Goal: Information Seeking & Learning: Learn about a topic

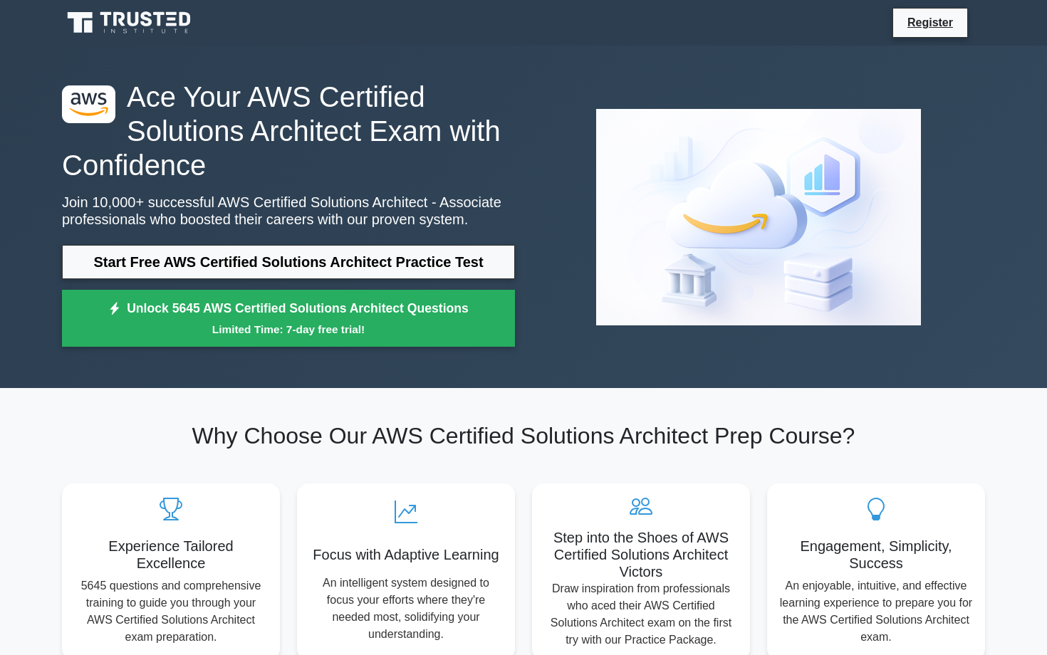
click at [313, 128] on h1 "Ace Your AWS Certified Solutions Architect Exam with Confidence" at bounding box center [288, 131] width 453 height 103
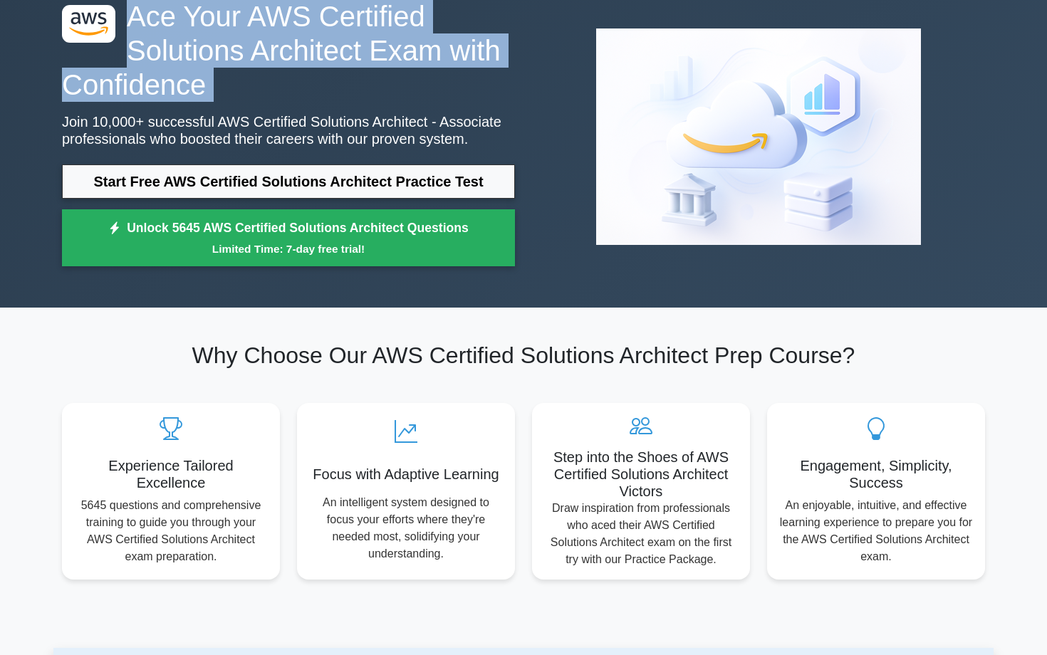
scroll to position [54, 0]
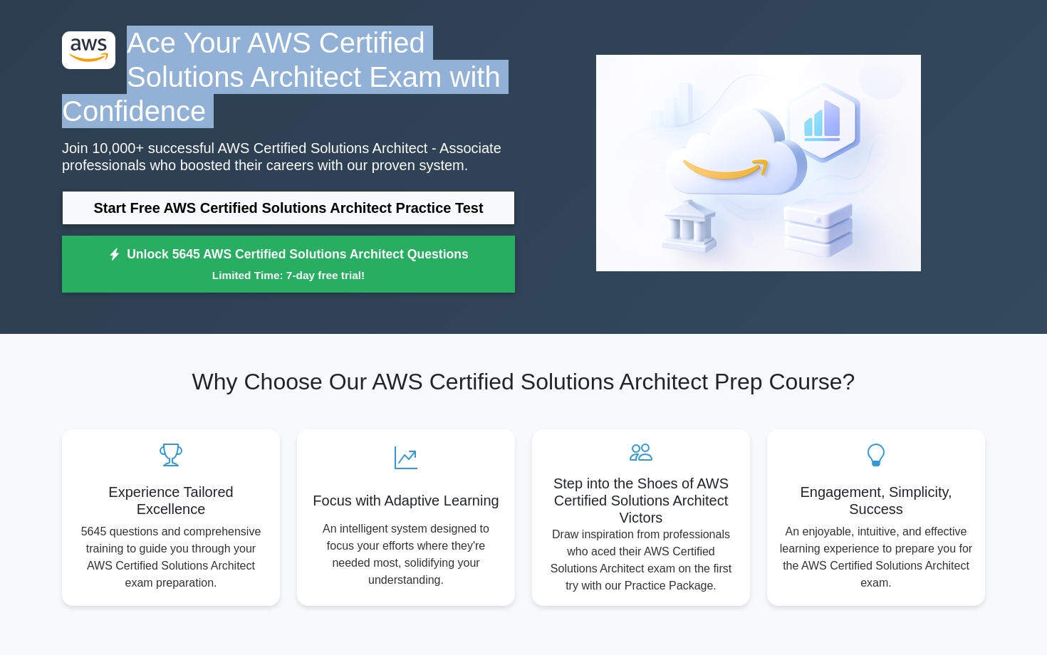
click at [293, 96] on h1 "Ace Your AWS Certified Solutions Architect Exam with Confidence" at bounding box center [288, 77] width 453 height 103
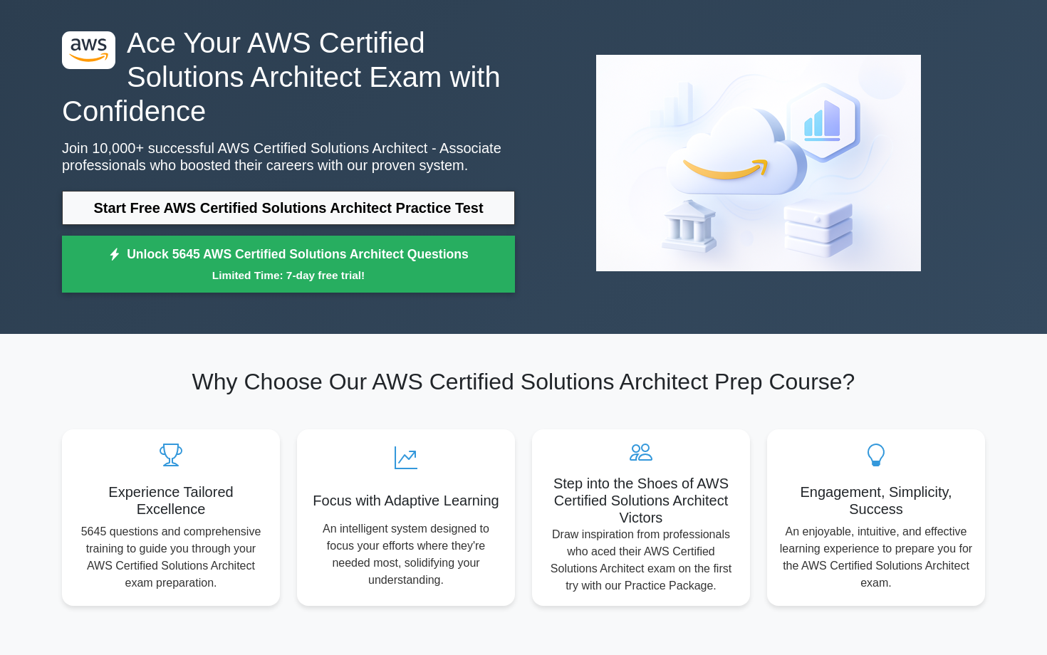
click at [293, 96] on h1 "Ace Your AWS Certified Solutions Architect Exam with Confidence" at bounding box center [288, 77] width 453 height 103
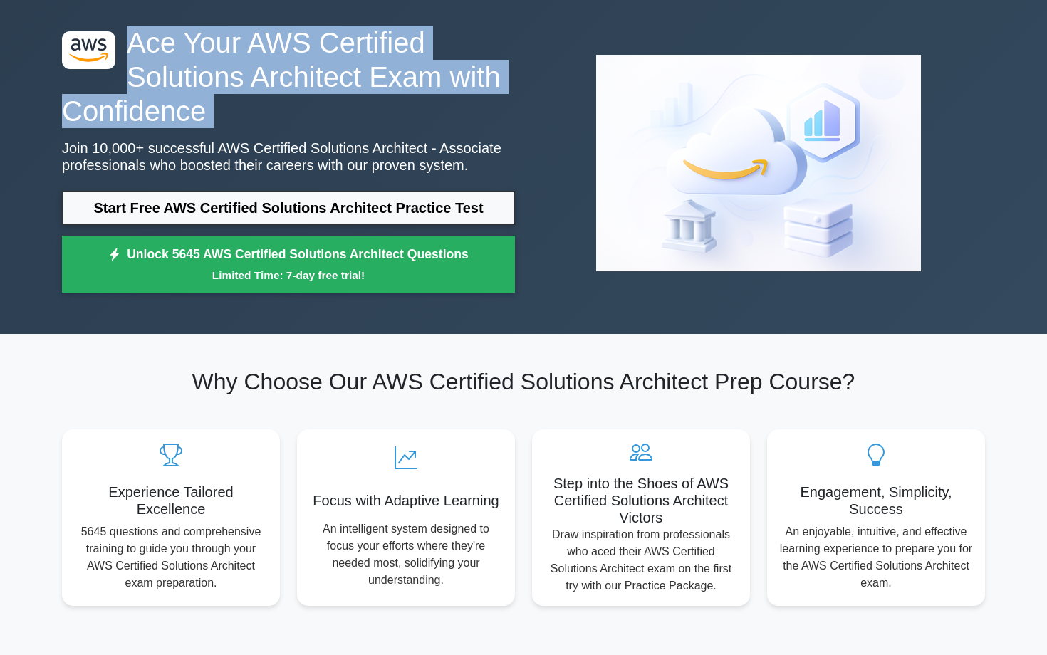
click at [281, 122] on h1 "Ace Your AWS Certified Solutions Architect Exam with Confidence" at bounding box center [288, 77] width 453 height 103
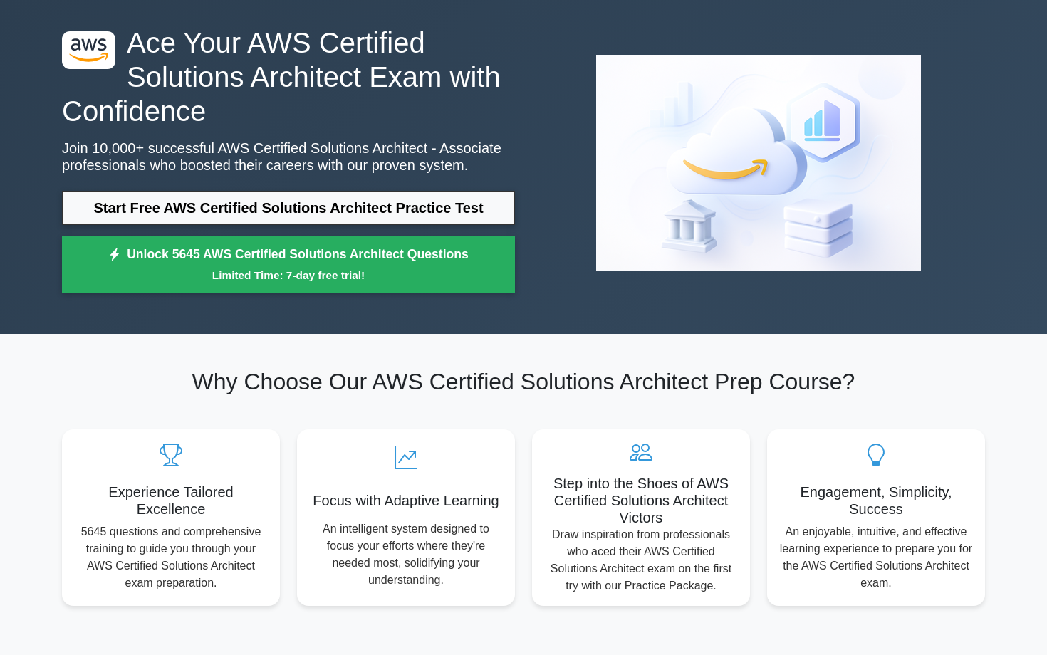
click at [281, 122] on h1 "Ace Your AWS Certified Solutions Architect Exam with Confidence" at bounding box center [288, 77] width 453 height 103
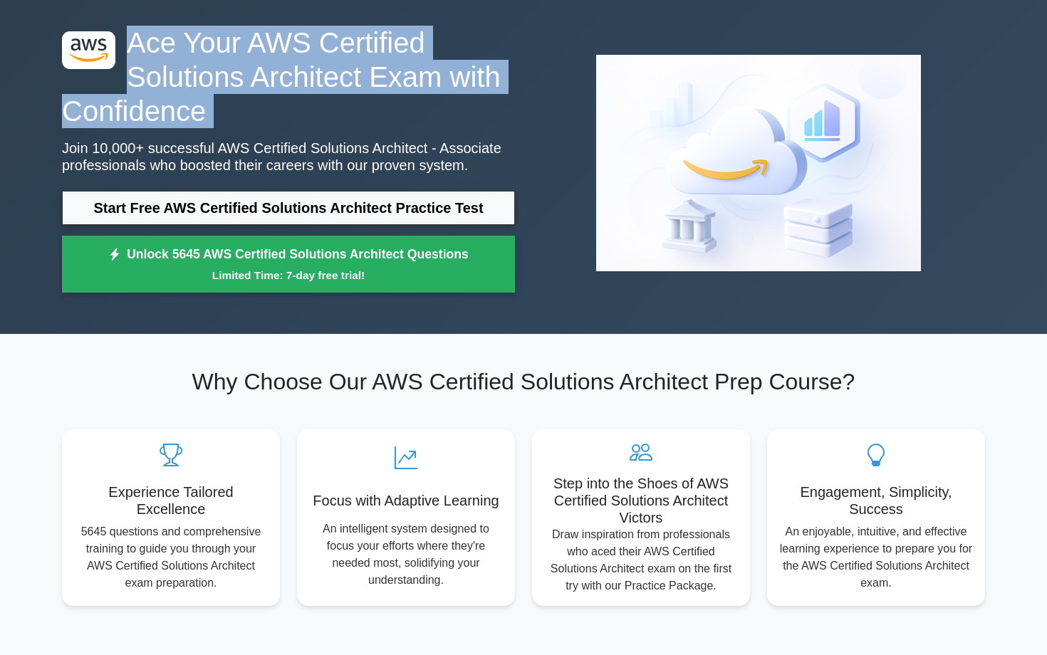
click at [307, 145] on p "Join 10,000+ successful AWS Certified Solutions Architect - Associate professio…" at bounding box center [288, 157] width 453 height 34
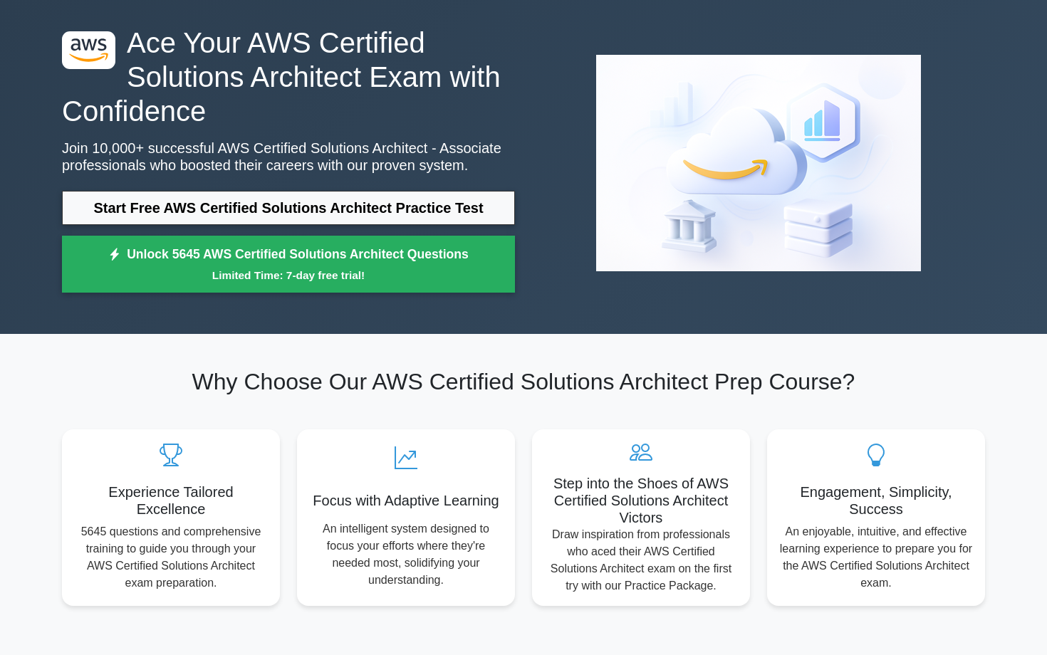
click at [307, 145] on p "Join 10,000+ successful AWS Certified Solutions Architect - Associate professio…" at bounding box center [288, 157] width 453 height 34
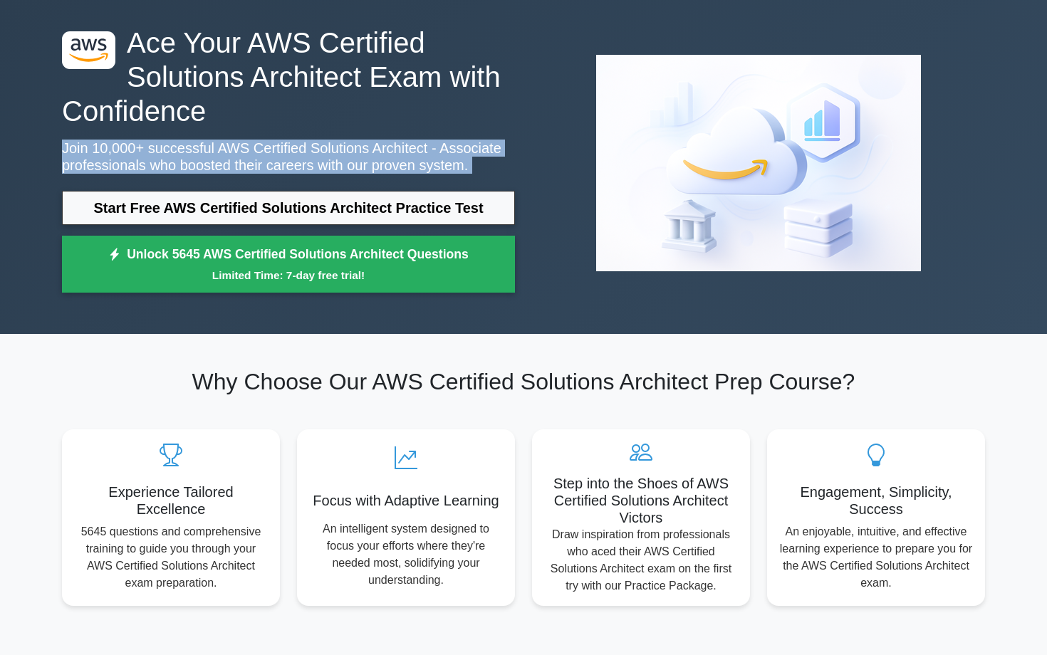
click at [307, 145] on p "Join 10,000+ successful AWS Certified Solutions Architect - Associate professio…" at bounding box center [288, 157] width 453 height 34
click at [313, 162] on p "Join 10,000+ successful AWS Certified Solutions Architect - Associate professio…" at bounding box center [288, 157] width 453 height 34
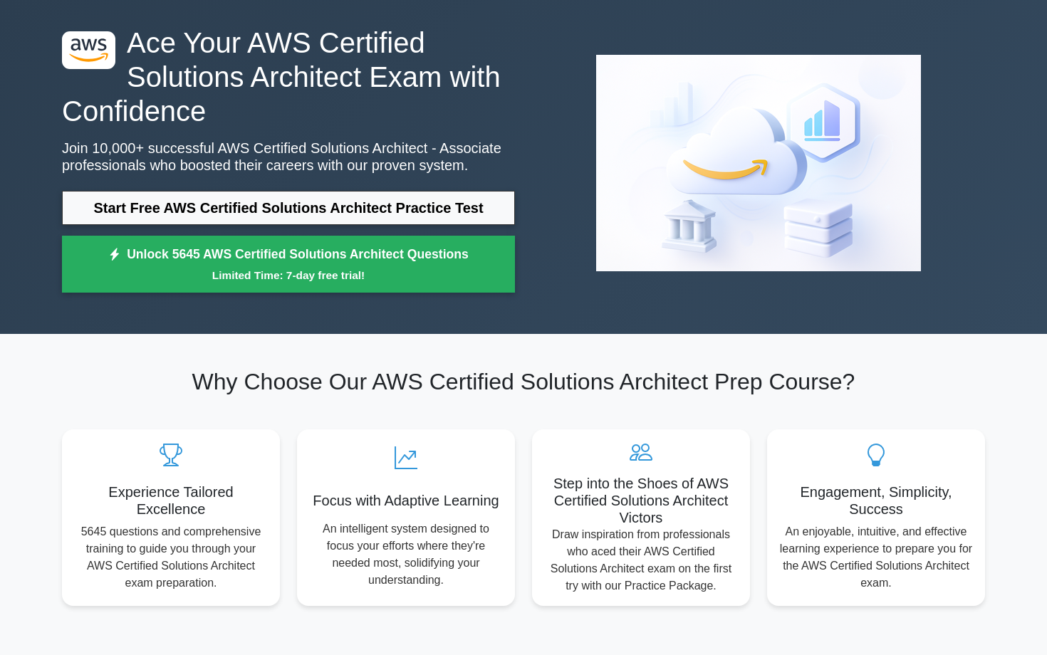
click at [313, 162] on p "Join 10,000+ successful AWS Certified Solutions Architect - Associate professio…" at bounding box center [288, 157] width 453 height 34
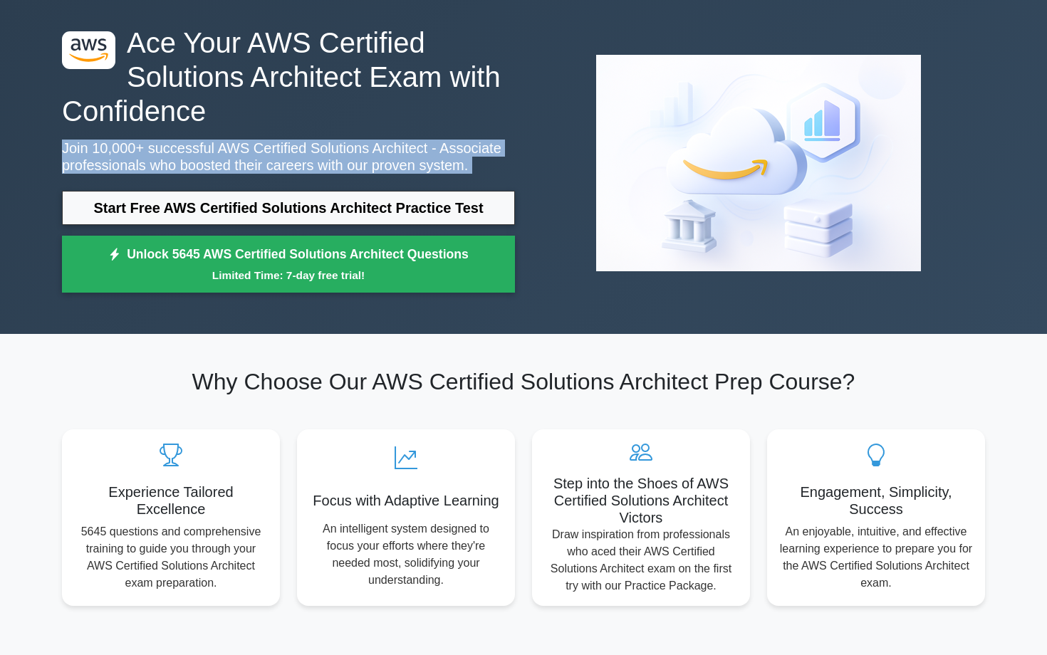
scroll to position [0, 0]
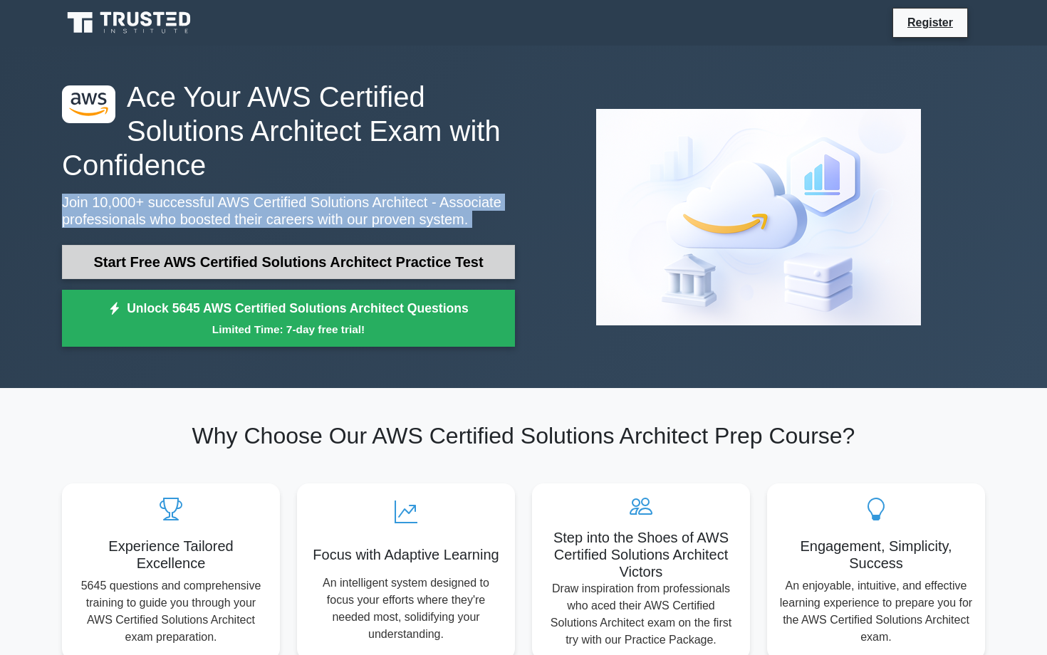
click at [417, 262] on link "Start Free AWS Certified Solutions Architect Practice Test" at bounding box center [288, 262] width 453 height 34
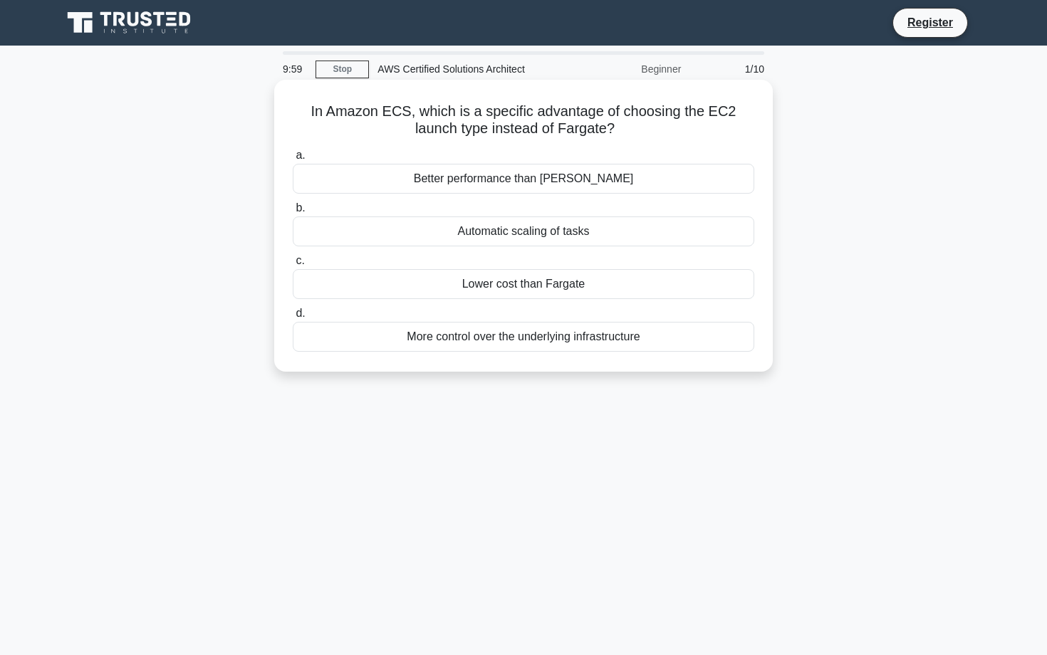
click at [424, 122] on h5 "In Amazon ECS, which is a specific advantage of choosing the EC2 launch type in…" at bounding box center [523, 121] width 464 height 36
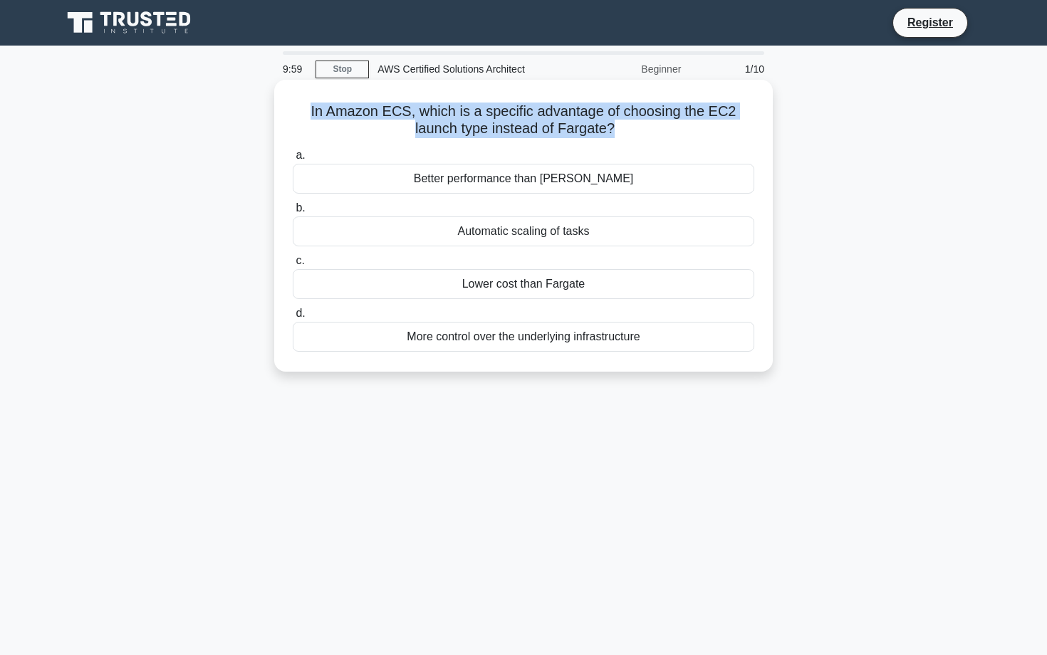
click at [424, 122] on h5 "In Amazon ECS, which is a specific advantage of choosing the EC2 launch type in…" at bounding box center [523, 121] width 464 height 36
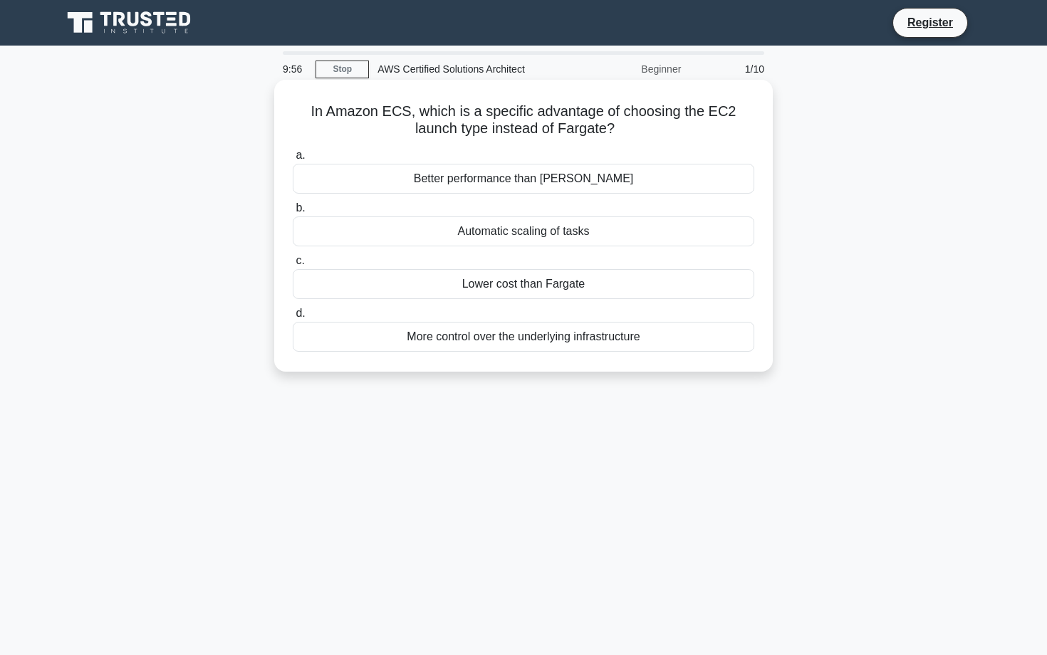
click at [424, 122] on h5 "In Amazon ECS, which is a specific advantage of choosing the EC2 launch type in…" at bounding box center [523, 121] width 464 height 36
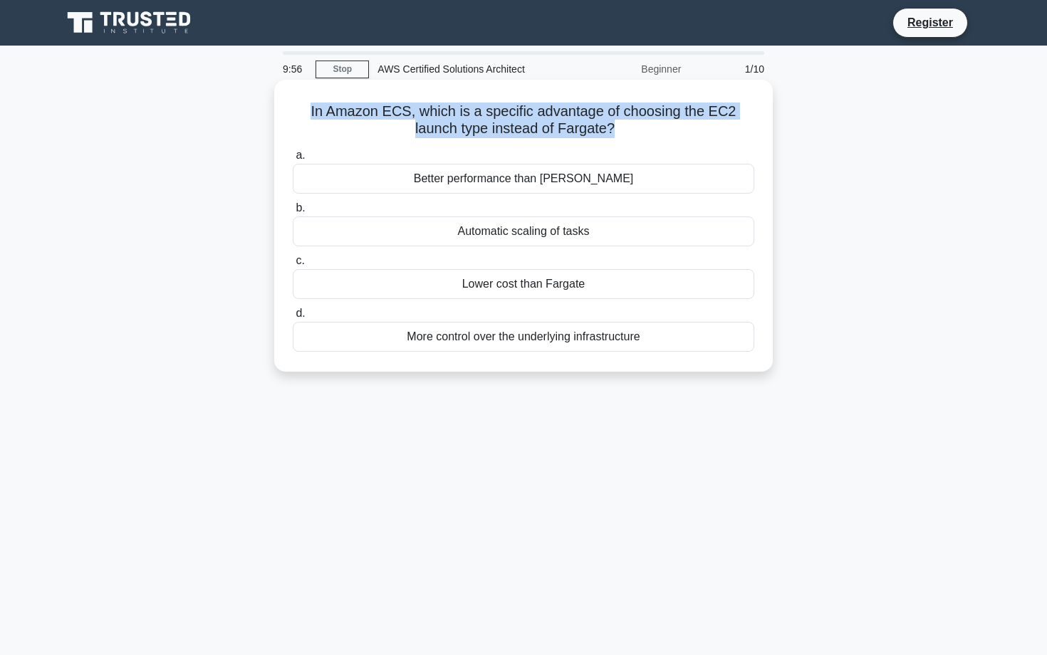
click at [476, 124] on h5 "In Amazon ECS, which is a specific advantage of choosing the EC2 launch type in…" at bounding box center [523, 121] width 464 height 36
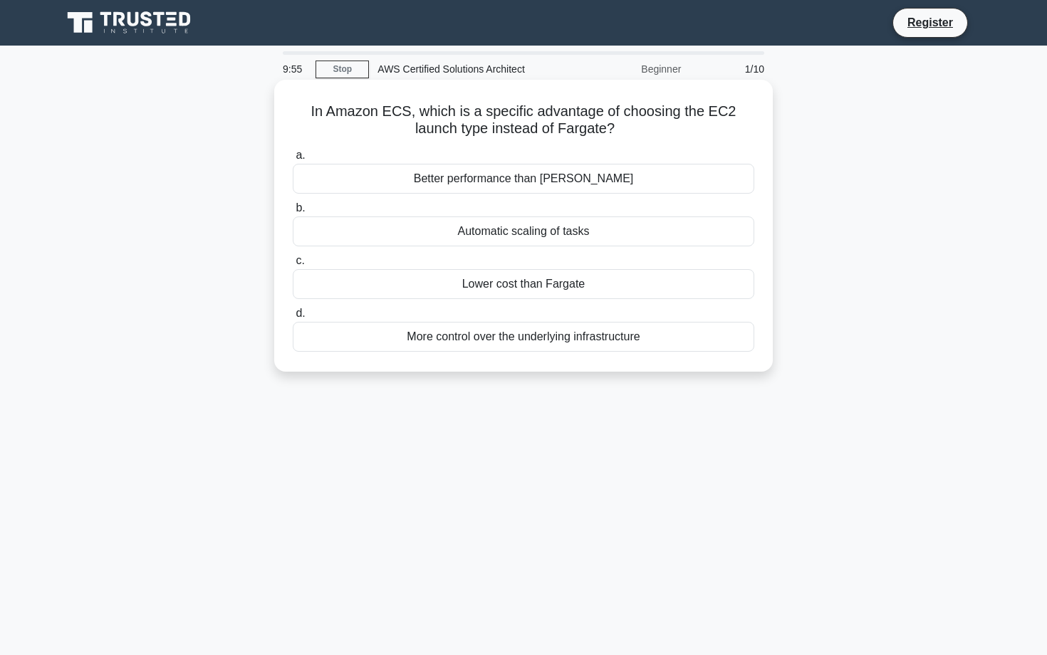
click at [476, 124] on h5 "In Amazon ECS, which is a specific advantage of choosing the EC2 launch type in…" at bounding box center [523, 121] width 464 height 36
click at [516, 116] on h5 "In Amazon ECS, which is a specific advantage of choosing the EC2 launch type in…" at bounding box center [523, 121] width 464 height 36
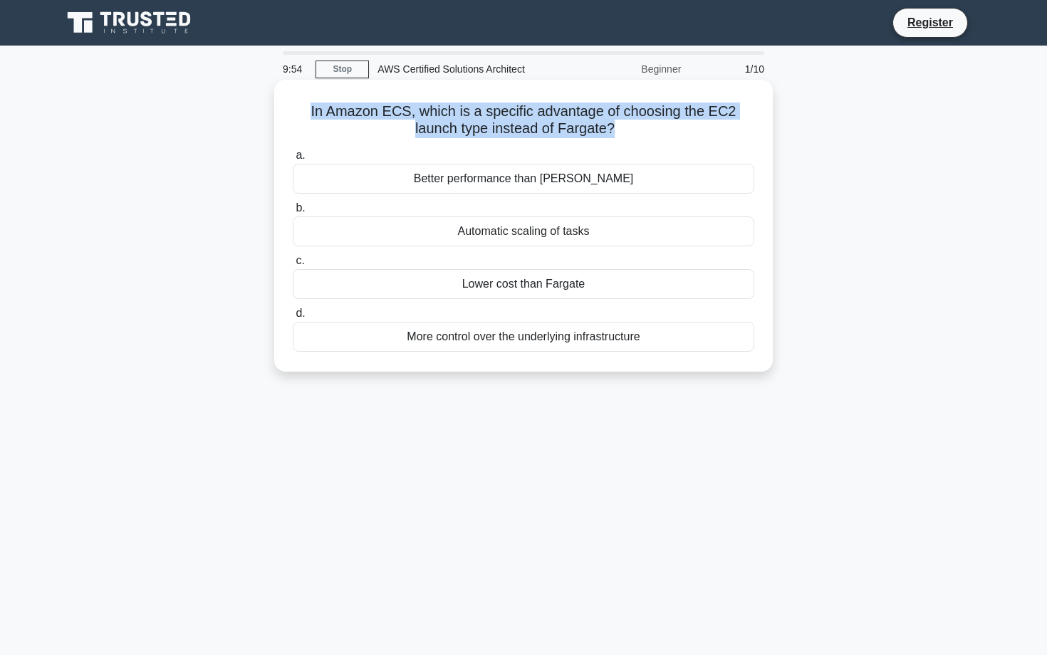
click at [534, 115] on h5 "In Amazon ECS, which is a specific advantage of choosing the EC2 launch type in…" at bounding box center [523, 121] width 464 height 36
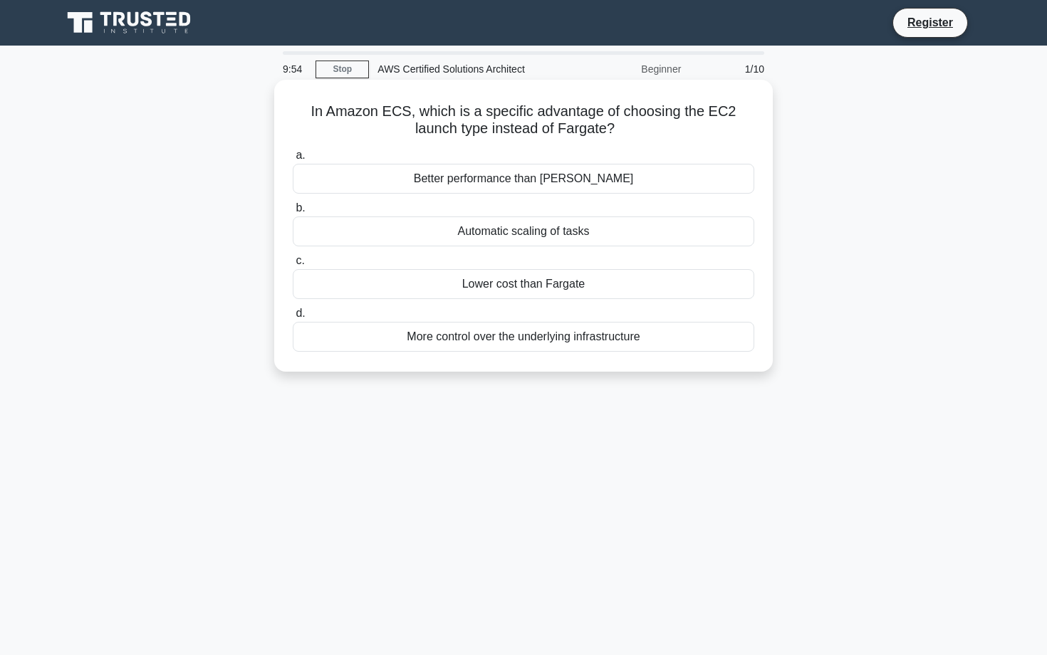
click at [534, 115] on h5 "In Amazon ECS, which is a specific advantage of choosing the EC2 launch type in…" at bounding box center [523, 121] width 464 height 36
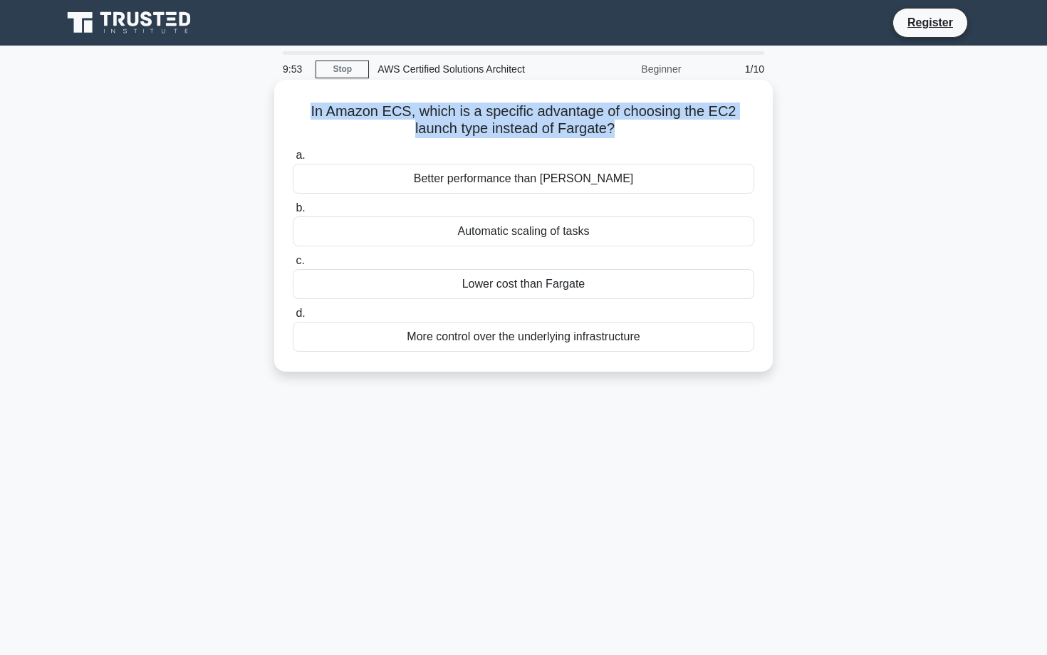
click at [509, 130] on h5 "In Amazon ECS, which is a specific advantage of choosing the EC2 launch type in…" at bounding box center [523, 121] width 464 height 36
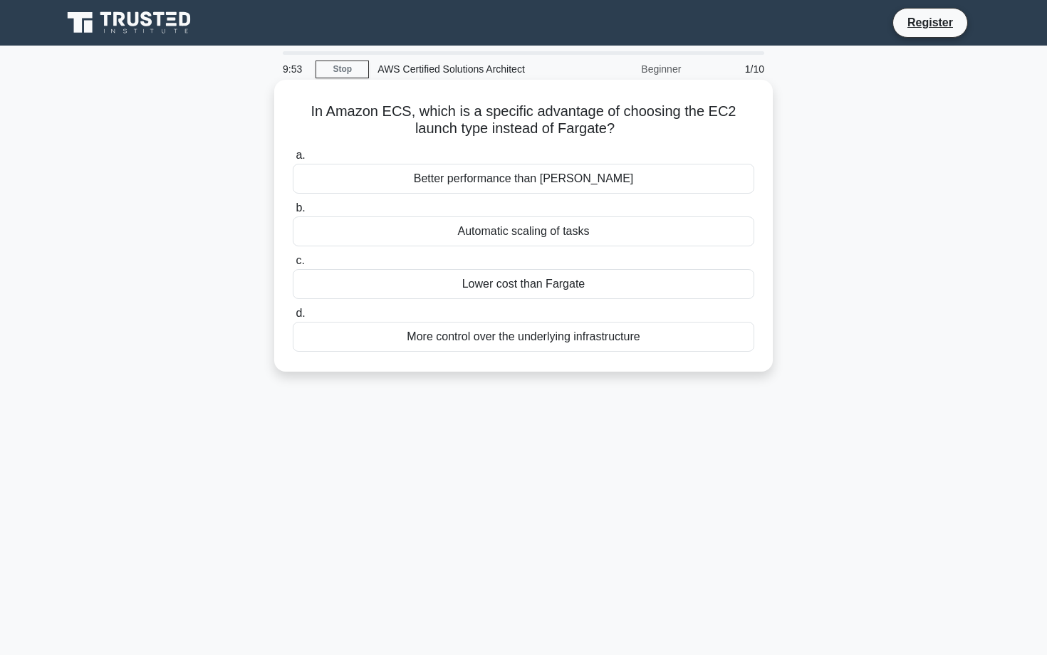
click at [509, 130] on h5 "In Amazon ECS, which is a specific advantage of choosing the EC2 launch type in…" at bounding box center [523, 121] width 464 height 36
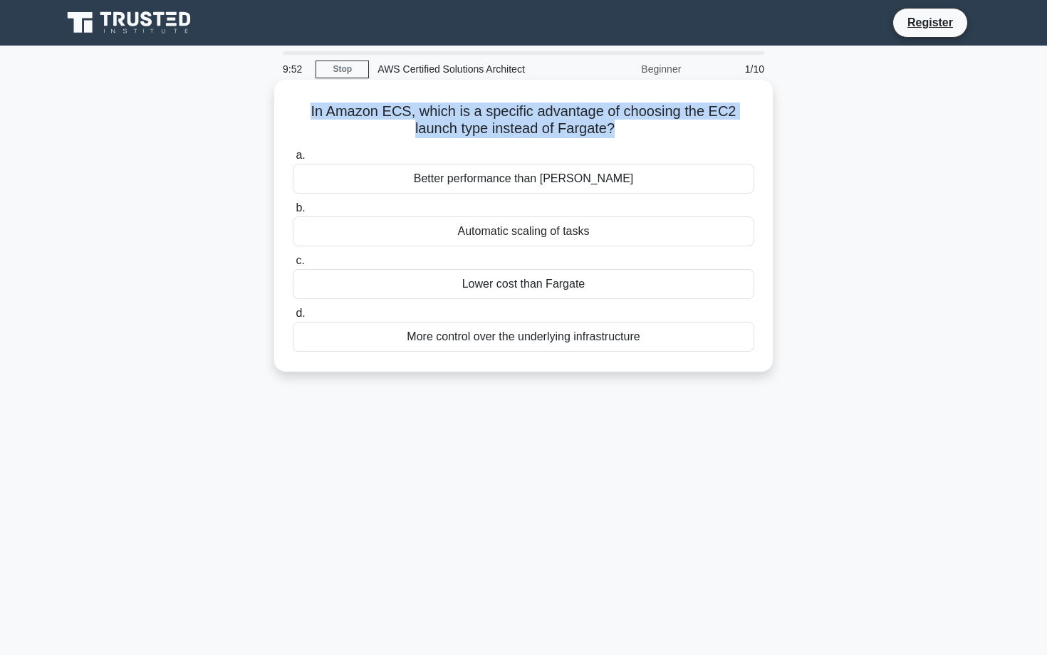
click at [520, 130] on h5 "In Amazon ECS, which is a specific advantage of choosing the EC2 launch type in…" at bounding box center [523, 121] width 464 height 36
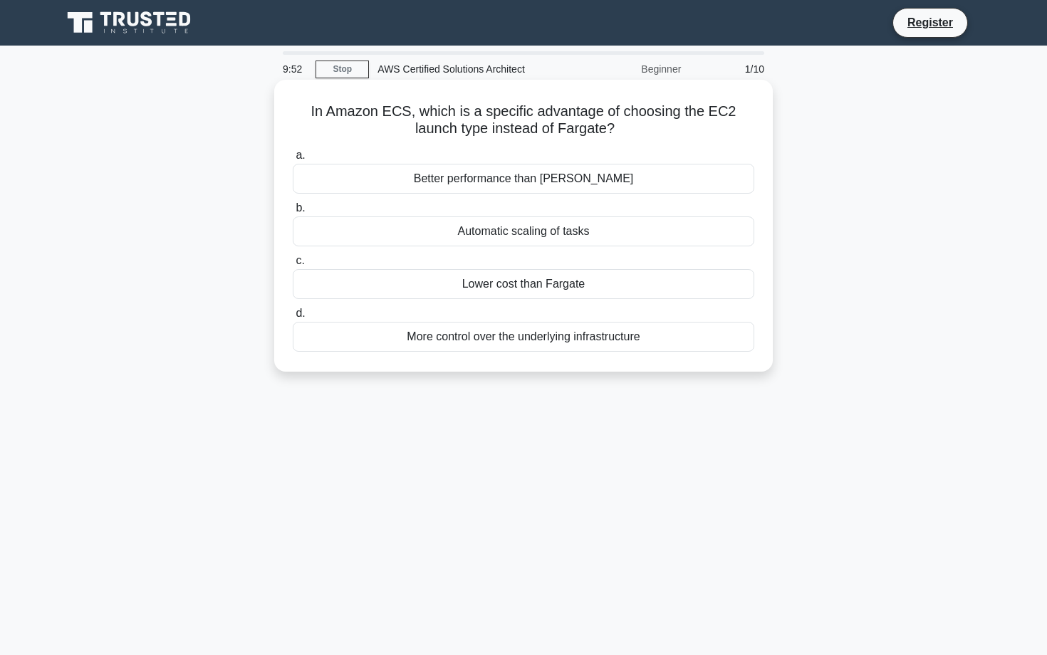
click at [520, 130] on h5 "In Amazon ECS, which is a specific advantage of choosing the EC2 launch type in…" at bounding box center [523, 121] width 464 height 36
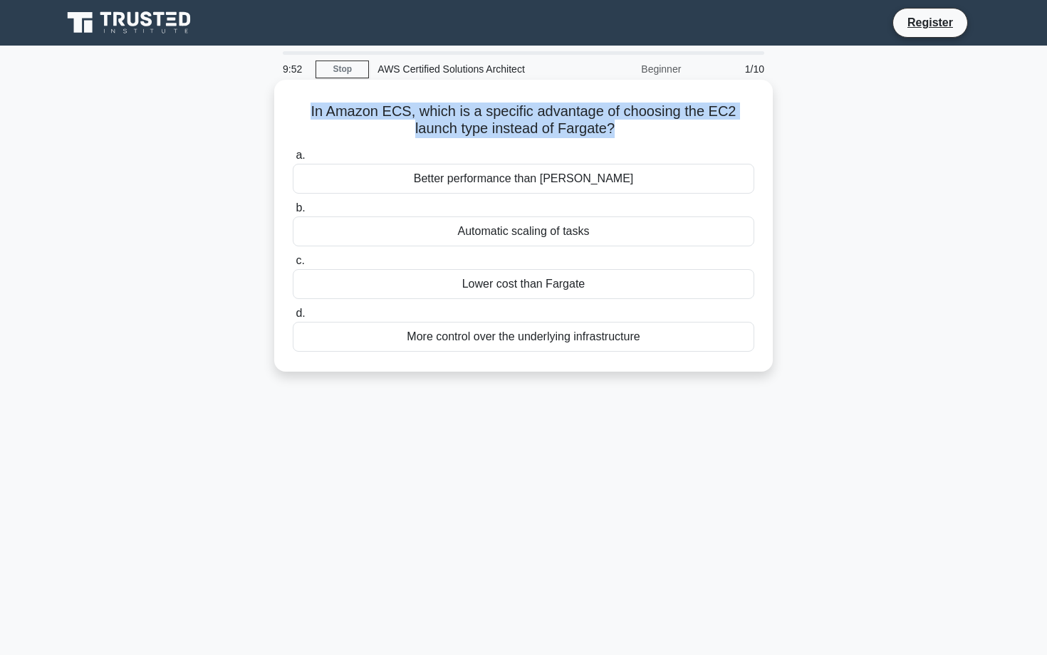
click at [520, 130] on h5 "In Amazon ECS, which is a specific advantage of choosing the EC2 launch type in…" at bounding box center [523, 121] width 464 height 36
click at [545, 130] on h5 "In Amazon ECS, which is a specific advantage of choosing the EC2 launch type in…" at bounding box center [523, 121] width 464 height 36
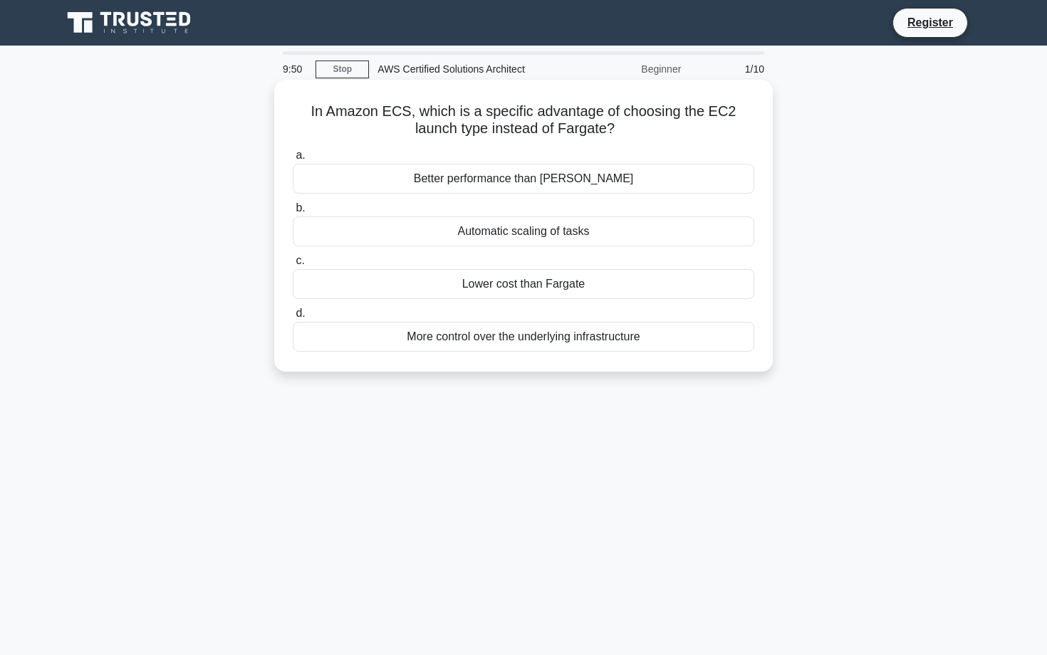
click at [513, 120] on h5 "In Amazon ECS, which is a specific advantage of choosing the EC2 launch type in…" at bounding box center [523, 121] width 464 height 36
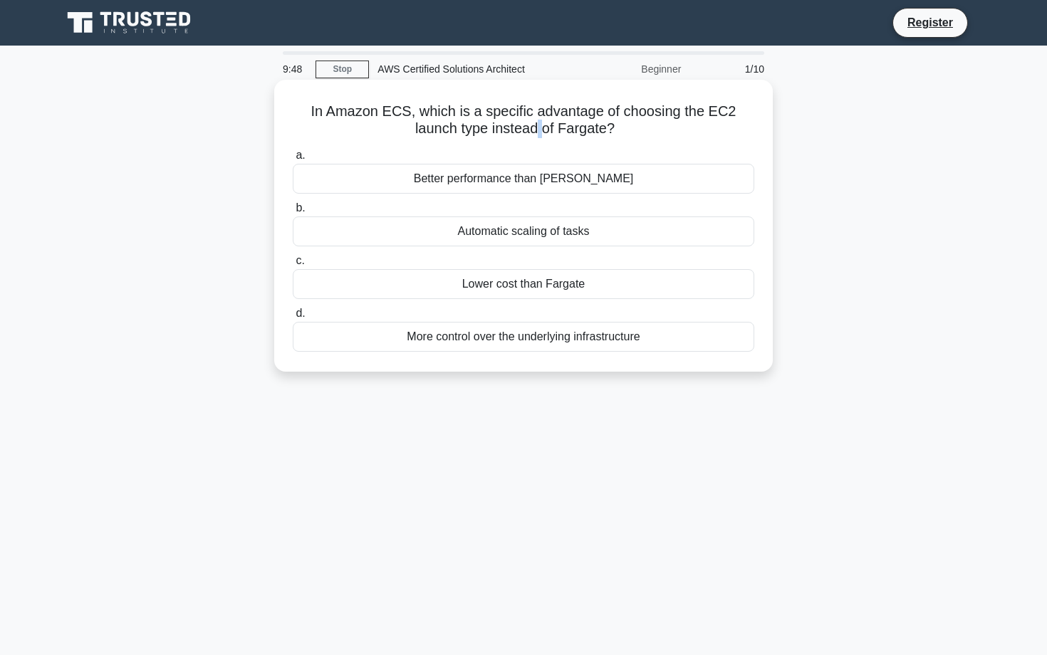
click at [513, 120] on h5 "In Amazon ECS, which is a specific advantage of choosing the EC2 launch type in…" at bounding box center [523, 121] width 464 height 36
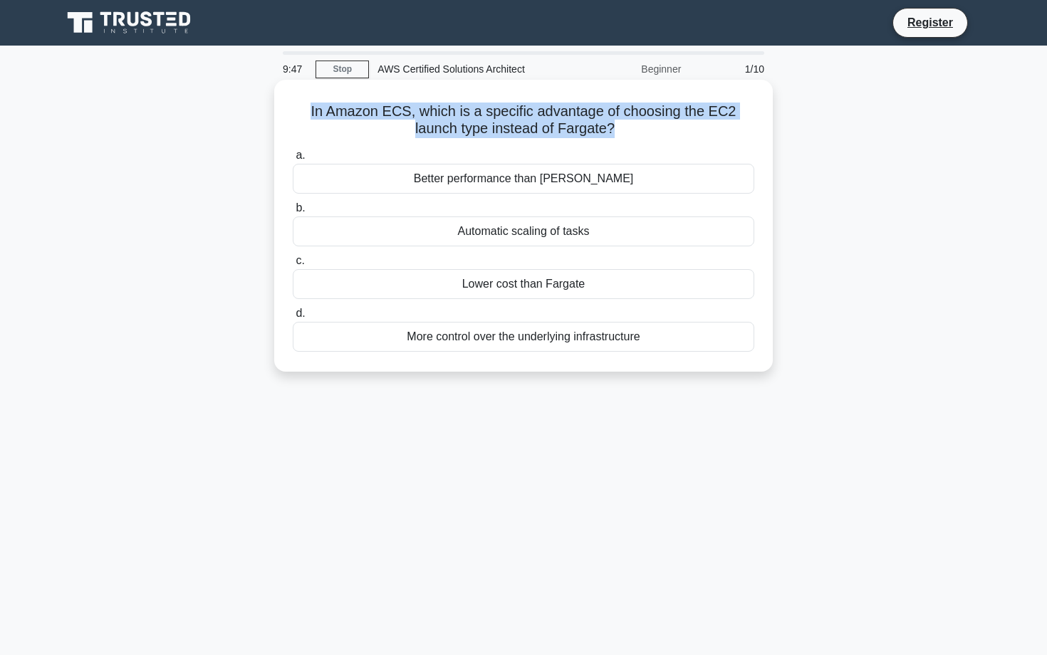
click at [513, 120] on h5 "In Amazon ECS, which is a specific advantage of choosing the EC2 launch type in…" at bounding box center [523, 121] width 464 height 36
click at [518, 122] on h5 "In Amazon ECS, which is a specific advantage of choosing the EC2 launch type in…" at bounding box center [523, 121] width 464 height 36
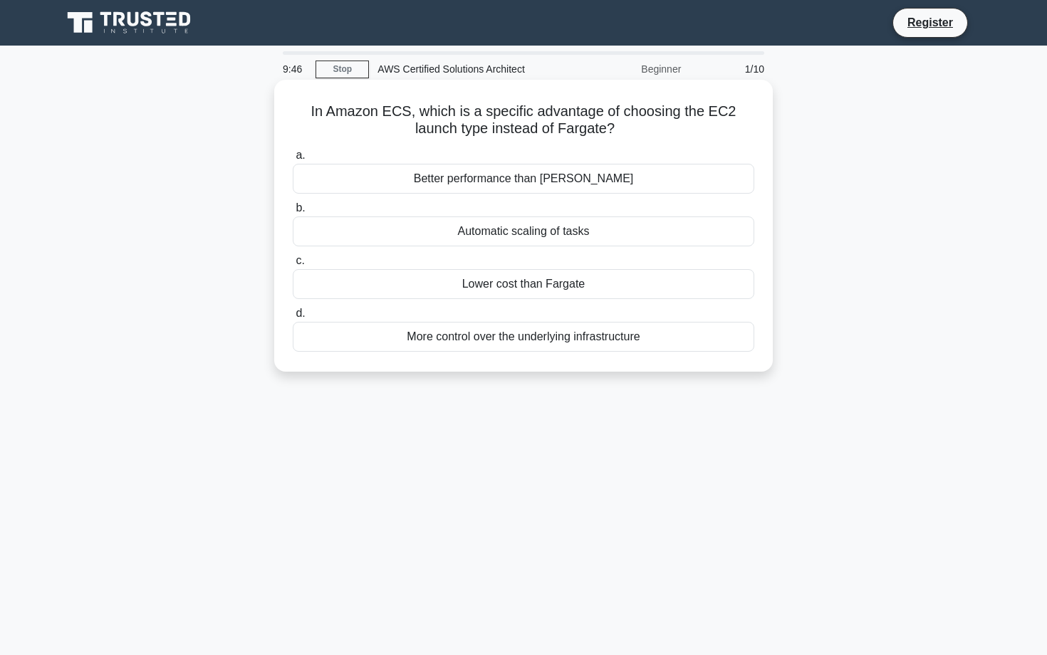
click at [518, 122] on h5 "In Amazon ECS, which is a specific advantage of choosing the EC2 launch type in…" at bounding box center [523, 121] width 464 height 36
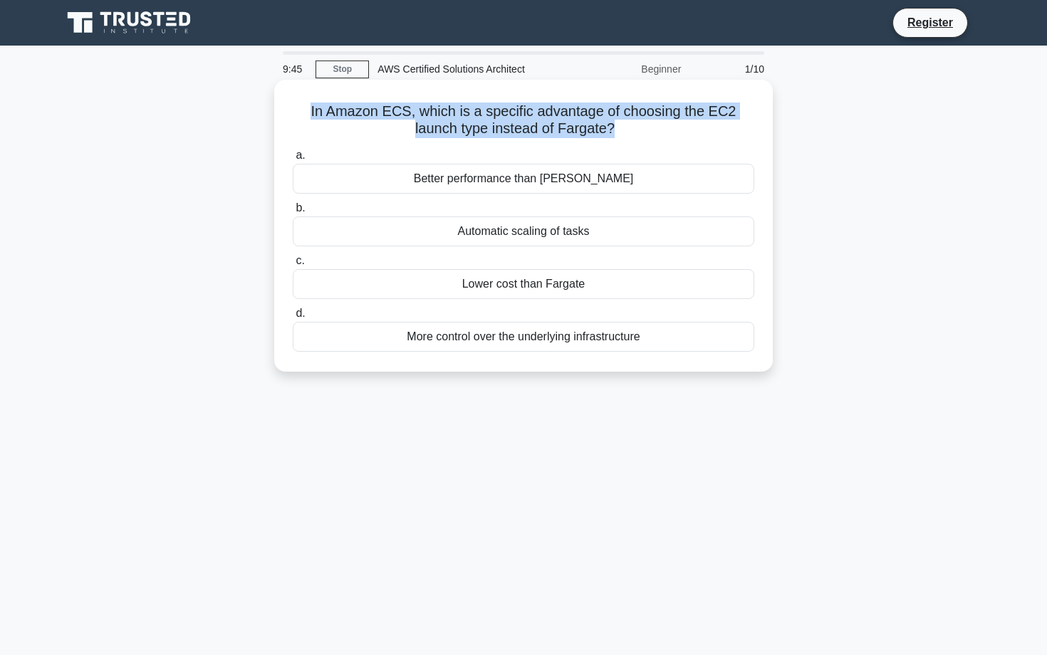
click at [525, 126] on h5 "In Amazon ECS, which is a specific advantage of choosing the EC2 launch type in…" at bounding box center [523, 121] width 464 height 36
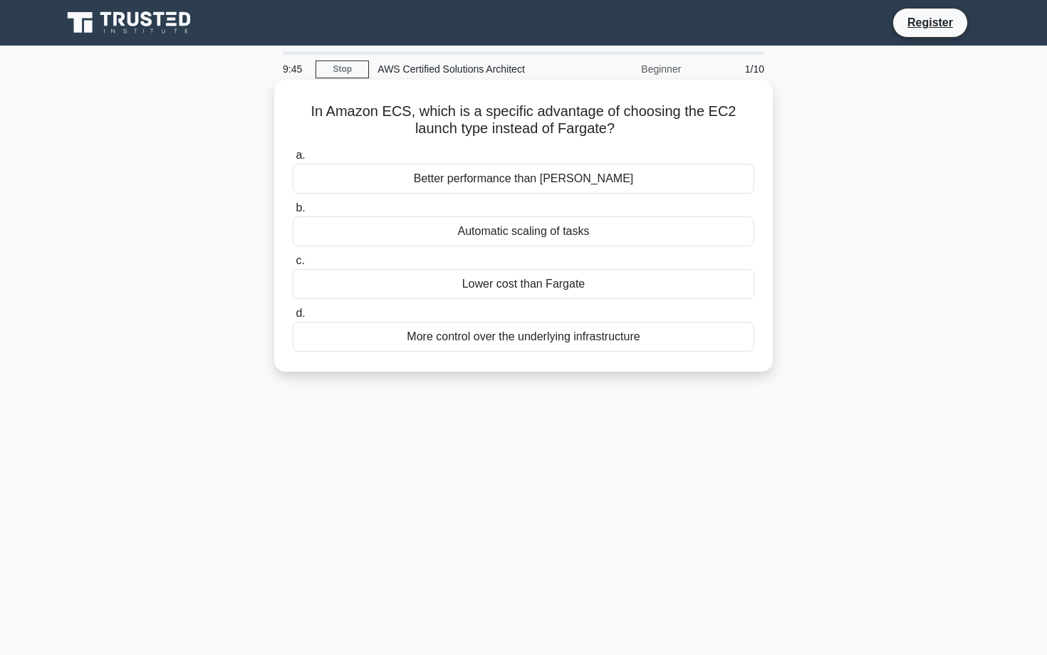
click at [525, 126] on h5 "In Amazon ECS, which is a specific advantage of choosing the EC2 launch type in…" at bounding box center [523, 121] width 464 height 36
click at [559, 297] on div "Lower cost than Fargate" at bounding box center [523, 284] width 461 height 30
click at [293, 266] on input "c. Lower cost than Fargate" at bounding box center [293, 260] width 0 height 9
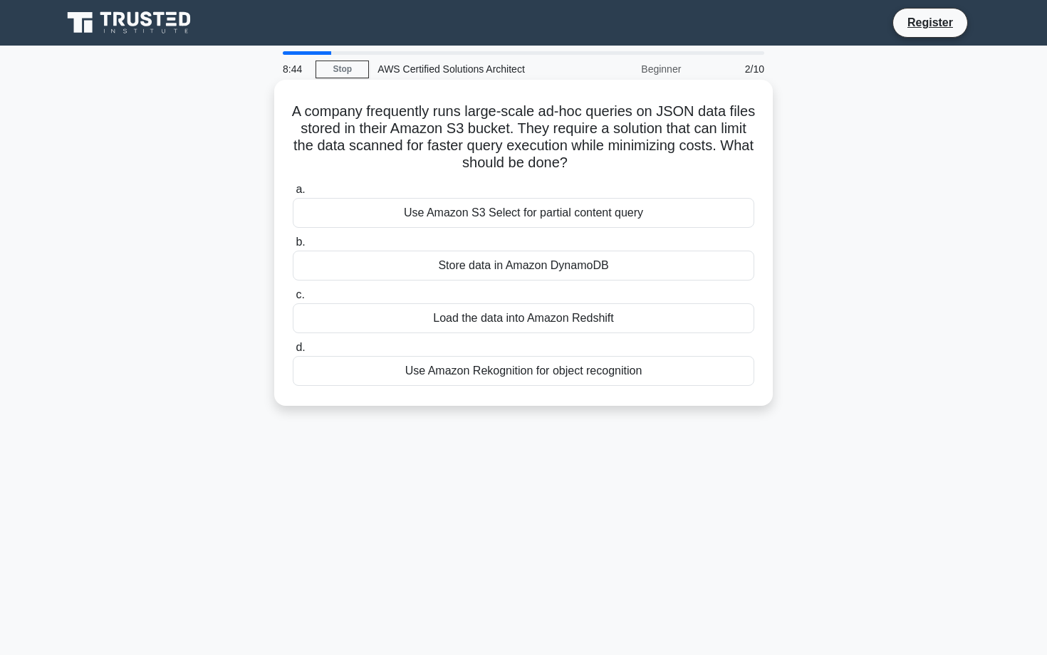
click at [510, 211] on div "Use Amazon S3 Select for partial content query" at bounding box center [523, 213] width 461 height 30
click at [293, 194] on input "a. Use Amazon S3 Select for partial content query" at bounding box center [293, 189] width 0 height 9
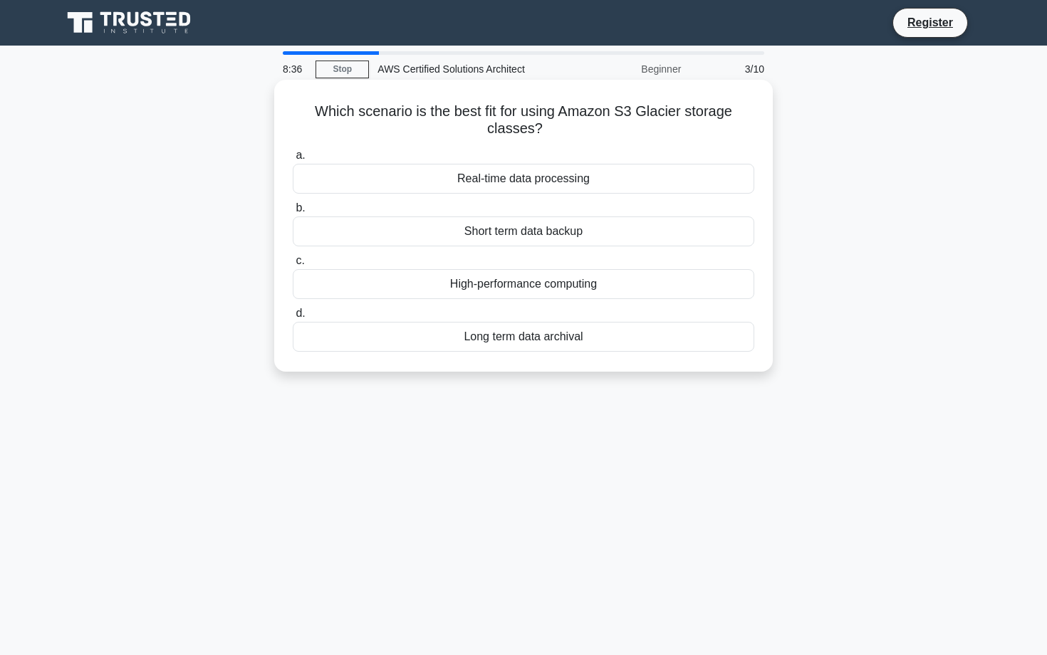
click at [493, 339] on div "Long term data archival" at bounding box center [523, 337] width 461 height 30
click at [293, 318] on input "d. Long term data archival" at bounding box center [293, 313] width 0 height 9
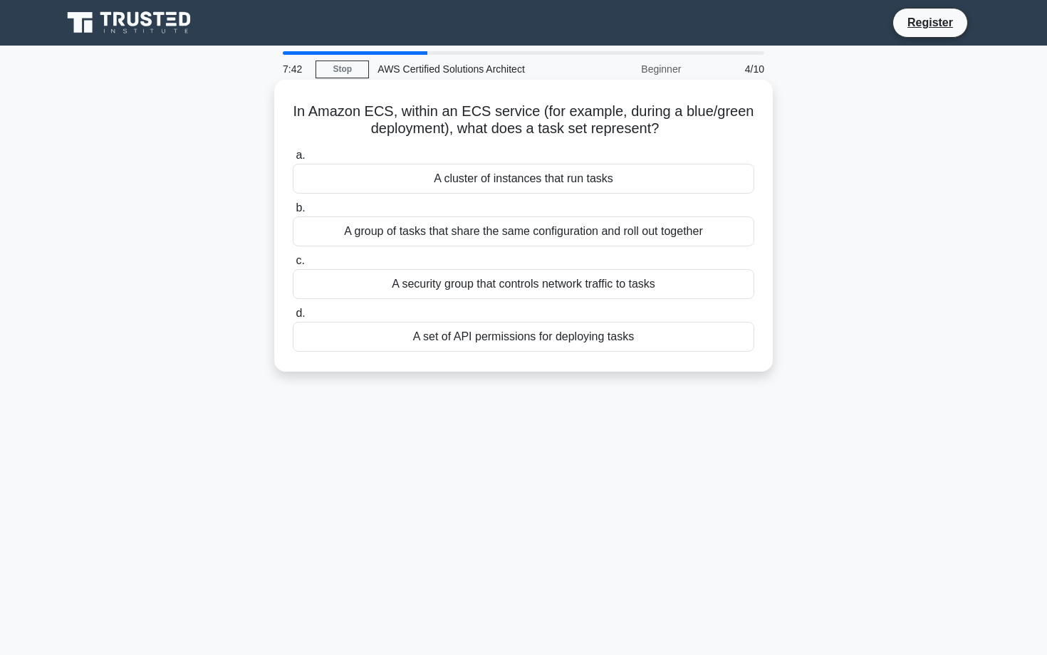
click at [612, 280] on div "A security group that controls network traffic to tasks" at bounding box center [523, 284] width 461 height 30
click at [293, 266] on input "c. A security group that controls network traffic to tasks" at bounding box center [293, 260] width 0 height 9
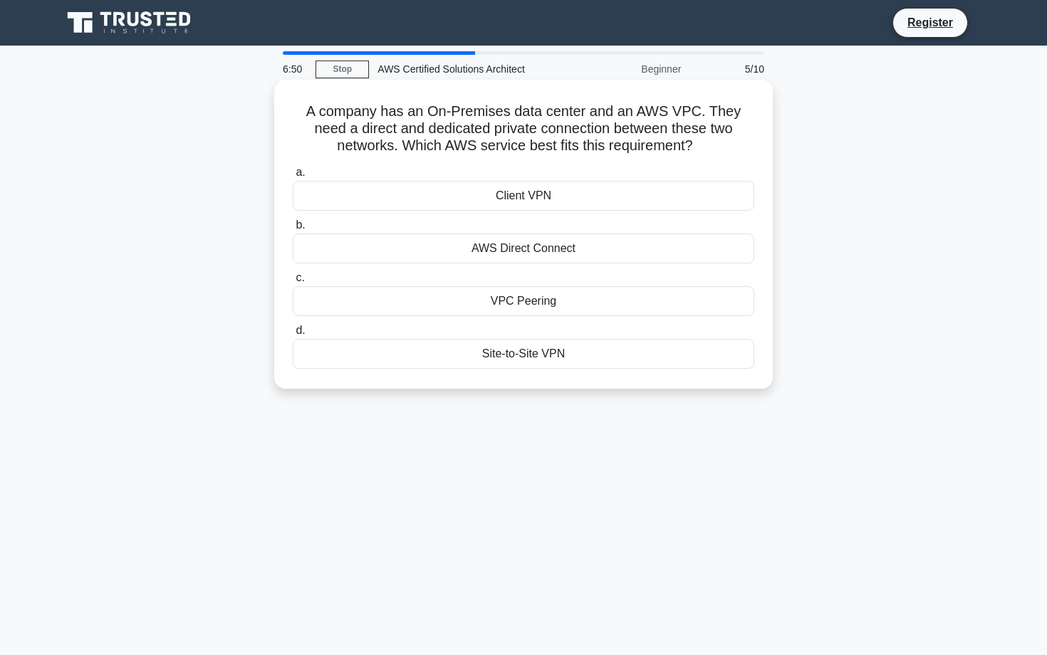
click at [628, 252] on div "AWS Direct Connect" at bounding box center [523, 249] width 461 height 30
click at [293, 230] on input "b. AWS Direct Connect" at bounding box center [293, 225] width 0 height 9
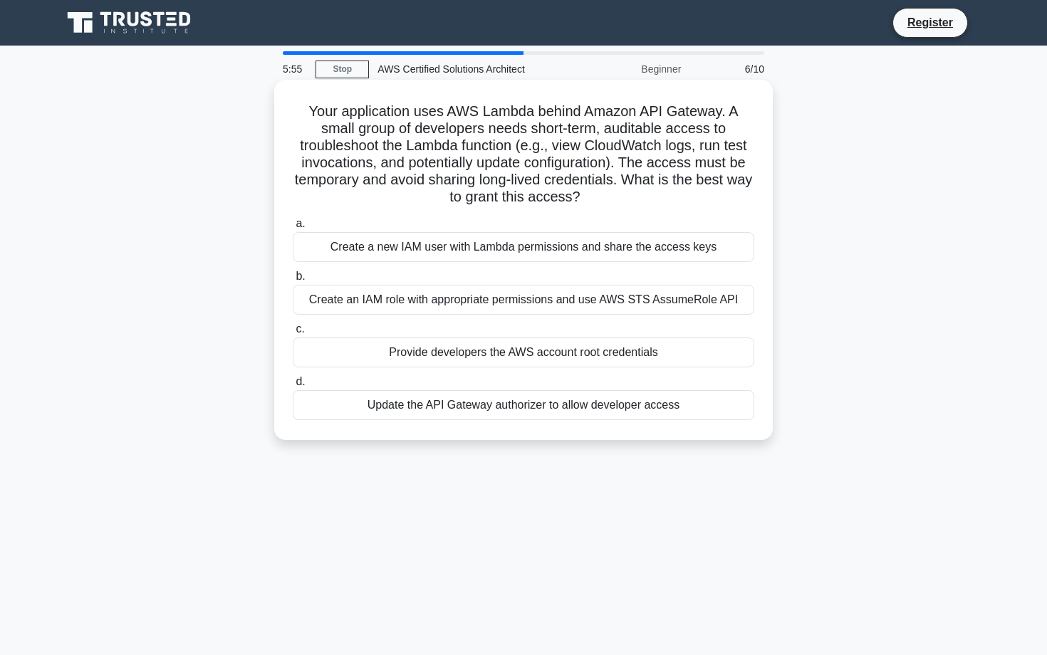
click at [595, 306] on div "Create an IAM role with appropriate permissions and use AWS STS AssumeRole API" at bounding box center [523, 300] width 461 height 30
click at [293, 281] on input "b. Create an IAM role with appropriate permissions and use AWS STS AssumeRole A…" at bounding box center [293, 276] width 0 height 9
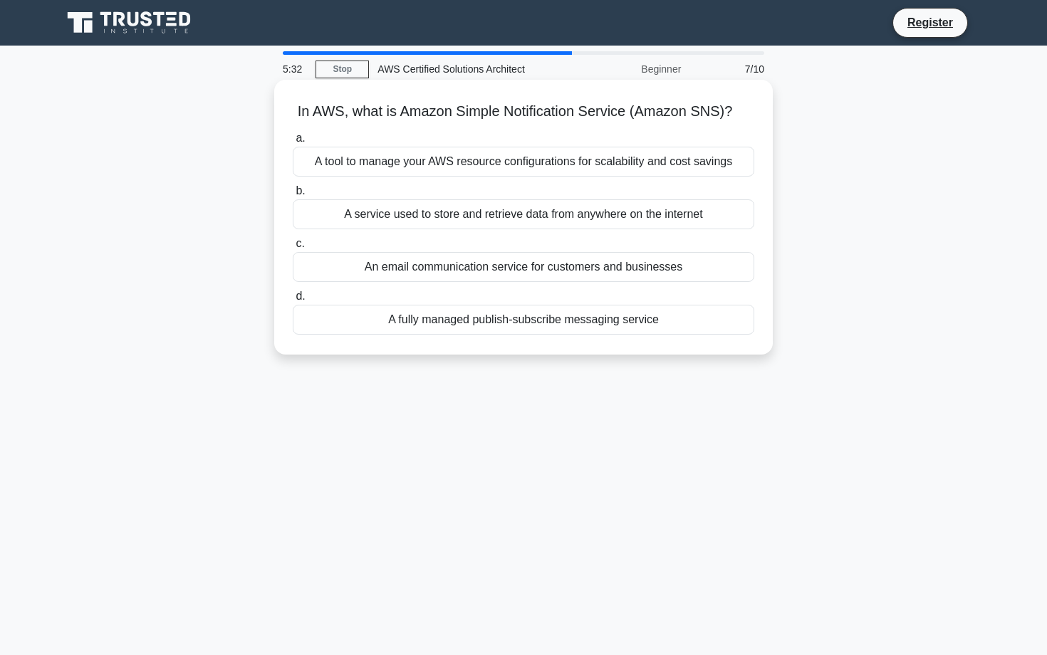
click at [691, 323] on div "A fully managed publish-subscribe messaging service" at bounding box center [523, 320] width 461 height 30
click at [293, 301] on input "d. A fully managed publish-subscribe messaging service" at bounding box center [293, 296] width 0 height 9
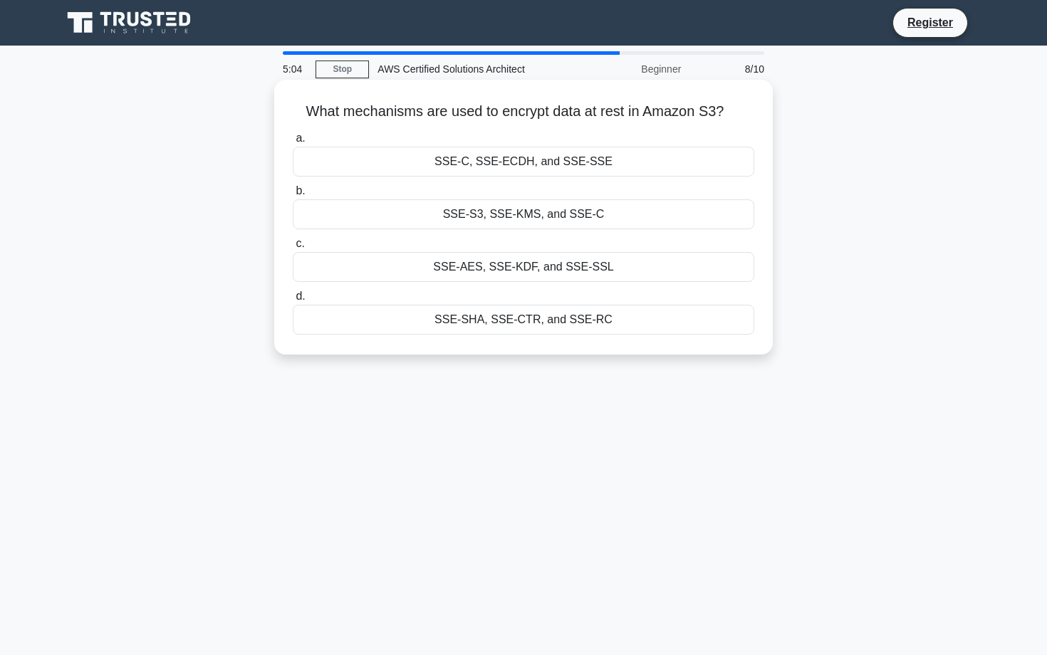
click at [541, 219] on div "SSE-S3, SSE-KMS, and SSE-C" at bounding box center [523, 214] width 461 height 30
click at [293, 196] on input "b. SSE-S3, SSE-KMS, and SSE-C" at bounding box center [293, 191] width 0 height 9
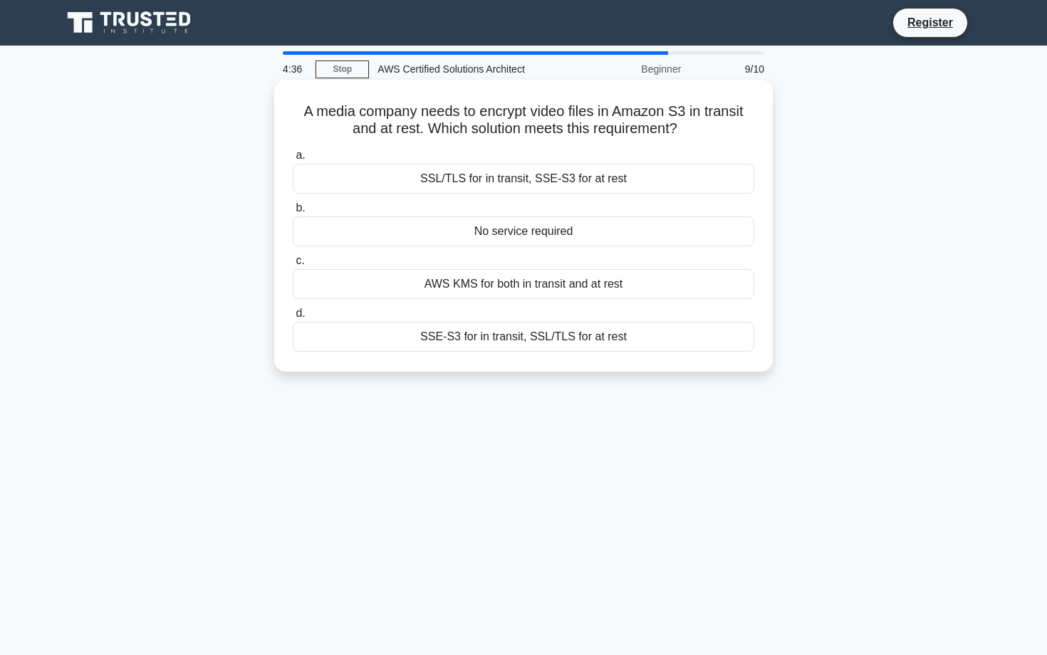
click at [555, 341] on div "SSE-S3 for in transit, SSL/TLS for at rest" at bounding box center [523, 337] width 461 height 30
click at [293, 318] on input "d. SSE-S3 for in transit, SSL/TLS for at rest" at bounding box center [293, 313] width 0 height 9
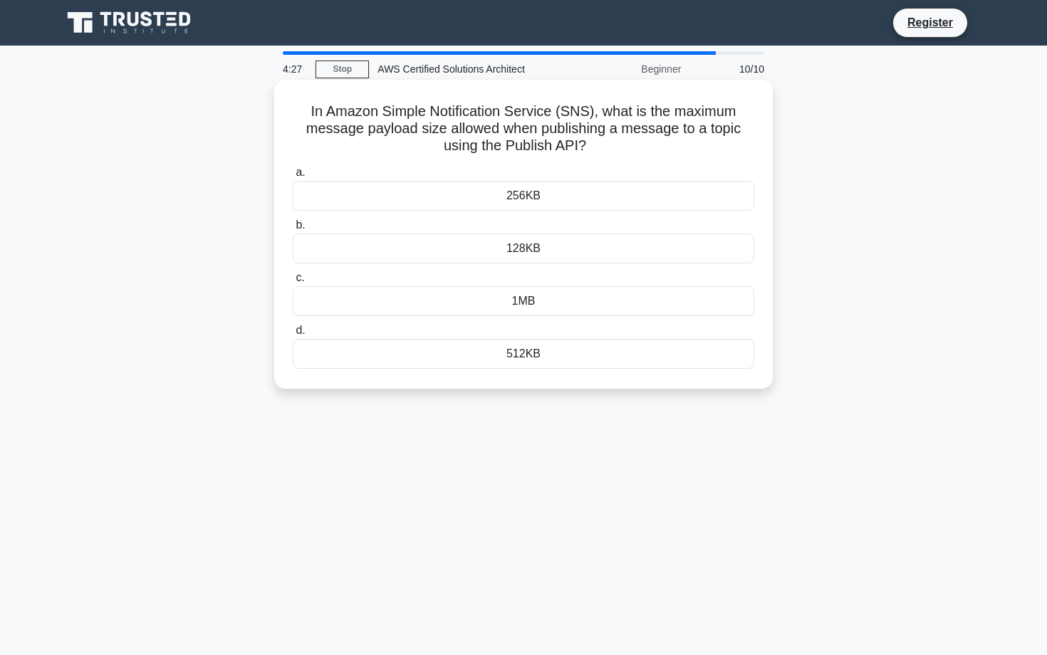
click at [459, 131] on h5 "In Amazon Simple Notification Service (SNS), what is the maximum message payloa…" at bounding box center [523, 129] width 464 height 53
click at [526, 200] on div "256KB" at bounding box center [523, 196] width 461 height 30
click at [293, 177] on input "a. 256KB" at bounding box center [293, 172] width 0 height 9
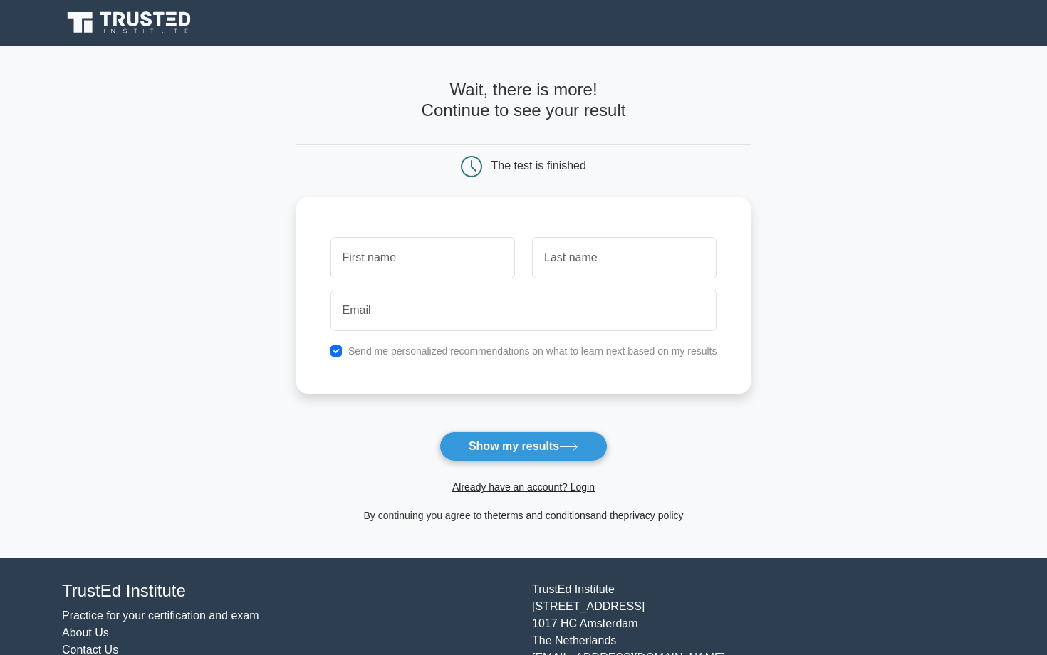
click at [434, 257] on input "text" at bounding box center [422, 257] width 184 height 41
type input "Harsh vardhan"
click at [558, 266] on input "text" at bounding box center [624, 257] width 184 height 41
type input "mishra"
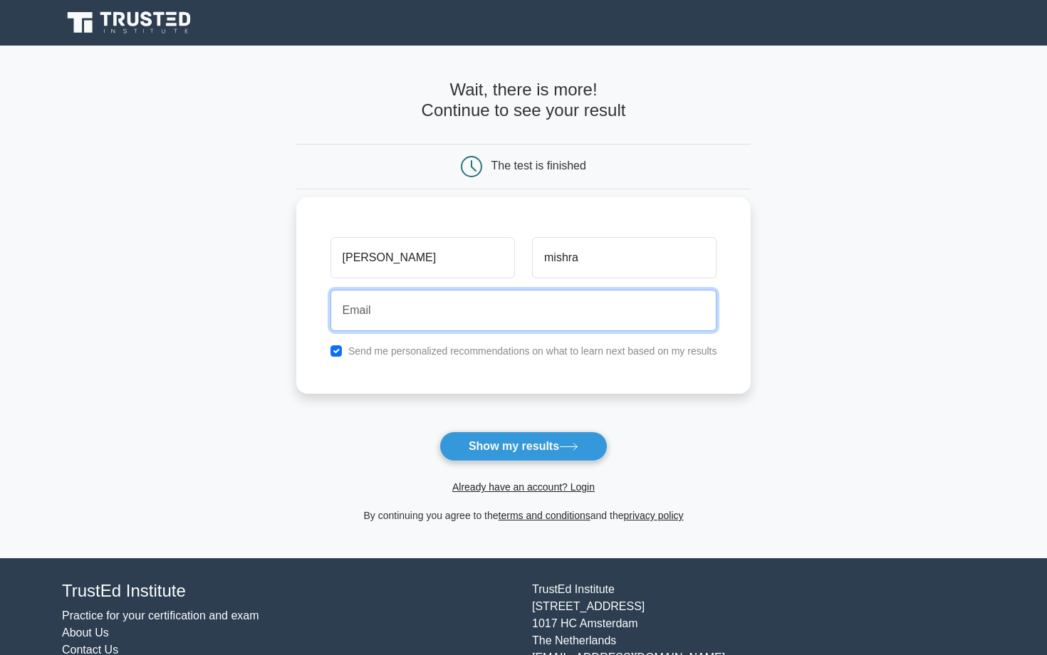
click at [501, 313] on input "email" at bounding box center [523, 310] width 387 height 41
type input "2k22.ec.2213650@gmail.com"
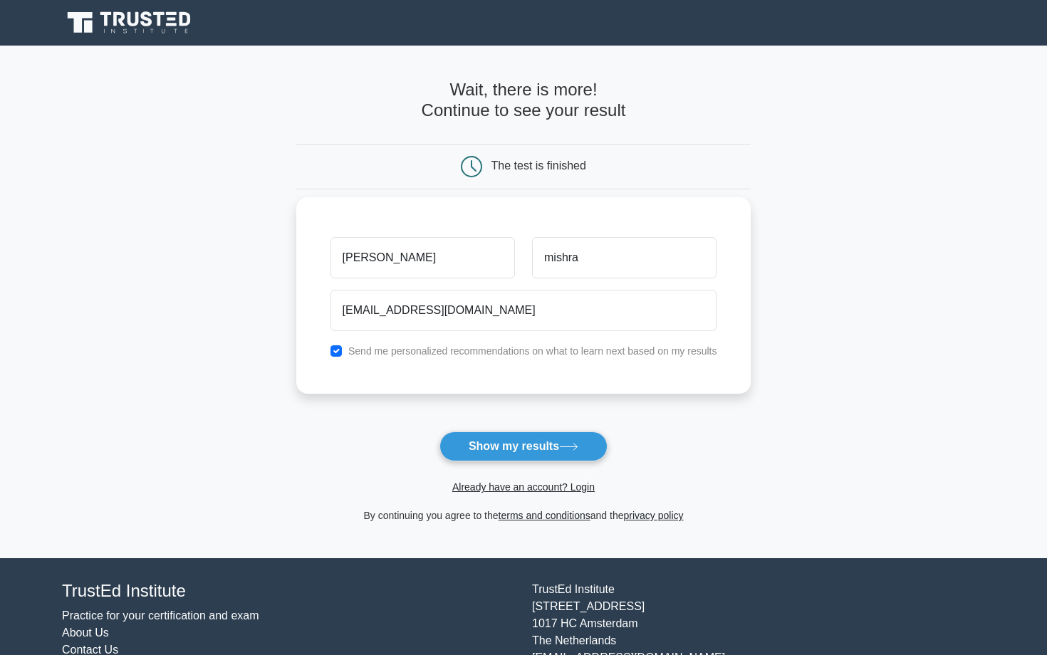
click at [345, 352] on div "Send me personalized recommendations on what to learn next based on my results" at bounding box center [524, 351] width 404 height 17
click at [414, 338] on div "Harsh vardhan mishra 2k22.ec.2213650@gmail.com Send me personalized recommendat…" at bounding box center [523, 295] width 455 height 197
click at [414, 301] on input "2k22.ec.2213650@gmail.com" at bounding box center [523, 310] width 387 height 41
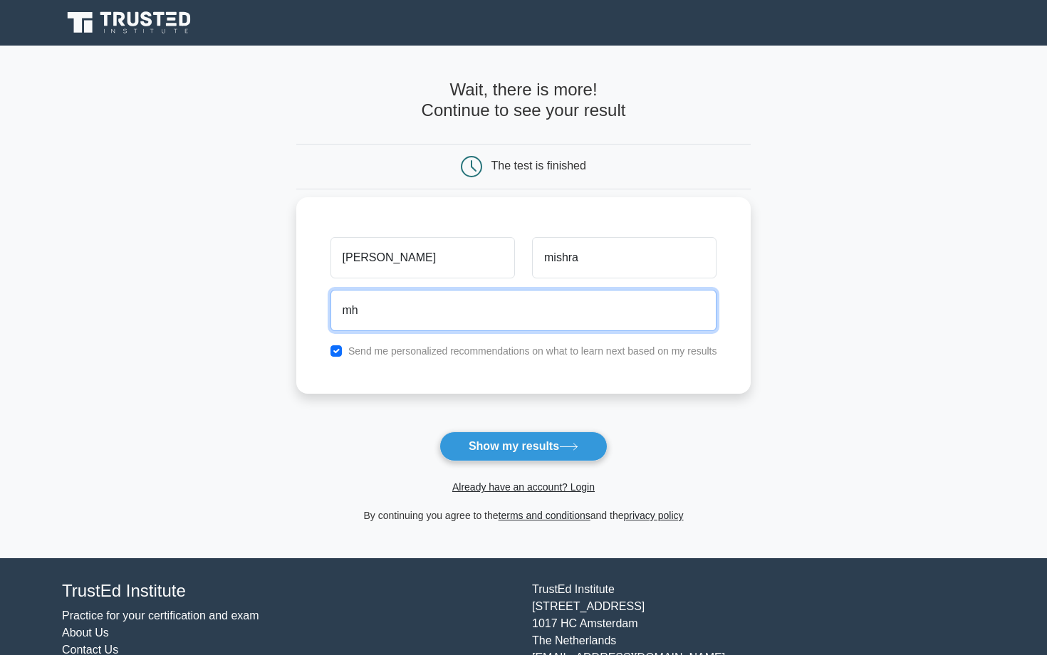
type input "mharshvardhan775@gmail.com"
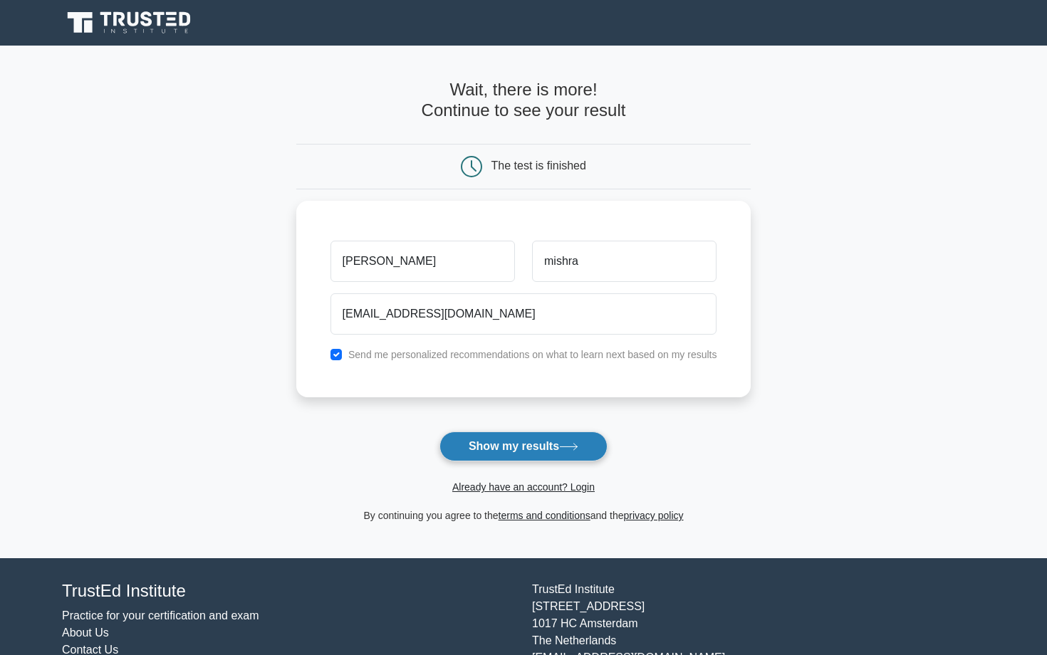
click at [510, 453] on button "Show my results" at bounding box center [523, 447] width 168 height 30
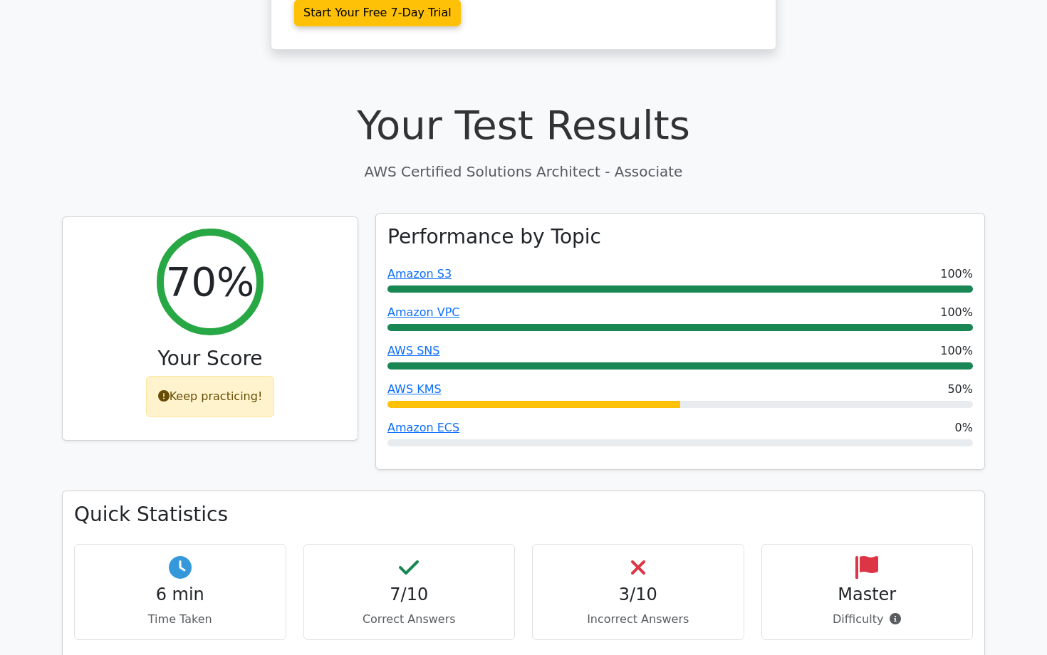
scroll to position [434, 0]
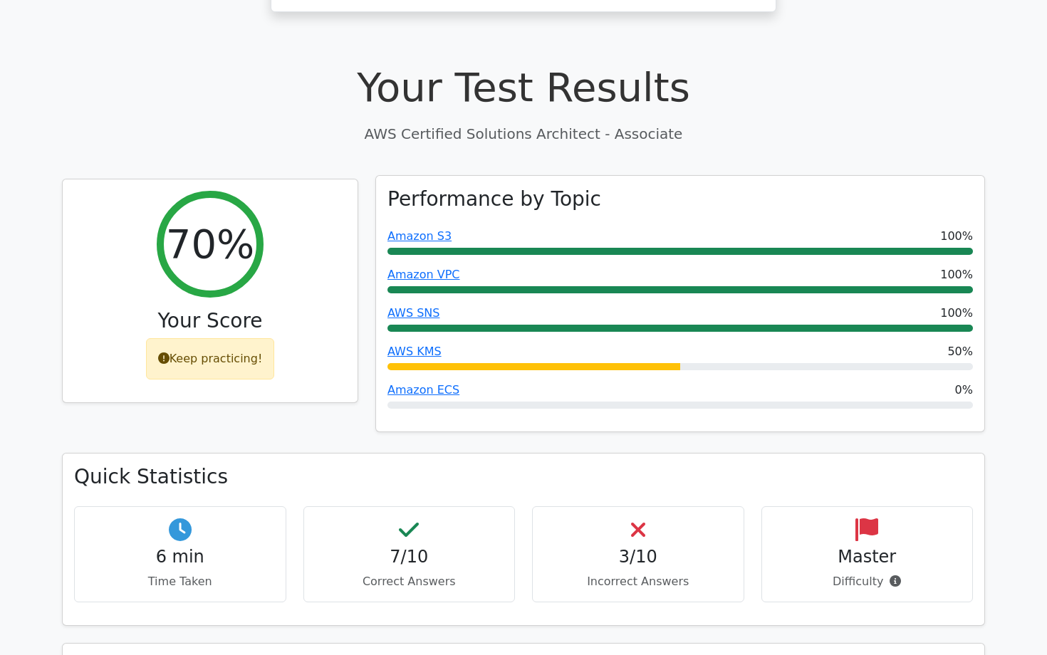
click at [435, 187] on h3 "Performance by Topic" at bounding box center [494, 199] width 214 height 24
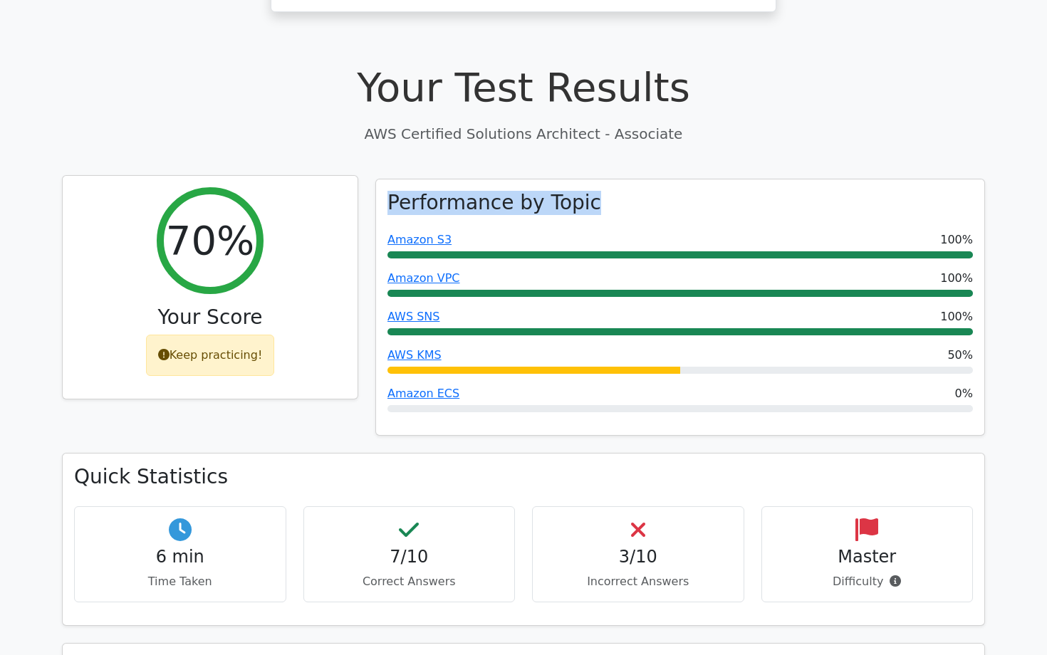
click at [255, 305] on h3 "Your Score" at bounding box center [210, 317] width 272 height 24
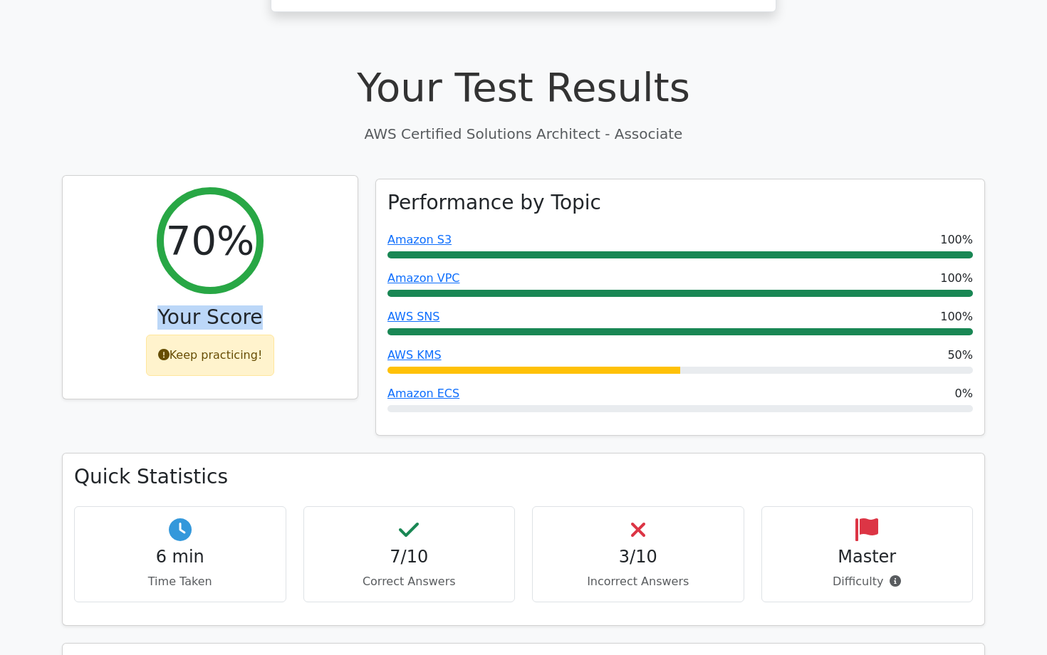
click at [255, 305] on h3 "Your Score" at bounding box center [210, 317] width 272 height 24
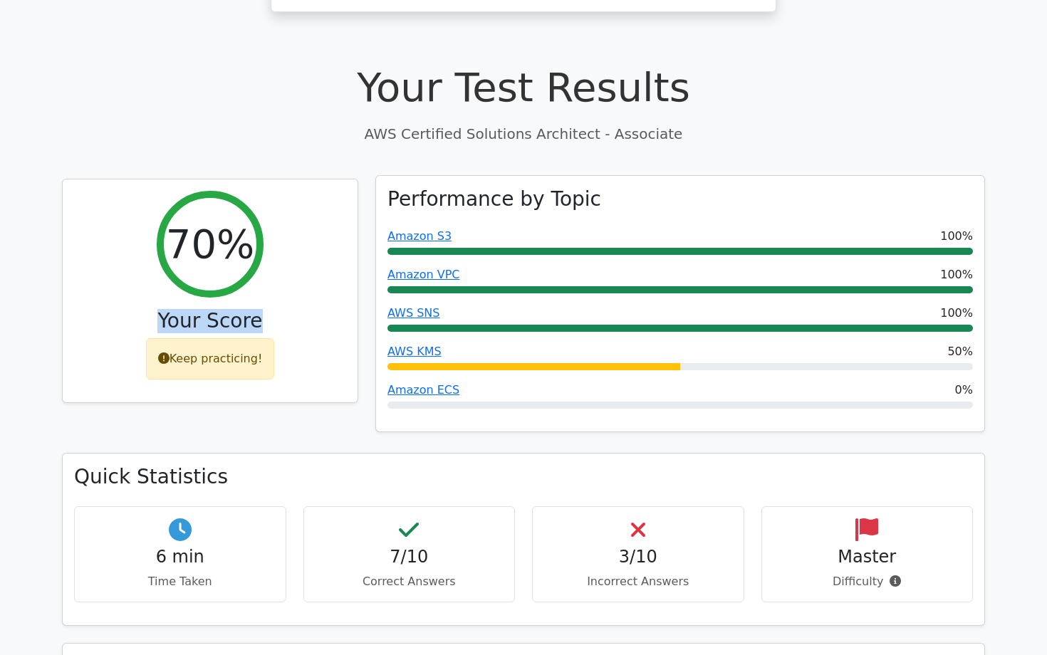
click at [442, 343] on div "AWS KMS 50%" at bounding box center [679, 351] width 585 height 17
click at [475, 353] on div "Performance by Topic Amazon S3 100% Amazon VPC 100% AWS SNS 100% AWS KMS 50% Am…" at bounding box center [680, 304] width 608 height 256
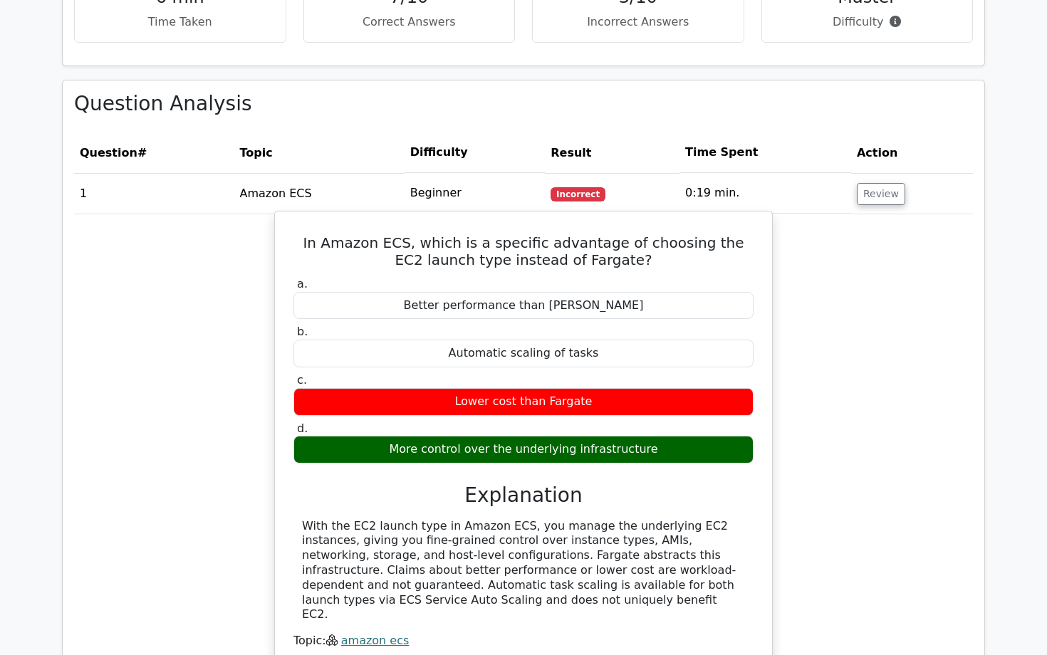
scroll to position [1030, 0]
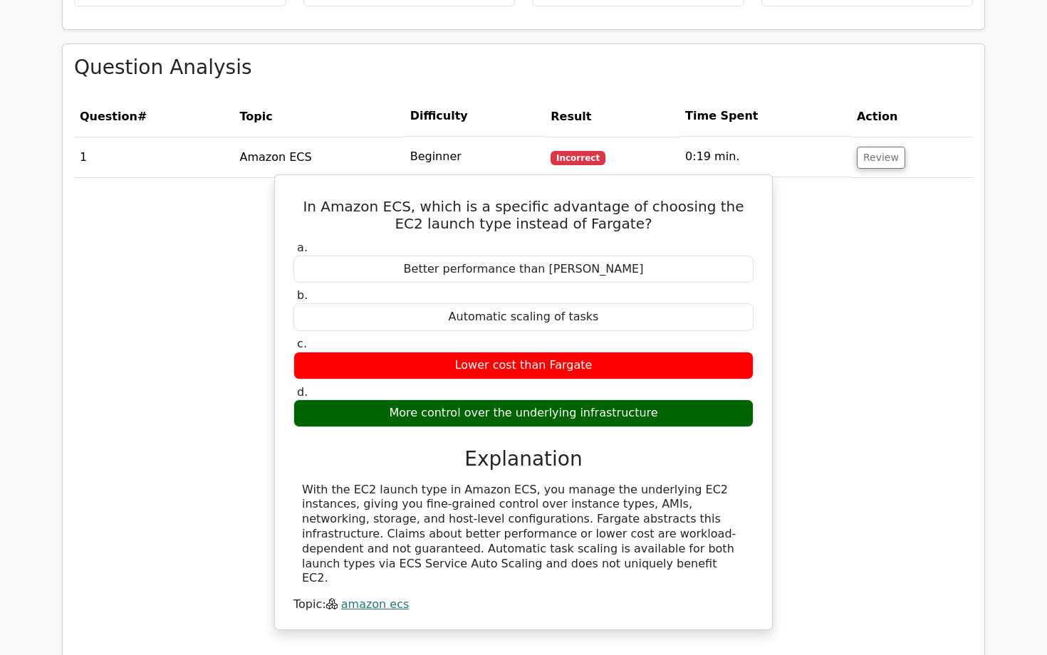
click at [490, 352] on div "Lower cost than Fargate" at bounding box center [523, 366] width 460 height 28
click at [506, 352] on div "Lower cost than Fargate" at bounding box center [523, 366] width 460 height 28
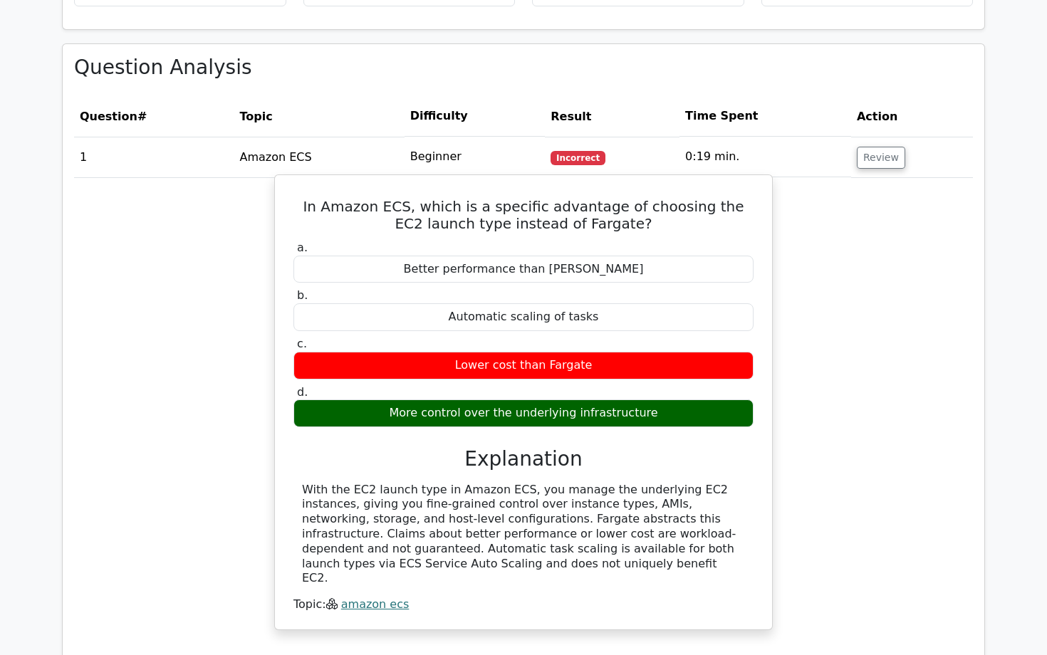
click at [506, 352] on div "Lower cost than Fargate" at bounding box center [523, 366] width 460 height 28
click at [525, 352] on div "Lower cost than Fargate" at bounding box center [523, 366] width 460 height 28
click at [513, 399] on div "More control over the underlying infrastructure" at bounding box center [523, 413] width 460 height 28
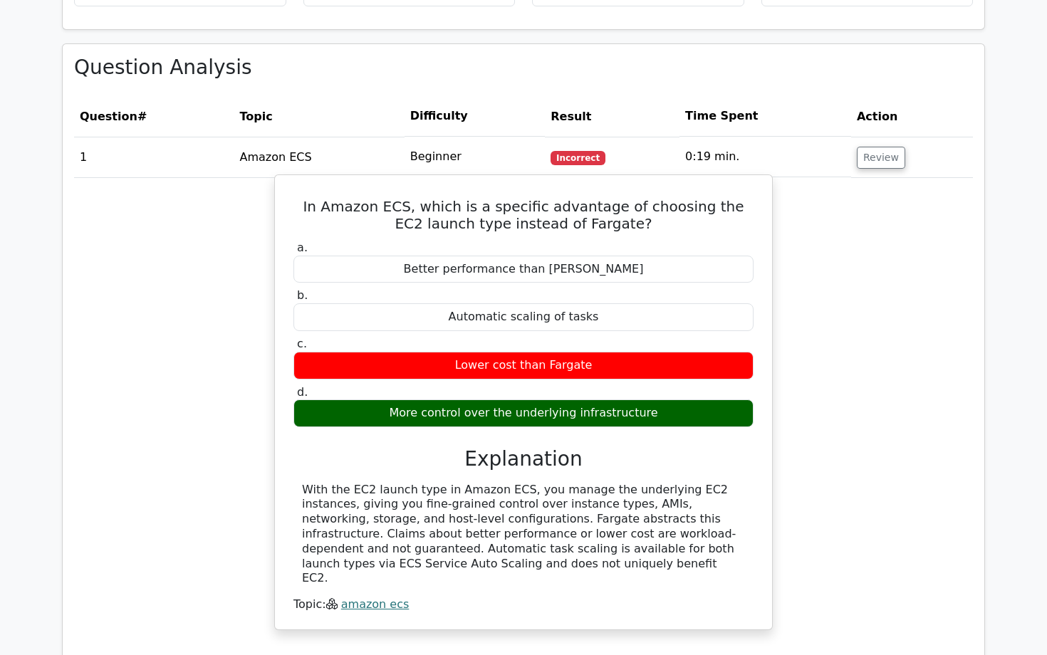
click at [513, 399] on div "More control over the underlying infrastructure" at bounding box center [523, 413] width 460 height 28
click at [512, 399] on div "More control over the underlying infrastructure" at bounding box center [523, 413] width 460 height 28
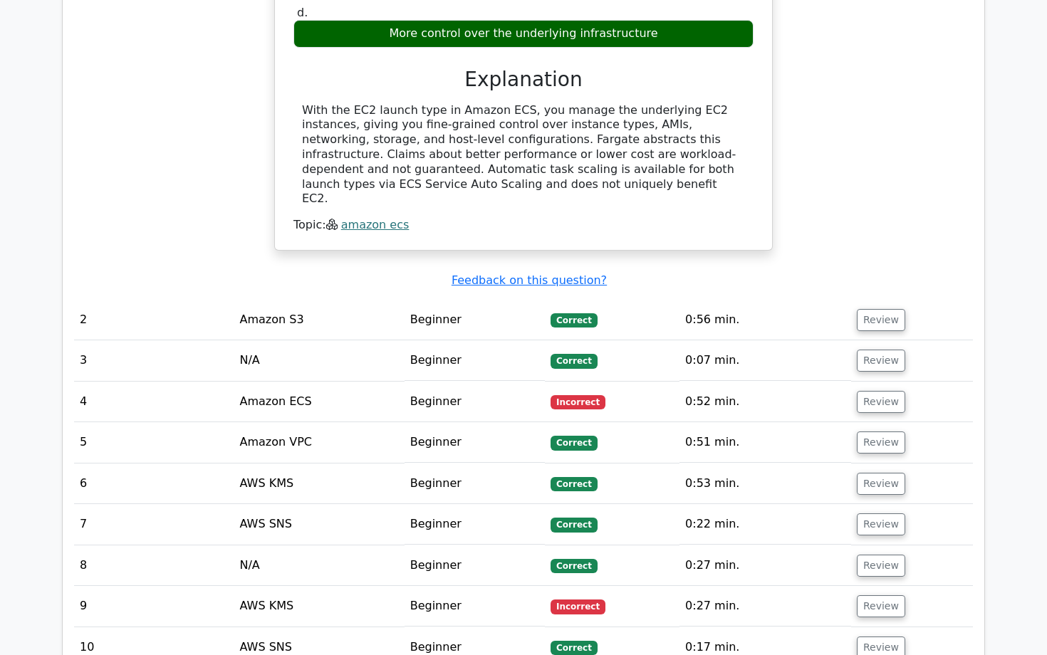
scroll to position [1495, 0]
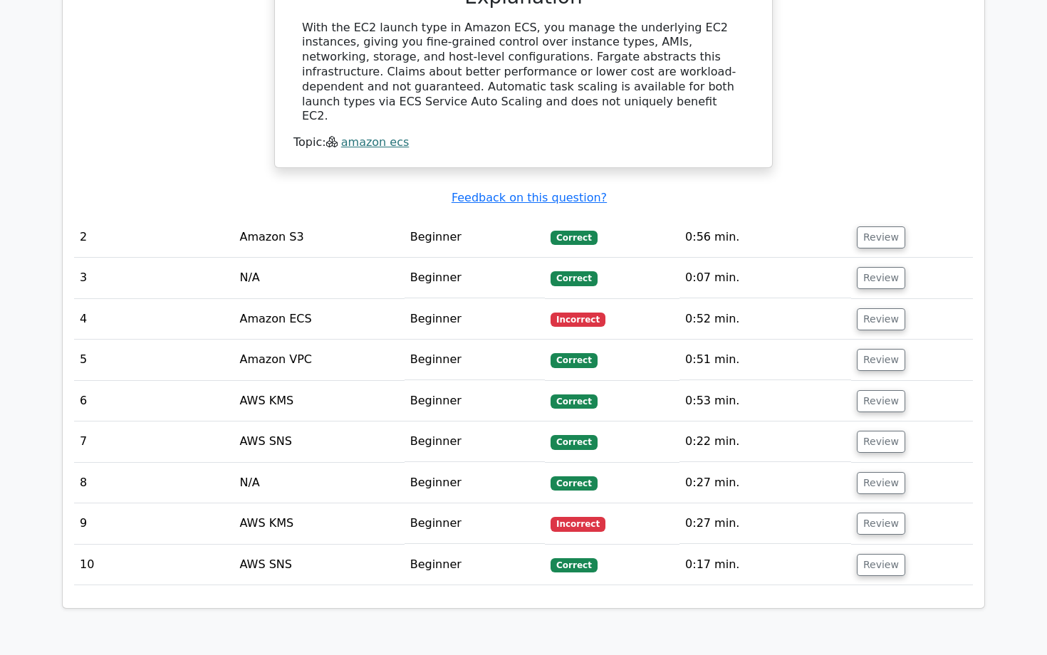
click at [580, 299] on td "Incorrect" at bounding box center [612, 319] width 135 height 41
click at [563, 517] on span "Incorrect" at bounding box center [577, 524] width 55 height 14
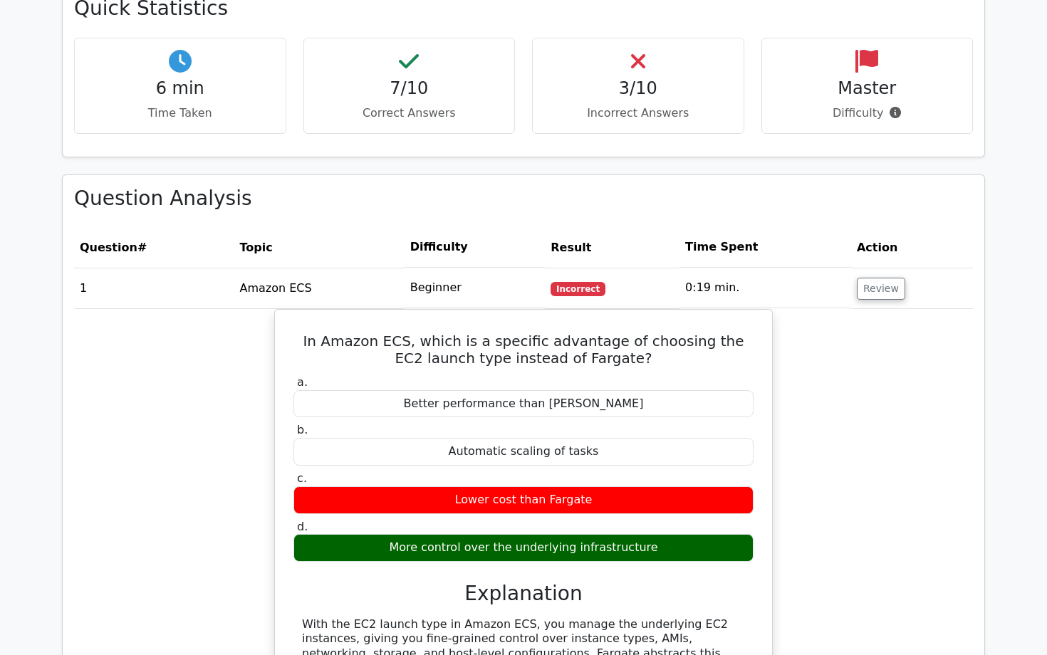
scroll to position [869, 0]
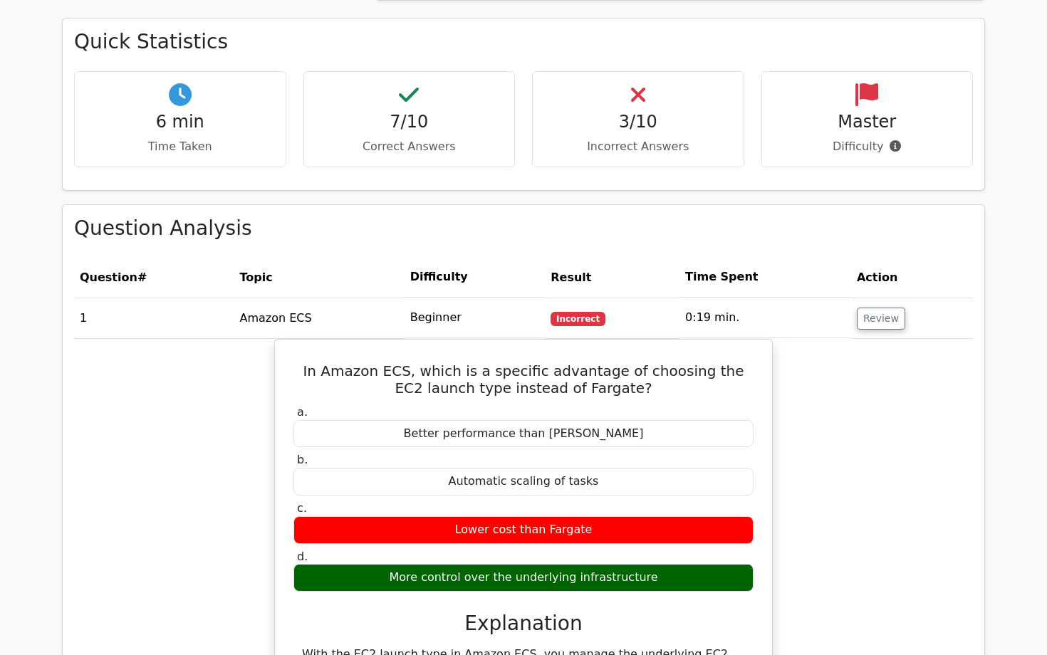
click at [427, 298] on td "Beginner" at bounding box center [474, 318] width 141 height 41
click at [449, 257] on th "Difficulty" at bounding box center [474, 277] width 141 height 41
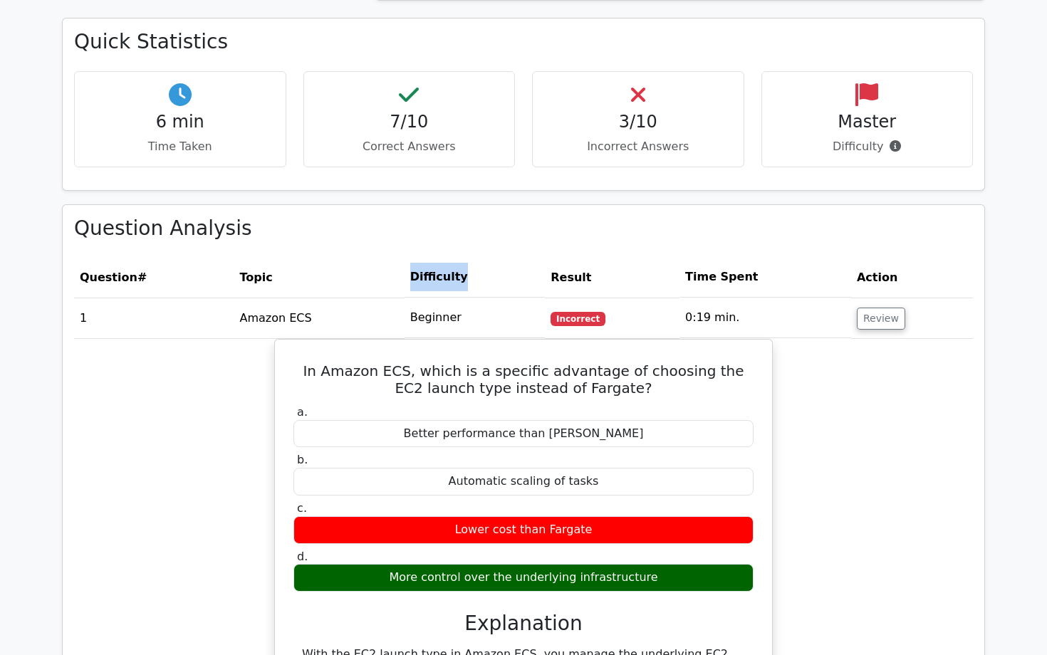
click at [449, 257] on th "Difficulty" at bounding box center [474, 277] width 141 height 41
click at [449, 298] on td "Beginner" at bounding box center [474, 318] width 141 height 41
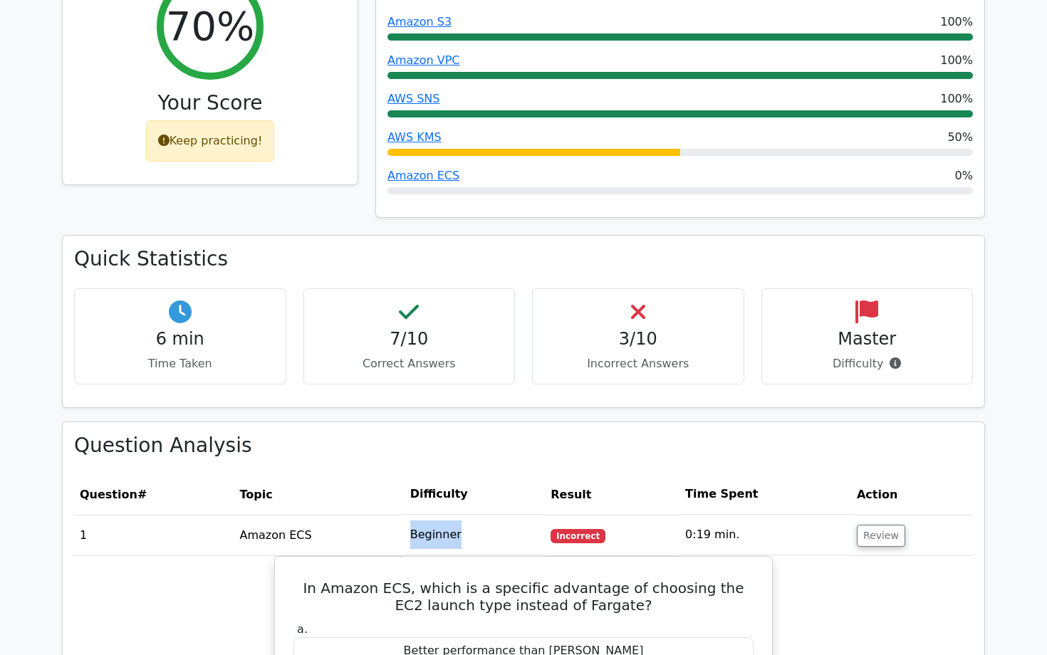
scroll to position [521, 0]
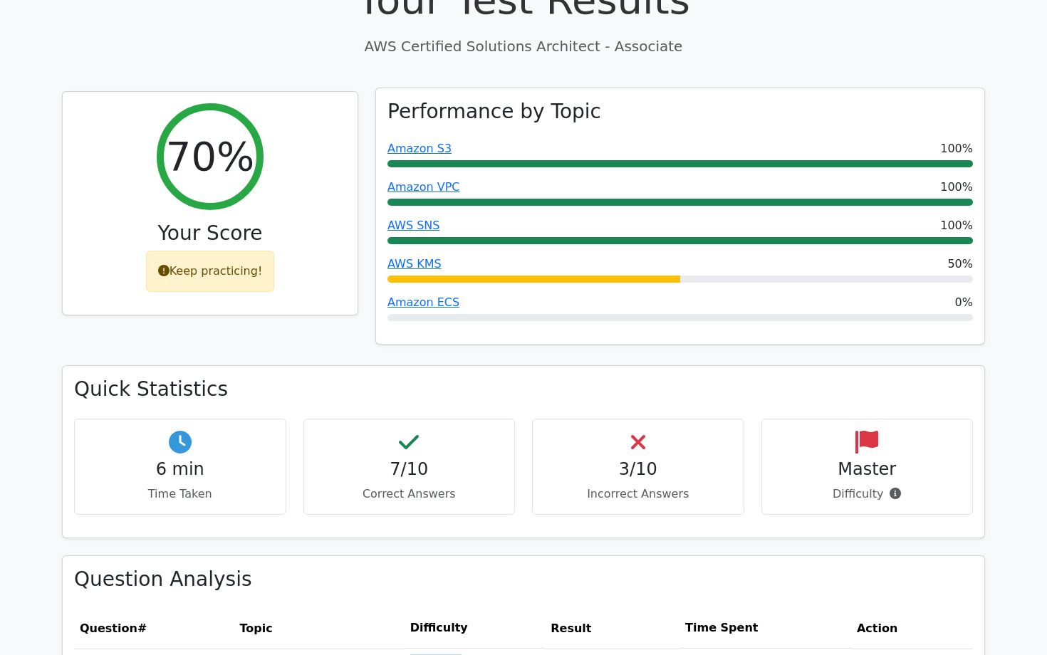
click at [432, 100] on h3 "Performance by Topic" at bounding box center [494, 112] width 214 height 24
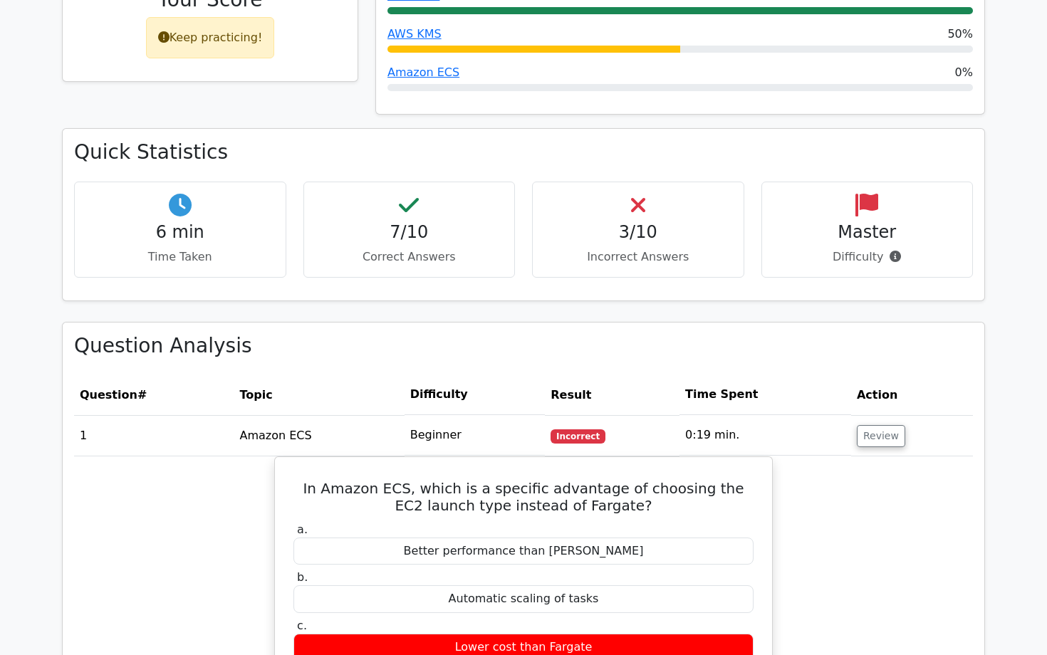
click at [417, 223] on div "7/10 Correct Answers" at bounding box center [409, 230] width 212 height 96
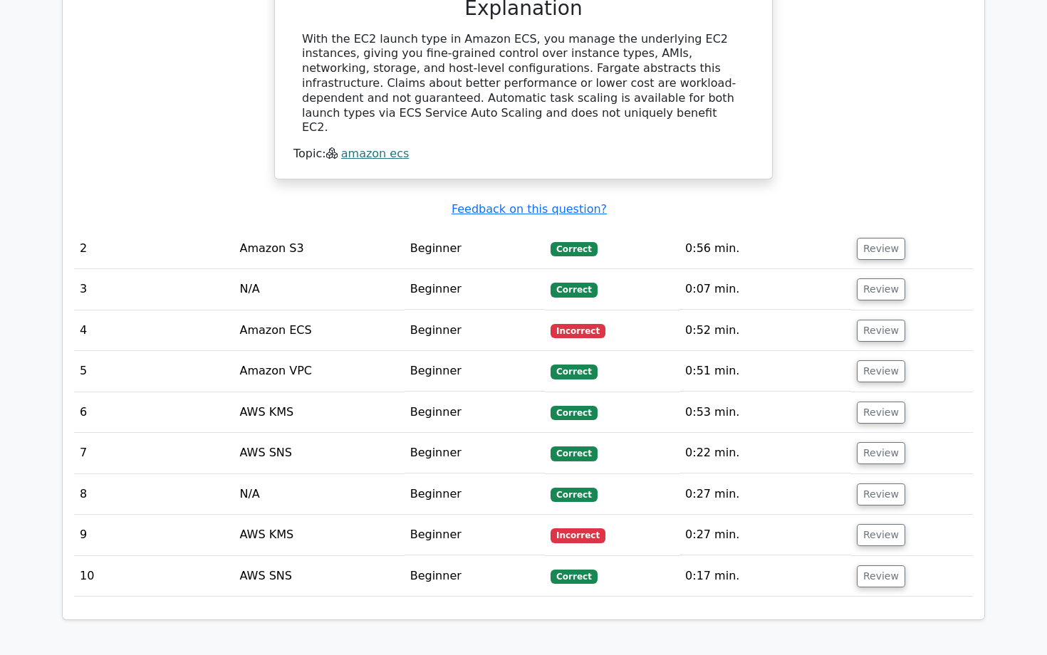
scroll to position [1540, 0]
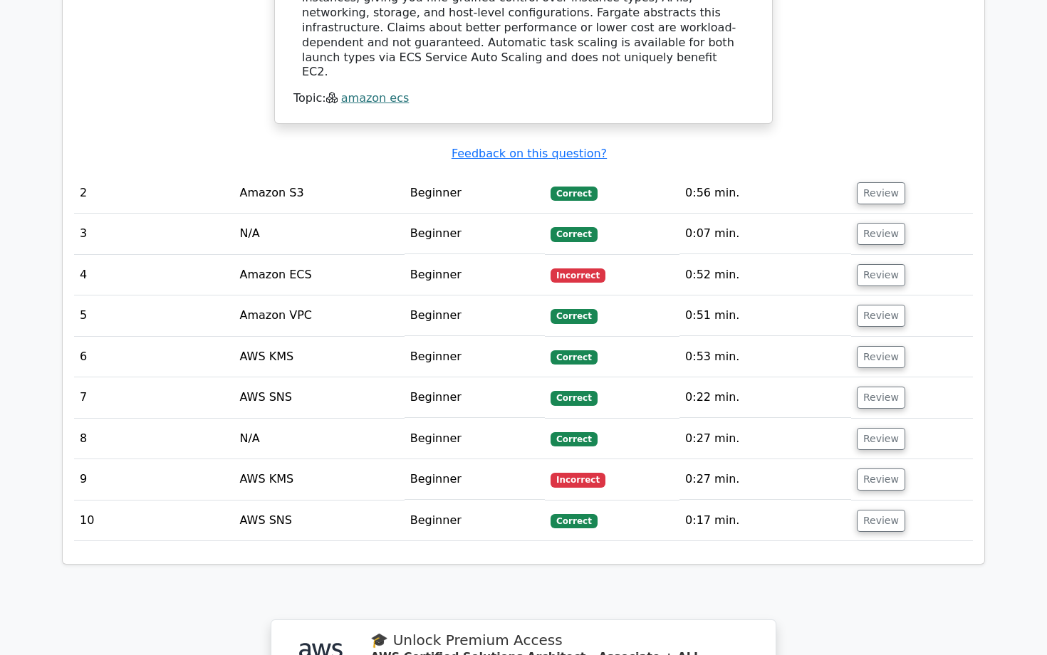
click at [587, 473] on span "Incorrect" at bounding box center [577, 480] width 55 height 14
click at [572, 268] on span "Incorrect" at bounding box center [577, 275] width 55 height 14
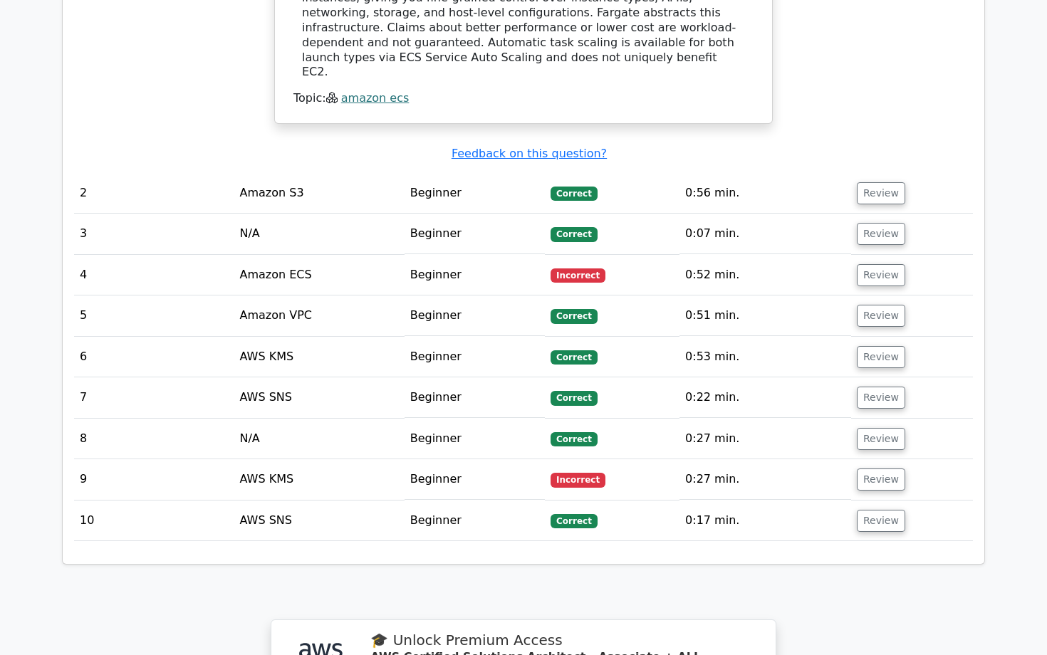
click at [572, 268] on span "Incorrect" at bounding box center [577, 275] width 55 height 14
click at [574, 268] on span "Incorrect" at bounding box center [577, 275] width 55 height 14
click at [568, 187] on span "Correct" at bounding box center [573, 194] width 46 height 14
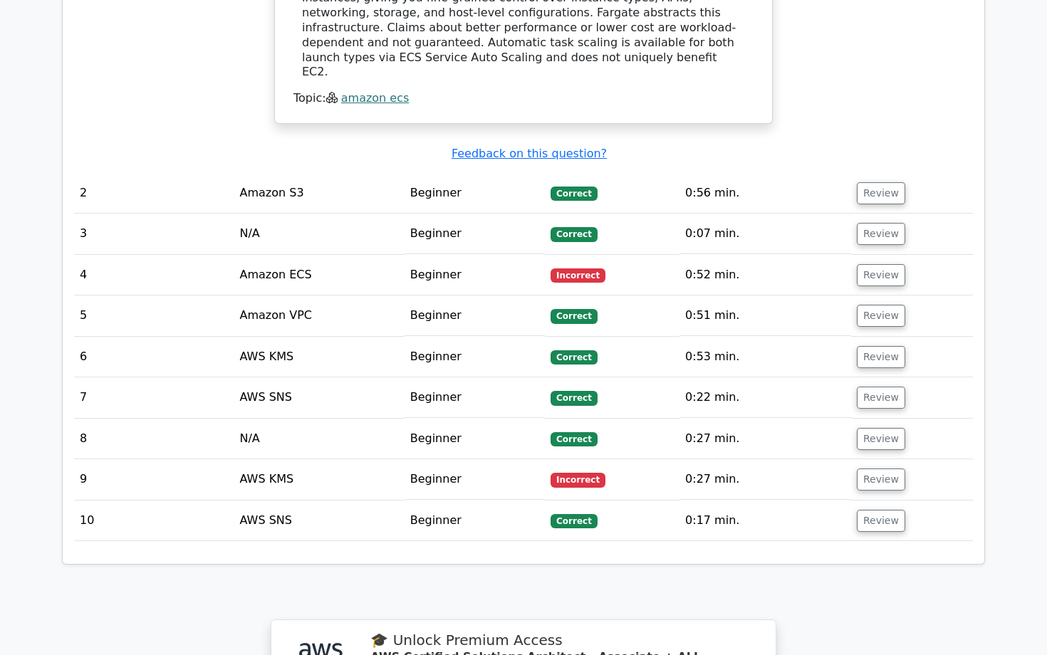
click at [568, 187] on span "Correct" at bounding box center [573, 194] width 46 height 14
click at [574, 214] on td "Correct" at bounding box center [612, 234] width 135 height 41
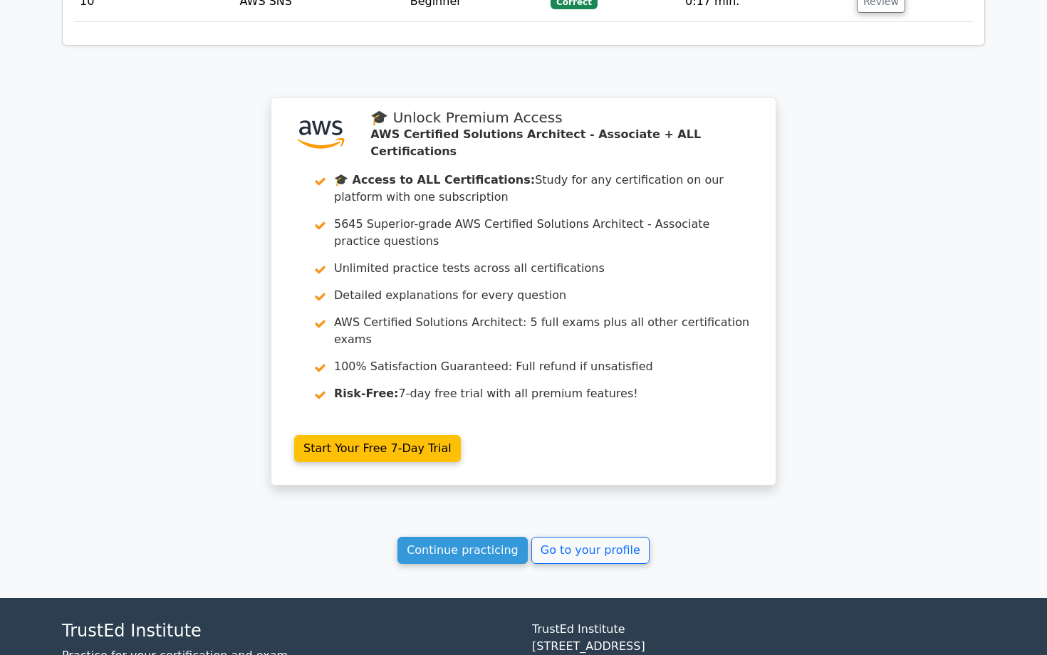
scroll to position [2038, 0]
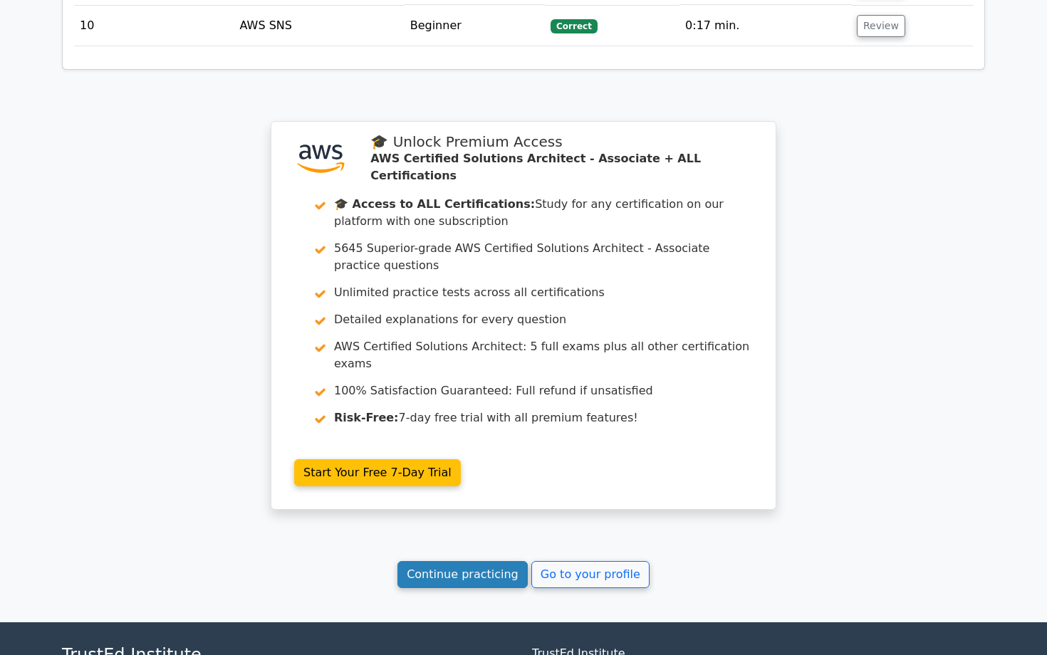
click at [495, 561] on link "Continue practicing" at bounding box center [462, 574] width 130 height 27
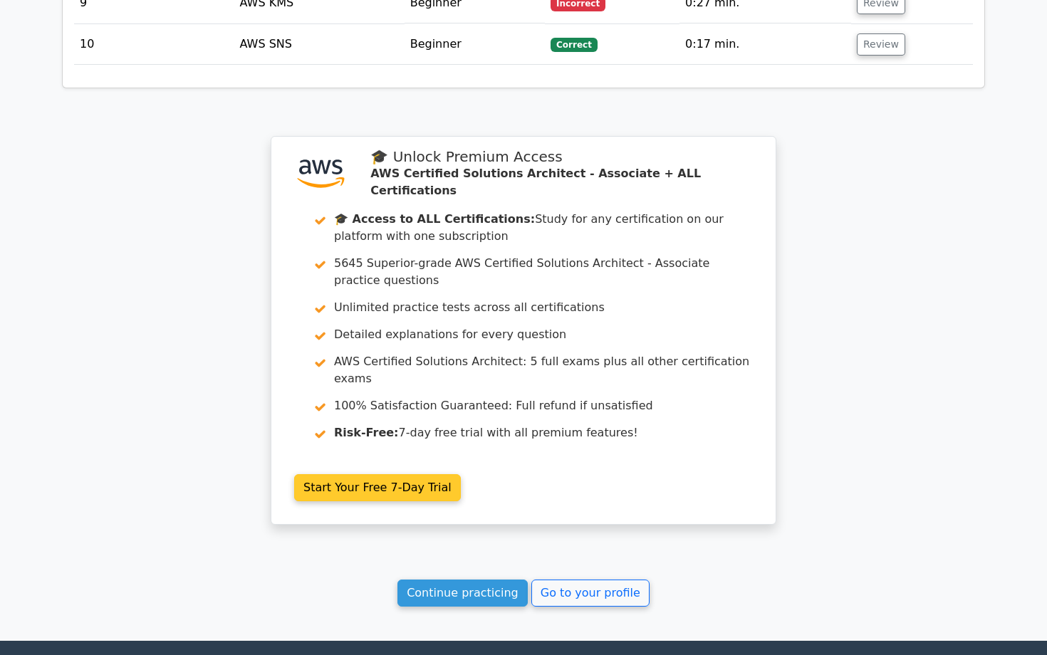
scroll to position [1880, 0]
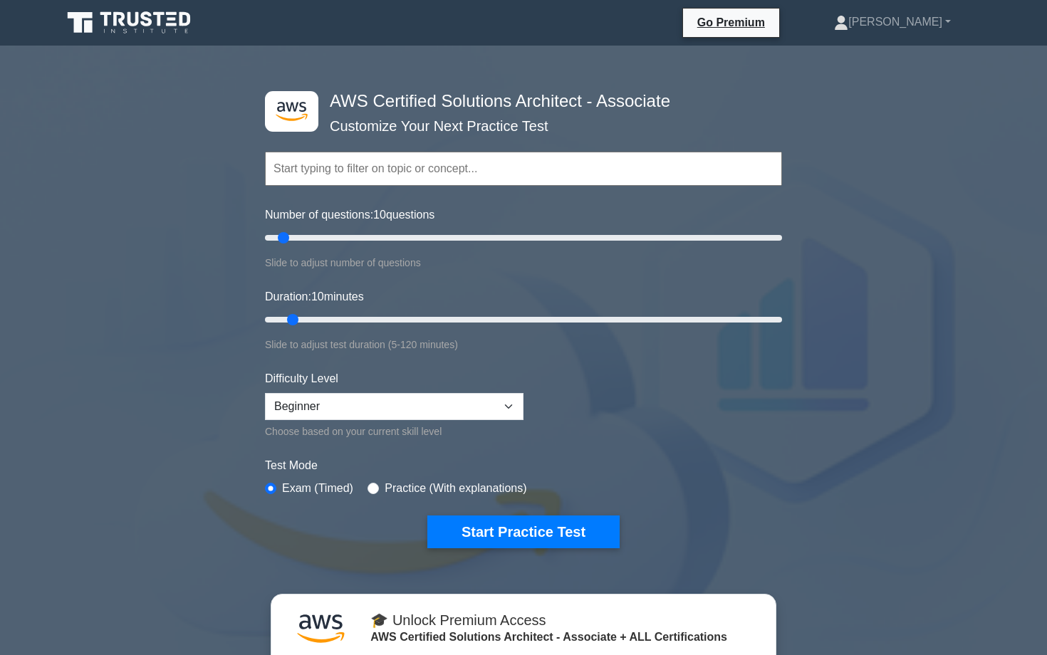
click at [362, 208] on label "Number of questions: 10 questions" at bounding box center [349, 215] width 169 height 17
click at [362, 229] on input "Number of questions: 10 questions" at bounding box center [523, 237] width 517 height 17
click at [362, 208] on label "Number of questions: 10 questions" at bounding box center [349, 215] width 169 height 17
click at [362, 229] on input "Number of questions: 10 questions" at bounding box center [523, 237] width 517 height 17
click at [362, 208] on label "Number of questions: 10 questions" at bounding box center [349, 215] width 169 height 17
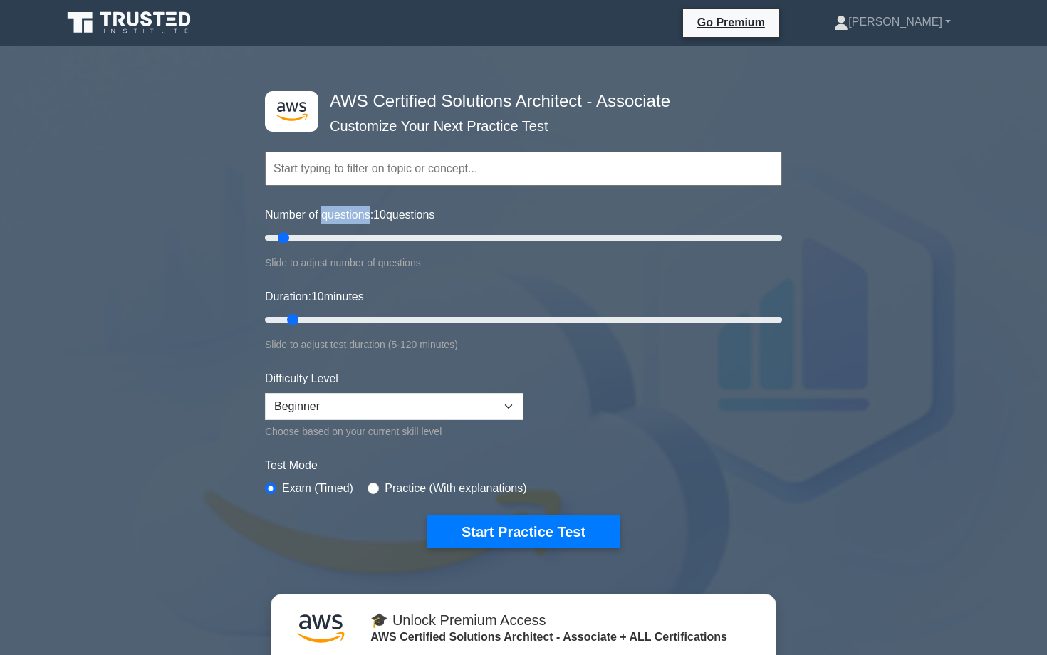
click at [362, 229] on input "Number of questions: 10 questions" at bounding box center [523, 237] width 517 height 17
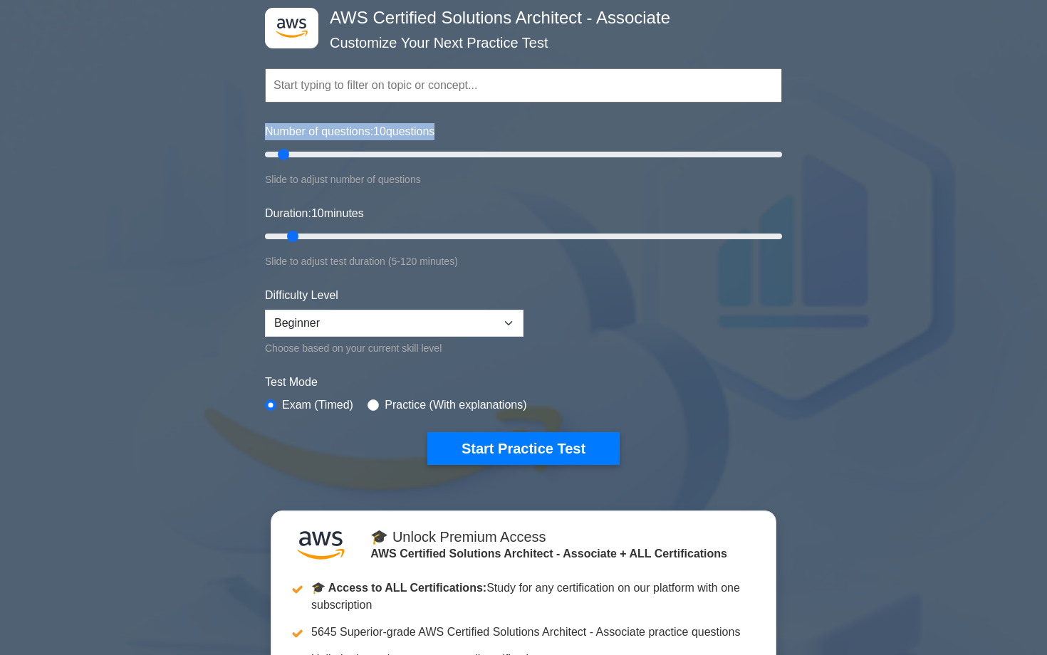
scroll to position [253, 0]
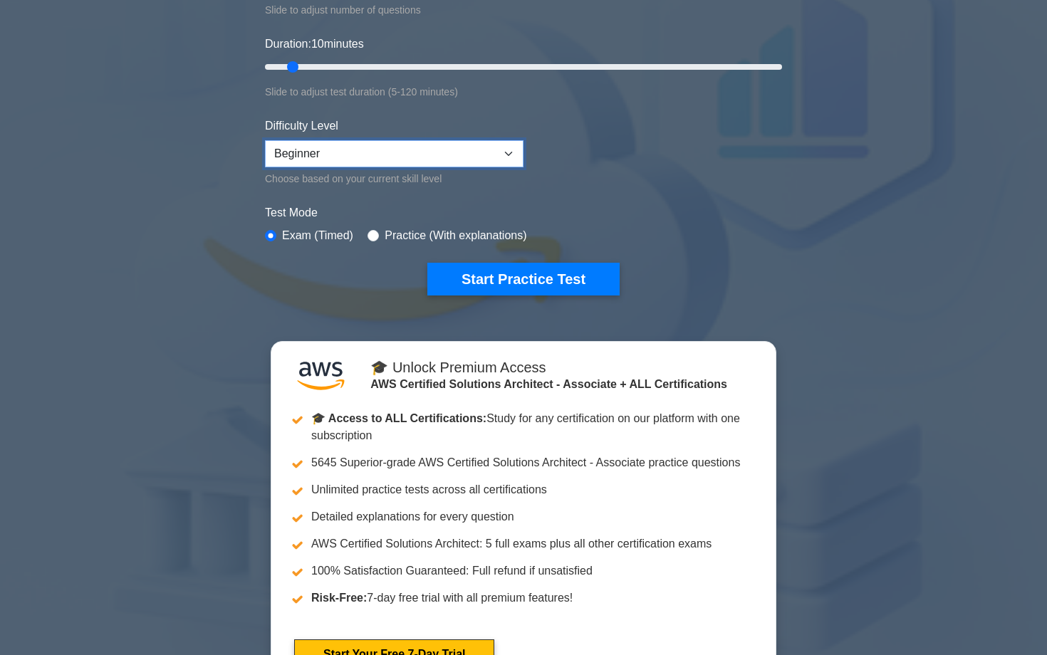
click at [459, 157] on select "Beginner Intermediate Expert" at bounding box center [394, 153] width 258 height 27
select select "expert"
click at [265, 140] on select "Beginner Intermediate Expert" at bounding box center [394, 153] width 258 height 27
click at [385, 238] on label "Practice (With explanations)" at bounding box center [456, 235] width 142 height 17
click at [387, 239] on label "Practice (With explanations)" at bounding box center [456, 235] width 142 height 17
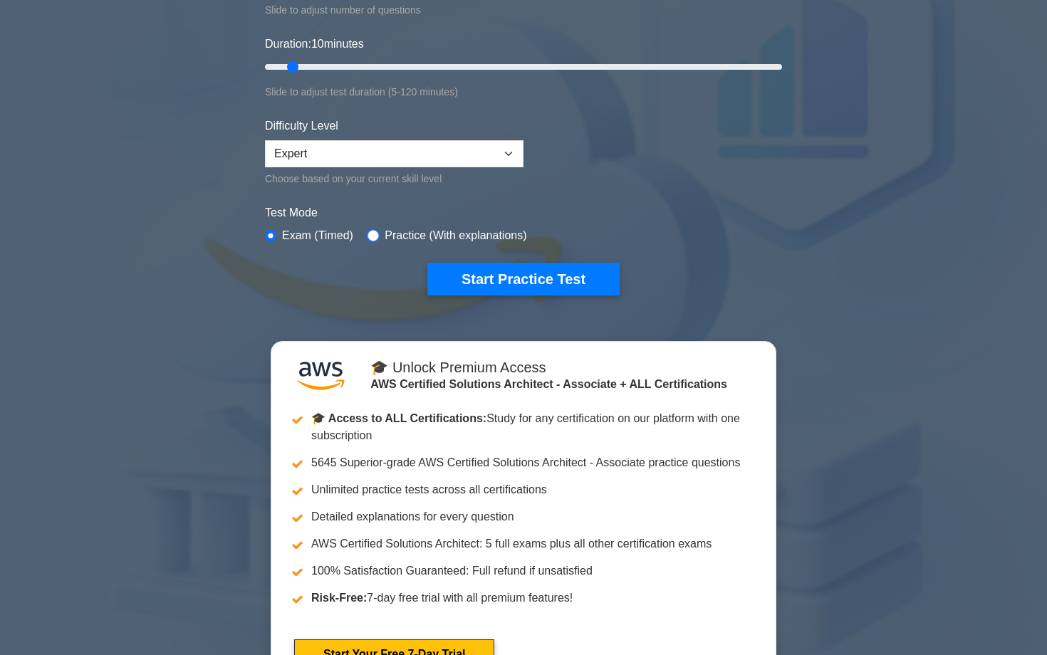
click at [372, 236] on input "radio" at bounding box center [372, 235] width 11 height 11
radio input "true"
click at [268, 228] on div "Exam (Timed)" at bounding box center [309, 235] width 88 height 17
click at [275, 225] on div "Test Mode Exam (Timed) Practice (With explanations)" at bounding box center [523, 224] width 517 height 41
click at [274, 228] on div "Exam (Timed)" at bounding box center [309, 235] width 88 height 17
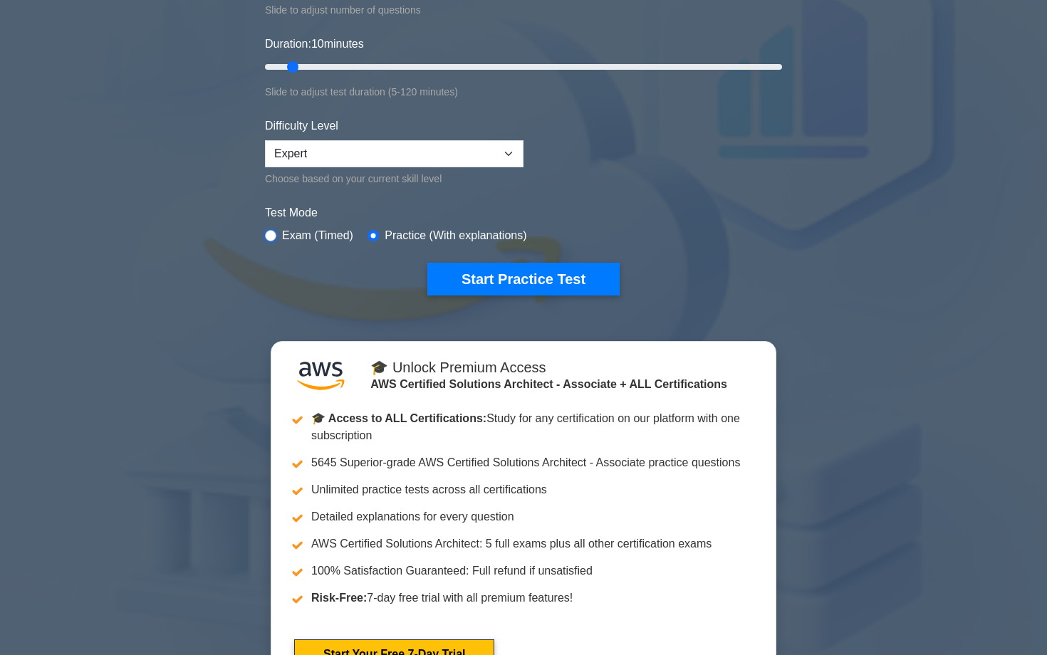
click at [273, 231] on input "radio" at bounding box center [270, 235] width 11 height 11
radio input "true"
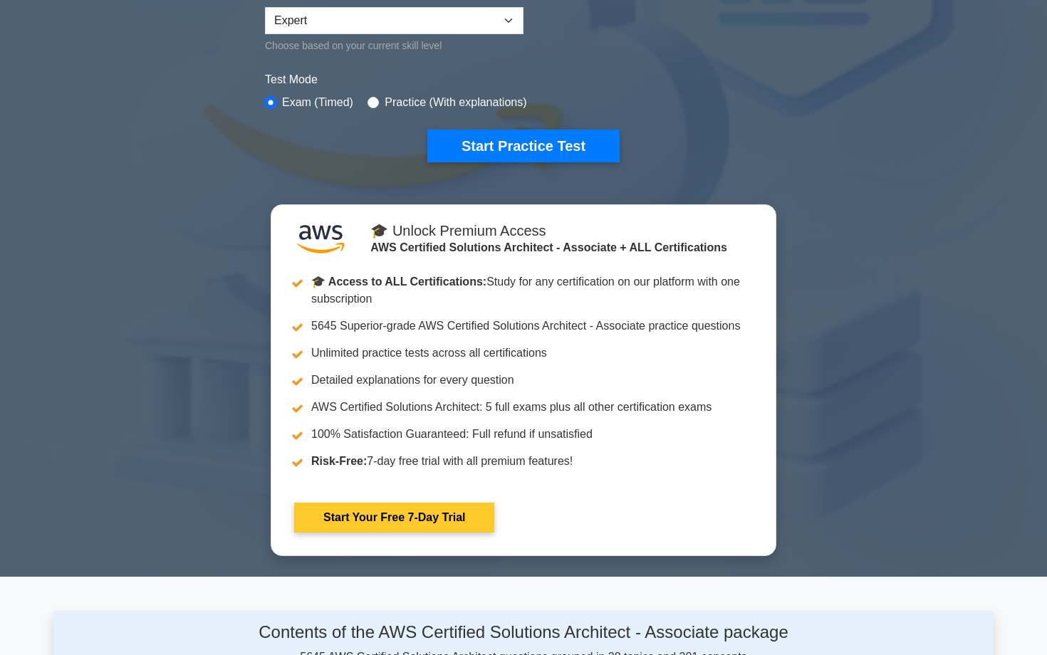
scroll to position [308, 0]
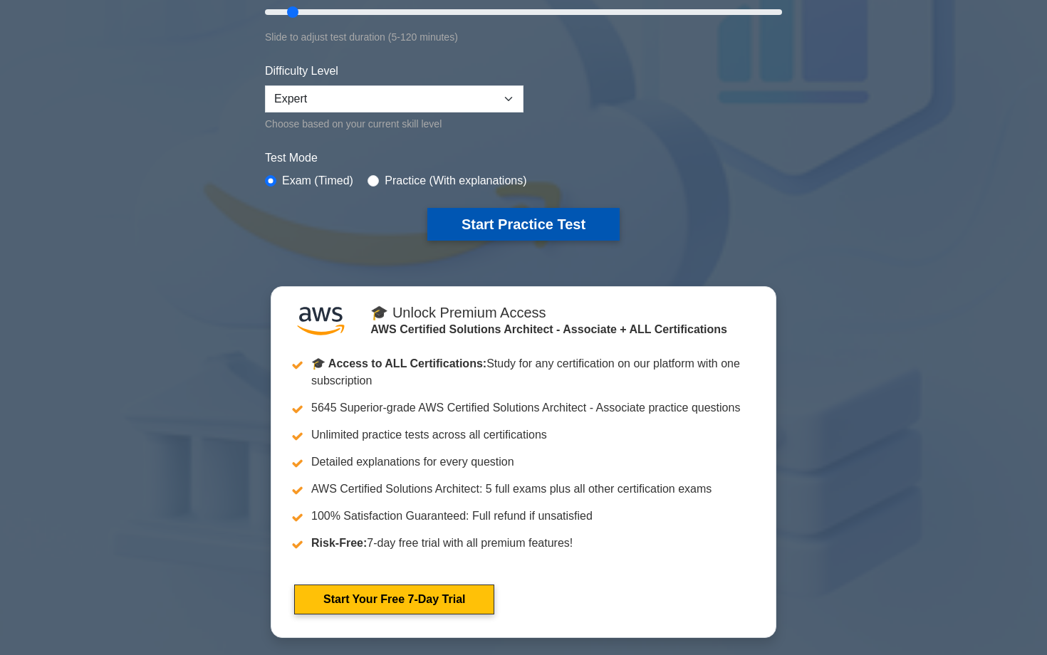
click at [508, 214] on button "Start Practice Test" at bounding box center [523, 224] width 192 height 33
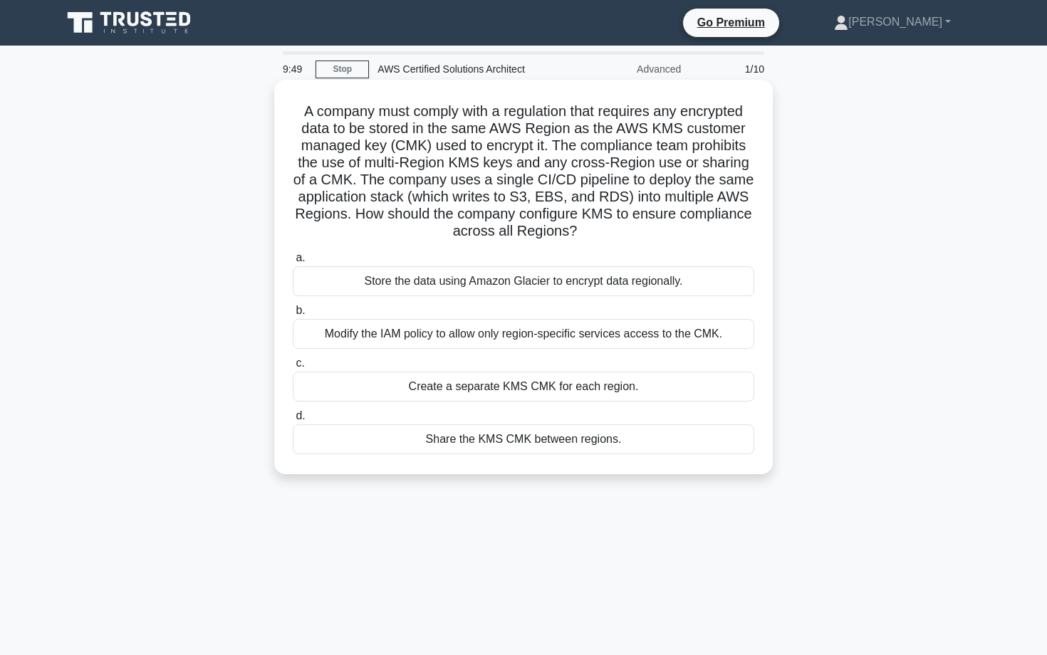
click at [375, 135] on h5 "A company must comply with a regulation that requires any encrypted data to be …" at bounding box center [523, 172] width 464 height 138
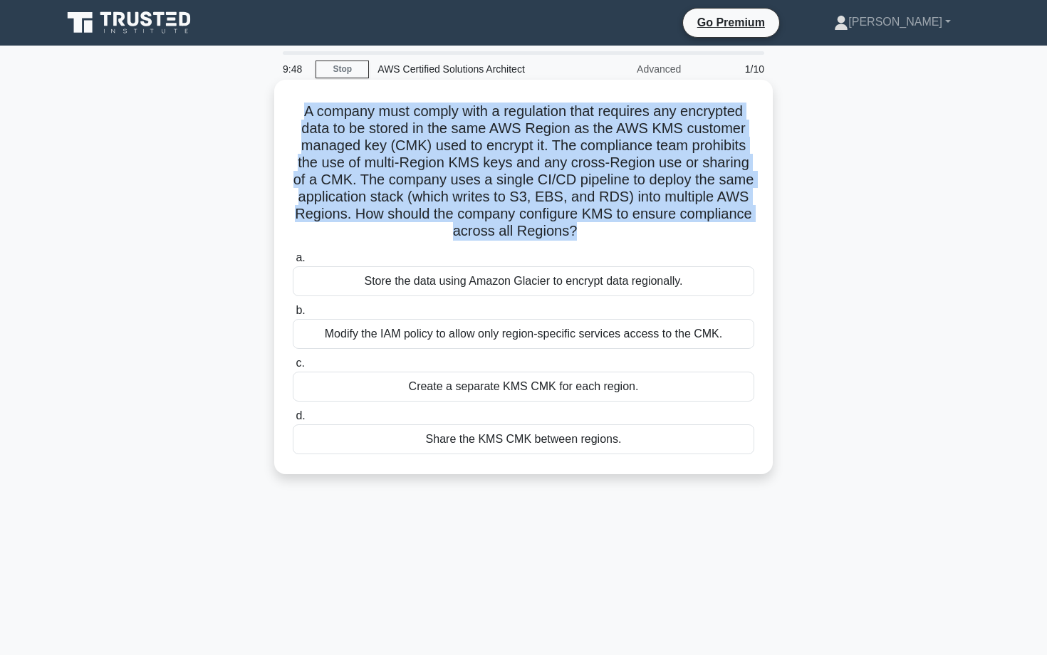
click at [505, 133] on h5 "A company must comply with a regulation that requires any encrypted data to be …" at bounding box center [523, 172] width 464 height 138
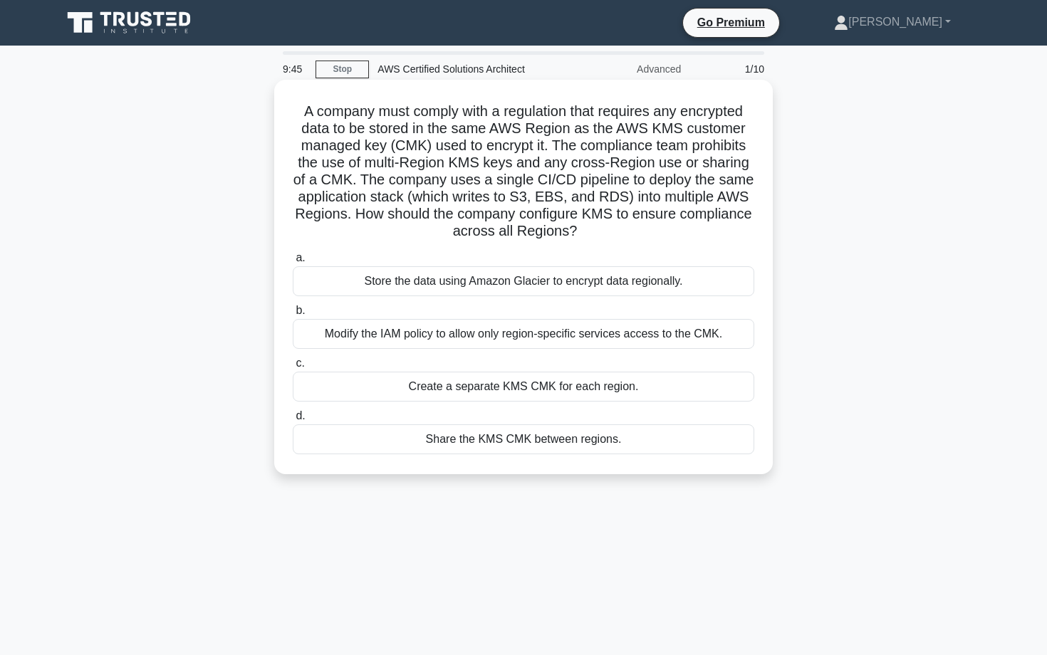
drag, startPoint x: 325, startPoint y: 113, endPoint x: 560, endPoint y: 134, distance: 236.0
click at [560, 134] on h5 "A company must comply with a regulation that requires any encrypted data to be …" at bounding box center [523, 172] width 464 height 138
drag, startPoint x: 299, startPoint y: 113, endPoint x: 621, endPoint y: 444, distance: 462.3
click at [621, 444] on div "A company must comply with a regulation that requires any encrypted data to be …" at bounding box center [523, 276] width 487 height 383
copy div "A company must comply with a regulation that requires any encrypted data to be …"
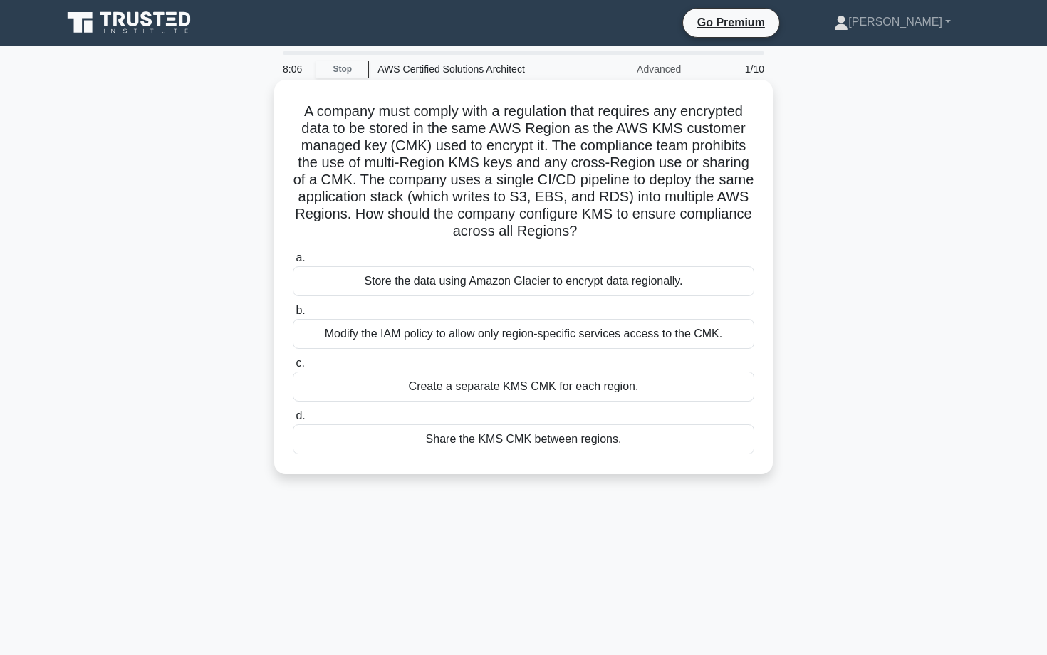
click at [500, 214] on h5 "A company must comply with a regulation that requires any encrypted data to be …" at bounding box center [523, 172] width 464 height 138
click at [500, 384] on div "Create a separate KMS CMK for each region." at bounding box center [523, 387] width 461 height 30
click at [293, 368] on input "c. Create a separate KMS CMK for each region." at bounding box center [293, 363] width 0 height 9
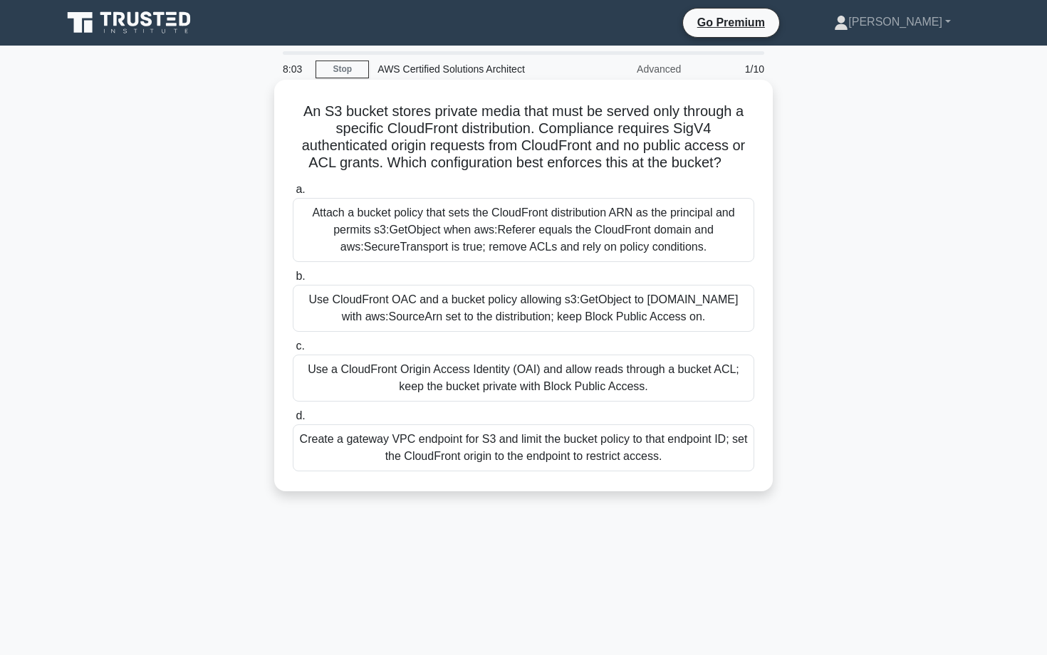
click at [421, 131] on h5 "An S3 bucket stores private media that must be served only through a specific C…" at bounding box center [523, 138] width 464 height 70
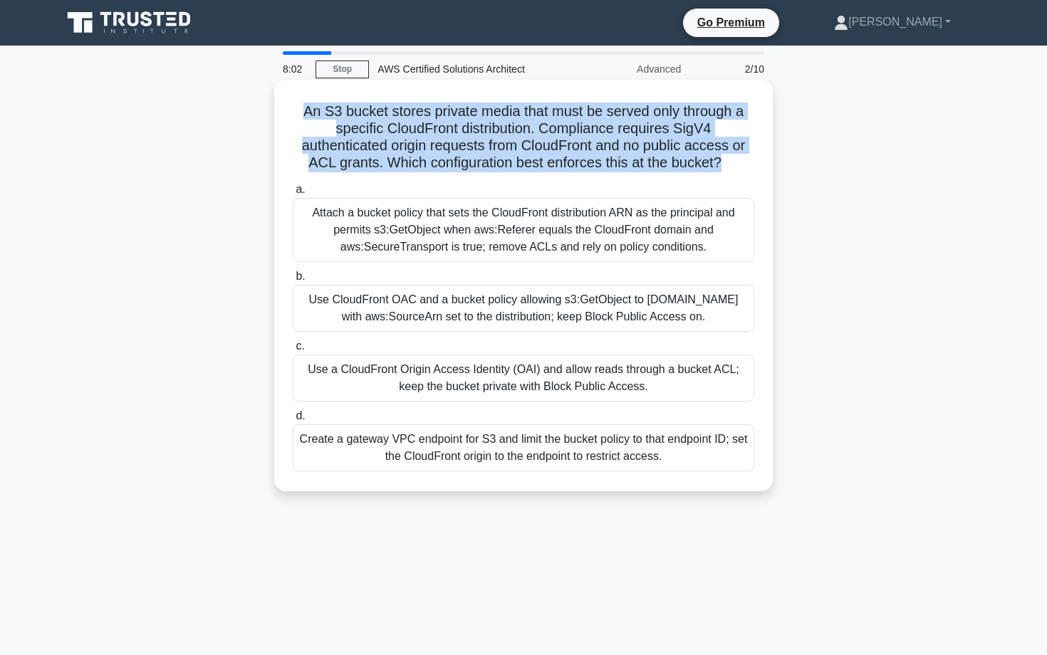
click at [427, 129] on h5 "An S3 bucket stores private media that must be served only through a specific C…" at bounding box center [523, 138] width 464 height 70
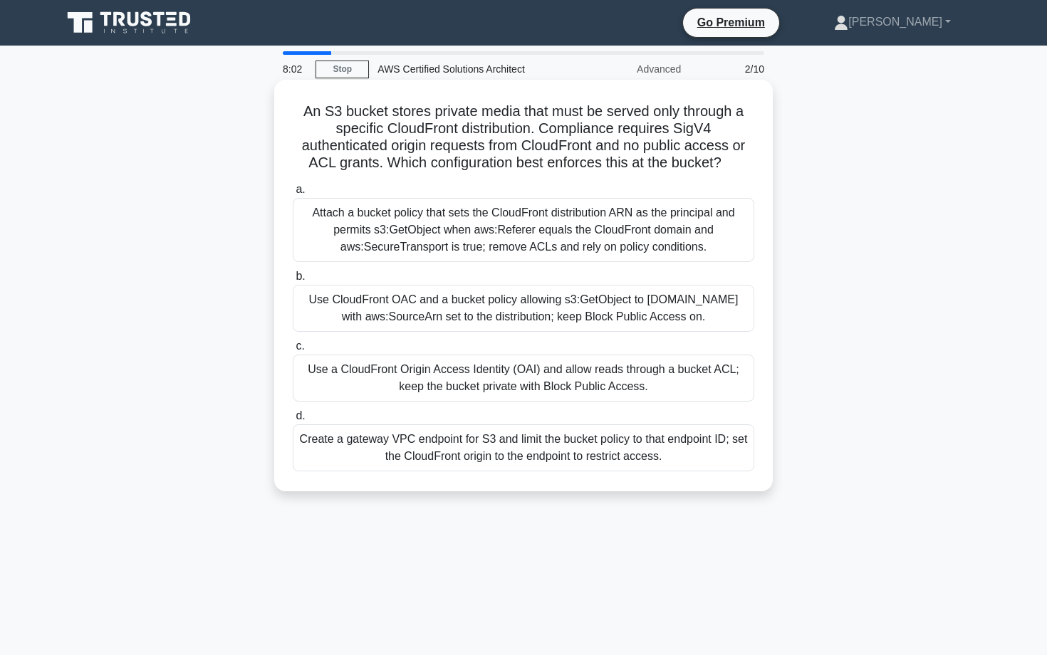
click at [427, 129] on h5 "An S3 bucket stores private media that must be served only through a specific C…" at bounding box center [523, 138] width 464 height 70
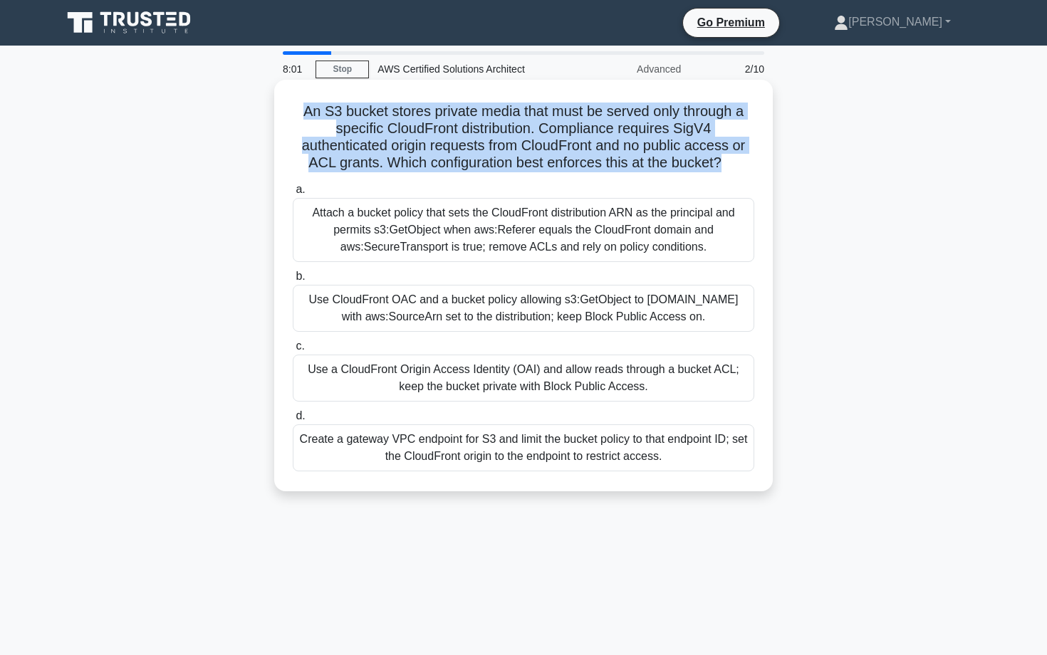
click at [429, 120] on h5 "An S3 bucket stores private media that must be served only through a specific C…" at bounding box center [523, 138] width 464 height 70
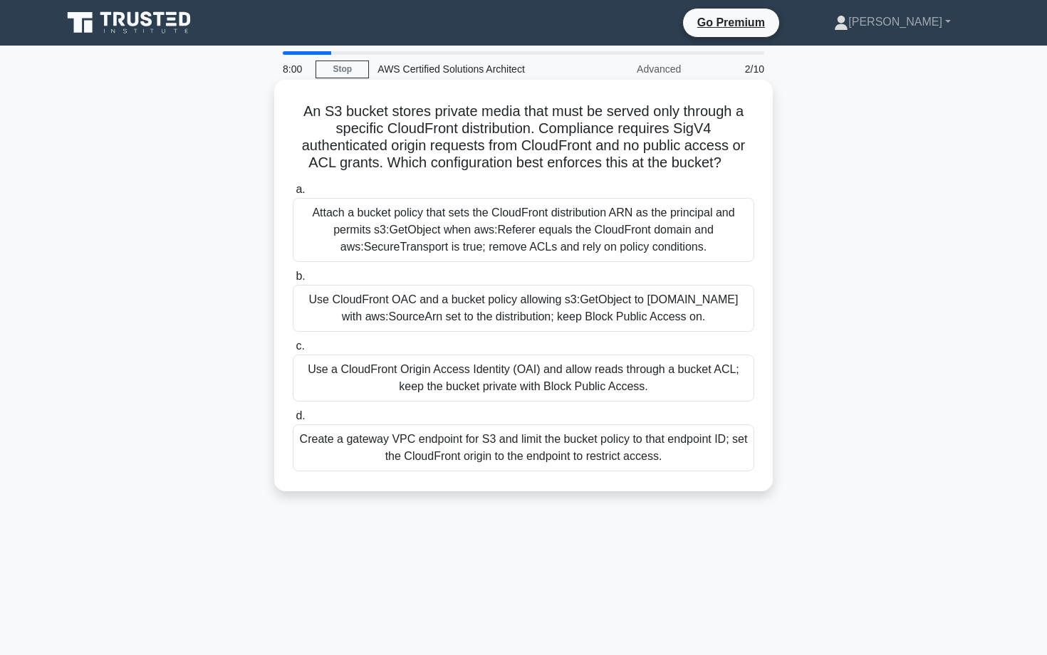
click at [429, 120] on h5 "An S3 bucket stores private media that must be served only through a specific C…" at bounding box center [523, 138] width 464 height 70
click at [471, 115] on h5 "An S3 bucket stores private media that must be served only through a specific C…" at bounding box center [523, 138] width 464 height 70
click at [513, 110] on h5 "An S3 bucket stores private media that must be served only through a specific C…" at bounding box center [523, 138] width 464 height 70
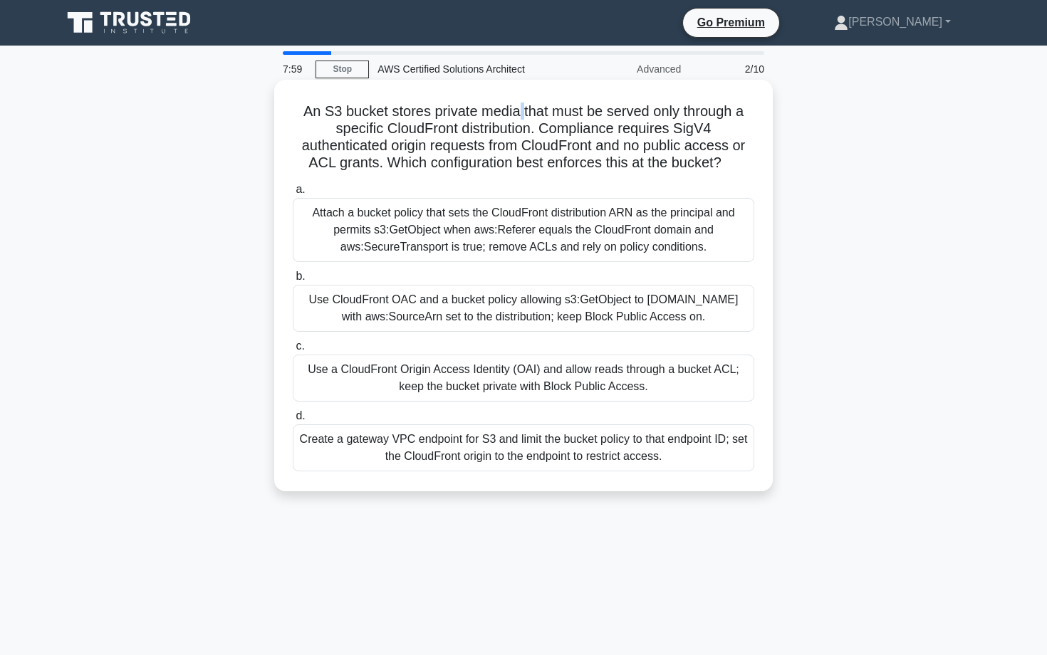
click at [594, 111] on h5 "An S3 bucket stores private media that must be served only through a specific C…" at bounding box center [523, 138] width 464 height 70
click at [654, 117] on h5 "An S3 bucket stores private media that must be served only through a specific C…" at bounding box center [523, 138] width 464 height 70
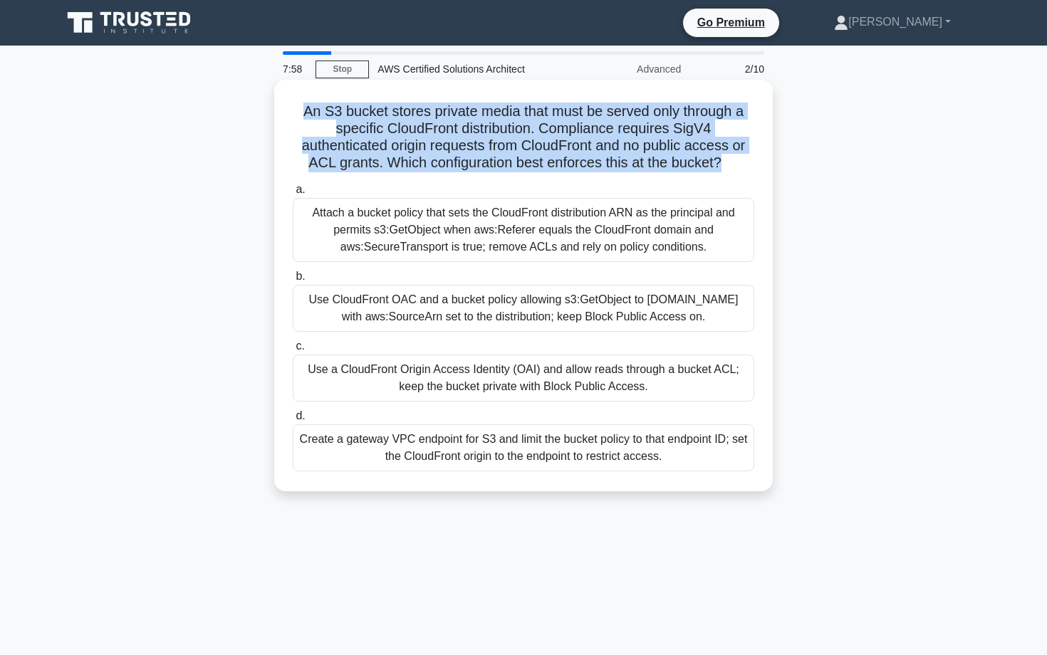
click at [686, 117] on h5 "An S3 bucket stores private media that must be served only through a specific C…" at bounding box center [523, 138] width 464 height 70
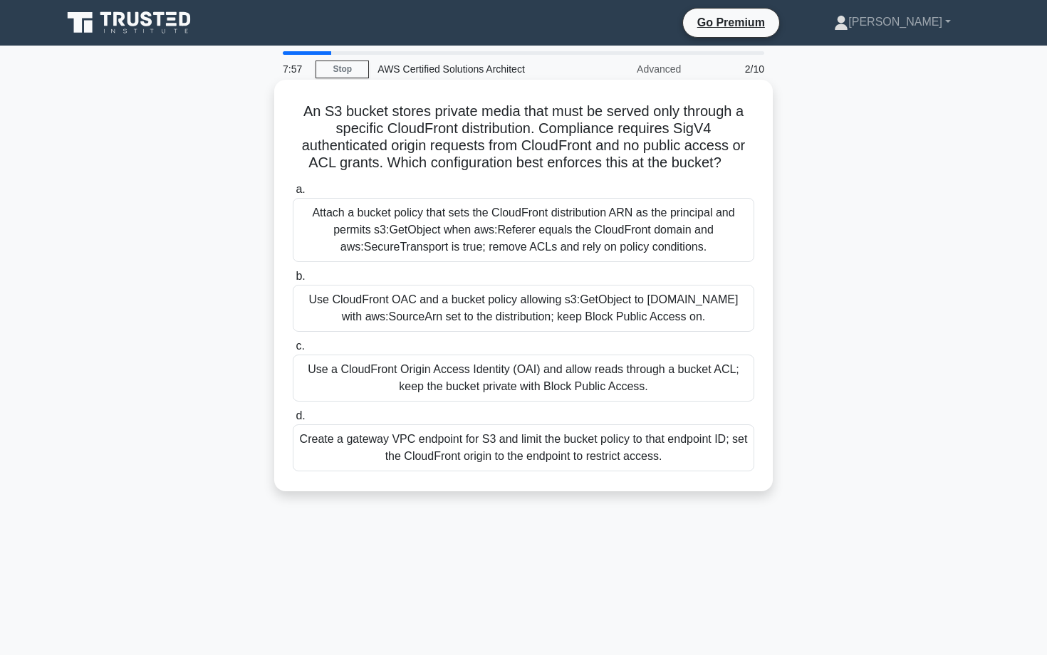
click at [686, 117] on h5 "An S3 bucket stores private media that must be served only through a specific C…" at bounding box center [523, 138] width 464 height 70
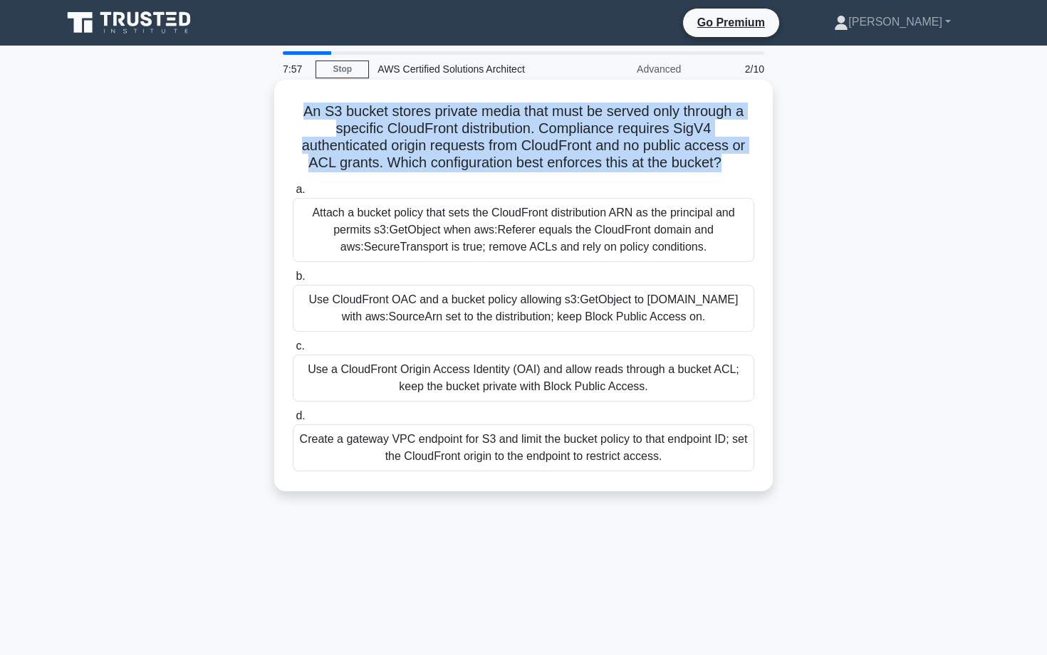
click at [317, 125] on h5 "An S3 bucket stores private media that must be served only through a specific C…" at bounding box center [523, 138] width 464 height 70
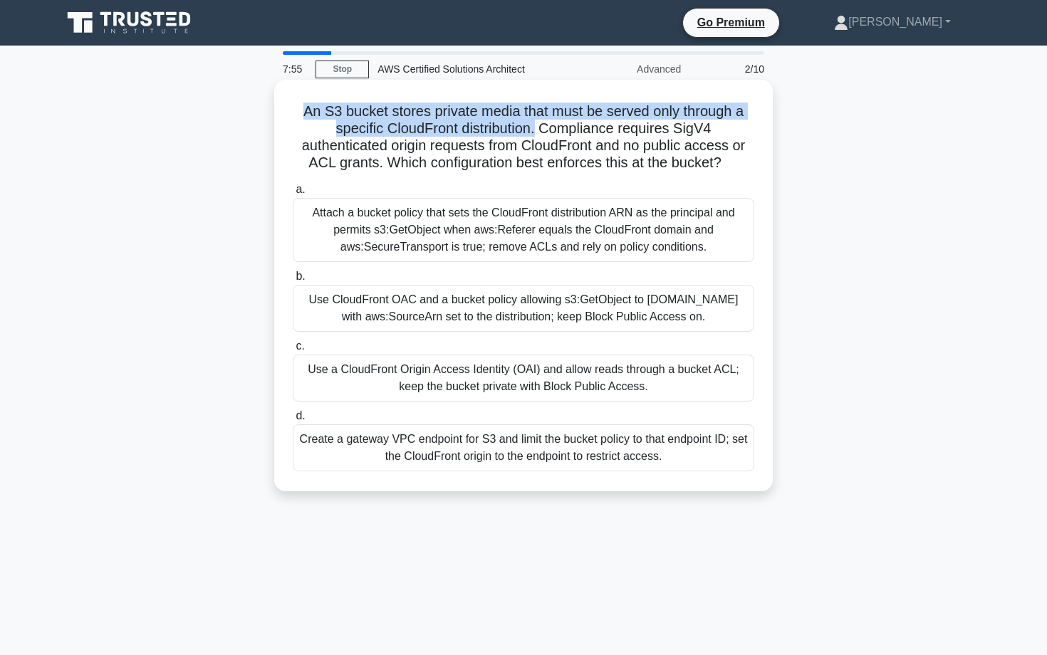
drag, startPoint x: 296, startPoint y: 113, endPoint x: 491, endPoint y: 128, distance: 196.4
click at [491, 128] on h5 "An S3 bucket stores private media that must be served only through a specific C…" at bounding box center [523, 138] width 464 height 70
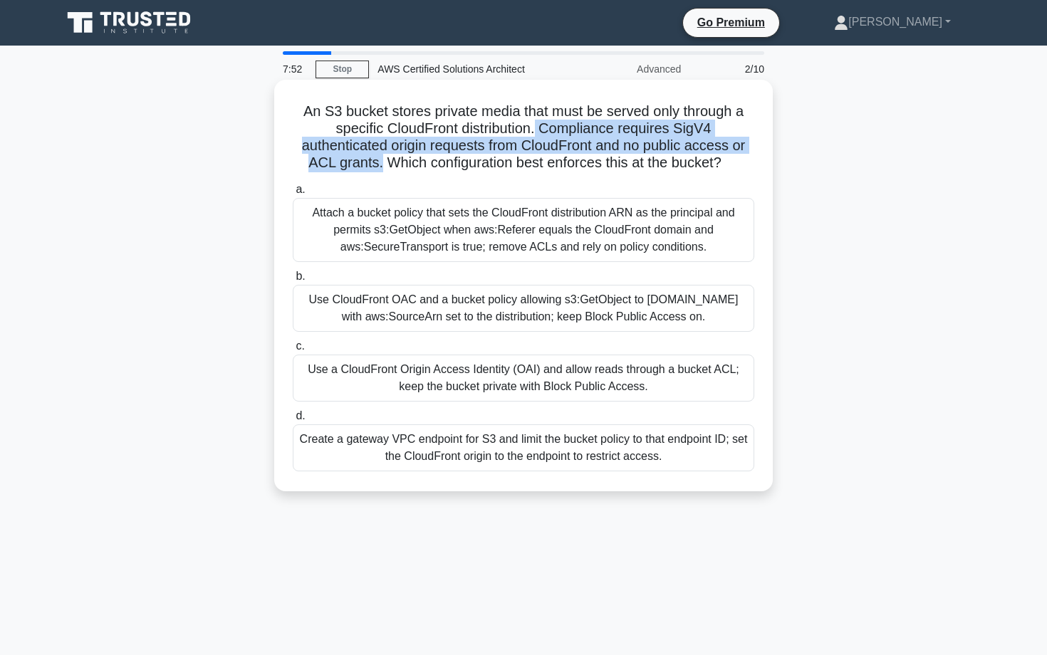
drag, startPoint x: 491, startPoint y: 128, endPoint x: 746, endPoint y: 142, distance: 254.6
click at [746, 142] on h5 "An S3 bucket stores private media that must be served only through a specific C…" at bounding box center [523, 138] width 464 height 70
click at [409, 156] on h5 "An S3 bucket stores private media that must be served only through a specific C…" at bounding box center [523, 138] width 464 height 70
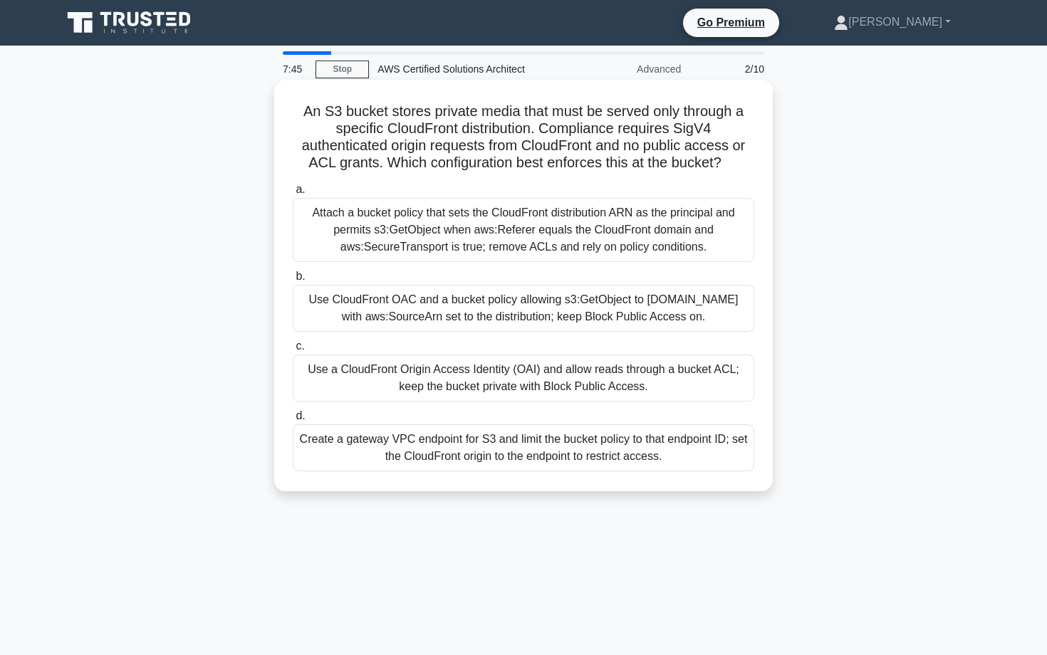
click at [409, 156] on h5 "An S3 bucket stores private media that must be served only through a specific C…" at bounding box center [523, 138] width 464 height 70
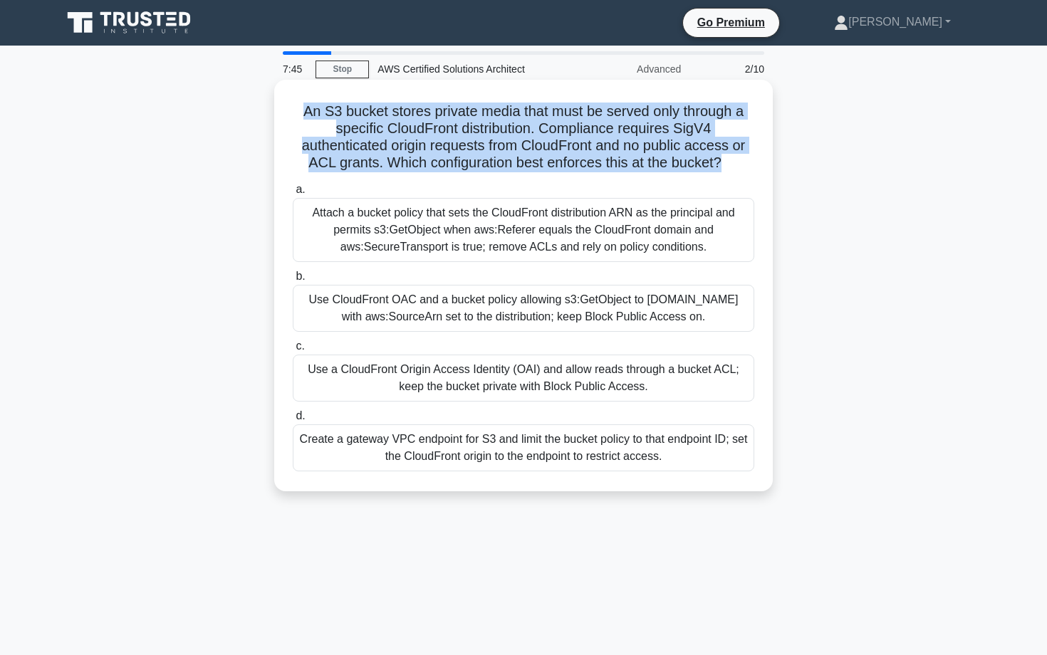
click at [416, 164] on h5 "An S3 bucket stores private media that must be served only through a specific C…" at bounding box center [523, 138] width 464 height 70
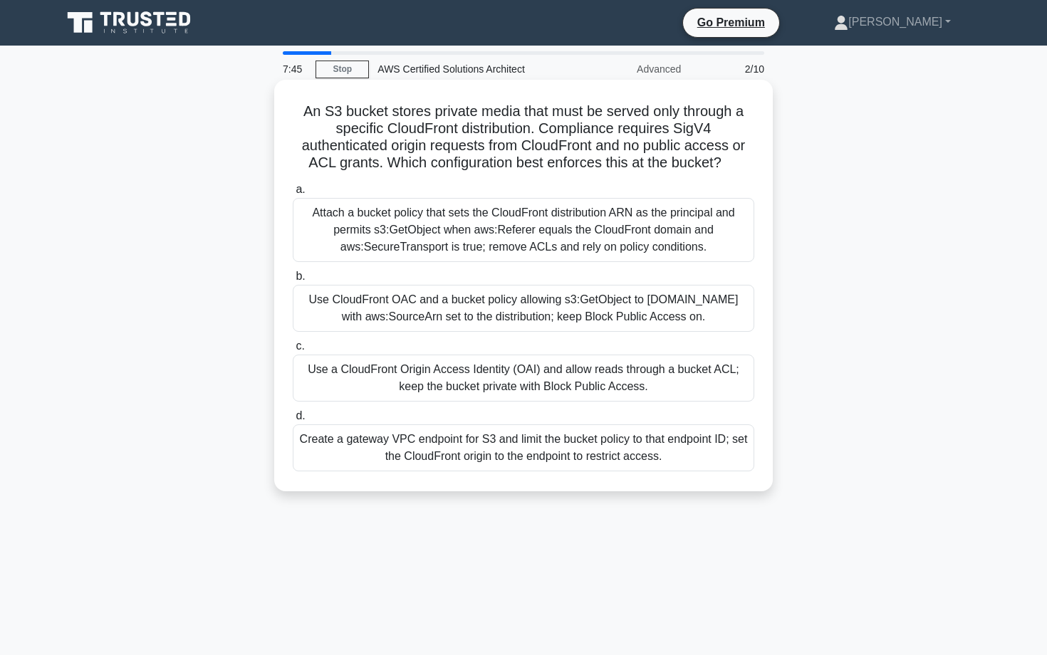
click at [416, 164] on h5 "An S3 bucket stores private media that must be served only through a specific C…" at bounding box center [523, 138] width 464 height 70
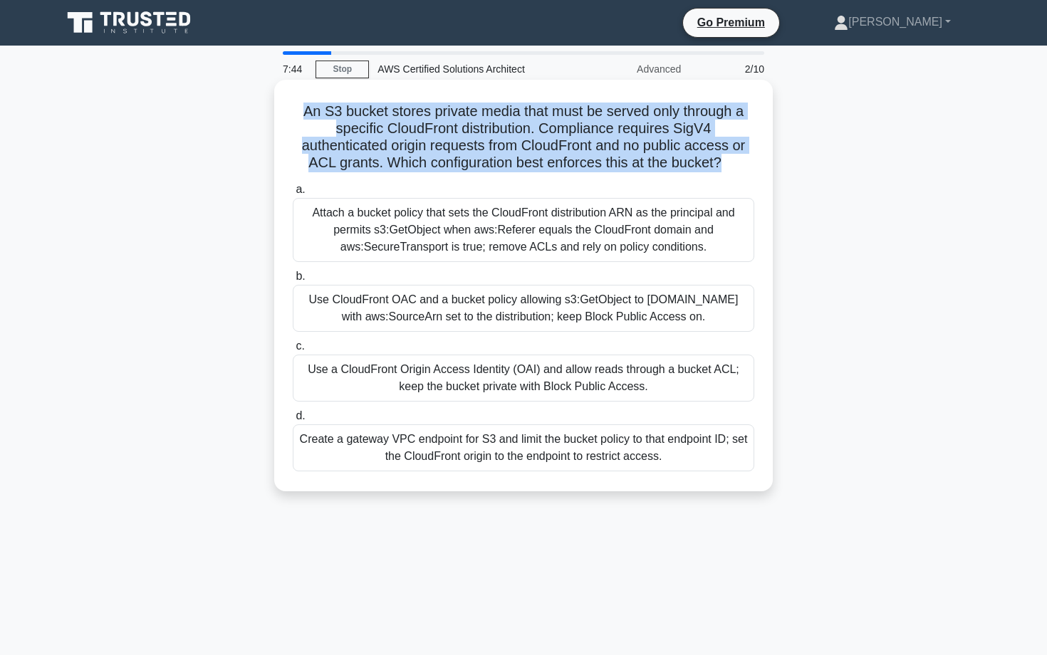
click at [416, 164] on h5 "An S3 bucket stores private media that must be served only through a specific C…" at bounding box center [523, 138] width 464 height 70
click at [423, 164] on h5 "An S3 bucket stores private media that must be served only through a specific C…" at bounding box center [523, 138] width 464 height 70
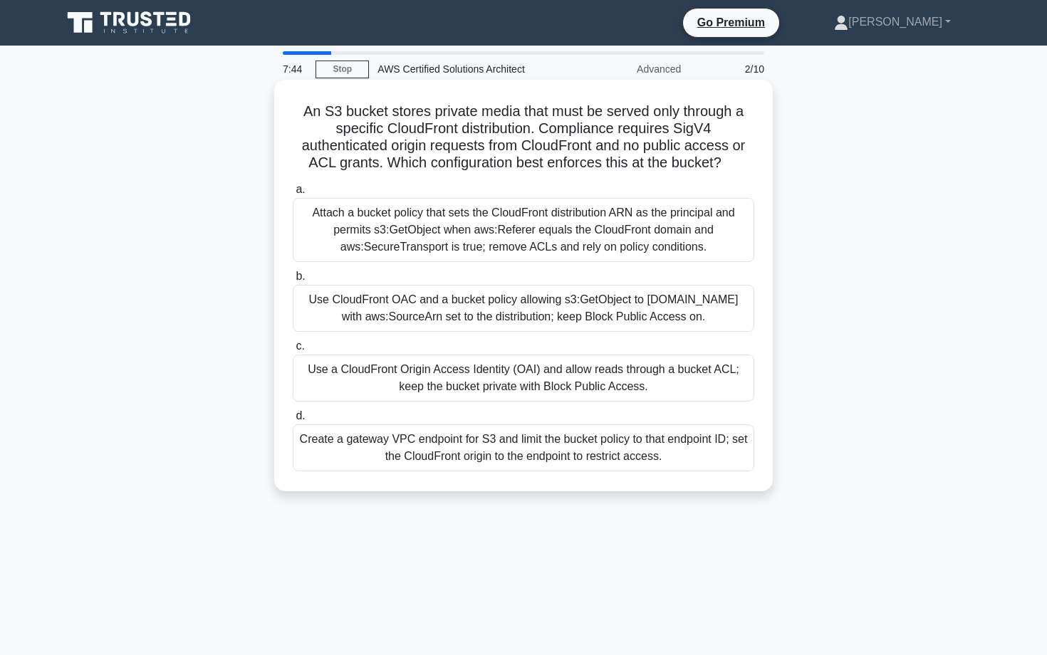
click at [423, 164] on h5 "An S3 bucket stores private media that must be served only through a specific C…" at bounding box center [523, 138] width 464 height 70
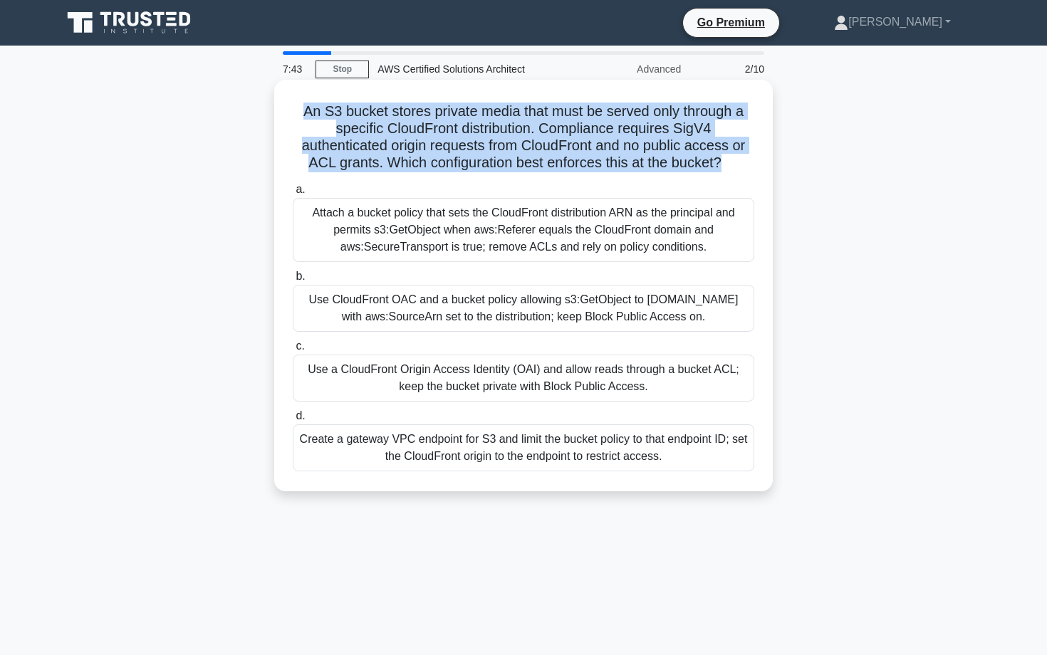
click at [423, 164] on h5 "An S3 bucket stores private media that must be served only through a specific C…" at bounding box center [523, 138] width 464 height 70
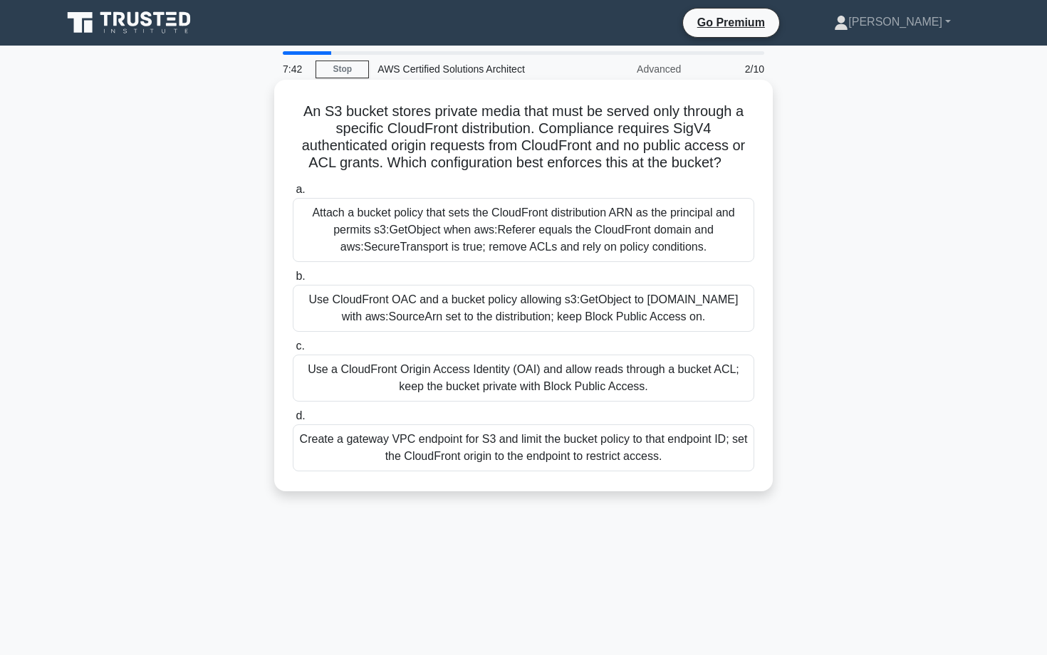
click at [423, 164] on h5 "An S3 bucket stores private media that must be served only through a specific C…" at bounding box center [523, 138] width 464 height 70
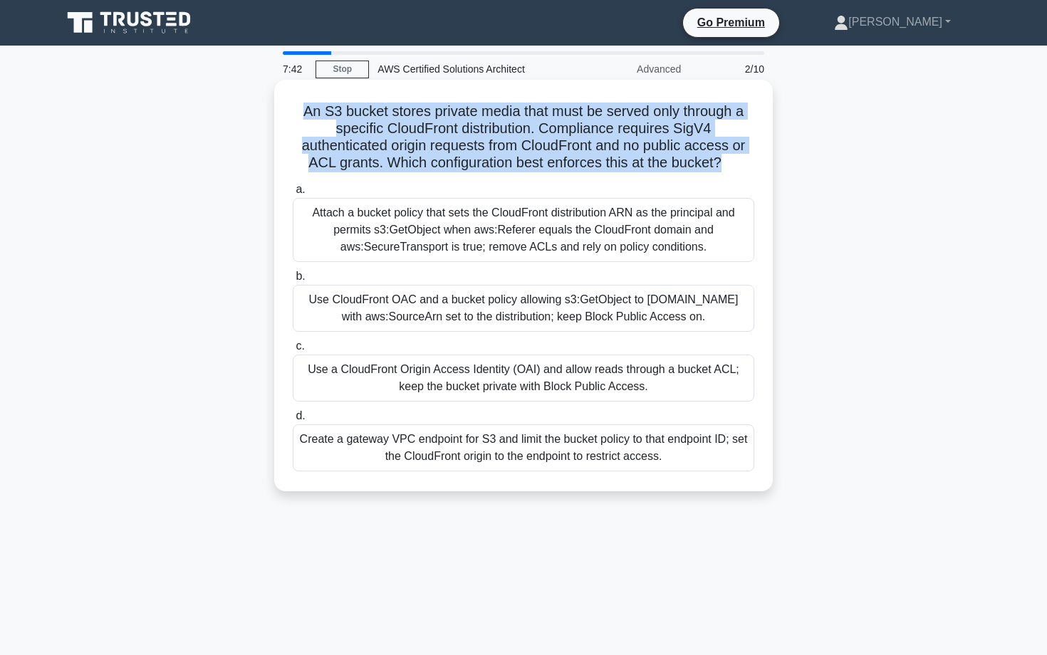
click at [423, 164] on h5 "An S3 bucket stores private media that must be served only through a specific C…" at bounding box center [523, 138] width 464 height 70
click at [430, 162] on h5 "An S3 bucket stores private media that must be served only through a specific C…" at bounding box center [523, 138] width 464 height 70
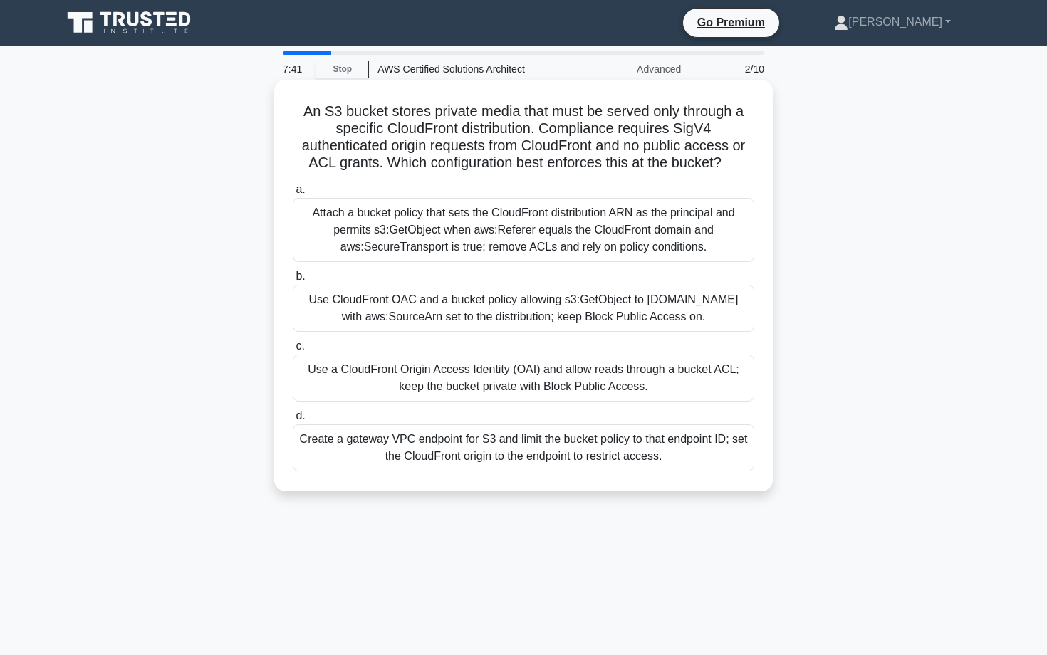
click at [430, 162] on h5 "An S3 bucket stores private media that must be served only through a specific C…" at bounding box center [523, 138] width 464 height 70
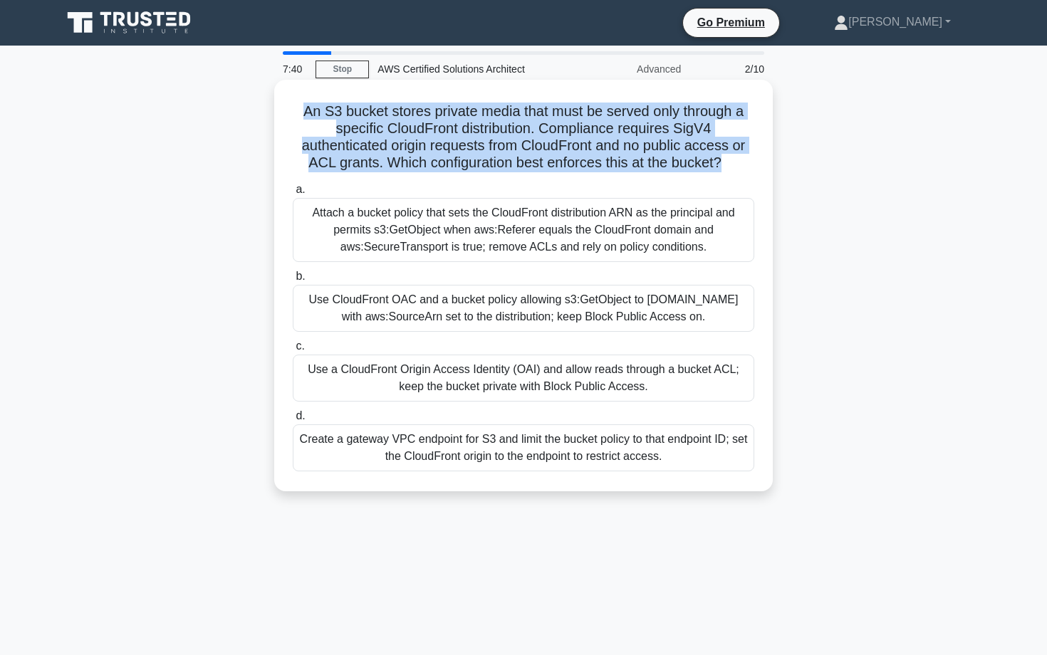
click at [444, 164] on h5 "An S3 bucket stores private media that must be served only through a specific C…" at bounding box center [523, 138] width 464 height 70
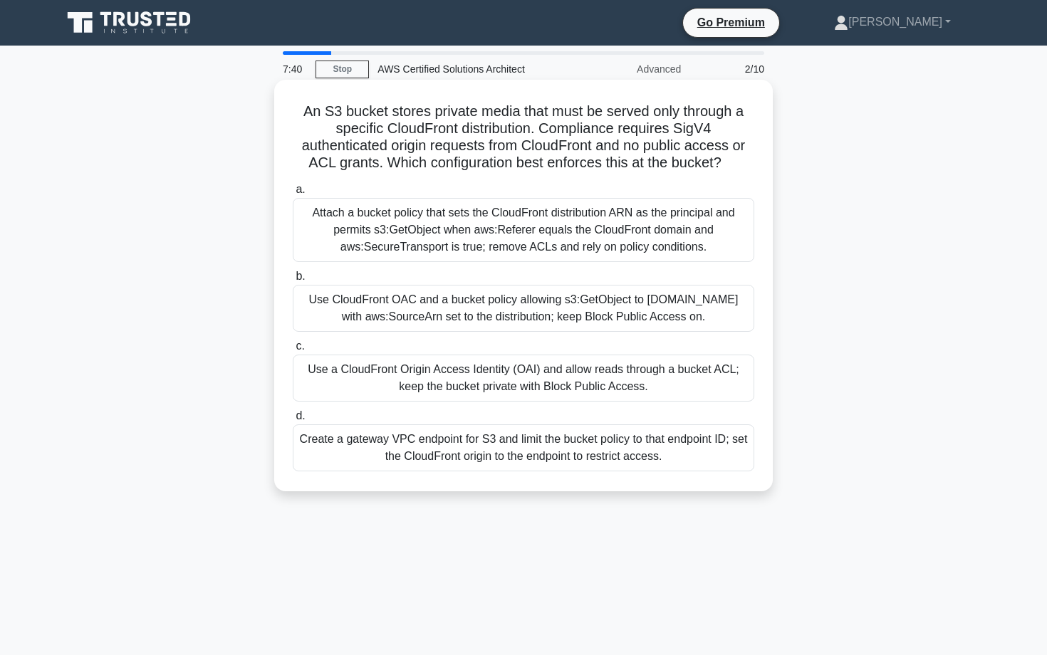
click at [445, 164] on h5 "An S3 bucket stores private media that must be served only through a specific C…" at bounding box center [523, 138] width 464 height 70
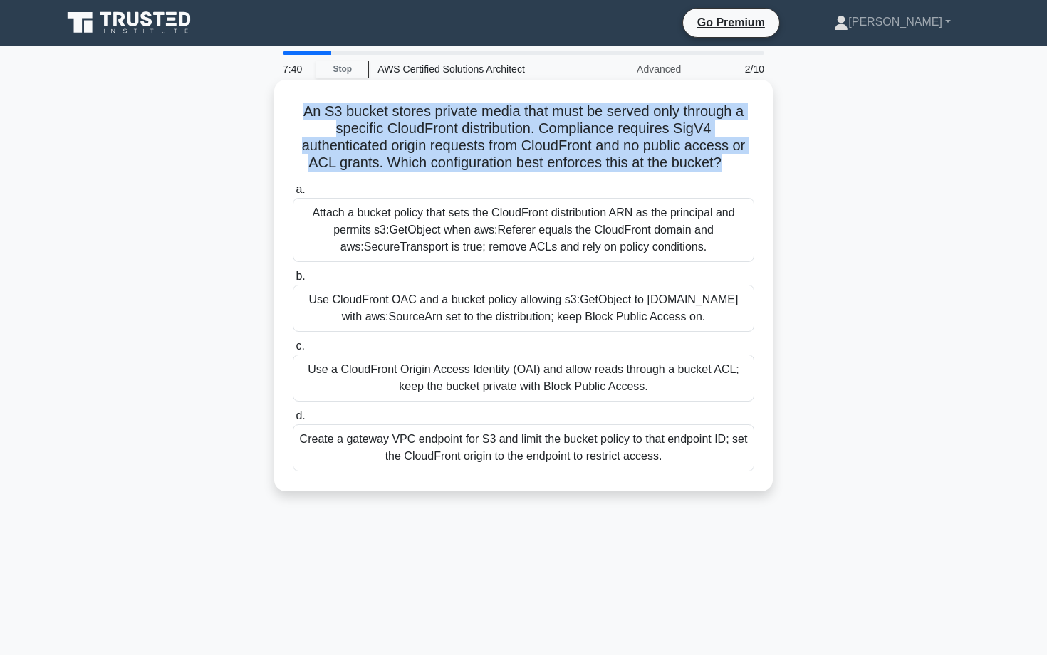
click at [445, 164] on h5 "An S3 bucket stores private media that must be served only through a specific C…" at bounding box center [523, 138] width 464 height 70
click at [403, 135] on h5 "An S3 bucket stores private media that must be served only through a specific C…" at bounding box center [523, 138] width 464 height 70
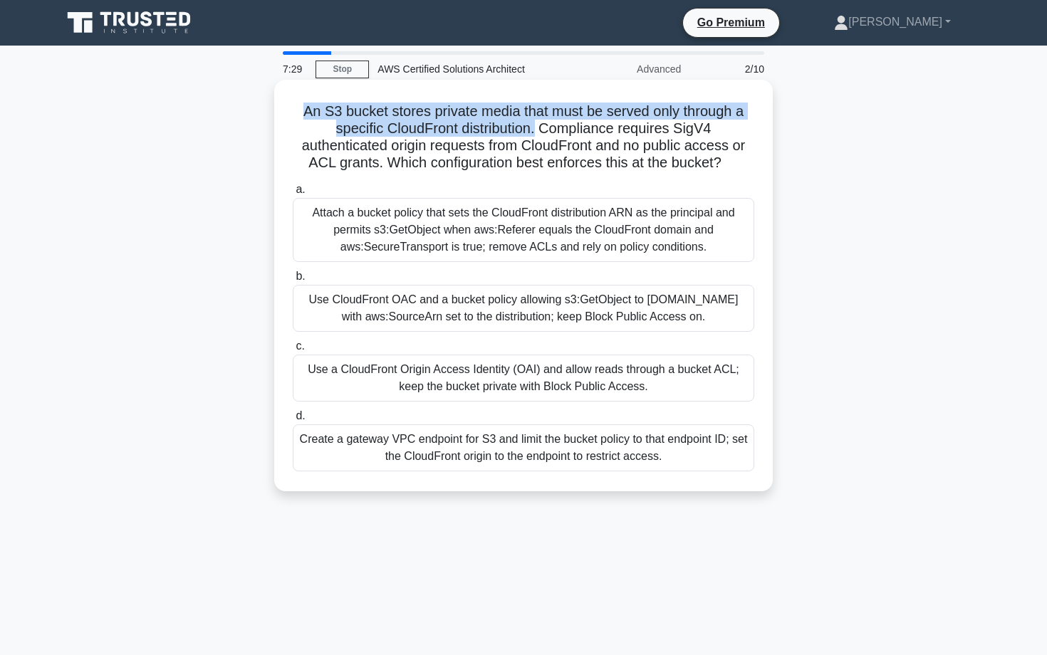
drag, startPoint x: 293, startPoint y: 104, endPoint x: 490, endPoint y: 129, distance: 198.8
click at [490, 129] on h5 "An S3 bucket stores private media that must be served only through a specific C…" at bounding box center [523, 138] width 464 height 70
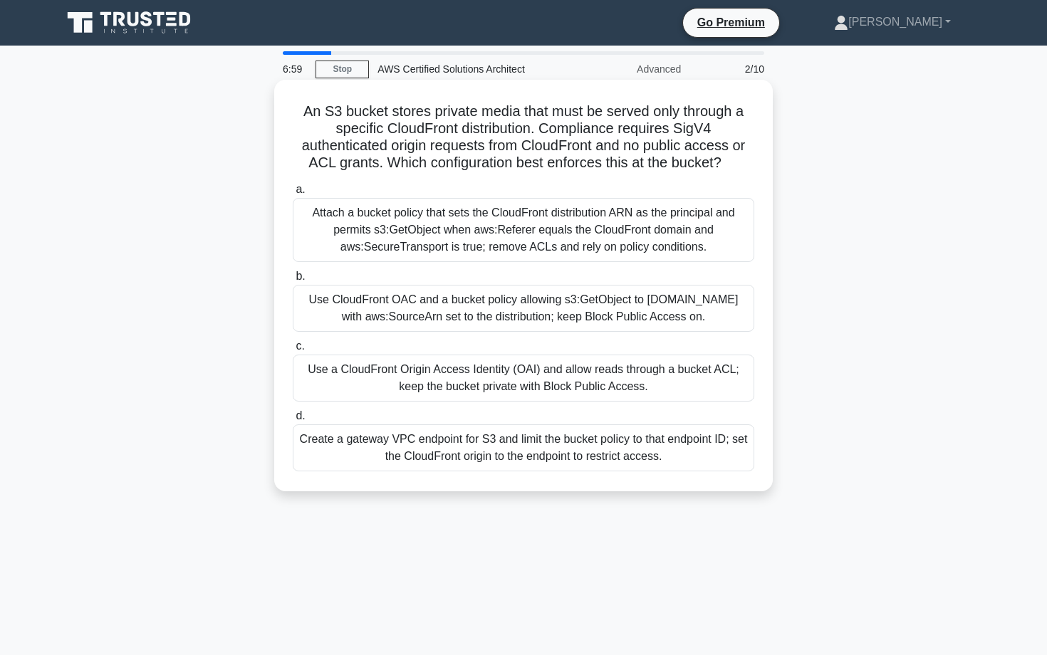
click at [496, 152] on h5 "An S3 bucket stores private media that must be served only through a specific C…" at bounding box center [523, 138] width 464 height 70
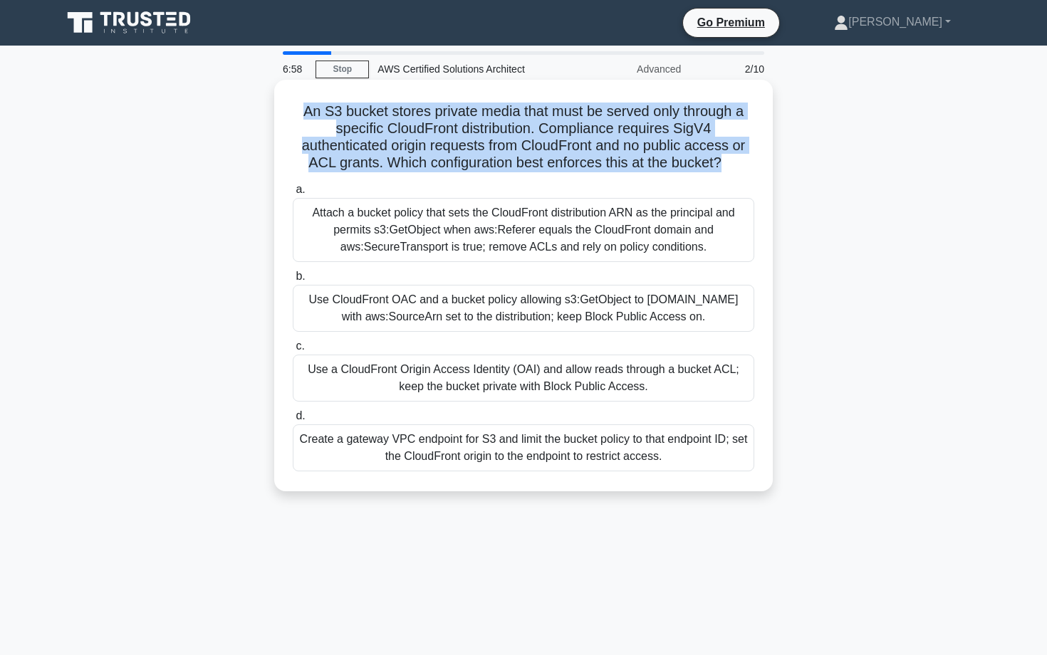
click at [496, 152] on h5 "An S3 bucket stores private media that must be served only through a specific C…" at bounding box center [523, 138] width 464 height 70
click at [552, 137] on h5 "An S3 bucket stores private media that must be served only through a specific C…" at bounding box center [523, 138] width 464 height 70
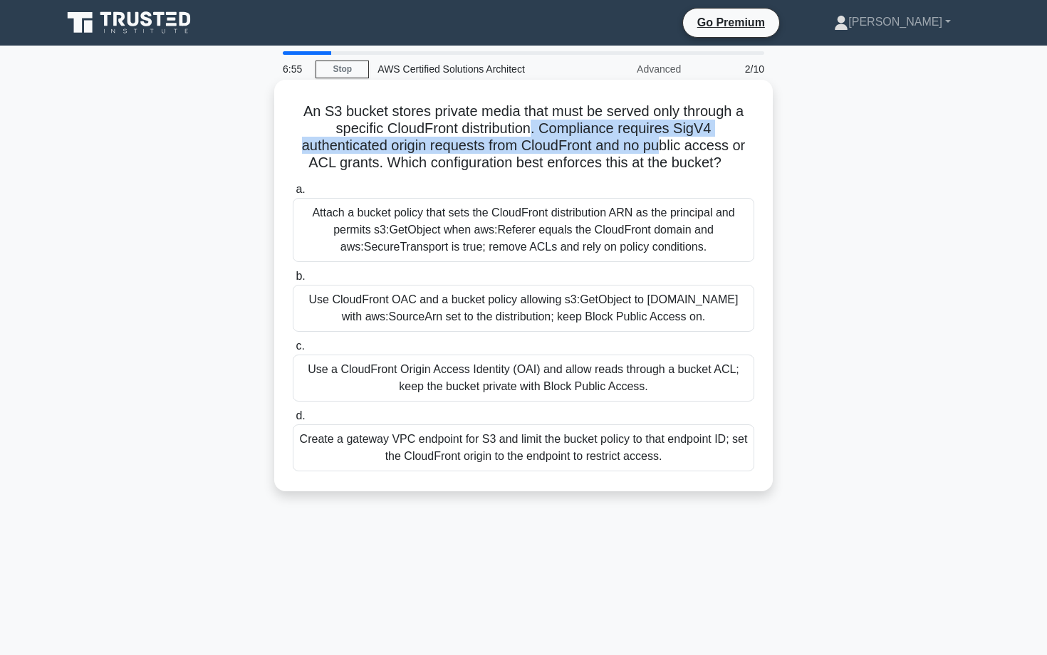
drag, startPoint x: 484, startPoint y: 130, endPoint x: 590, endPoint y: 152, distance: 108.4
click at [590, 152] on h5 "An S3 bucket stores private media that must be served only through a specific C…" at bounding box center [523, 138] width 464 height 70
click at [662, 147] on h5 "An S3 bucket stores private media that must be served only through a specific C…" at bounding box center [523, 138] width 464 height 70
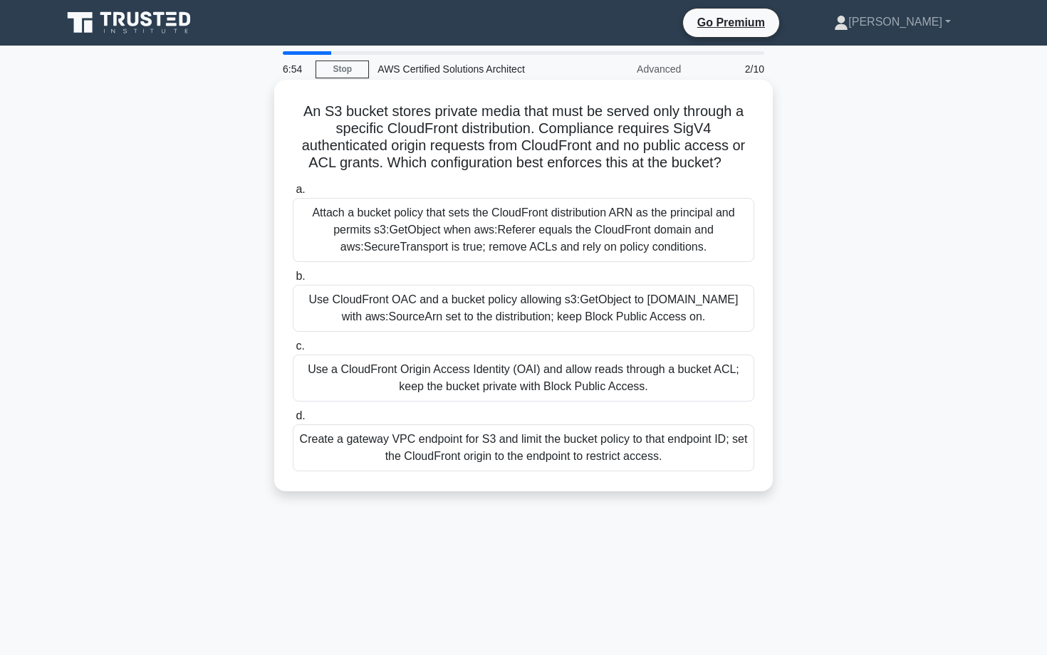
click at [662, 147] on h5 "An S3 bucket stores private media that must be served only through a specific C…" at bounding box center [523, 138] width 464 height 70
click at [686, 146] on h5 "An S3 bucket stores private media that must be served only through a specific C…" at bounding box center [523, 138] width 464 height 70
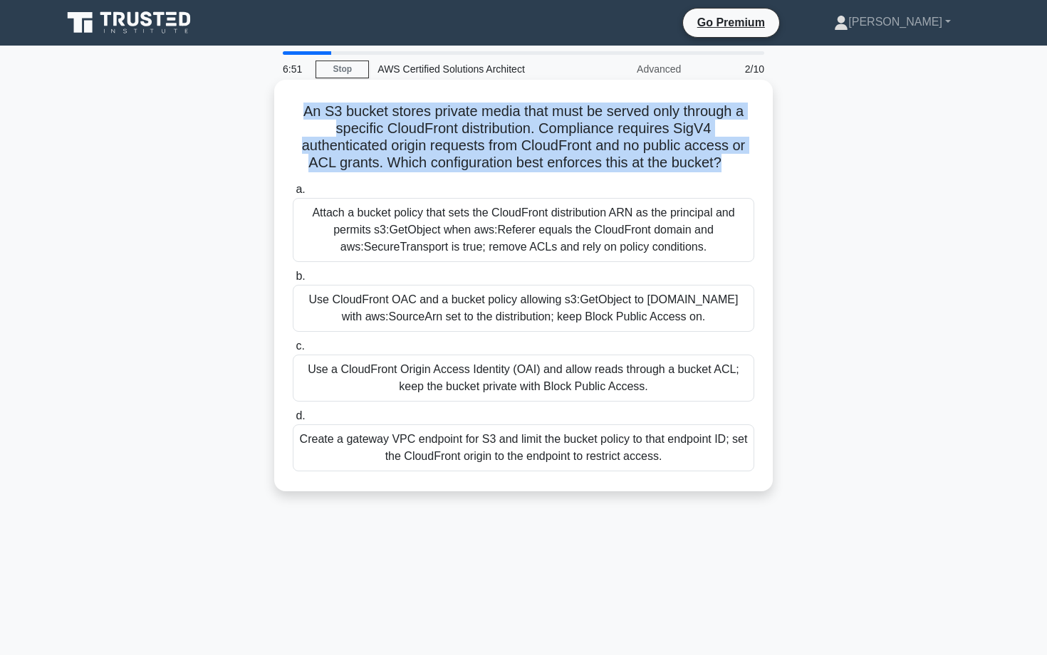
click at [427, 159] on h5 "An S3 bucket stores private media that must be served only through a specific C…" at bounding box center [523, 138] width 464 height 70
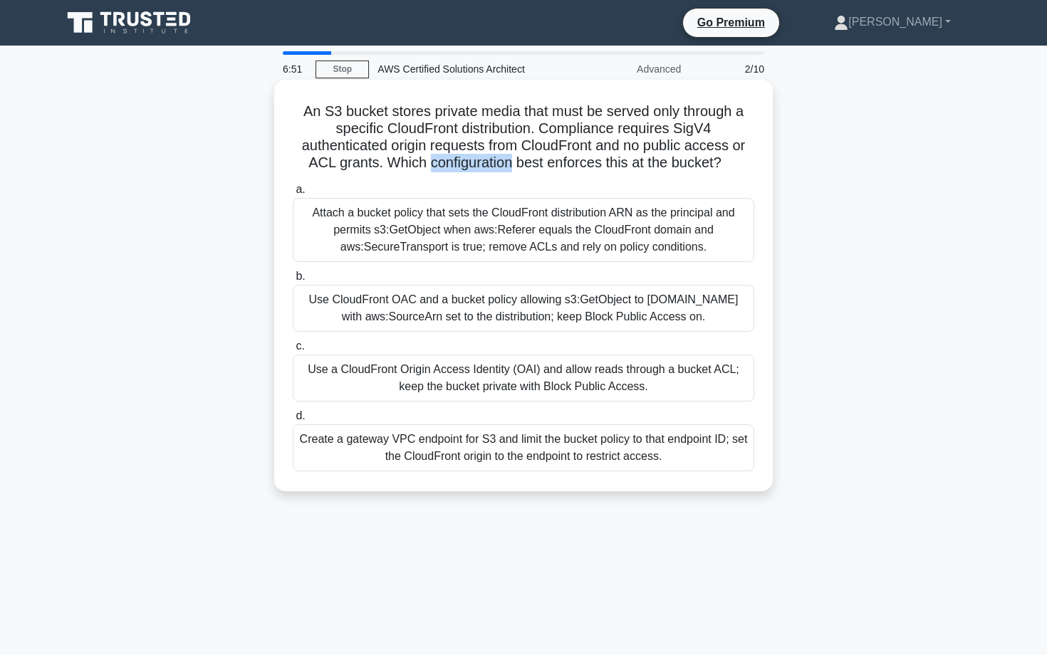
click at [427, 159] on h5 "An S3 bucket stores private media that must be served only through a specific C…" at bounding box center [523, 138] width 464 height 70
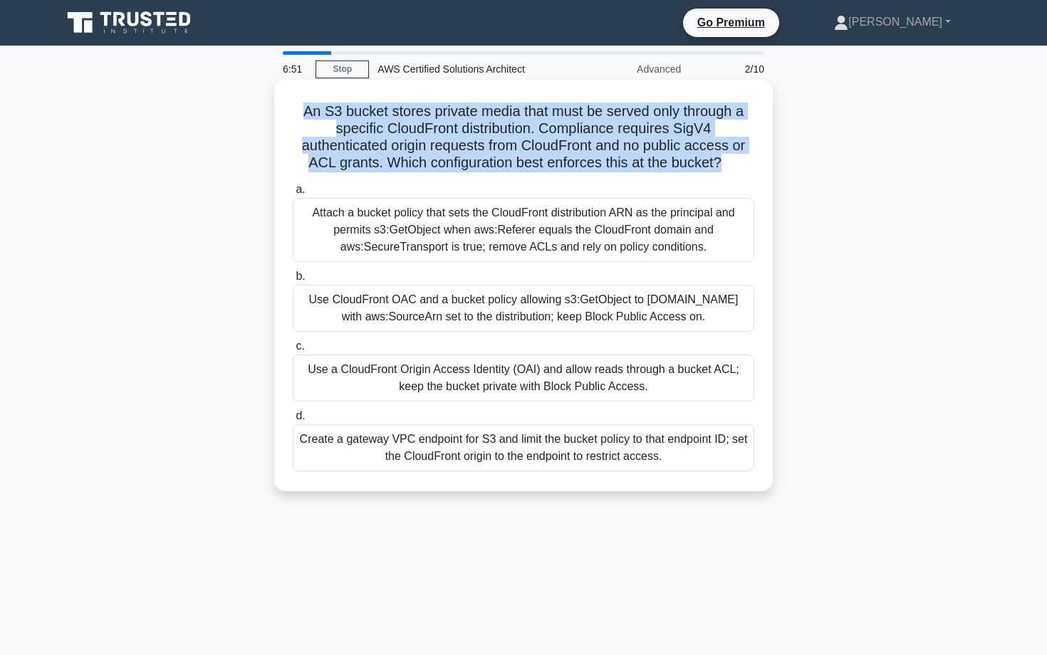
click at [427, 159] on h5 "An S3 bucket stores private media that must be served only through a specific C…" at bounding box center [523, 138] width 464 height 70
click at [427, 161] on h5 "An S3 bucket stores private media that must be served only through a specific C…" at bounding box center [523, 138] width 464 height 70
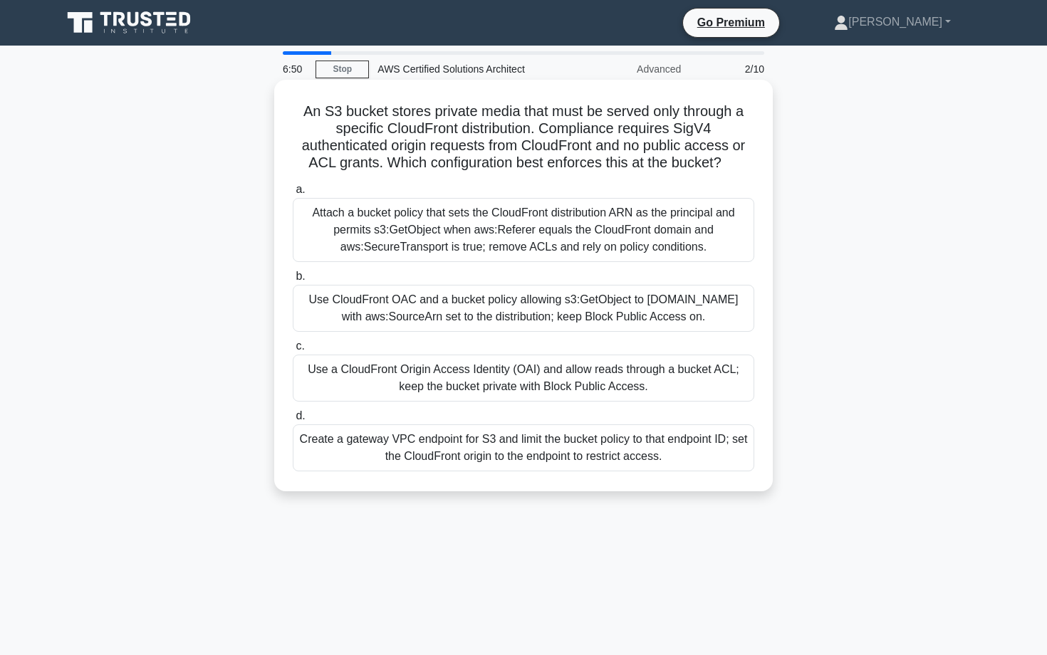
click at [427, 164] on h5 "An S3 bucket stores private media that must be served only through a specific C…" at bounding box center [523, 138] width 464 height 70
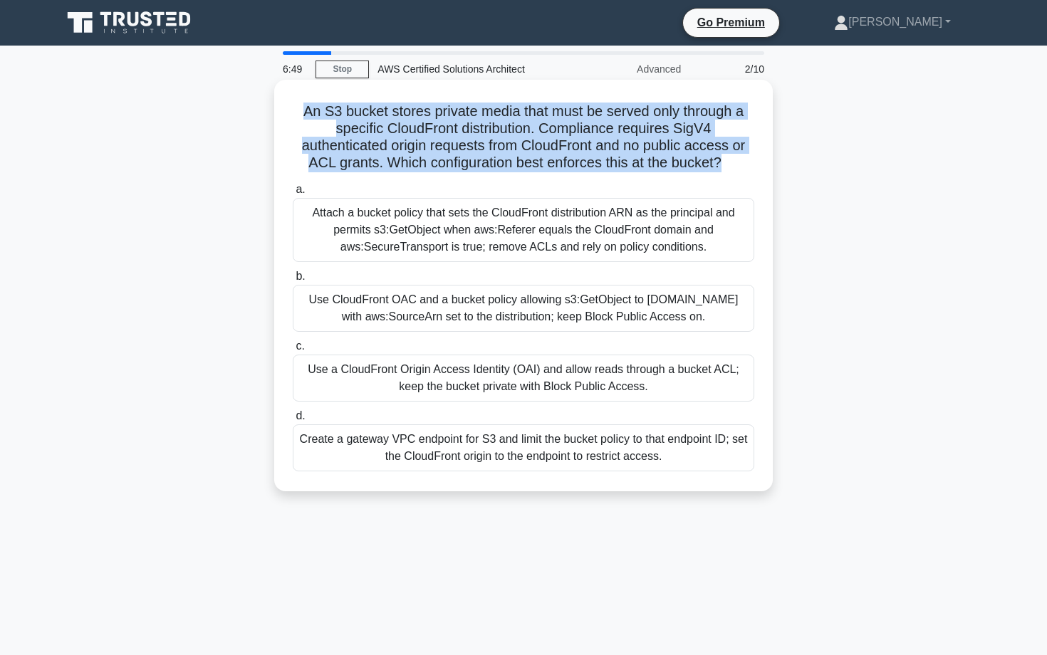
click at [446, 164] on h5 "An S3 bucket stores private media that must be served only through a specific C…" at bounding box center [523, 138] width 464 height 70
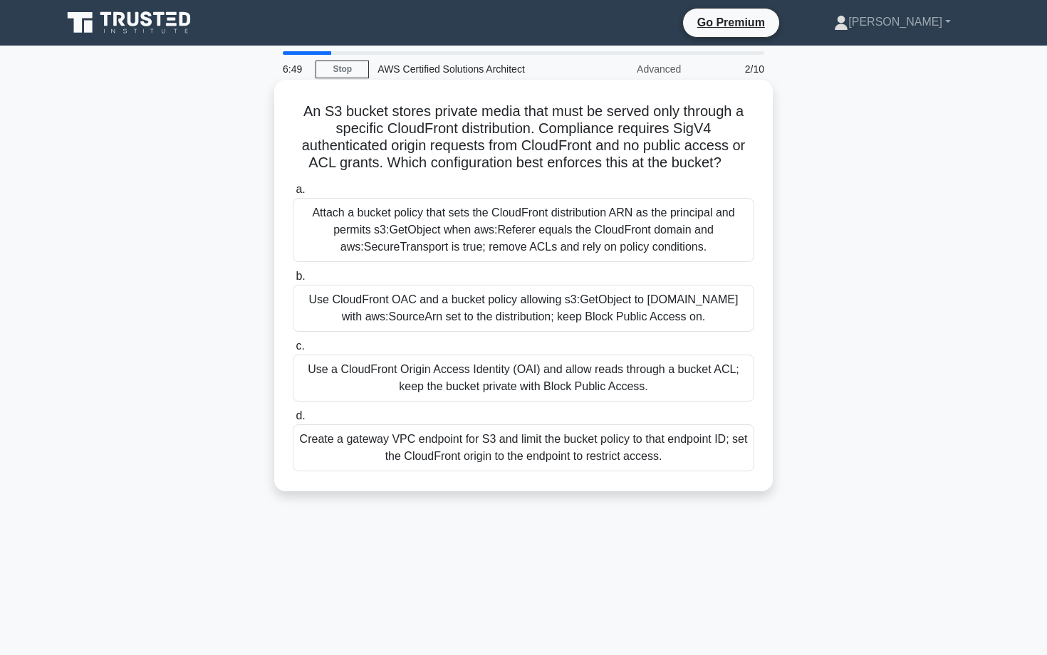
click at [446, 164] on h5 "An S3 bucket stores private media that must be served only through a specific C…" at bounding box center [523, 138] width 464 height 70
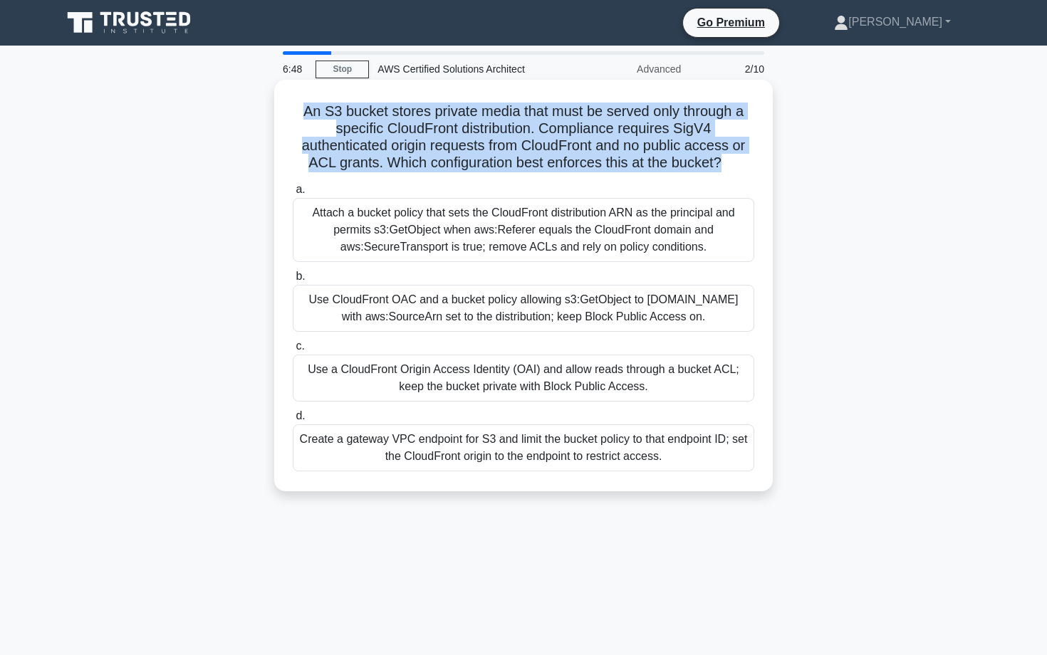
click at [446, 165] on h5 "An S3 bucket stores private media that must be served only through a specific C…" at bounding box center [523, 138] width 464 height 70
drag, startPoint x: 303, startPoint y: 457, endPoint x: 687, endPoint y: 476, distance: 385.0
click at [687, 471] on div "Create a gateway VPC endpoint for S3 and limit the bucket policy to that endpoi…" at bounding box center [523, 447] width 461 height 47
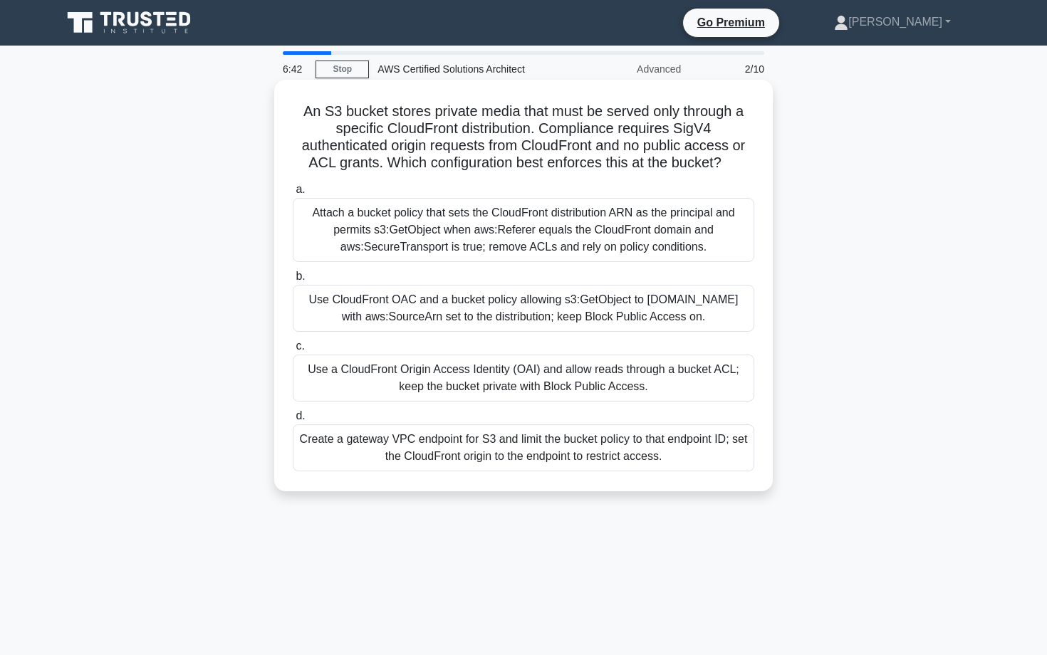
click at [300, 140] on h5 "An S3 bucket stores private media that must be served only through a specific C…" at bounding box center [523, 138] width 464 height 70
drag, startPoint x: 298, startPoint y: 117, endPoint x: 688, endPoint y: 482, distance: 534.6
click at [688, 482] on div "An S3 bucket stores private media that must be served only through a specific C…" at bounding box center [523, 285] width 487 height 400
copy div "An S3 bucket stores private media that must be served only through a specific C…"
click at [540, 236] on div "Attach a bucket policy that sets the CloudFront distribution ARN as the princip…" at bounding box center [523, 230] width 461 height 64
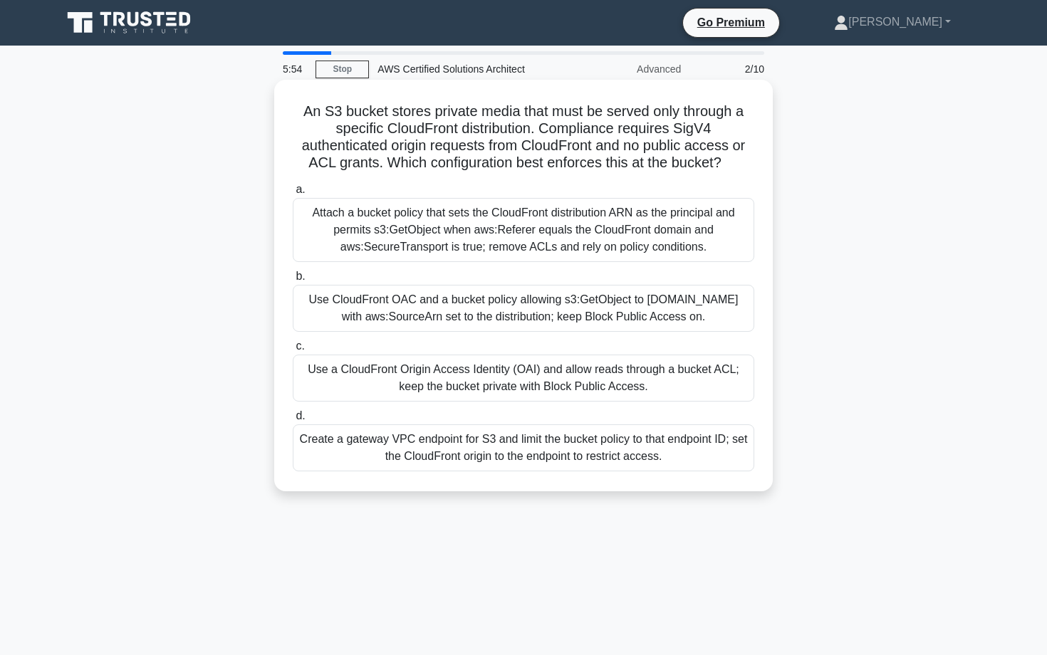
click at [293, 194] on input "a. Attach a bucket policy that sets the CloudFront distribution ARN as the prin…" at bounding box center [293, 189] width 0 height 9
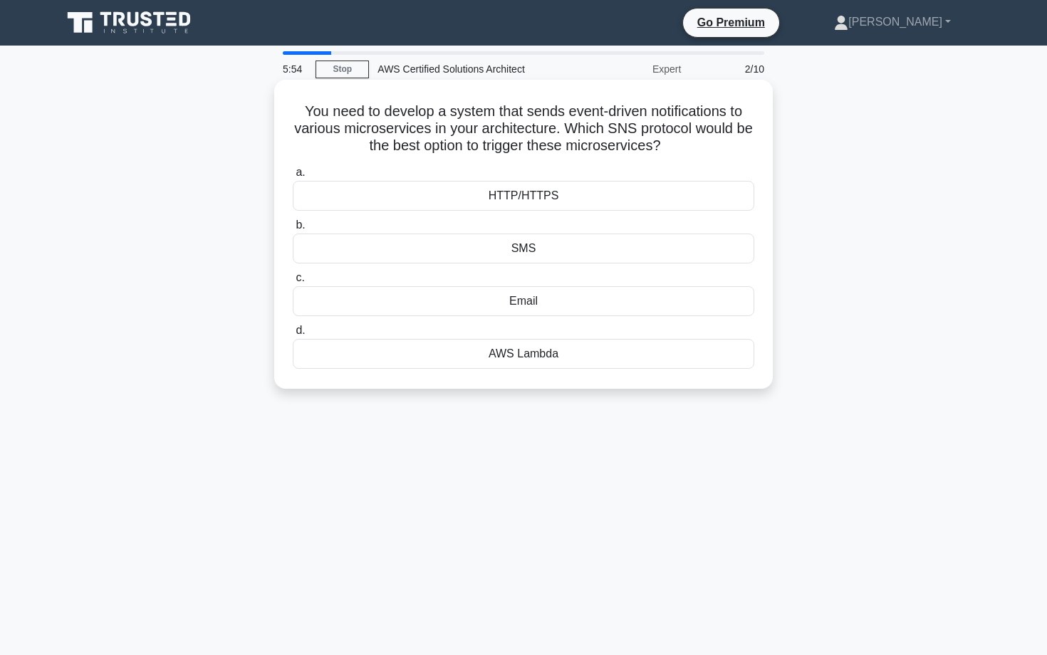
click at [540, 183] on div "HTTP/HTTPS" at bounding box center [523, 196] width 461 height 30
click at [293, 177] on input "a. HTTP/HTTPS" at bounding box center [293, 172] width 0 height 9
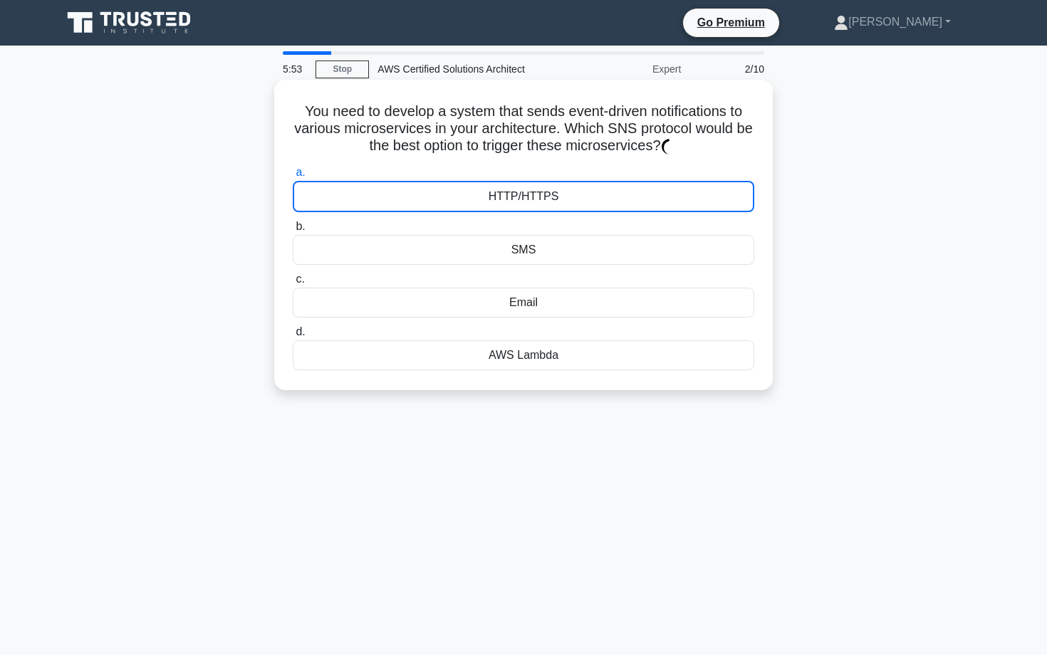
click at [543, 194] on div "HTTP/HTTPS" at bounding box center [523, 196] width 461 height 31
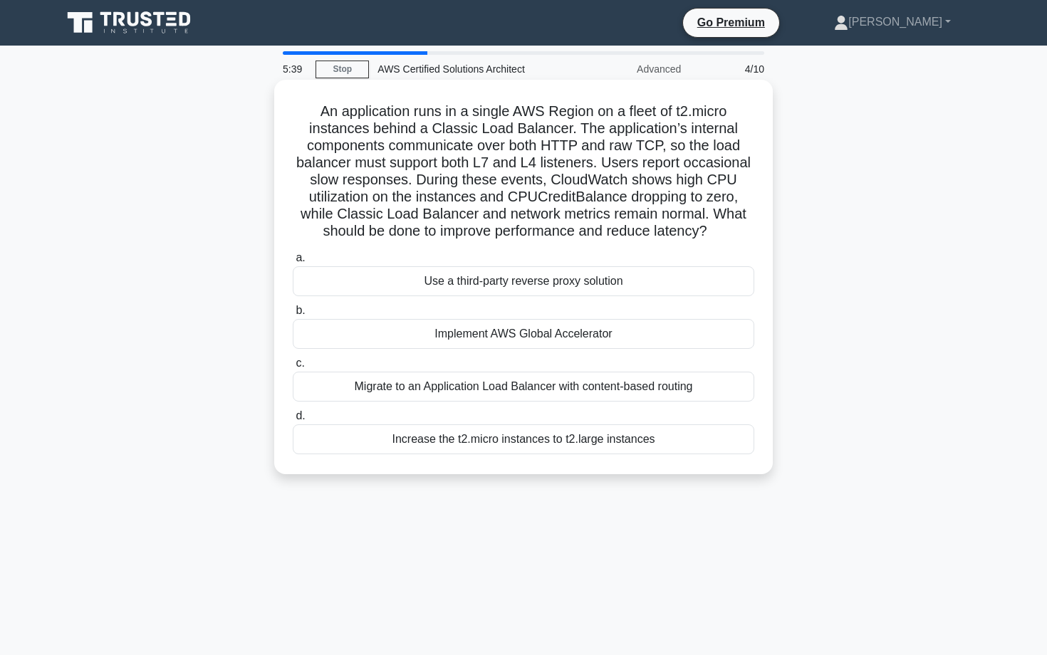
click at [473, 291] on div "Use a third-party reverse proxy solution" at bounding box center [523, 281] width 461 height 30
click at [293, 263] on input "a. Use a third-party reverse proxy solution" at bounding box center [293, 258] width 0 height 9
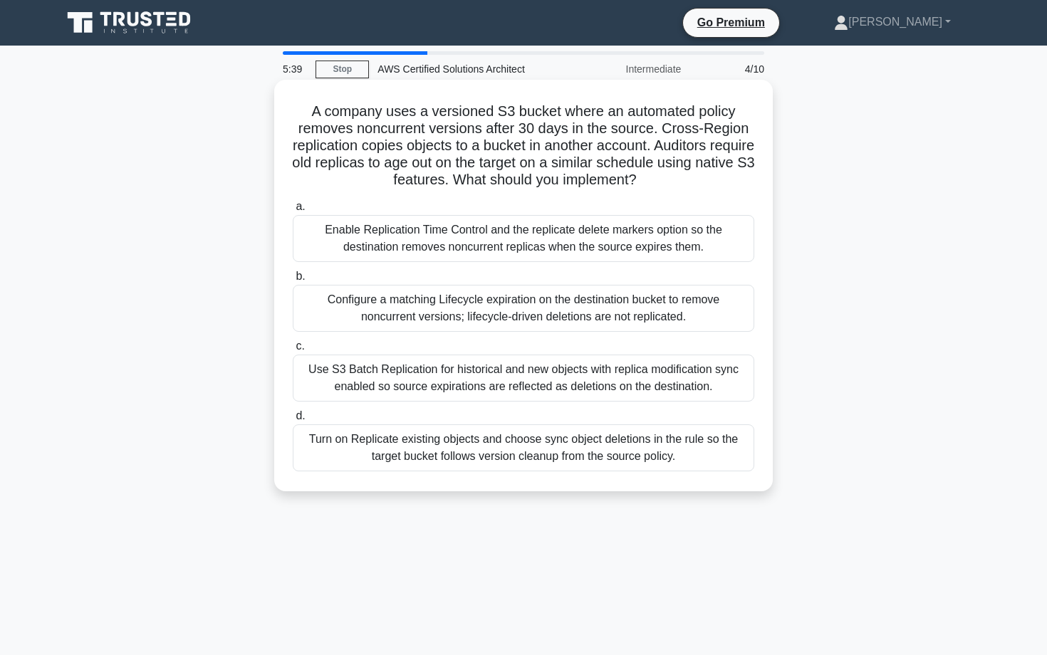
click at [510, 357] on div "Use S3 Batch Replication for historical and new objects with replica modificati…" at bounding box center [523, 378] width 461 height 47
click at [293, 351] on input "c. Use S3 Batch Replication for historical and new objects with replica modific…" at bounding box center [293, 346] width 0 height 9
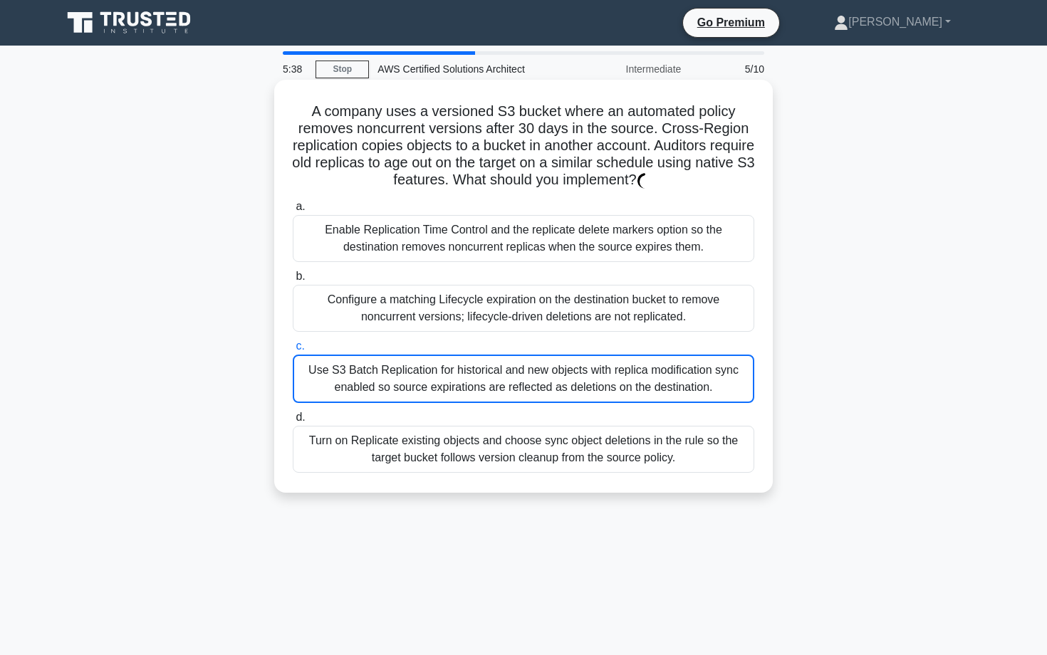
click at [510, 357] on div "Use S3 Batch Replication for historical and new objects with replica modificati…" at bounding box center [523, 379] width 461 height 48
click at [293, 351] on input "c. Use S3 Batch Replication for historical and new objects with replica modific…" at bounding box center [293, 346] width 0 height 9
click at [510, 357] on div "Use S3 Batch Replication for historical and new objects with replica modificati…" at bounding box center [523, 379] width 461 height 48
click at [293, 351] on input "c. Use S3 Batch Replication for historical and new objects with replica modific…" at bounding box center [293, 346] width 0 height 9
click at [510, 357] on div "Use S3 Batch Replication for historical and new objects with replica modificati…" at bounding box center [523, 379] width 461 height 48
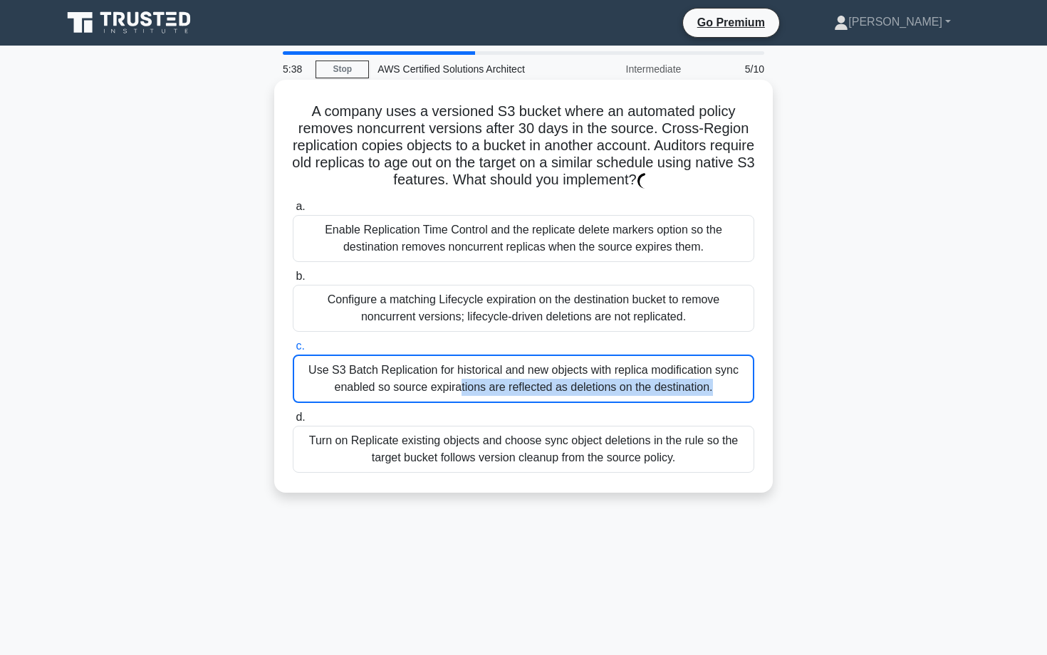
click at [293, 351] on input "c. Use S3 Batch Replication for historical and new objects with replica modific…" at bounding box center [293, 346] width 0 height 9
click at [510, 357] on div "Use S3 Batch Replication for historical and new objects with replica modificati…" at bounding box center [523, 379] width 461 height 48
click at [293, 351] on input "c. Use S3 Batch Replication for historical and new objects with replica modific…" at bounding box center [293, 346] width 0 height 9
click at [511, 302] on div "Configure a matching Lifecycle expiration on the destination bucket to remove n…" at bounding box center [523, 308] width 461 height 47
click at [293, 281] on input "b. Configure a matching Lifecycle expiration on the destination bucket to remov…" at bounding box center [293, 276] width 0 height 9
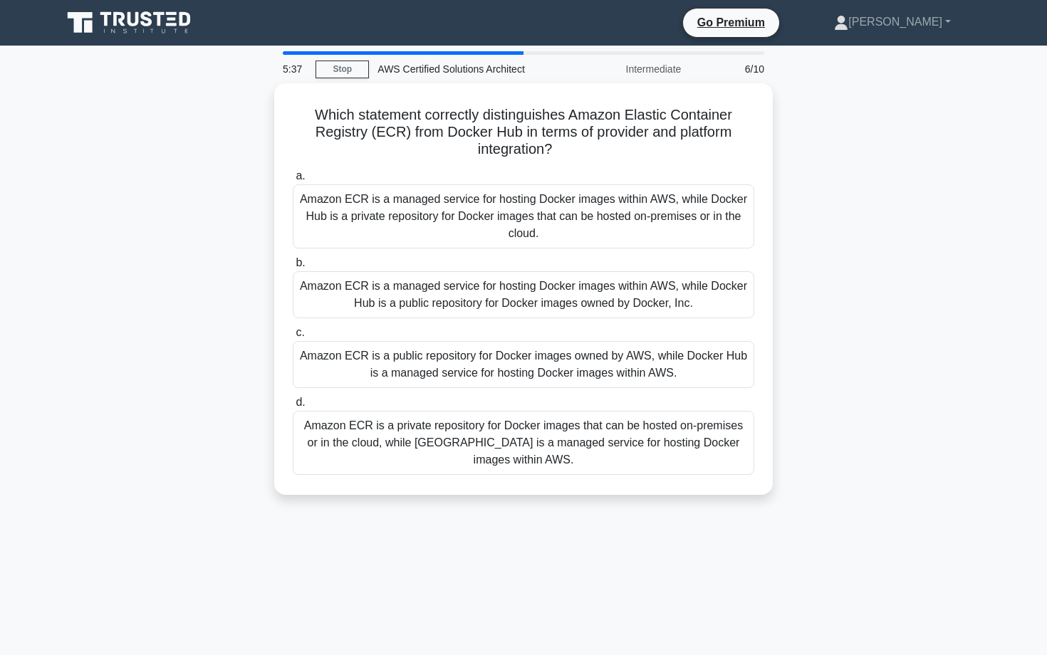
click at [496, 224] on div "Amazon ECR is a managed service for hosting Docker images within AWS, while Doc…" at bounding box center [523, 216] width 461 height 64
click at [293, 181] on input "a. Amazon ECR is a managed service for hosting Docker images within AWS, while …" at bounding box center [293, 176] width 0 height 9
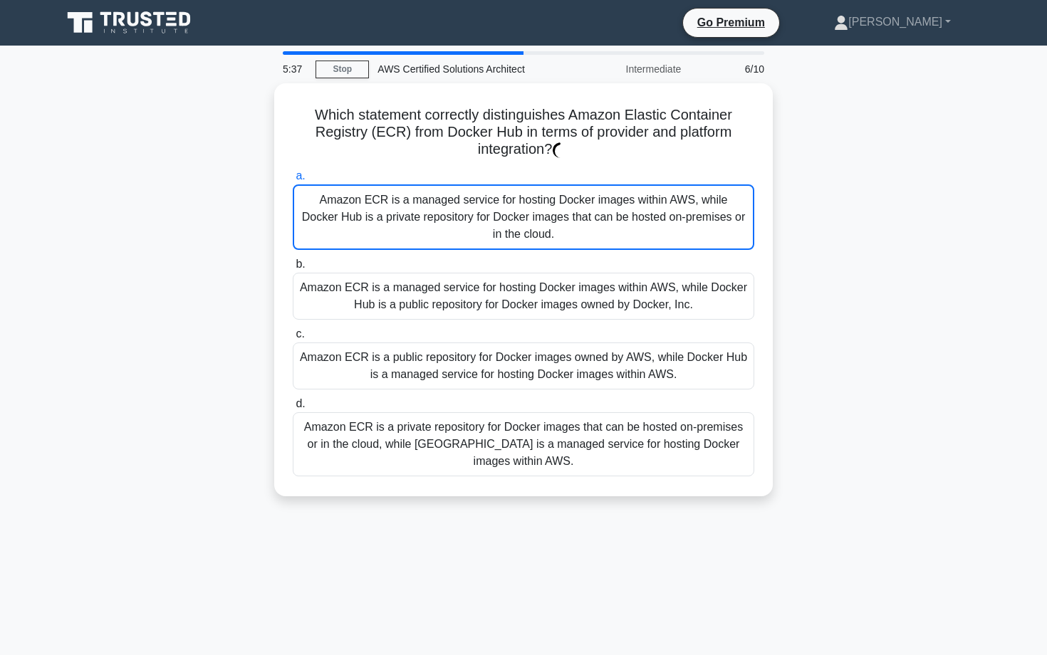
click at [496, 224] on div "Amazon ECR is a managed service for hosting Docker images within AWS, while Doc…" at bounding box center [523, 217] width 461 height 66
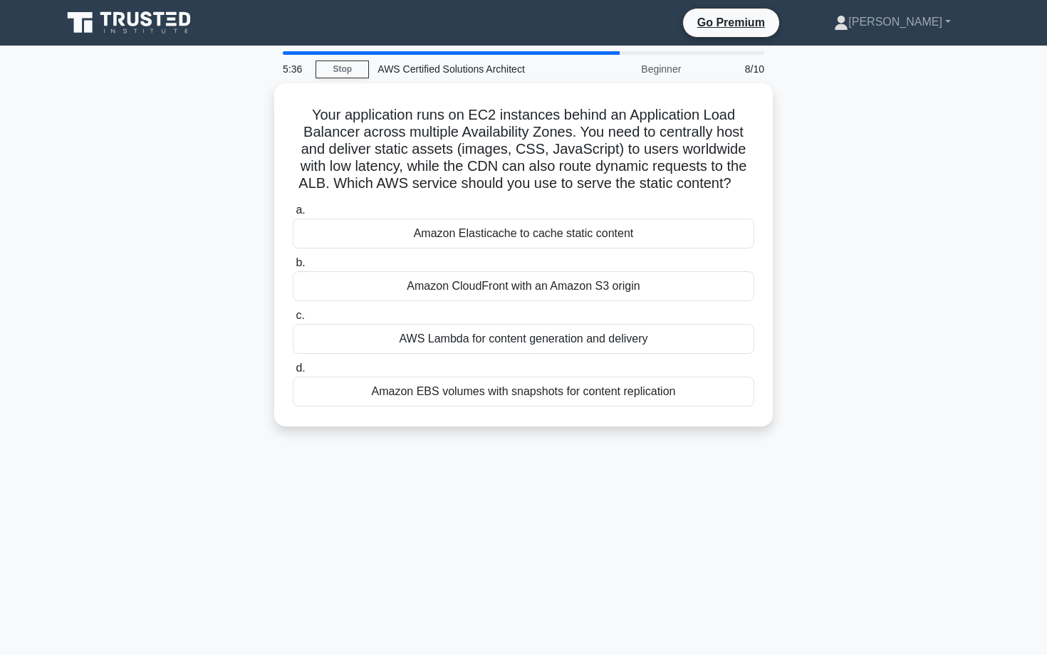
click at [515, 350] on div "AWS Lambda for content generation and delivery" at bounding box center [523, 339] width 461 height 30
click at [293, 320] on input "c. AWS Lambda for content generation and delivery" at bounding box center [293, 315] width 0 height 9
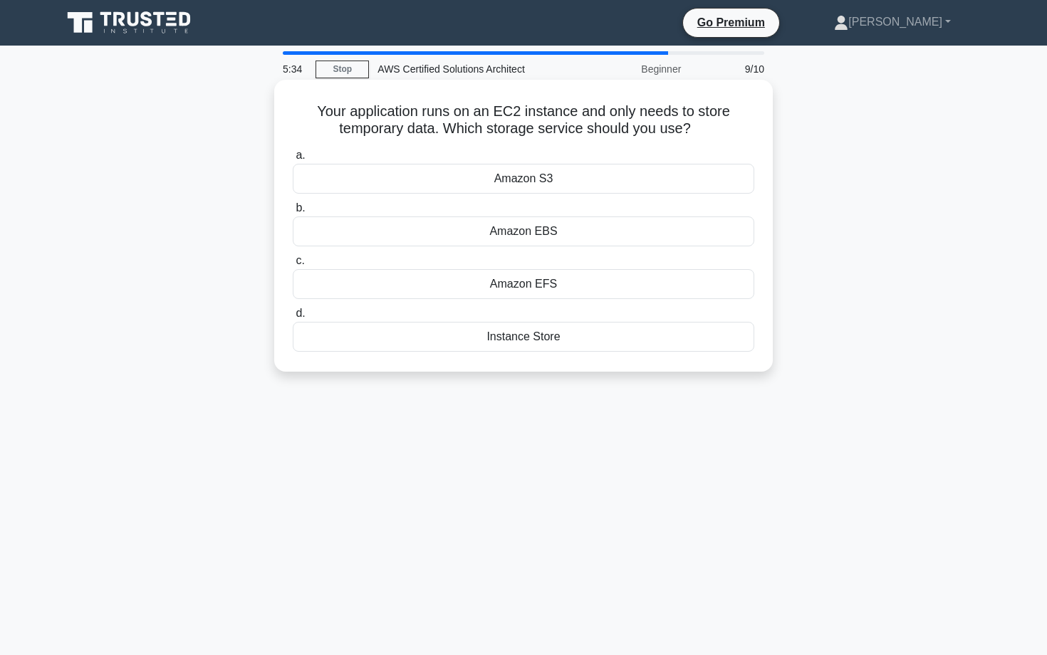
click at [502, 119] on h5 "Your application runs on an EC2 instance and only needs to store temporary data…" at bounding box center [523, 121] width 464 height 36
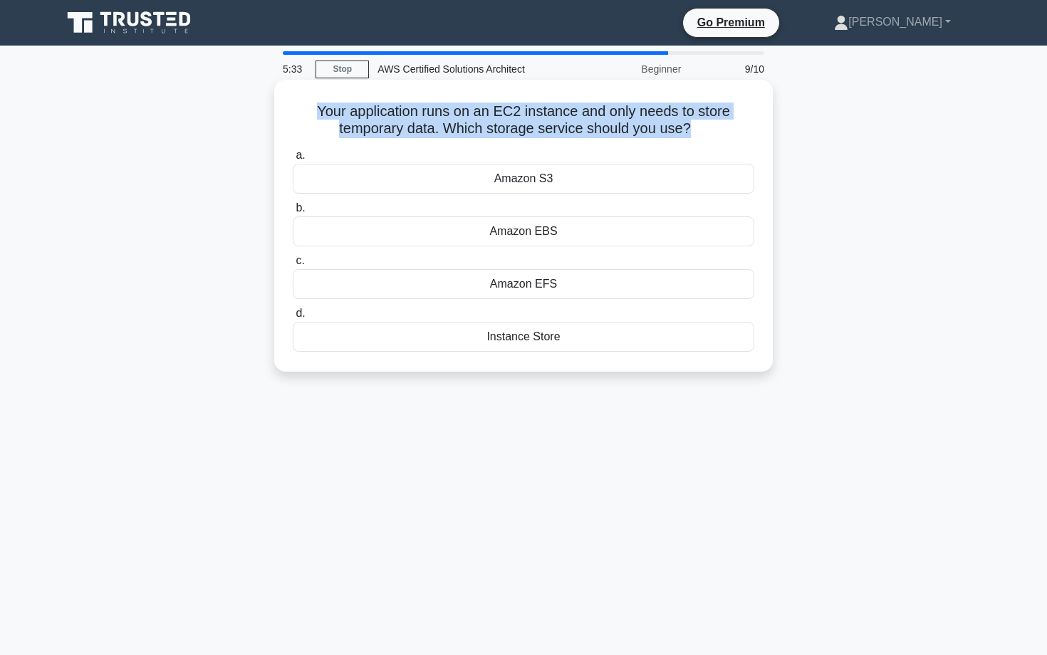
click at [513, 123] on h5 "Your application runs on an EC2 instance and only needs to store temporary data…" at bounding box center [523, 121] width 464 height 36
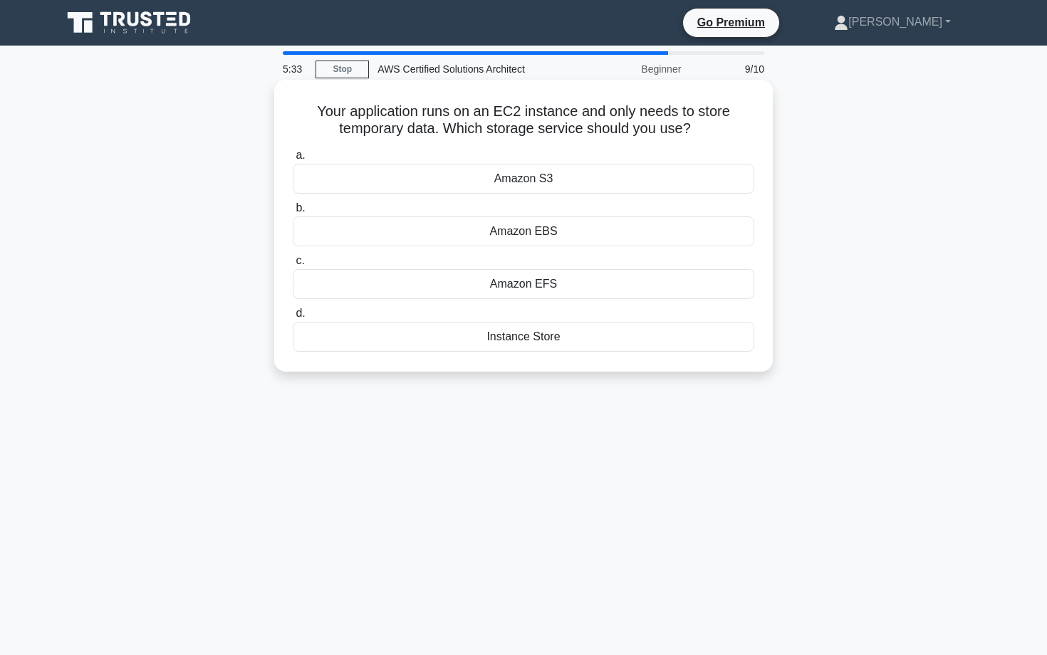
click at [513, 123] on h5 "Your application runs on an EC2 instance and only needs to store temporary data…" at bounding box center [523, 121] width 464 height 36
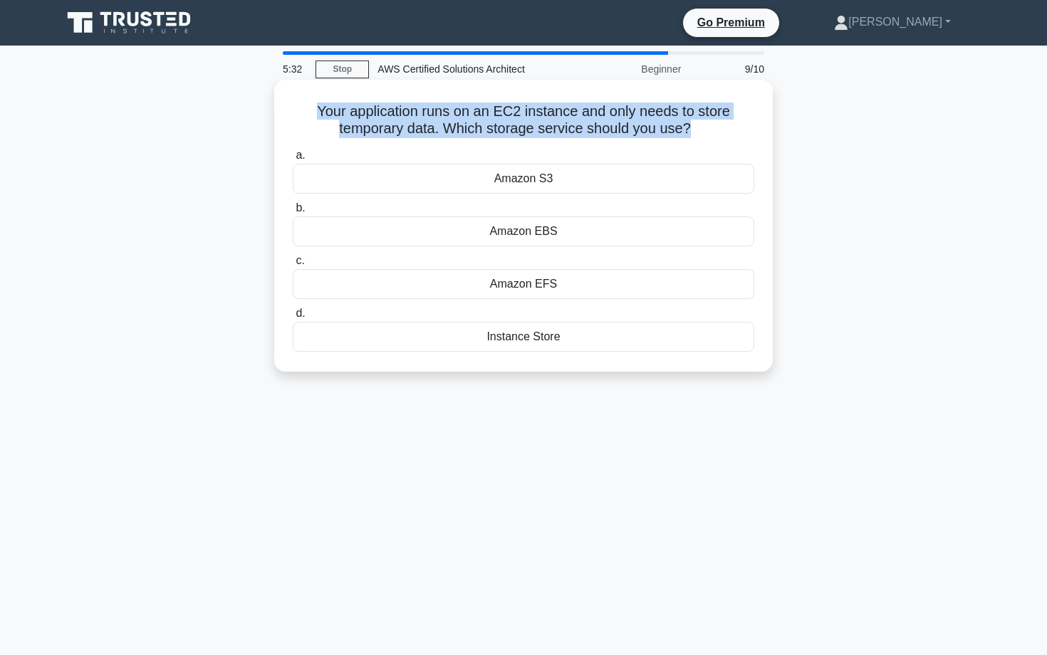
click at [522, 121] on h5 "Your application runs on an EC2 instance and only needs to store temporary data…" at bounding box center [523, 121] width 464 height 36
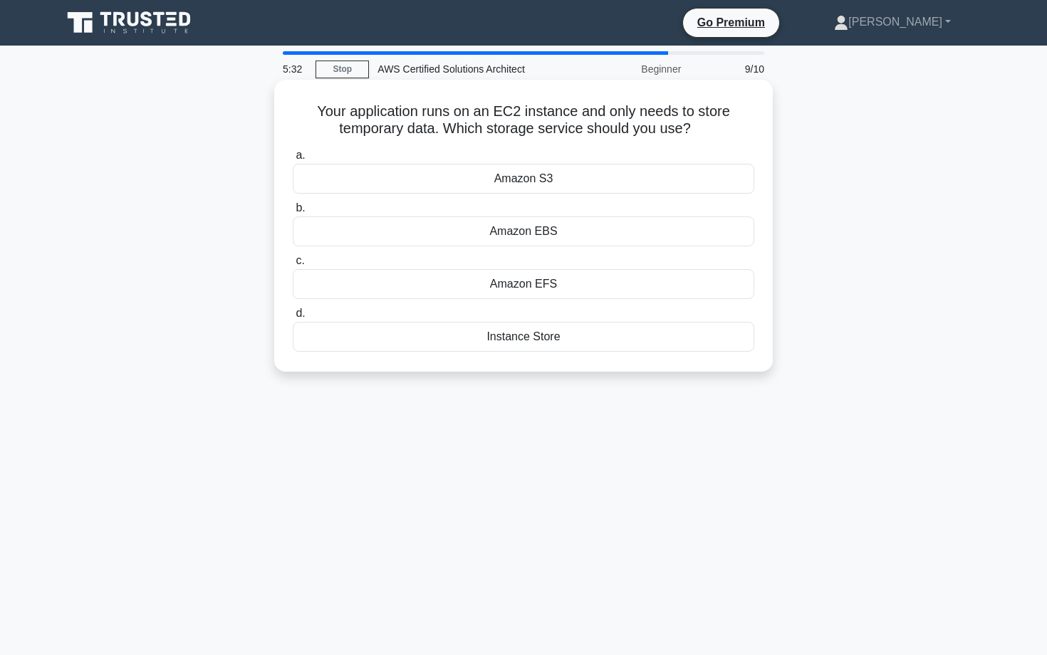
click at [522, 121] on h5 "Your application runs on an EC2 instance and only needs to store temporary data…" at bounding box center [523, 121] width 464 height 36
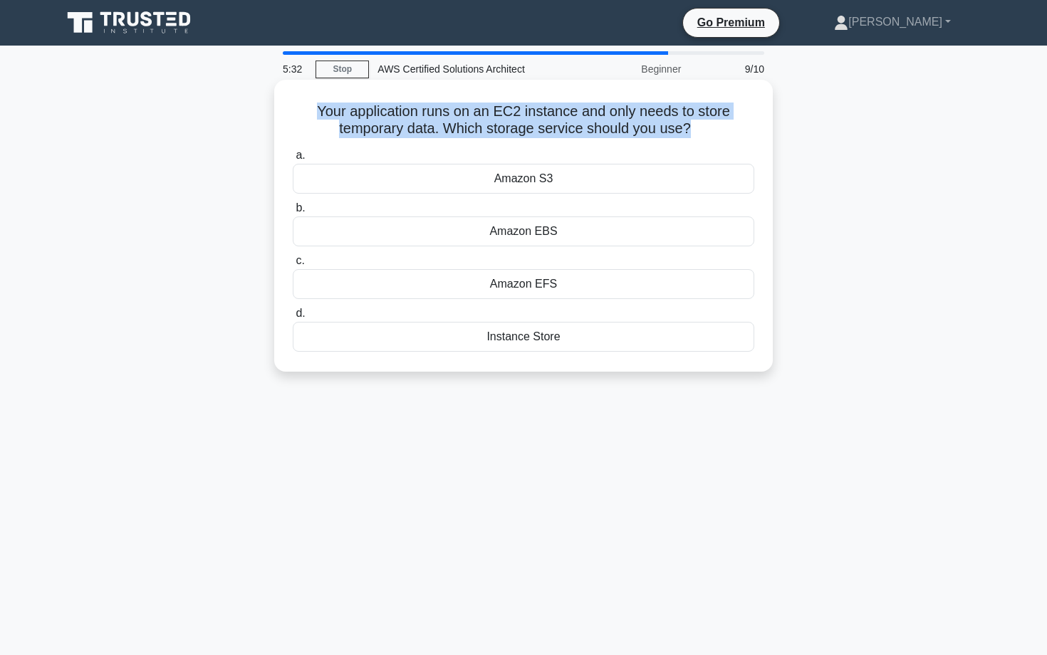
click at [577, 115] on h5 "Your application runs on an EC2 instance and only needs to store temporary data…" at bounding box center [523, 121] width 464 height 36
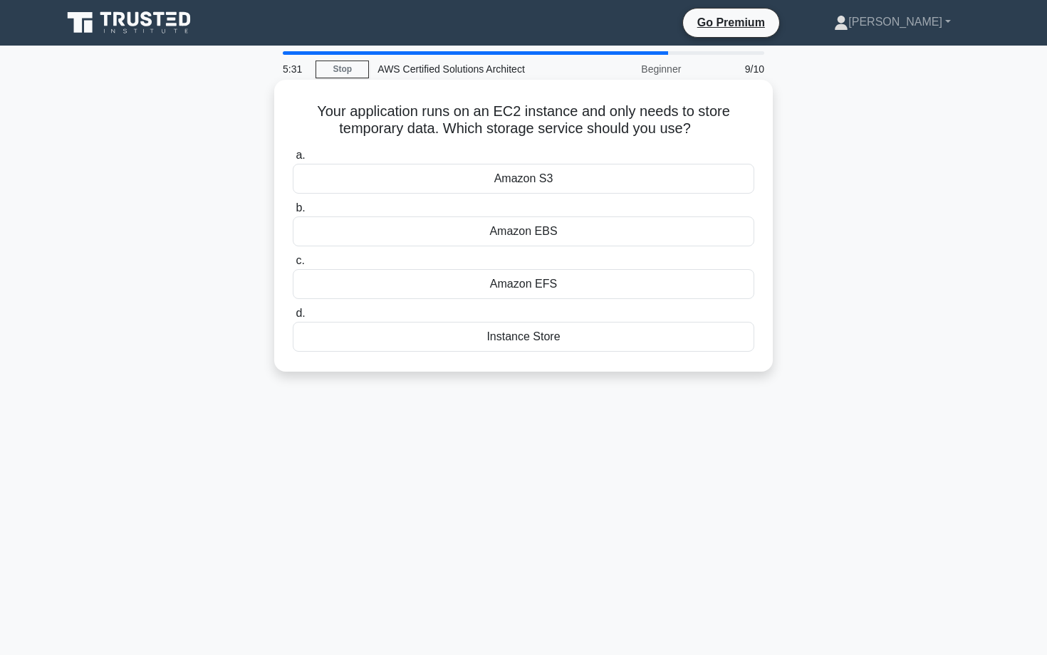
click at [577, 115] on h5 "Your application runs on an EC2 instance and only needs to store temporary data…" at bounding box center [523, 121] width 464 height 36
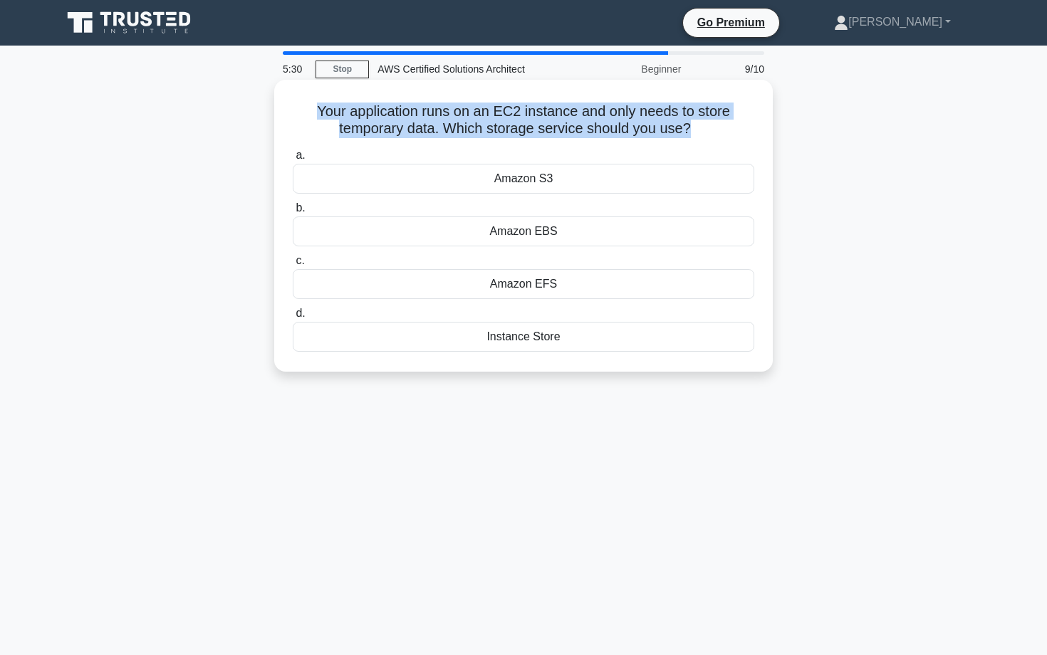
click at [372, 117] on h5 "Your application runs on an EC2 instance and only needs to store temporary data…" at bounding box center [523, 121] width 464 height 36
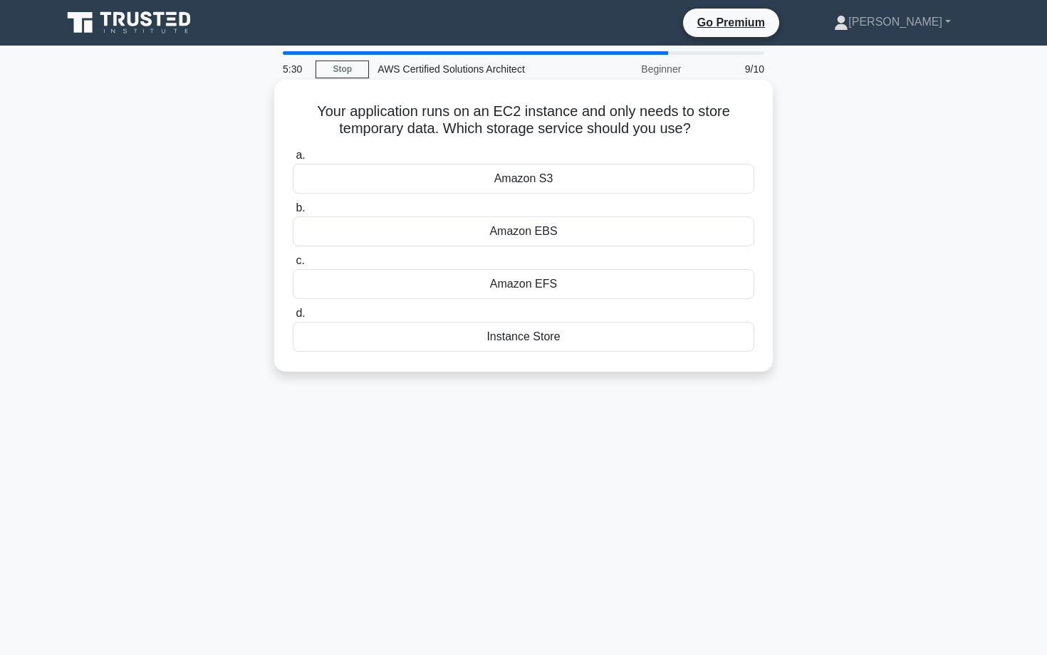
click at [372, 117] on h5 "Your application runs on an EC2 instance and only needs to store temporary data…" at bounding box center [523, 121] width 464 height 36
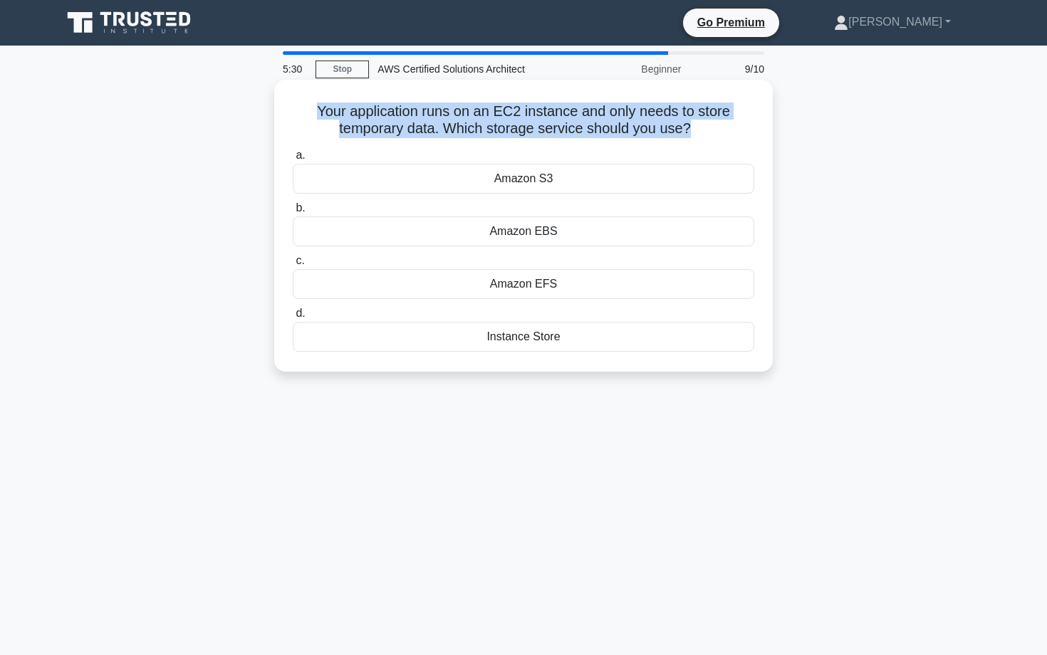
click at [393, 125] on h5 "Your application runs on an EC2 instance and only needs to store temporary data…" at bounding box center [523, 121] width 464 height 36
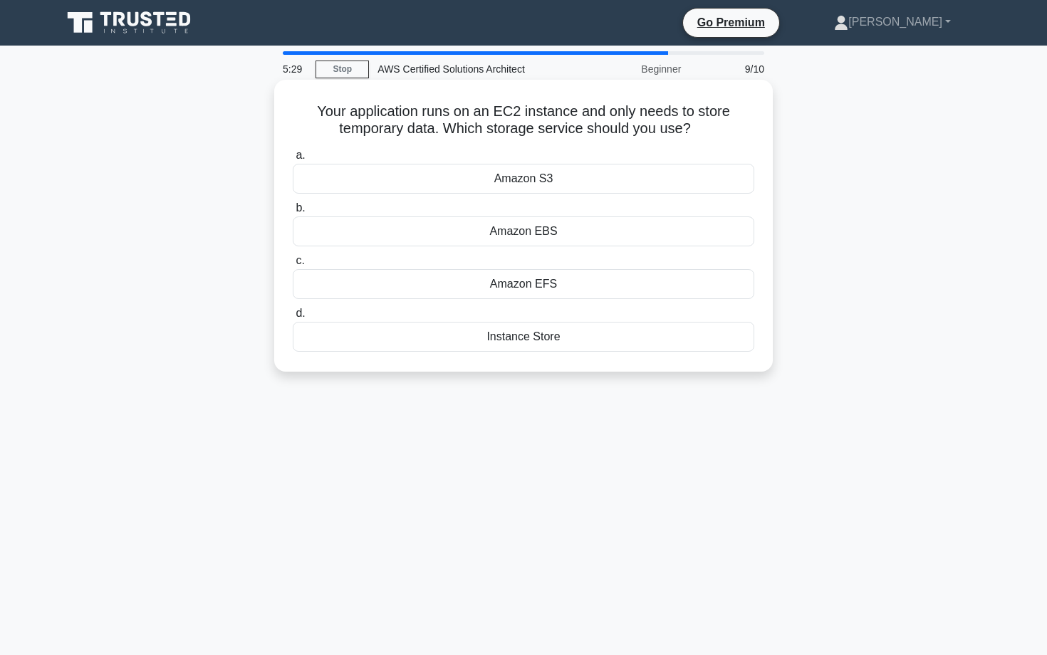
click at [393, 125] on h5 "Your application runs on an EC2 instance and only needs to store temporary data…" at bounding box center [523, 121] width 464 height 36
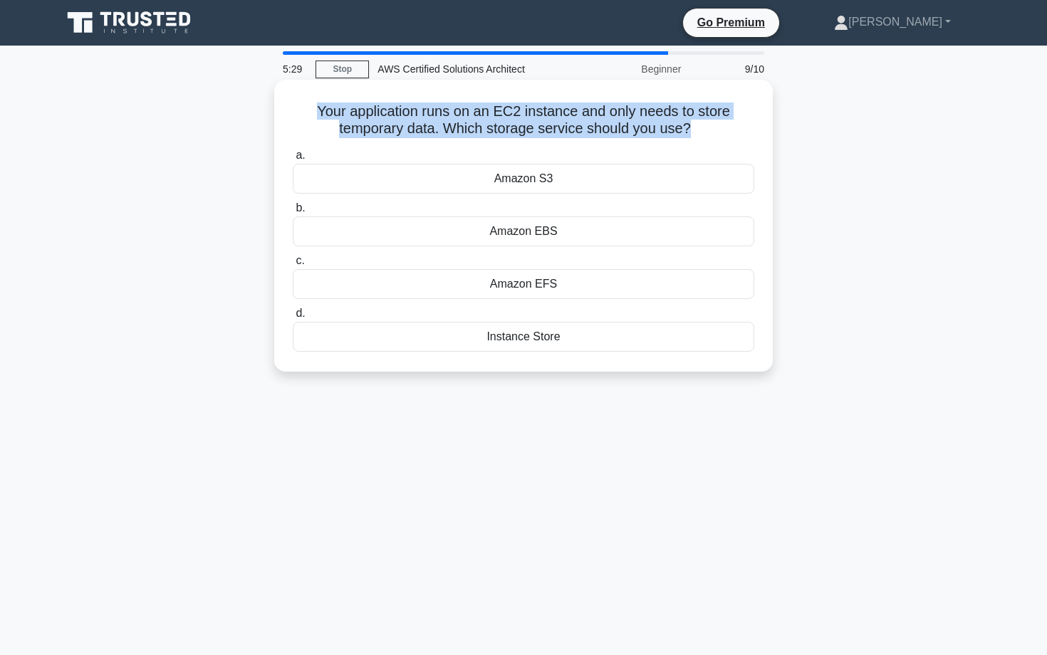
click at [409, 125] on h5 "Your application runs on an EC2 instance and only needs to store temporary data…" at bounding box center [523, 121] width 464 height 36
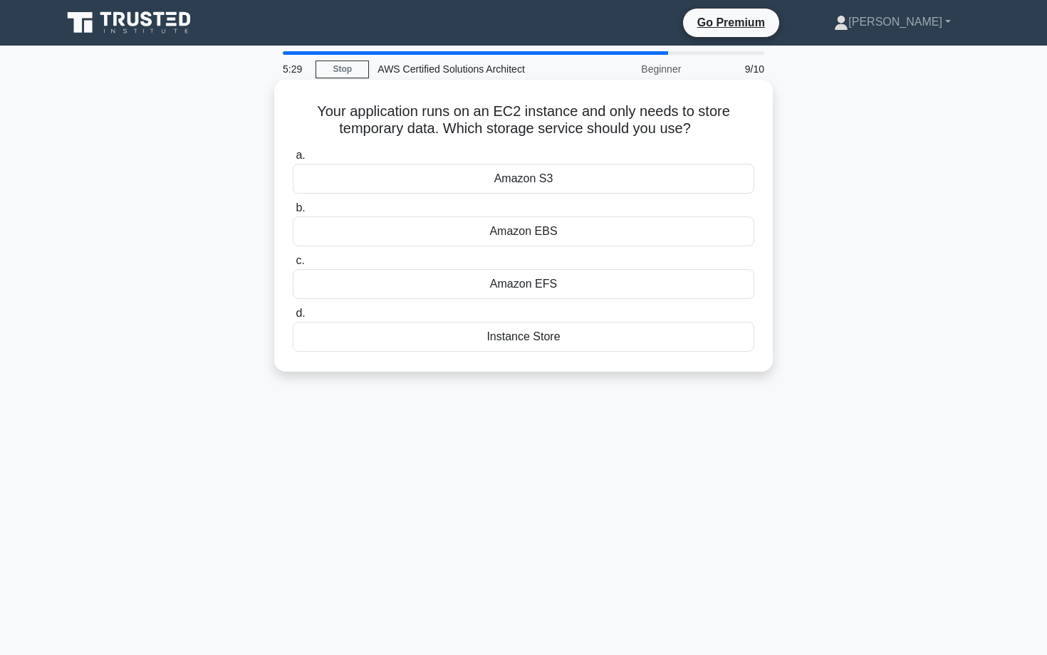
click at [409, 125] on h5 "Your application runs on an EC2 instance and only needs to store temporary data…" at bounding box center [523, 121] width 464 height 36
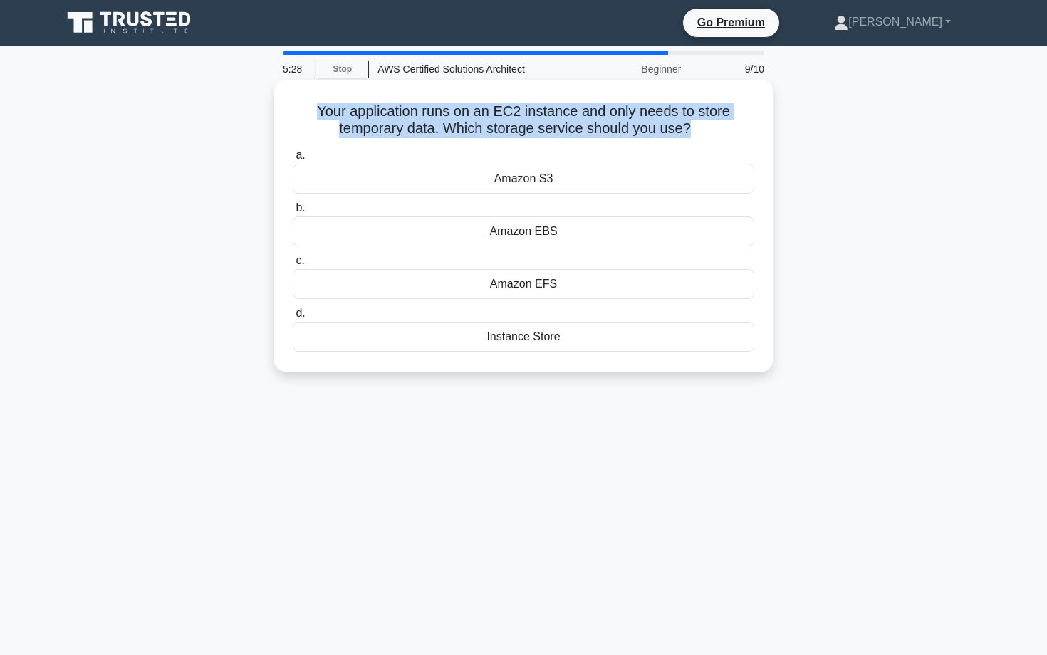
click at [421, 125] on h5 "Your application runs on an EC2 instance and only needs to store temporary data…" at bounding box center [523, 121] width 464 height 36
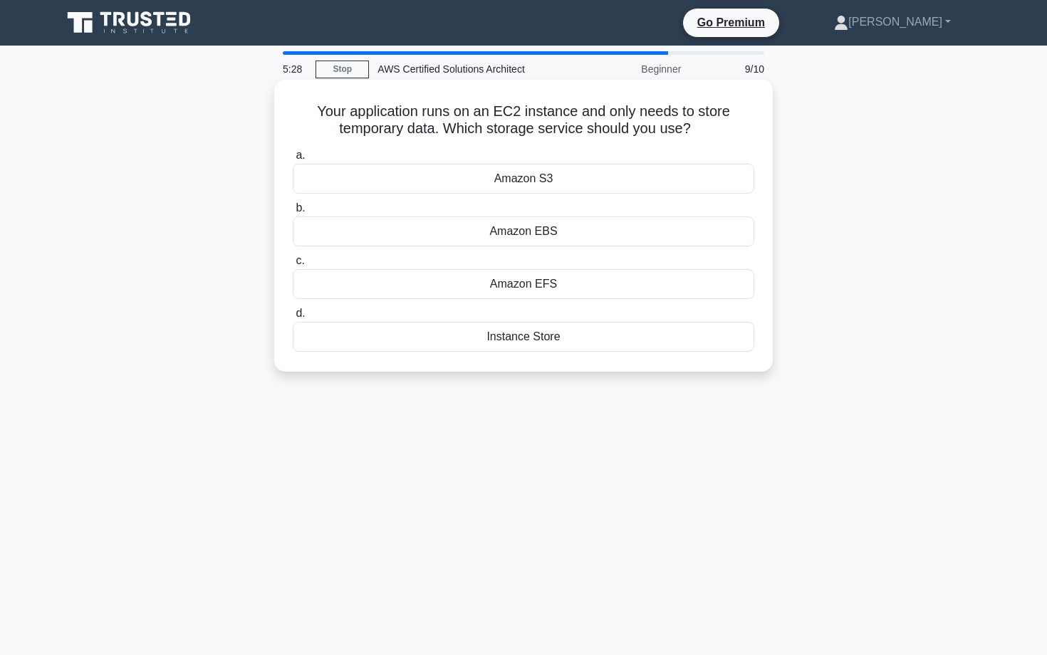
click at [421, 125] on h5 "Your application runs on an EC2 instance and only needs to store temporary data…" at bounding box center [523, 121] width 464 height 36
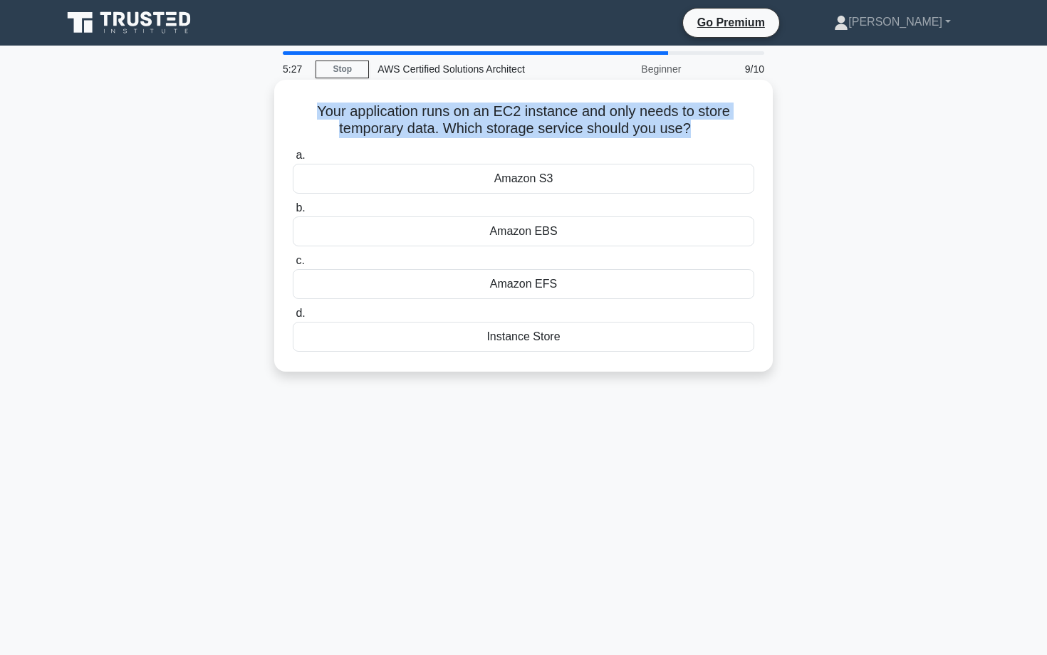
click at [424, 132] on h5 "Your application runs on an EC2 instance and only needs to store temporary data…" at bounding box center [523, 121] width 464 height 36
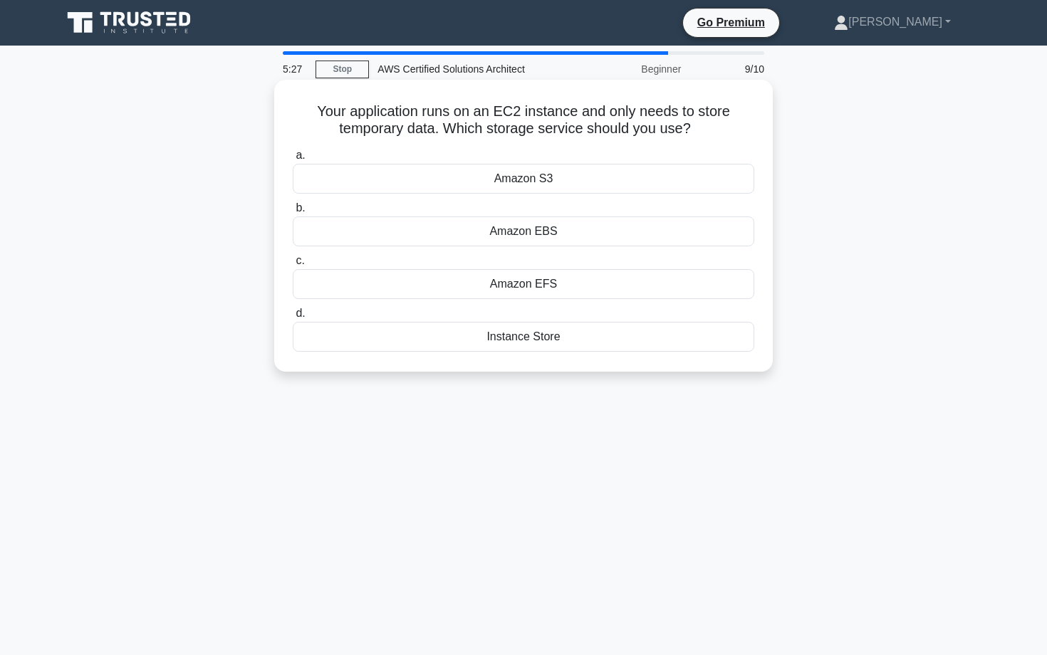
click at [424, 132] on h5 "Your application runs on an EC2 instance and only needs to store temporary data…" at bounding box center [523, 121] width 464 height 36
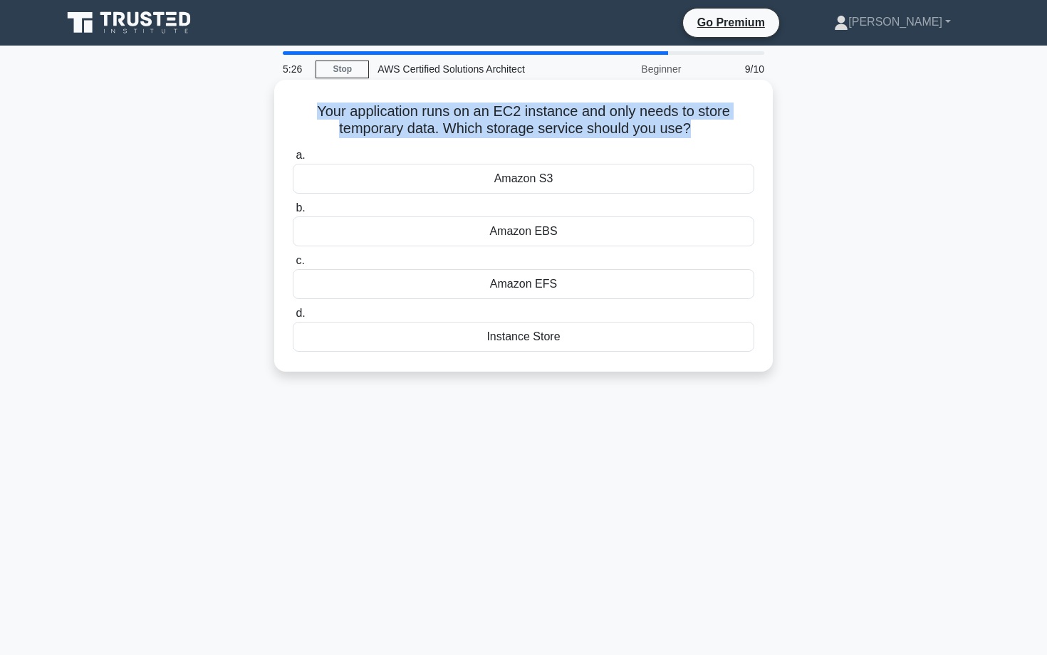
click at [388, 120] on h5 "Your application runs on an EC2 instance and only needs to store temporary data…" at bounding box center [523, 121] width 464 height 36
drag, startPoint x: 320, startPoint y: 109, endPoint x: 676, endPoint y: 127, distance: 356.5
click at [676, 127] on h5 "Your application runs on an EC2 instance and only needs to store temporary data…" at bounding box center [523, 121] width 464 height 36
click at [652, 142] on div "Your application runs on an EC2 instance and only needs to store temporary data…" at bounding box center [523, 225] width 487 height 281
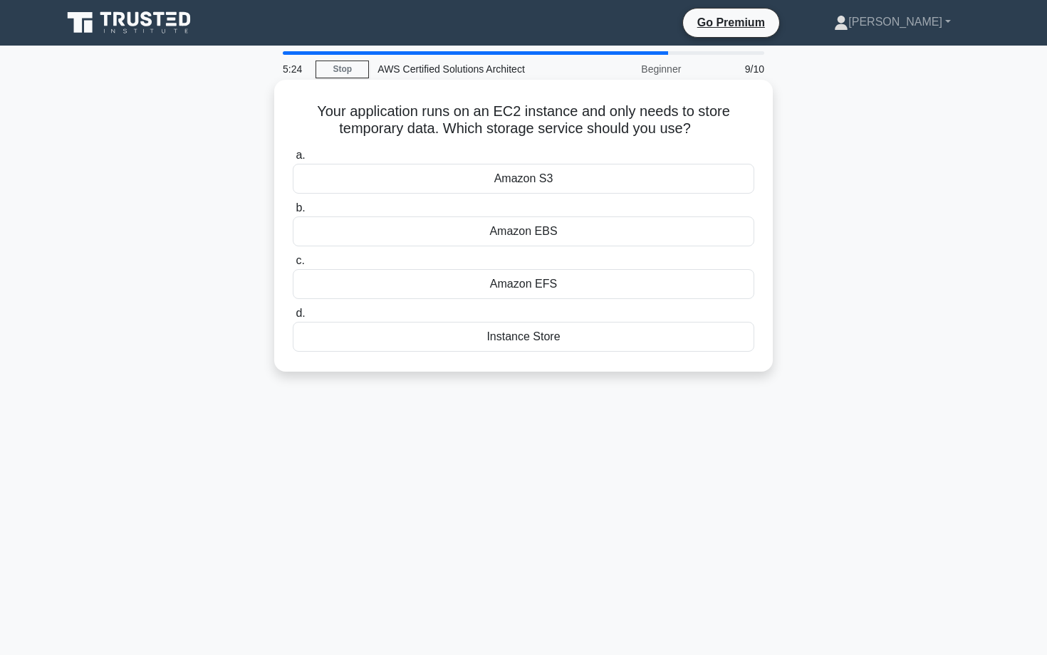
click at [516, 177] on div "Amazon S3" at bounding box center [523, 179] width 461 height 30
click at [293, 160] on input "a. Amazon S3" at bounding box center [293, 155] width 0 height 9
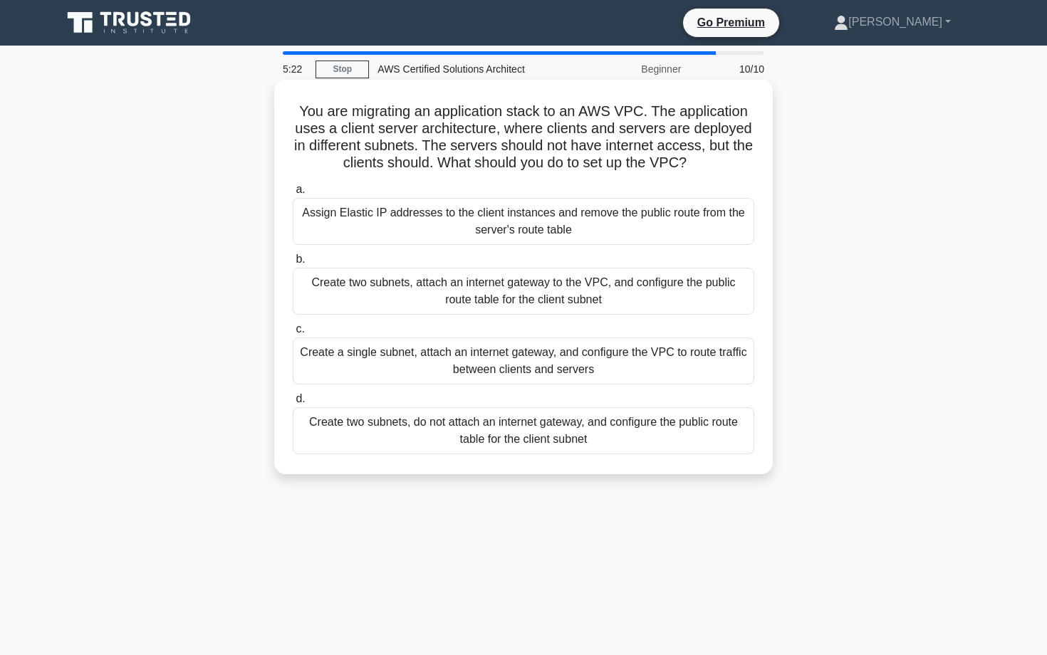
click at [523, 127] on h5 "You are migrating an application stack to an AWS VPC. The application uses a cl…" at bounding box center [523, 138] width 464 height 70
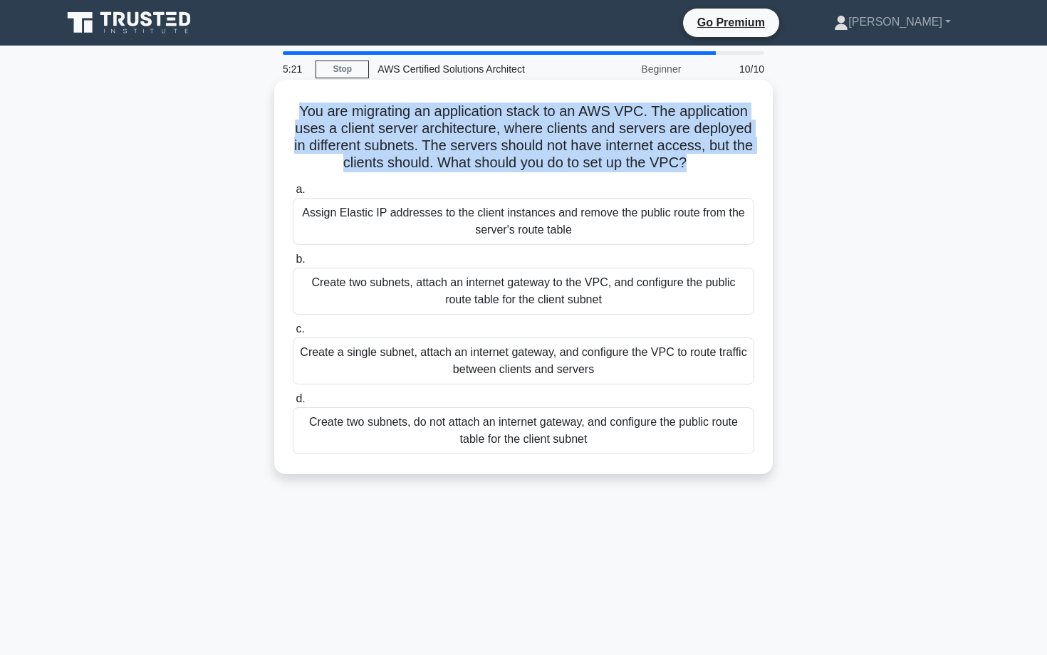
click at [523, 127] on h5 "You are migrating an application stack to an AWS VPC. The application uses a cl…" at bounding box center [523, 138] width 464 height 70
click at [623, 115] on h5 "You are migrating an application stack to an AWS VPC. The application uses a cl…" at bounding box center [523, 138] width 464 height 70
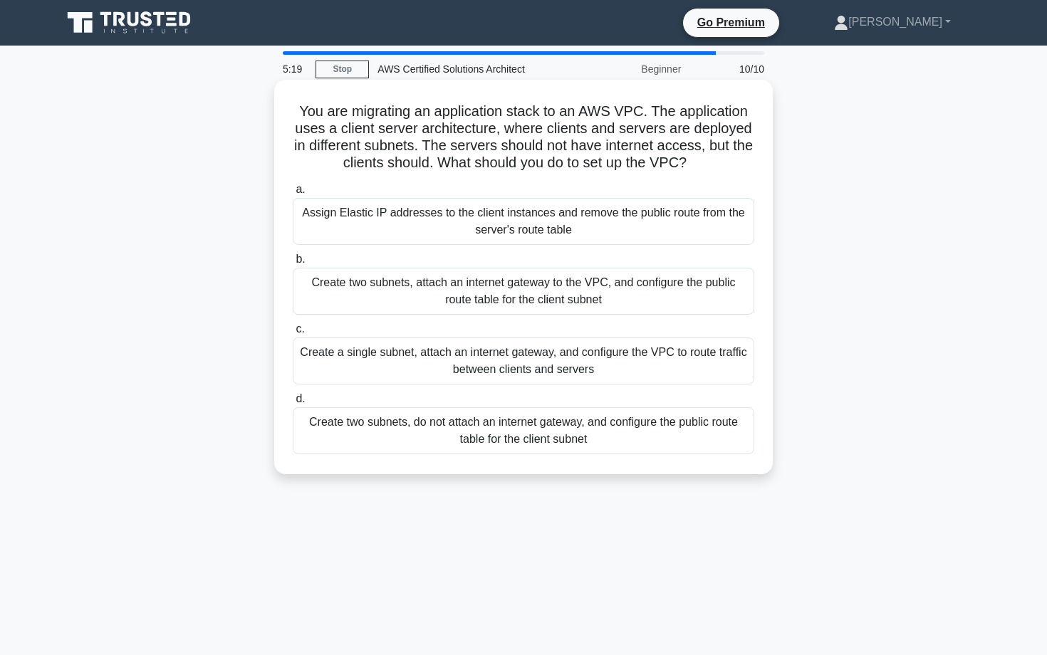
click at [623, 115] on h5 "You are migrating an application stack to an AWS VPC. The application uses a cl…" at bounding box center [523, 138] width 464 height 70
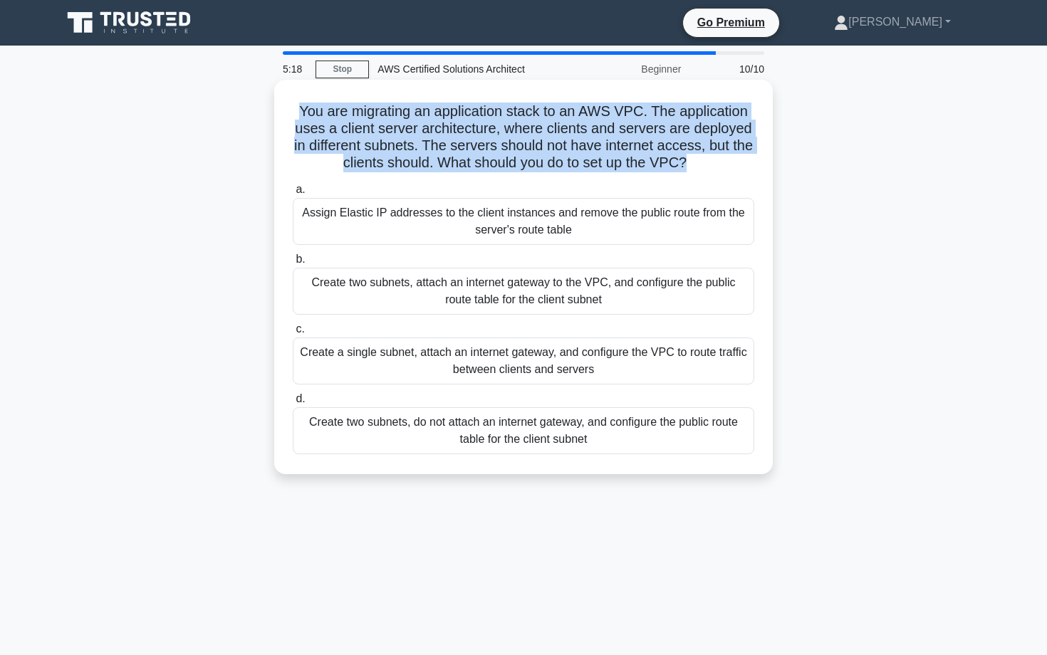
click at [633, 119] on h5 "You are migrating an application stack to an AWS VPC. The application uses a cl…" at bounding box center [523, 138] width 464 height 70
drag, startPoint x: 297, startPoint y: 107, endPoint x: 659, endPoint y: 179, distance: 368.8
click at [659, 179] on div "You are migrating an application stack to an AWS VPC. The application uses a cl…" at bounding box center [523, 276] width 487 height 383
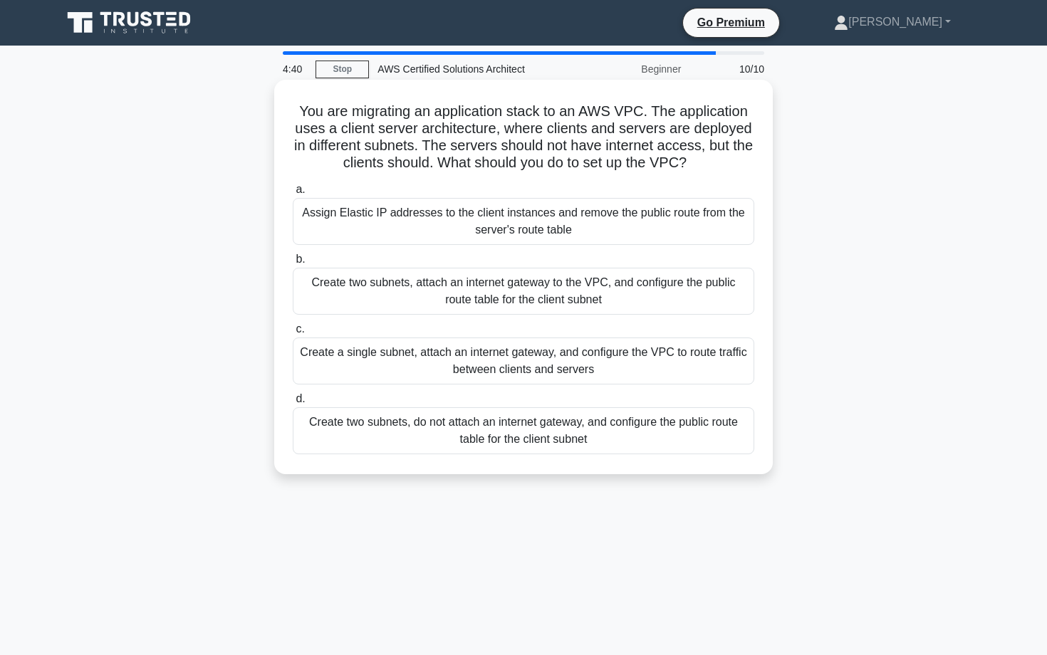
click at [543, 296] on div "Create two subnets, attach an internet gateway to the VPC, and configure the pu…" at bounding box center [523, 291] width 461 height 47
click at [293, 264] on input "b. Create two subnets, attach an internet gateway to the VPC, and configure the…" at bounding box center [293, 259] width 0 height 9
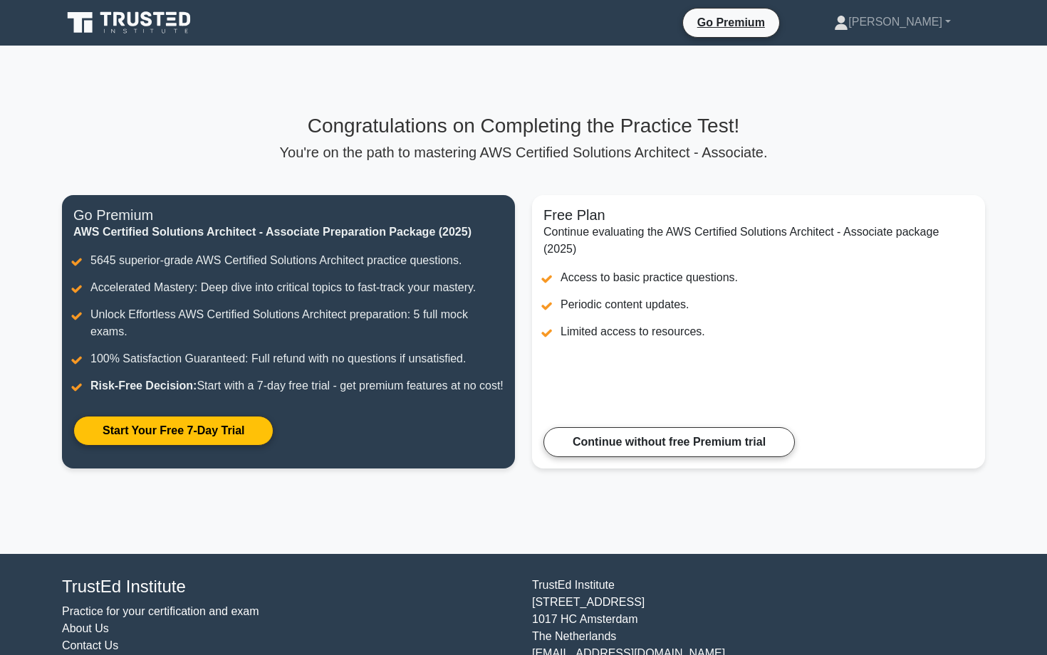
click at [577, 140] on div "Congratulations on Completing the Practice Test! You're on the path to masterin…" at bounding box center [523, 137] width 923 height 47
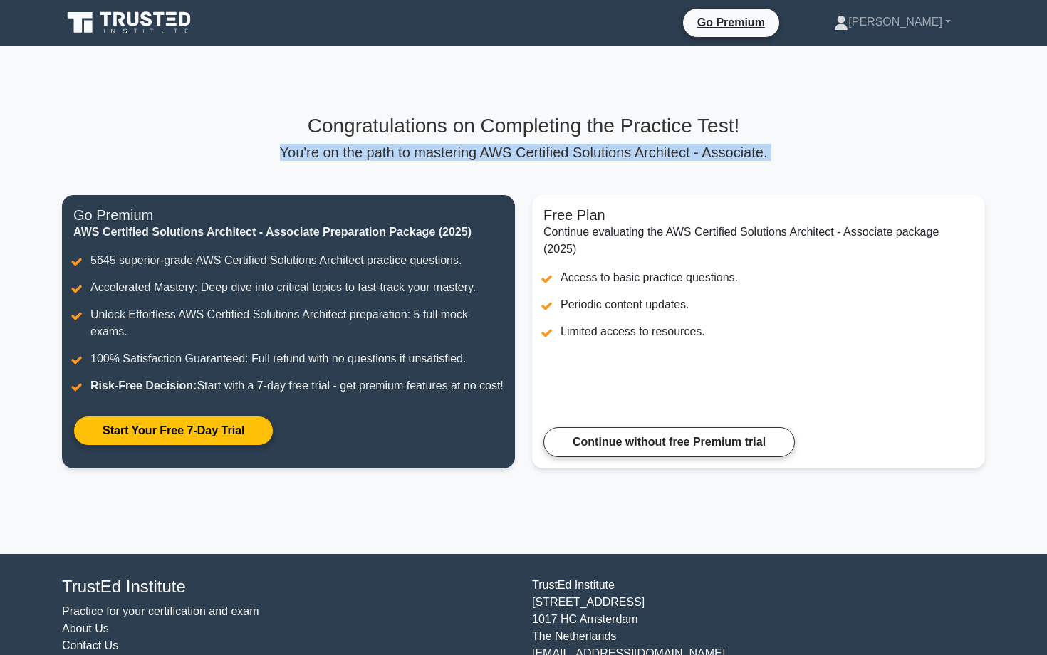
click at [577, 140] on div "Congratulations on Completing the Practice Test! You're on the path to masterin…" at bounding box center [523, 137] width 923 height 47
click at [552, 147] on p "You're on the path to mastering AWS Certified Solutions Architect - Associate." at bounding box center [523, 152] width 923 height 17
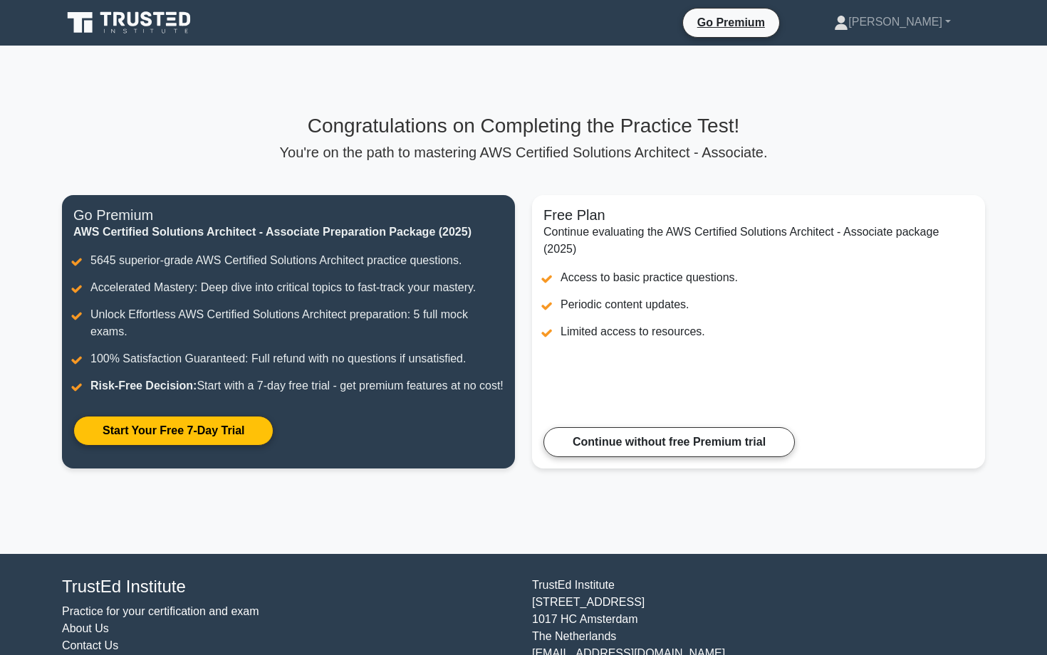
click at [552, 147] on p "You're on the path to mastering AWS Certified Solutions Architect - Associate." at bounding box center [523, 152] width 923 height 17
click at [556, 135] on h3 "Congratulations on Completing the Practice Test!" at bounding box center [523, 126] width 923 height 24
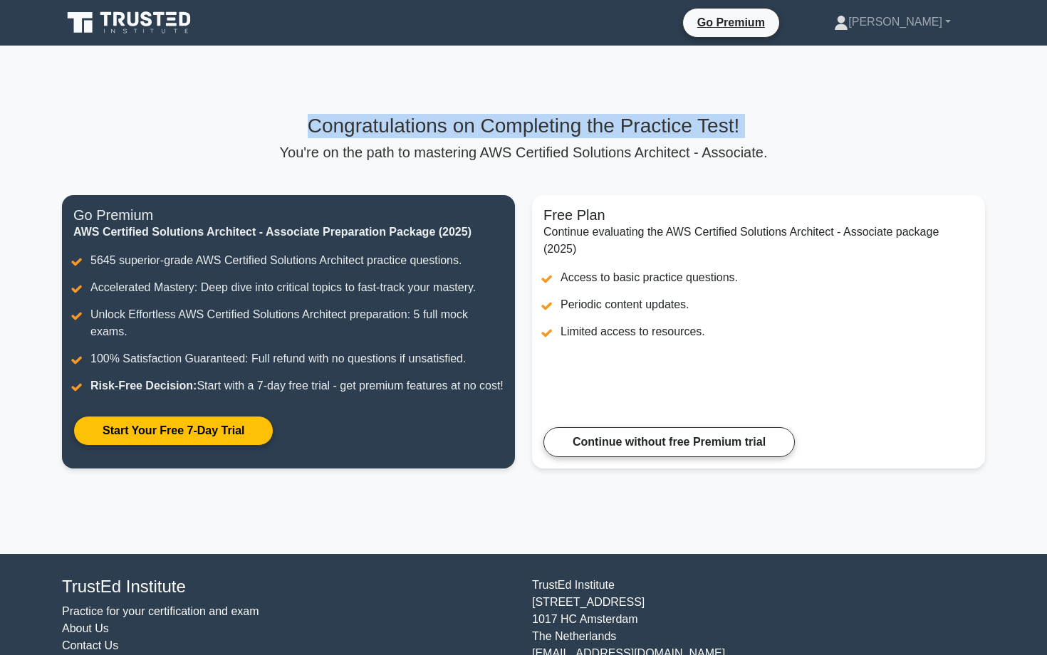
click at [556, 157] on p "You're on the path to mastering AWS Certified Solutions Architect - Associate." at bounding box center [523, 152] width 923 height 17
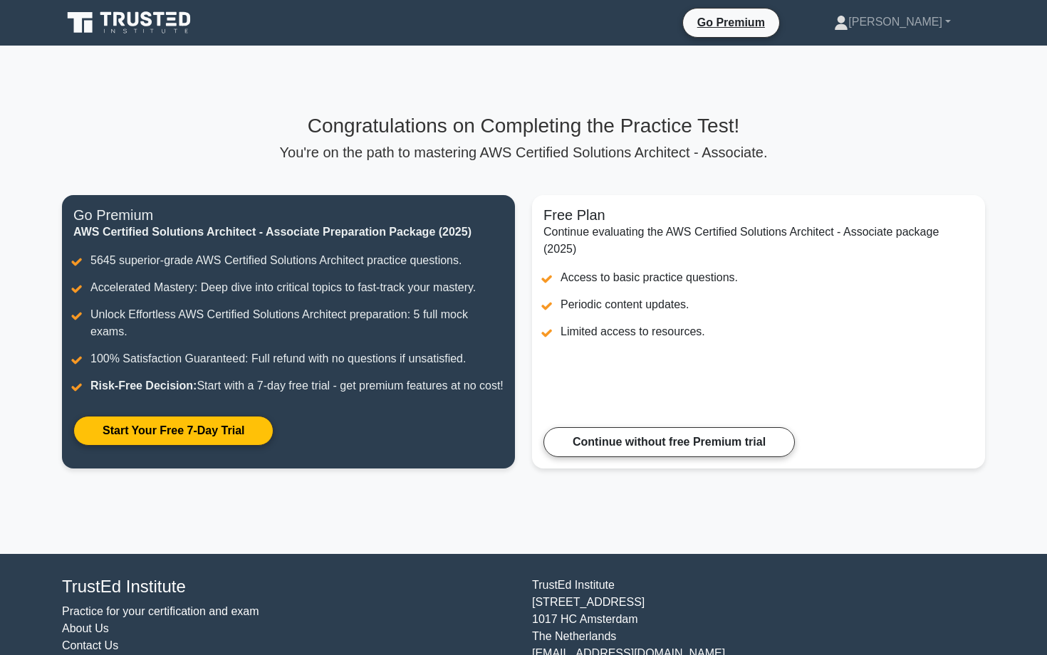
click at [556, 157] on p "You're on the path to mastering AWS Certified Solutions Architect - Associate." at bounding box center [523, 152] width 923 height 17
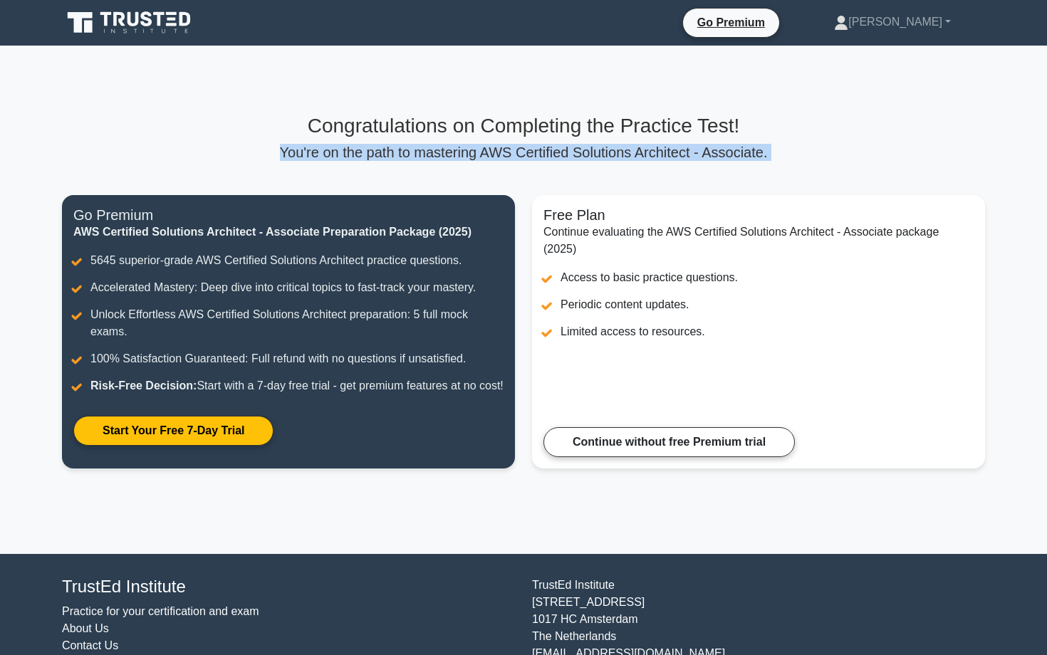
click at [555, 168] on div "Congratulations on Completing the Practice Test! You're on the path to masterin…" at bounding box center [523, 300] width 940 height 372
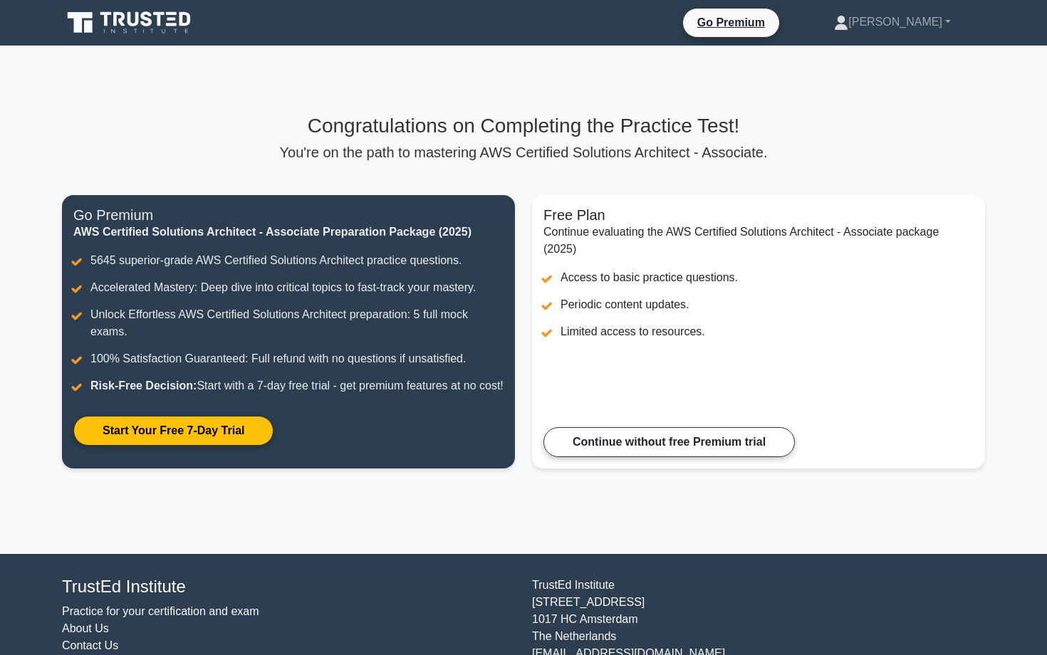
click at [558, 135] on h3 "Congratulations on Completing the Practice Test!" at bounding box center [523, 126] width 923 height 24
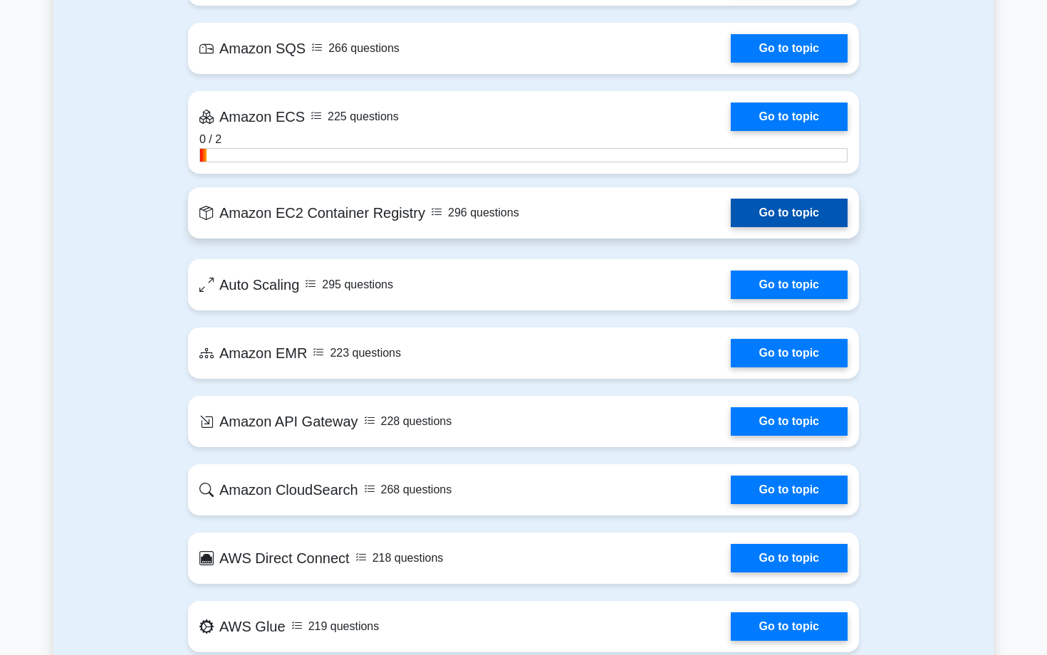
scroll to position [2383, 0]
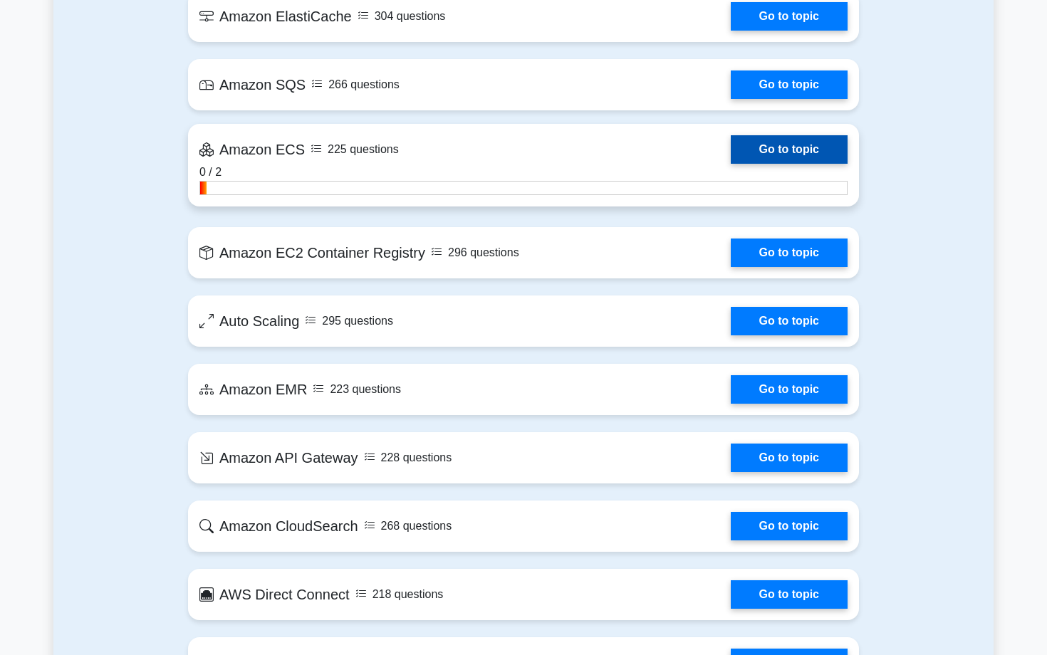
click at [731, 162] on link "Go to topic" at bounding box center [789, 149] width 117 height 28
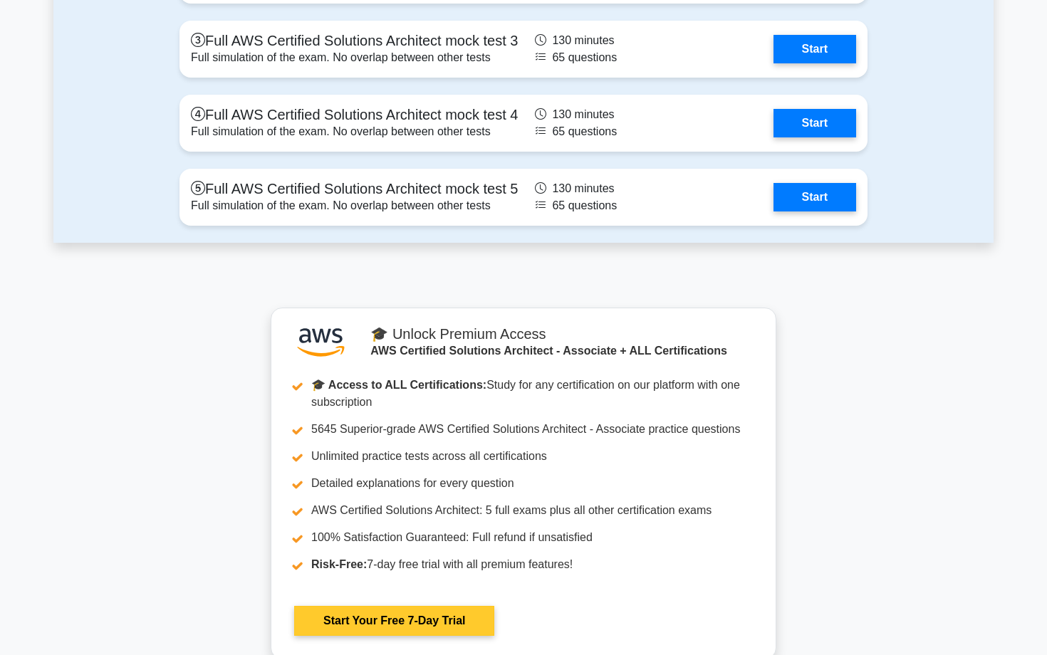
scroll to position [3856, 0]
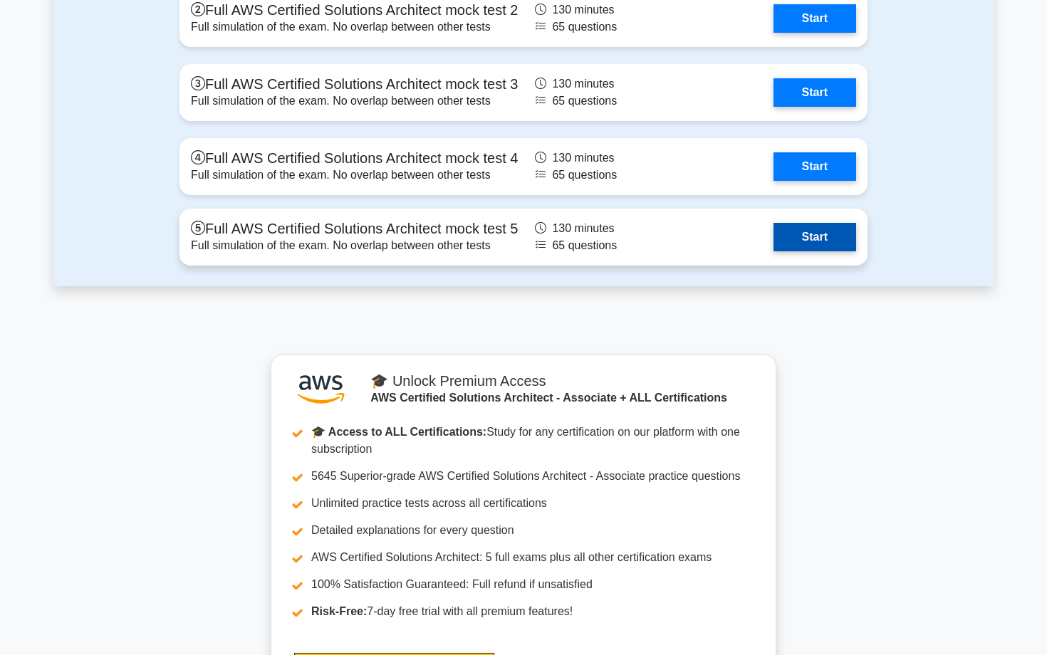
click at [780, 239] on link "Start" at bounding box center [814, 237] width 83 height 28
click at [815, 251] on link "Start" at bounding box center [814, 237] width 83 height 28
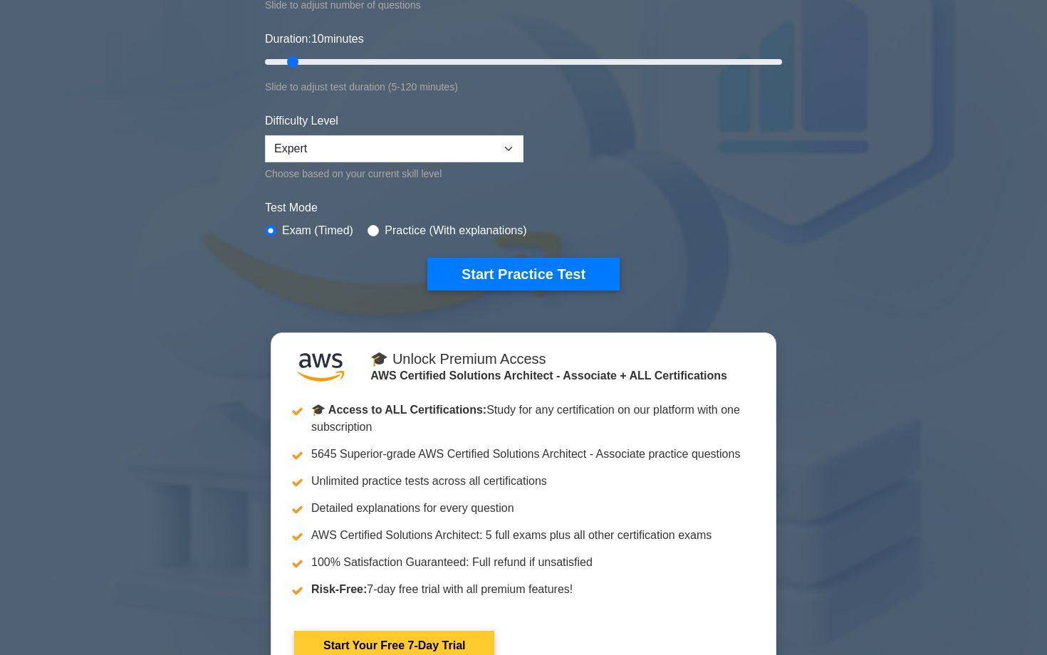
scroll to position [0, 0]
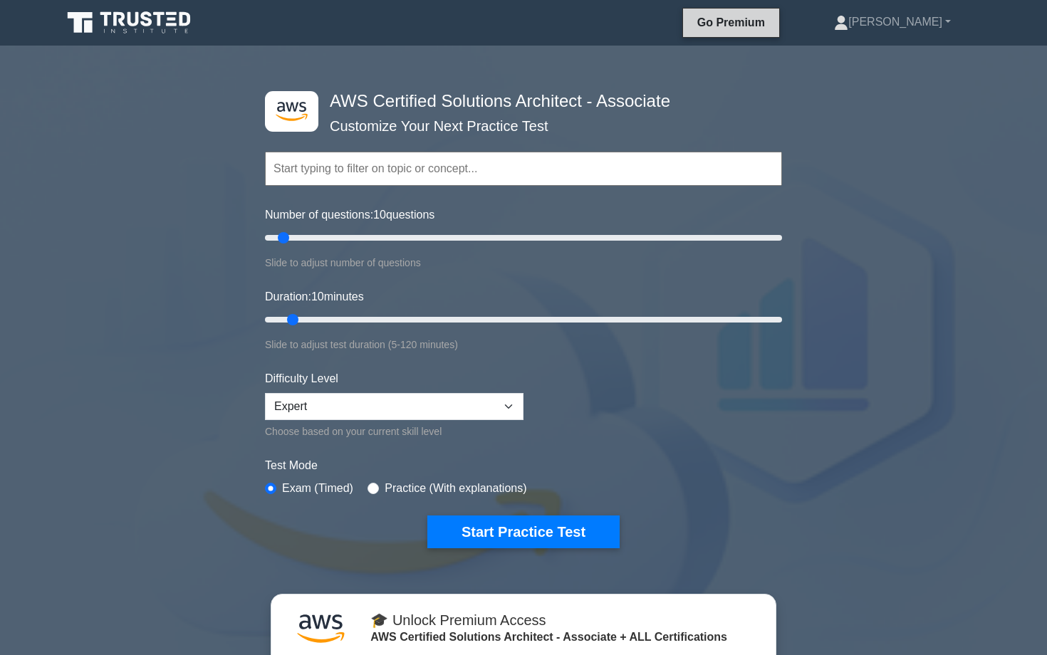
click at [765, 18] on link "Go Premium" at bounding box center [731, 23] width 85 height 18
click at [751, 28] on link "Go Premium" at bounding box center [731, 23] width 85 height 18
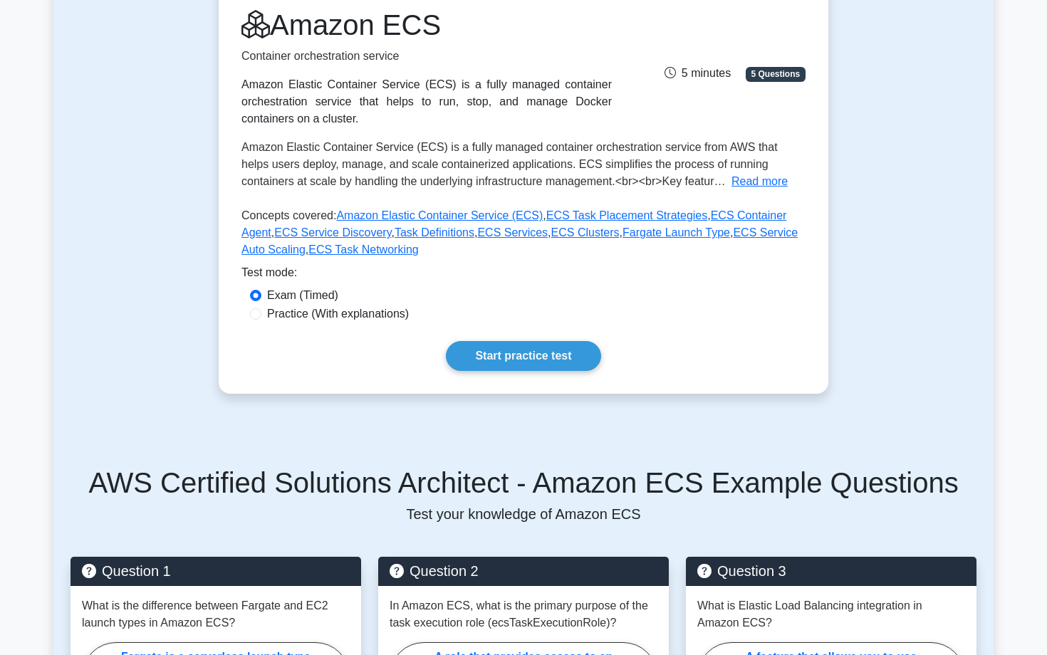
scroll to position [188, 0]
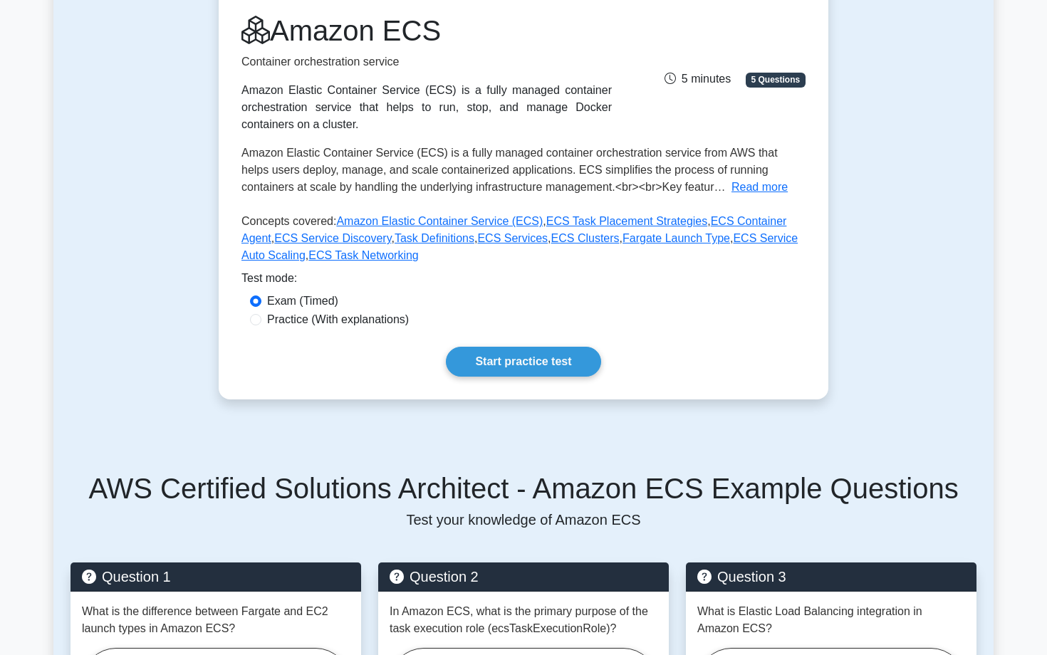
click at [351, 138] on div "Amazon ECS Container orchestration service Amazon Elastic Container Service (EC…" at bounding box center [523, 142] width 564 height 256
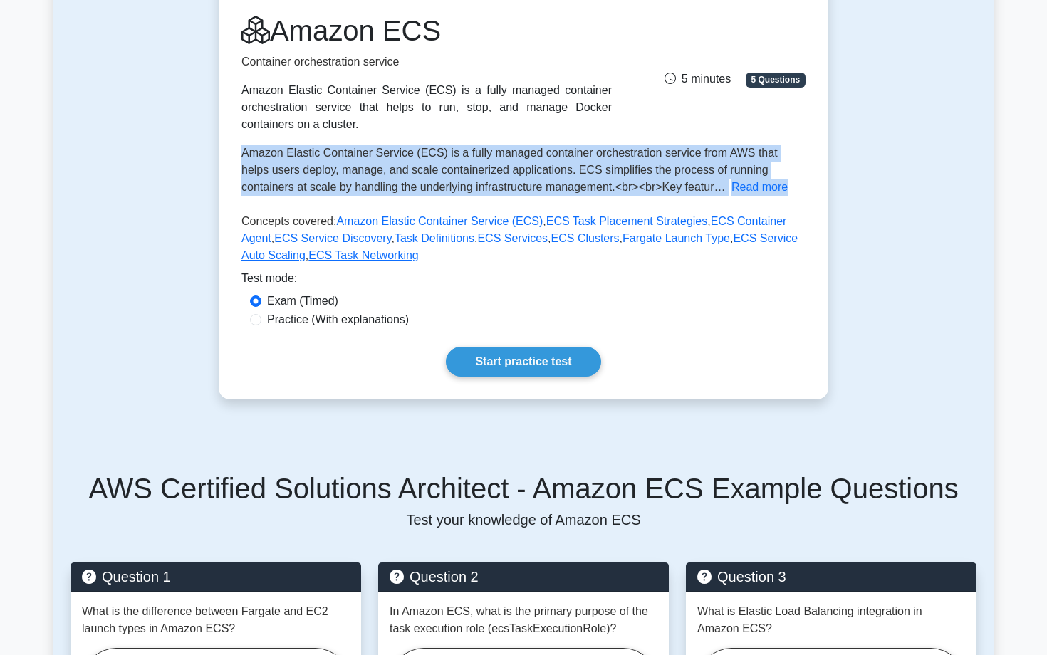
click at [315, 90] on div "Amazon Elastic Container Service (ECS) is a fully managed container orchestrati…" at bounding box center [426, 107] width 370 height 51
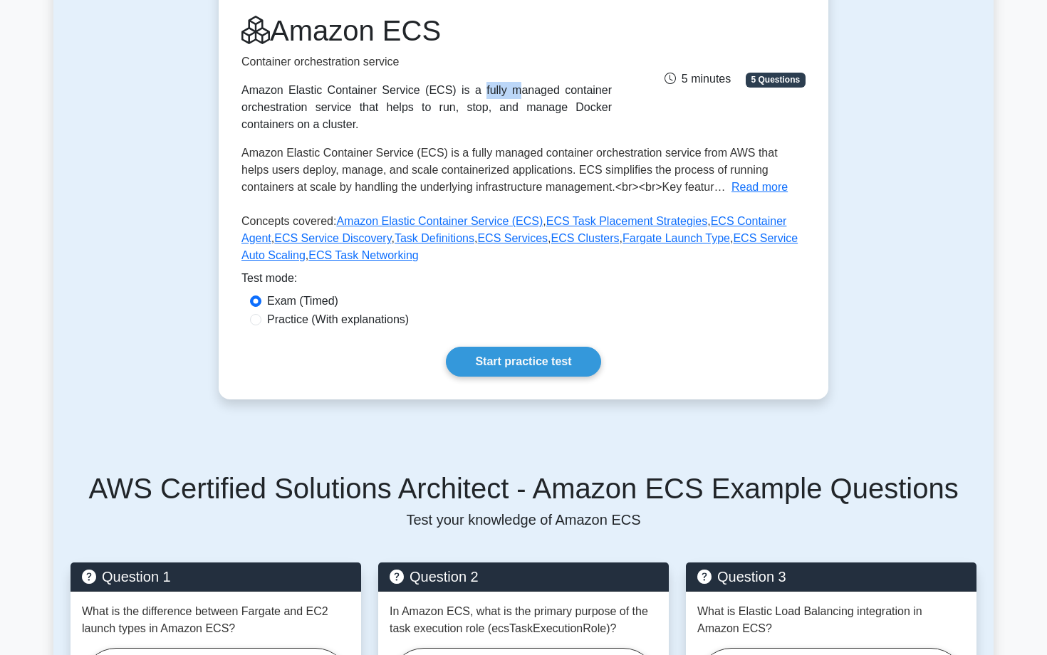
click at [315, 90] on div "Amazon Elastic Container Service (ECS) is a fully managed container orchestrati…" at bounding box center [426, 107] width 370 height 51
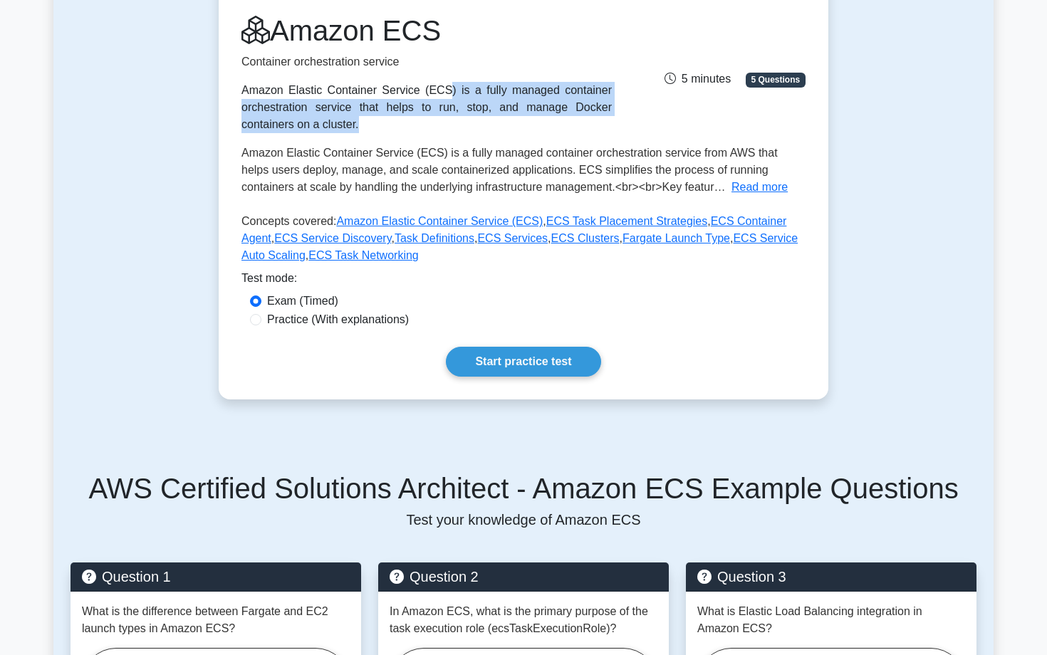
click at [320, 100] on div "Amazon Elastic Container Service (ECS) is a fully managed container orchestrati…" at bounding box center [426, 107] width 370 height 51
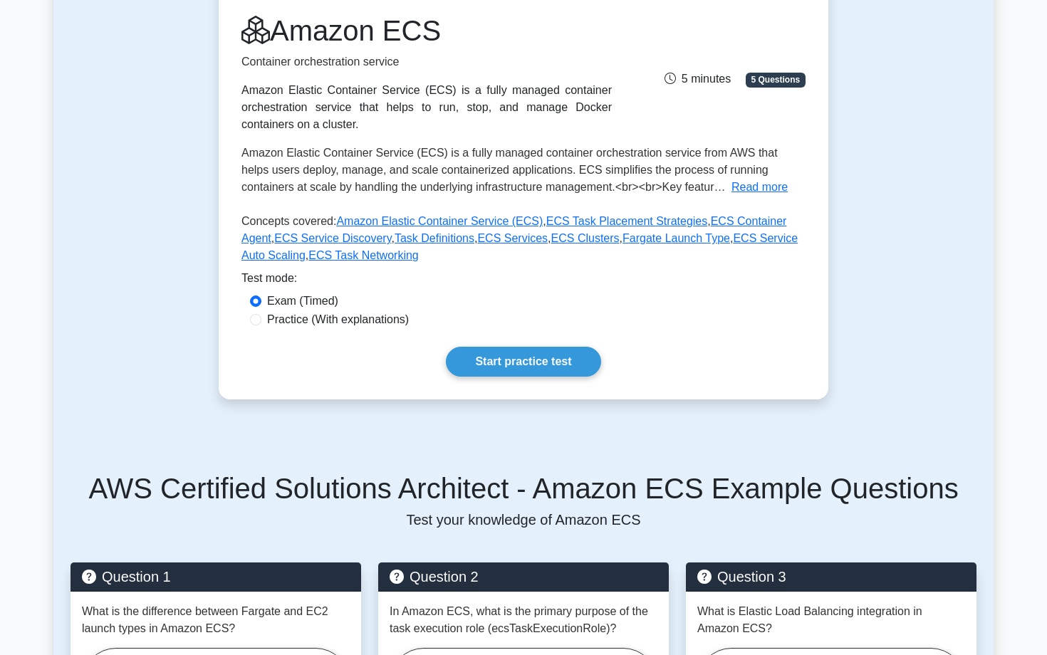
click at [320, 100] on div "Amazon Elastic Container Service (ECS) is a fully managed container orchestrati…" at bounding box center [426, 107] width 370 height 51
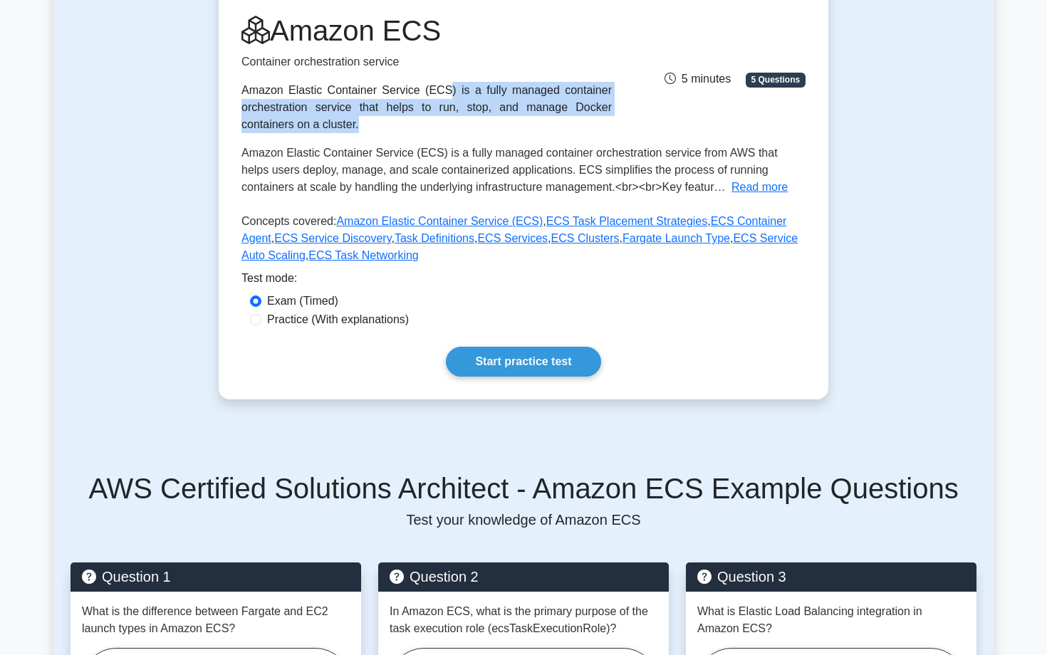
click at [287, 70] on p "Container orchestration service" at bounding box center [426, 61] width 370 height 17
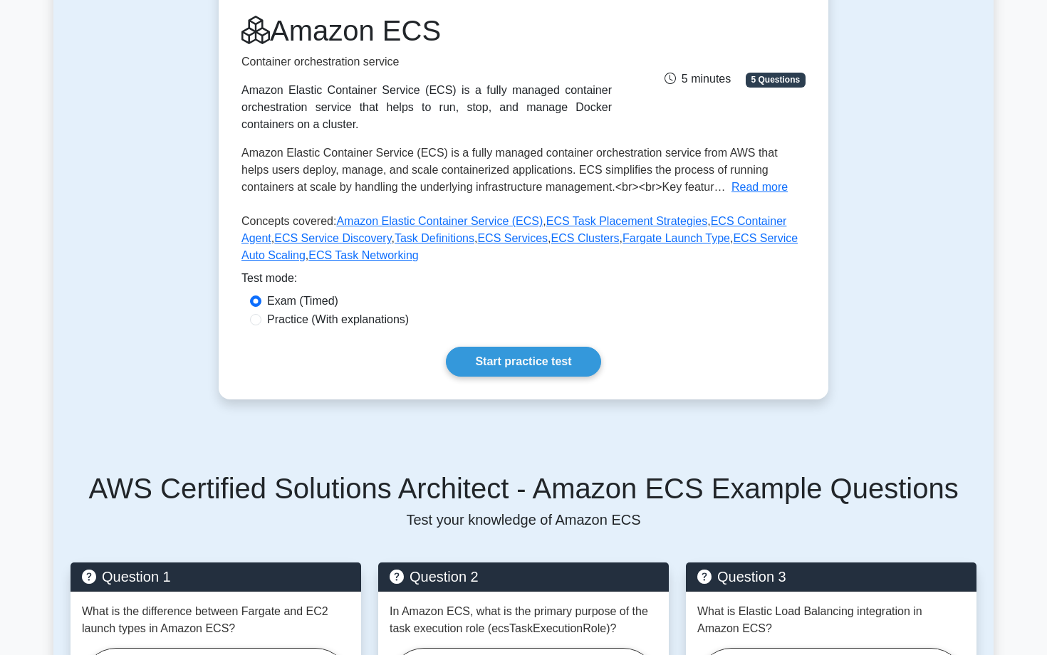
click at [287, 70] on p "Container orchestration service" at bounding box center [426, 61] width 370 height 17
click at [306, 117] on div "Amazon Elastic Container Service (ECS) is a fully managed container orchestrati…" at bounding box center [426, 107] width 370 height 51
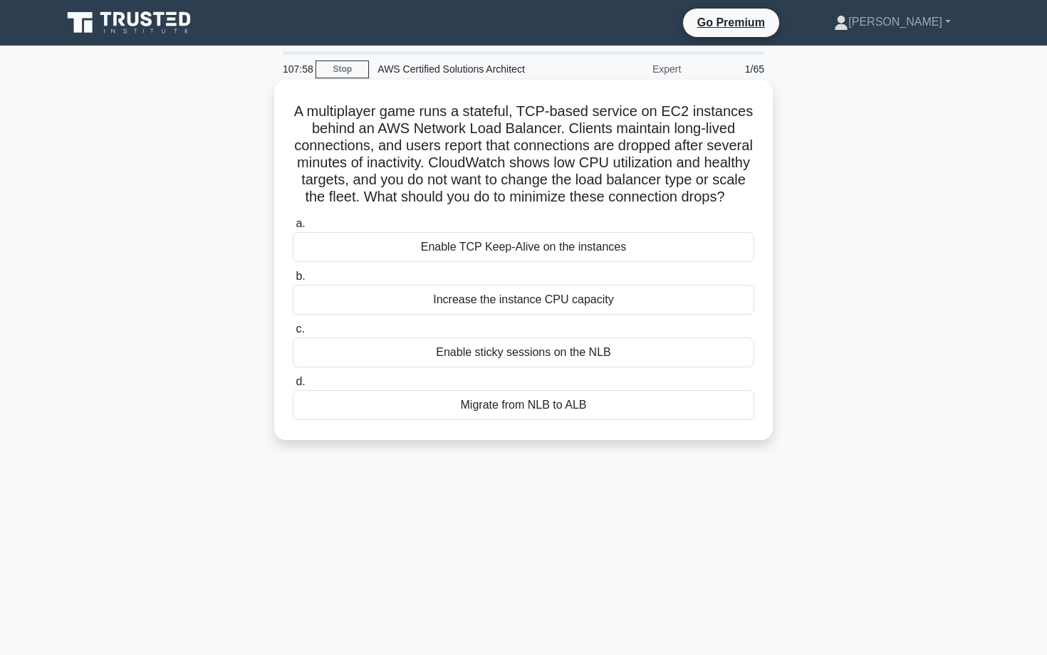
scroll to position [114, 0]
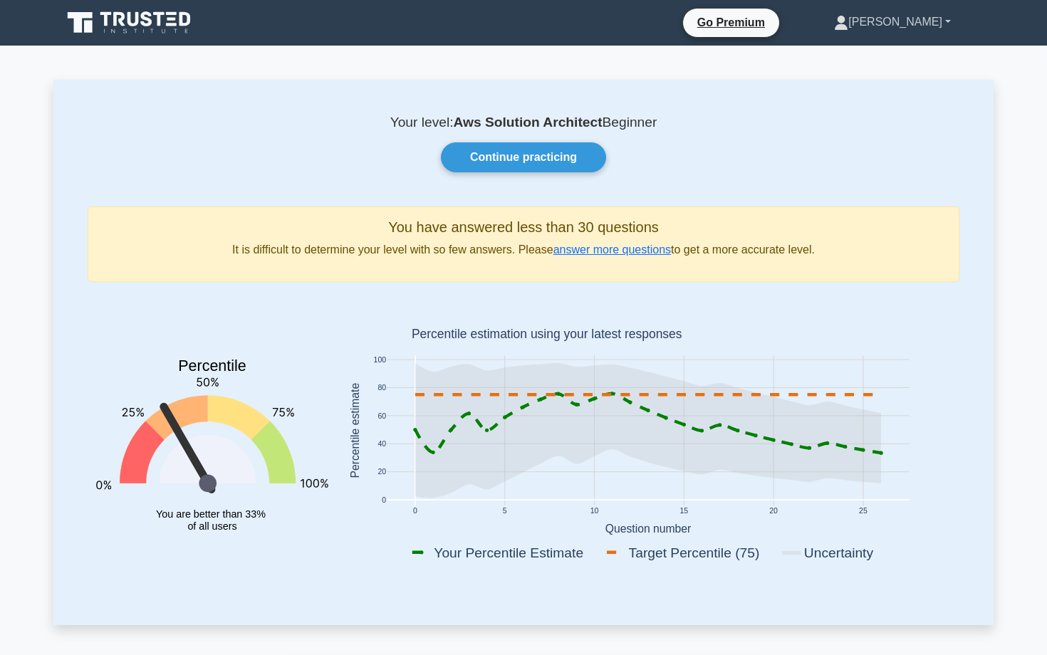
click at [934, 21] on link "[PERSON_NAME]" at bounding box center [892, 22] width 185 height 28
click at [840, 58] on link "Profile" at bounding box center [856, 55] width 113 height 23
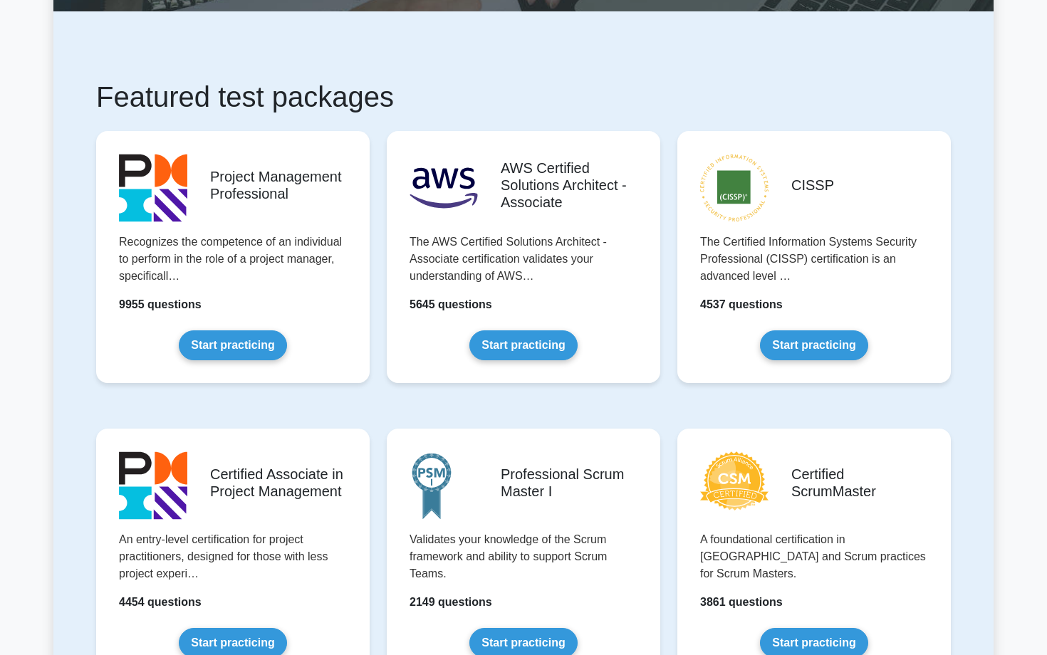
scroll to position [161, 0]
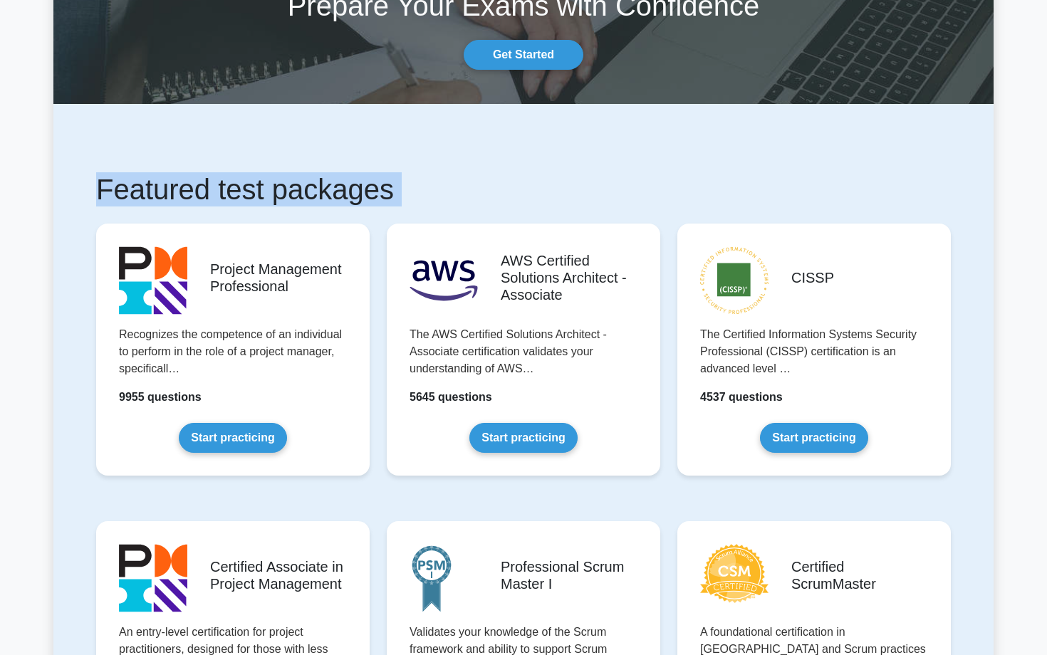
click at [221, 177] on h1 "Featured test packages" at bounding box center [523, 189] width 855 height 34
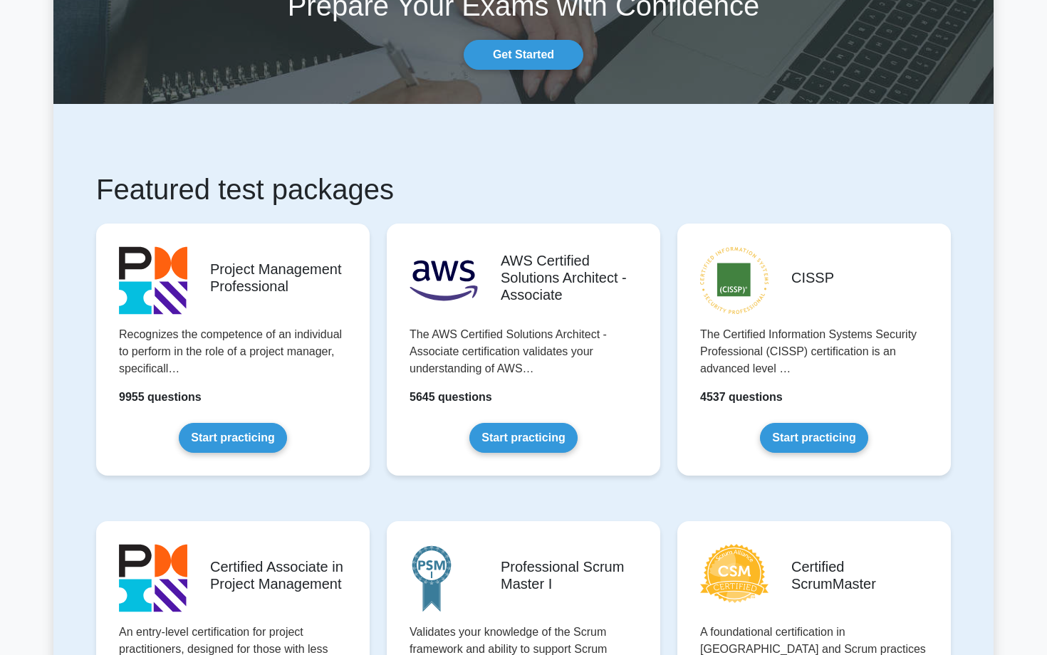
click at [221, 177] on h1 "Featured test packages" at bounding box center [523, 189] width 855 height 34
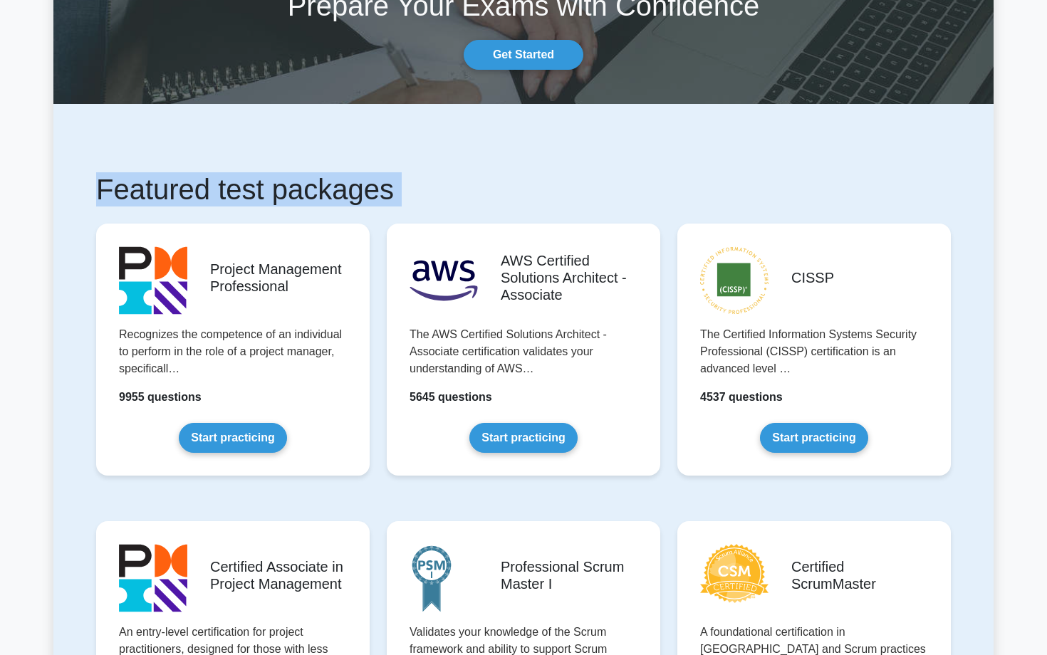
click at [229, 177] on h1 "Featured test packages" at bounding box center [523, 189] width 855 height 34
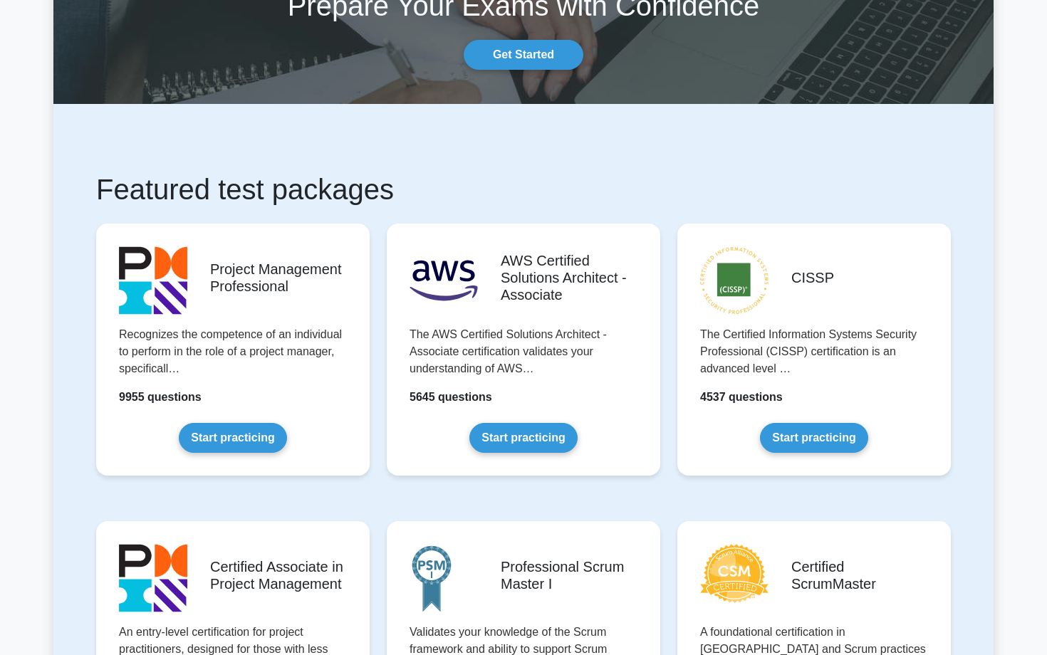
click at [229, 177] on h1 "Featured test packages" at bounding box center [523, 189] width 855 height 34
click at [241, 182] on h1 "Featured test packages" at bounding box center [523, 189] width 855 height 34
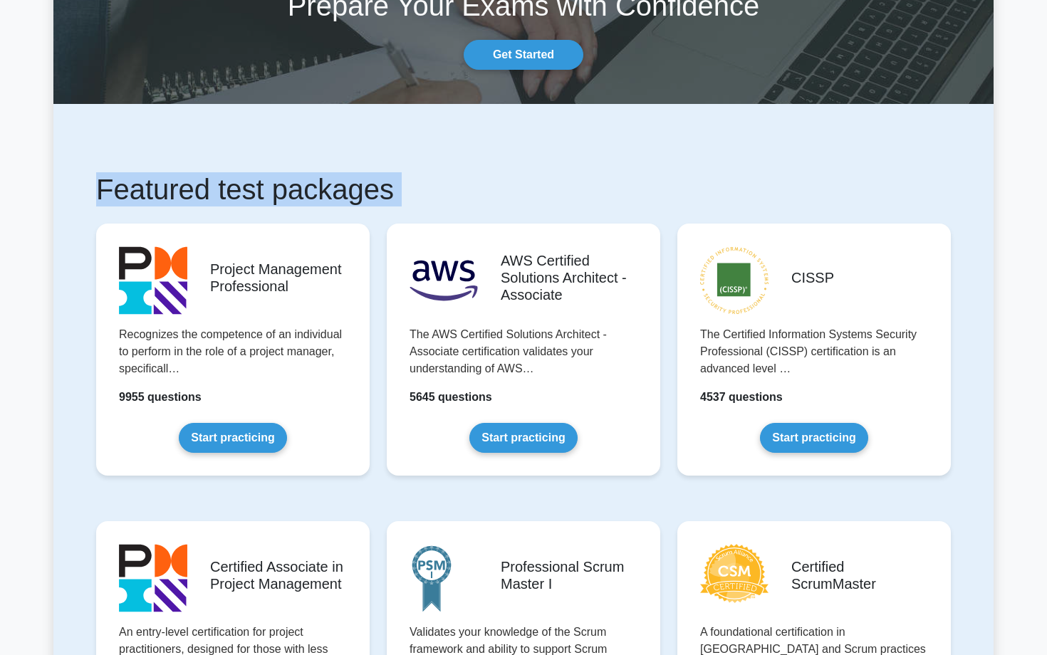
click at [241, 182] on h1 "Featured test packages" at bounding box center [523, 189] width 855 height 34
click at [259, 190] on h1 "Featured test packages" at bounding box center [523, 189] width 855 height 34
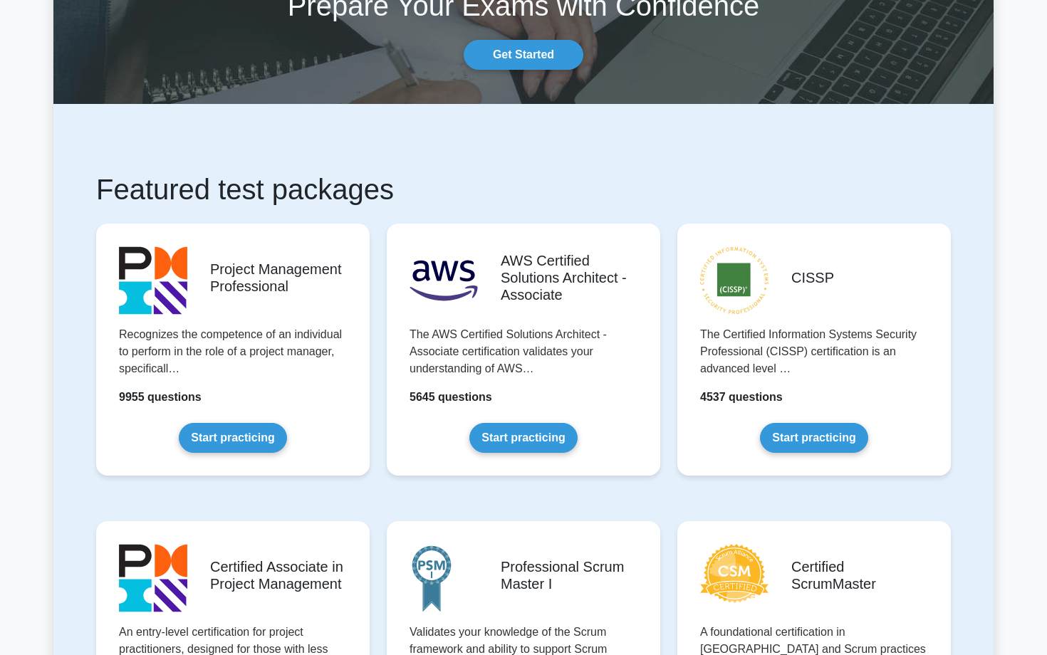
click at [259, 190] on h1 "Featured test packages" at bounding box center [523, 189] width 855 height 34
click at [287, 182] on h1 "Featured test packages" at bounding box center [523, 189] width 855 height 34
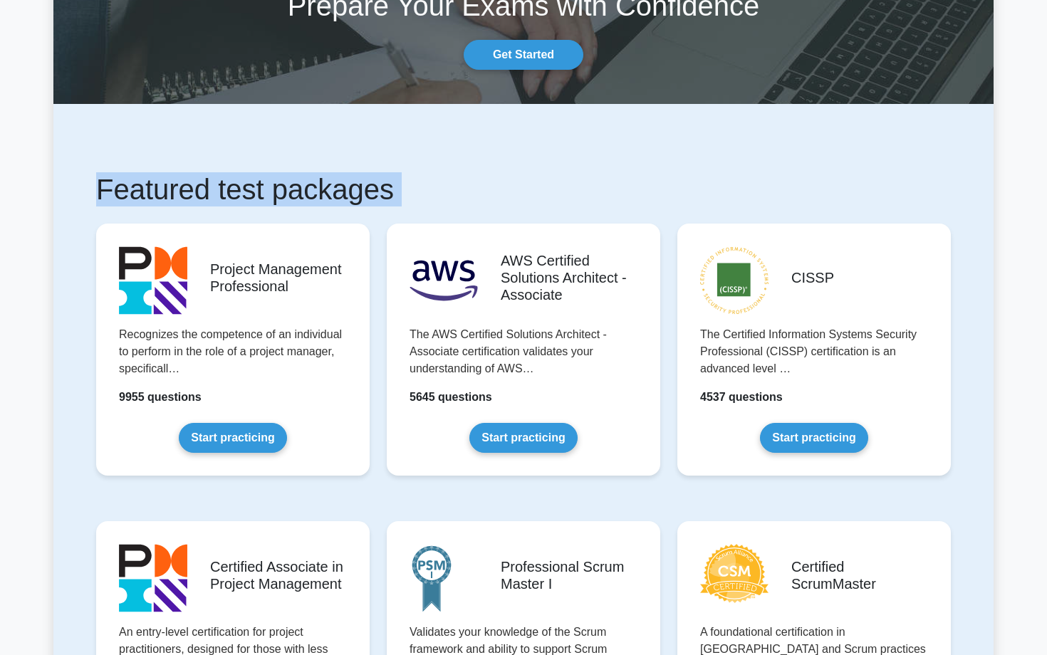
click at [307, 187] on h1 "Featured test packages" at bounding box center [523, 189] width 855 height 34
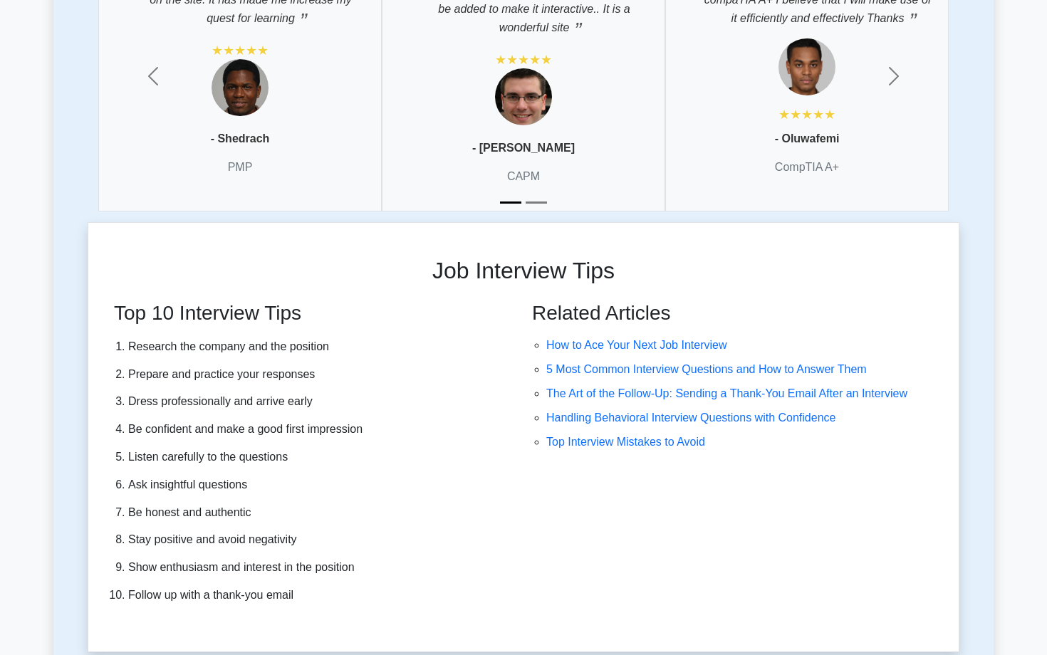
scroll to position [3897, 0]
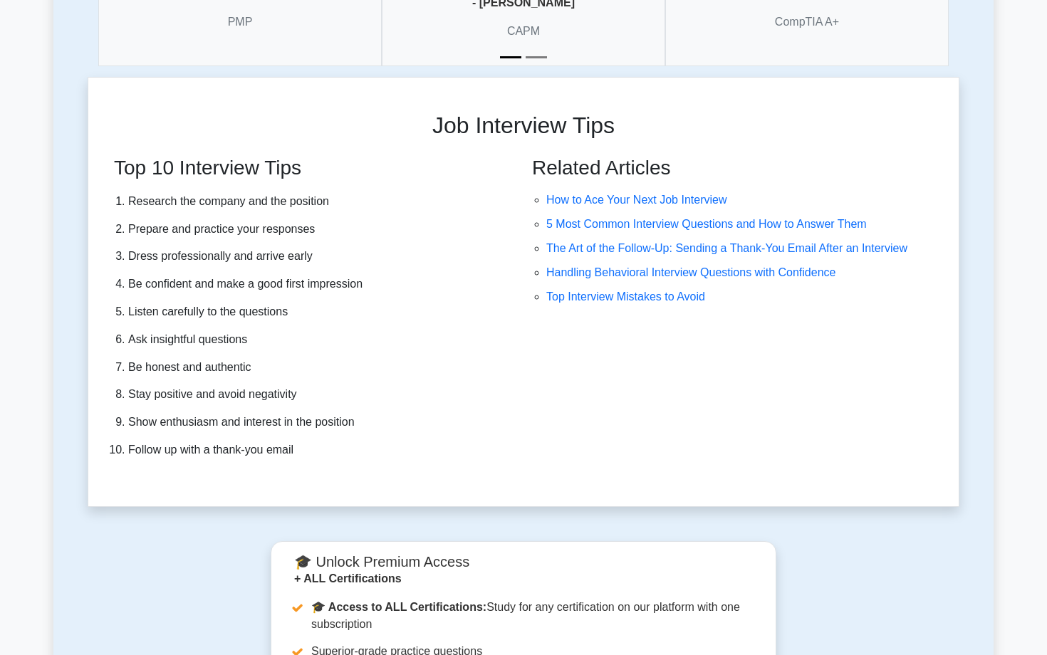
click at [338, 245] on ol "Research the company and the position Prepare and practice your responses Dress…" at bounding box center [310, 326] width 392 height 269
click at [504, 179] on div "Top 10 Interview Tips Research the company and the position Prepare and practic…" at bounding box center [310, 314] width 427 height 316
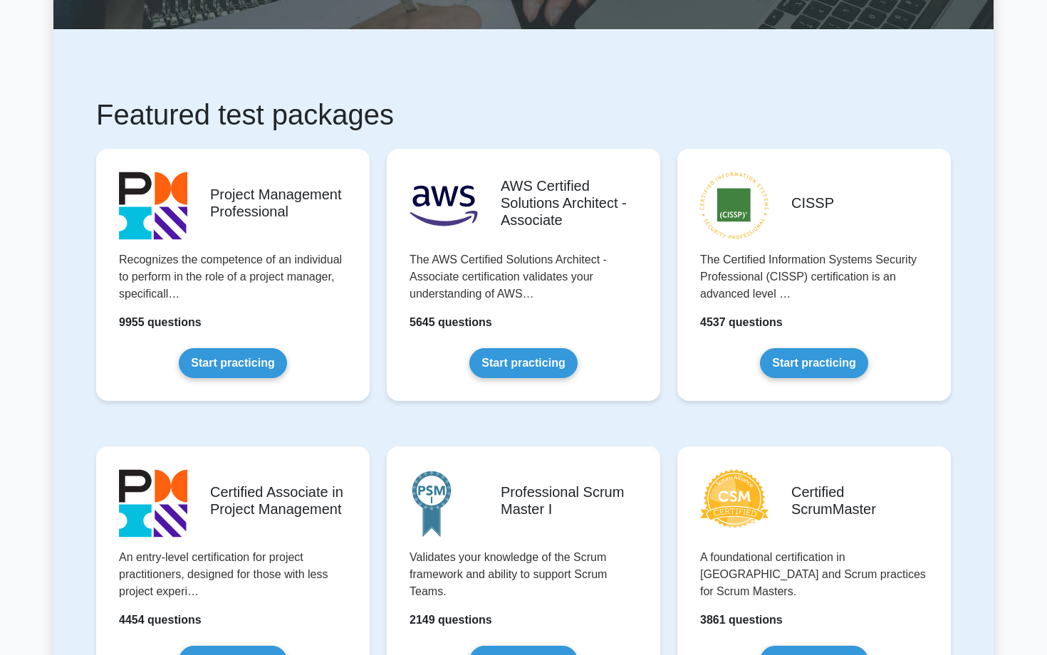
scroll to position [229, 0]
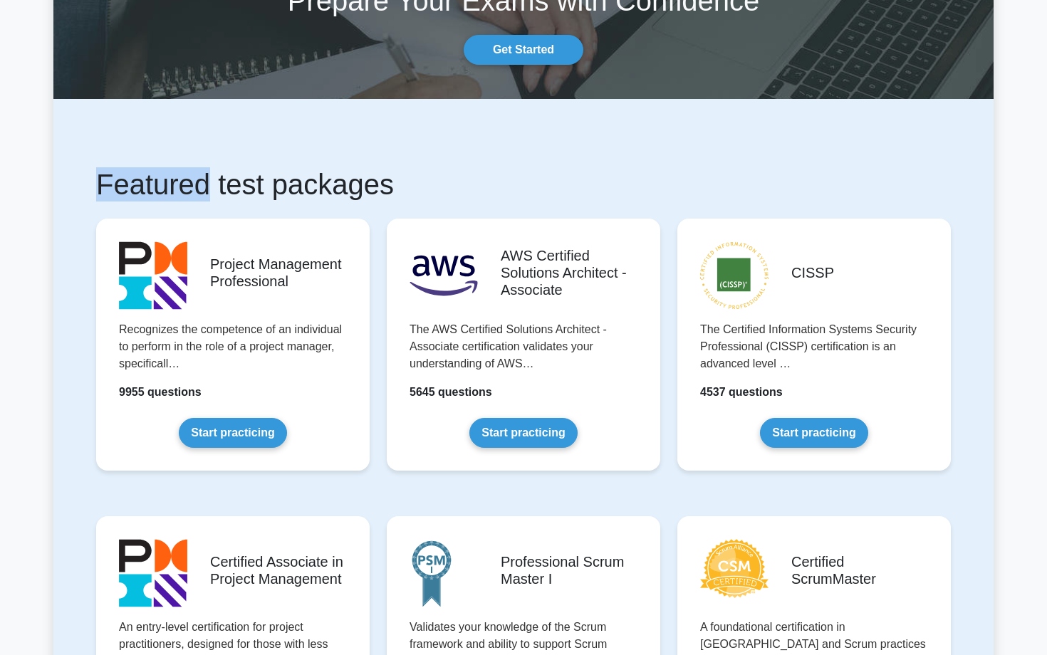
scroll to position [138, 0]
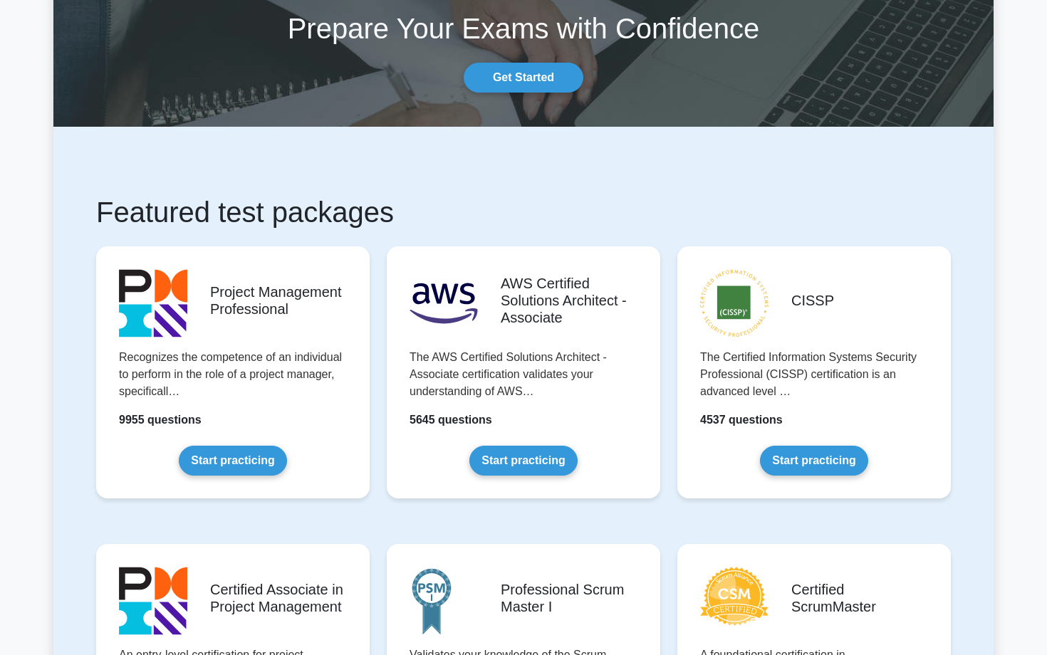
click at [366, 195] on h1 "Featured test packages" at bounding box center [523, 212] width 855 height 34
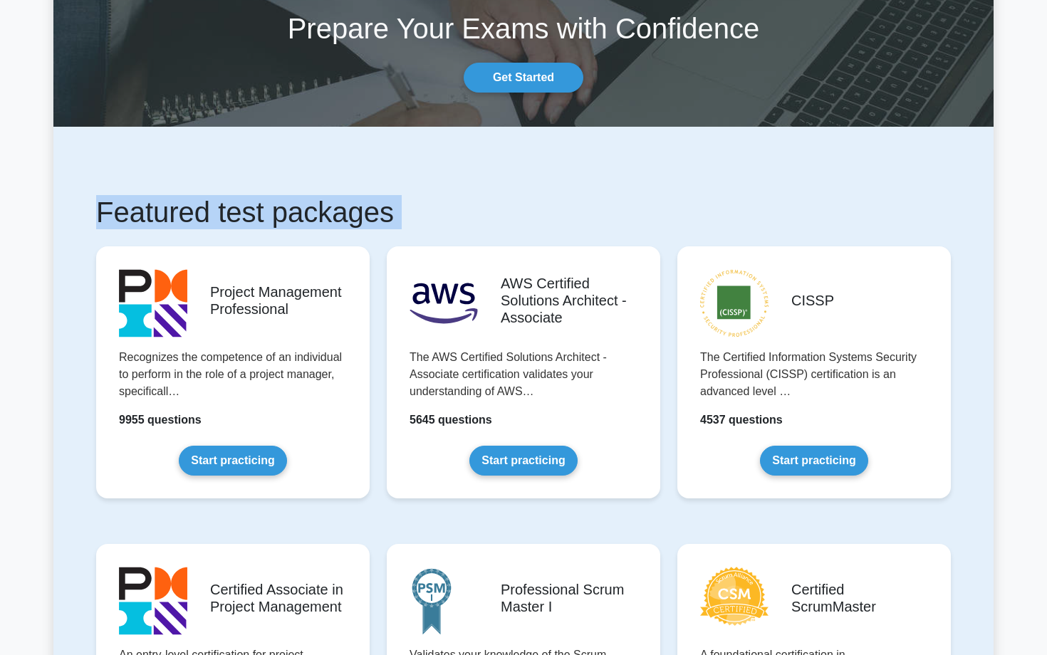
click at [371, 207] on h1 "Featured test packages" at bounding box center [523, 212] width 855 height 34
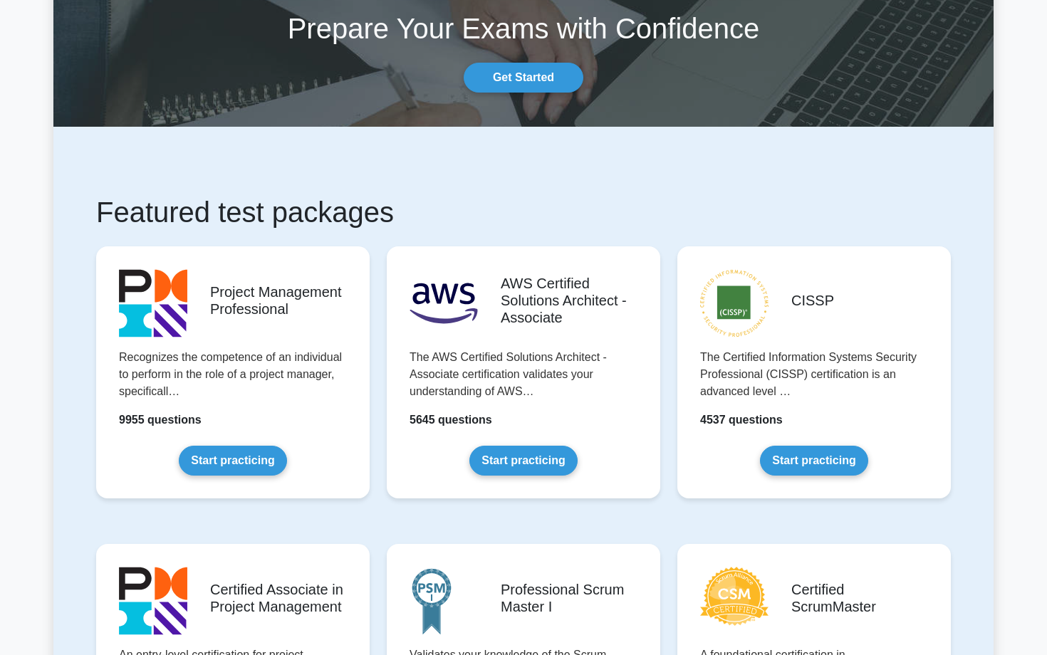
click at [371, 207] on h1 "Featured test packages" at bounding box center [523, 212] width 855 height 34
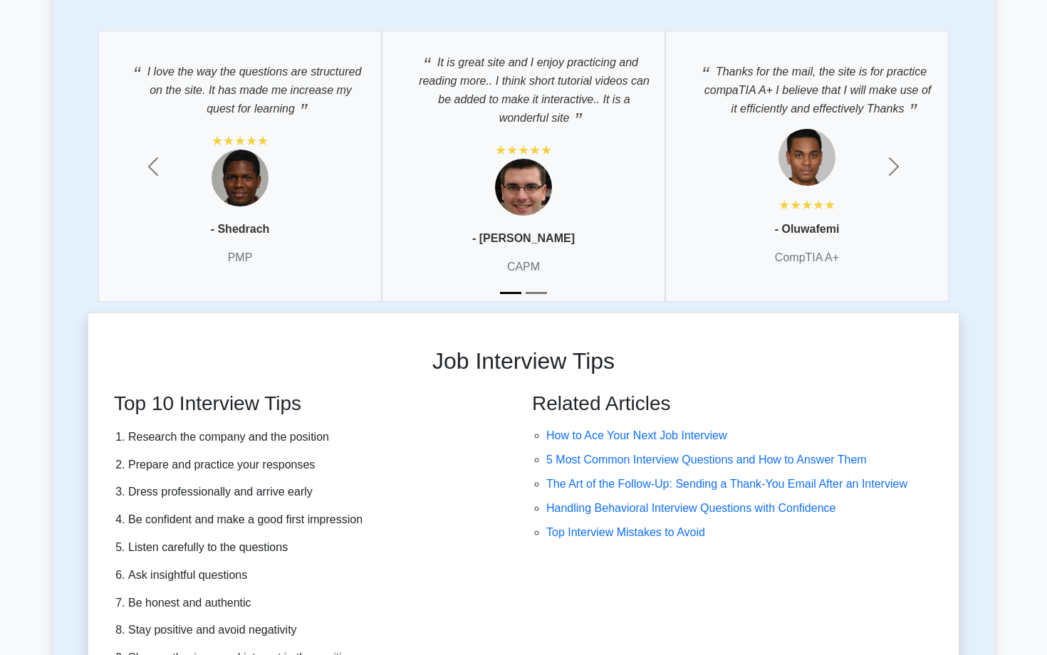
scroll to position [3767, 0]
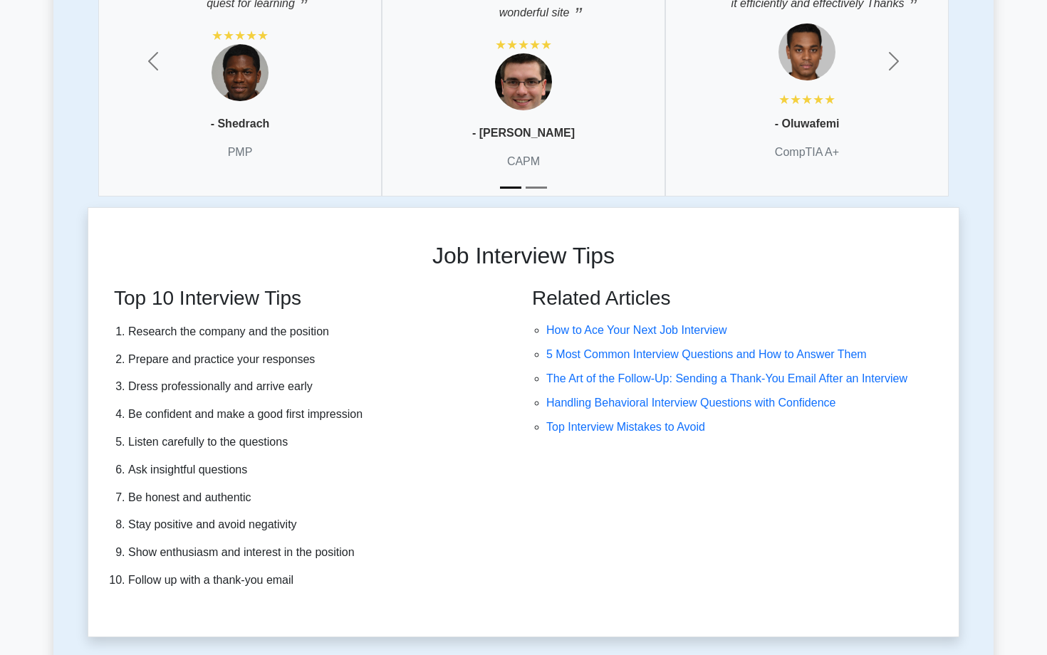
click at [338, 302] on h3 "Top 10 Interview Tips" at bounding box center [310, 298] width 392 height 24
click at [313, 318] on div "Top 10 Interview Tips Research the company and the position Prepare and practic…" at bounding box center [310, 444] width 427 height 316
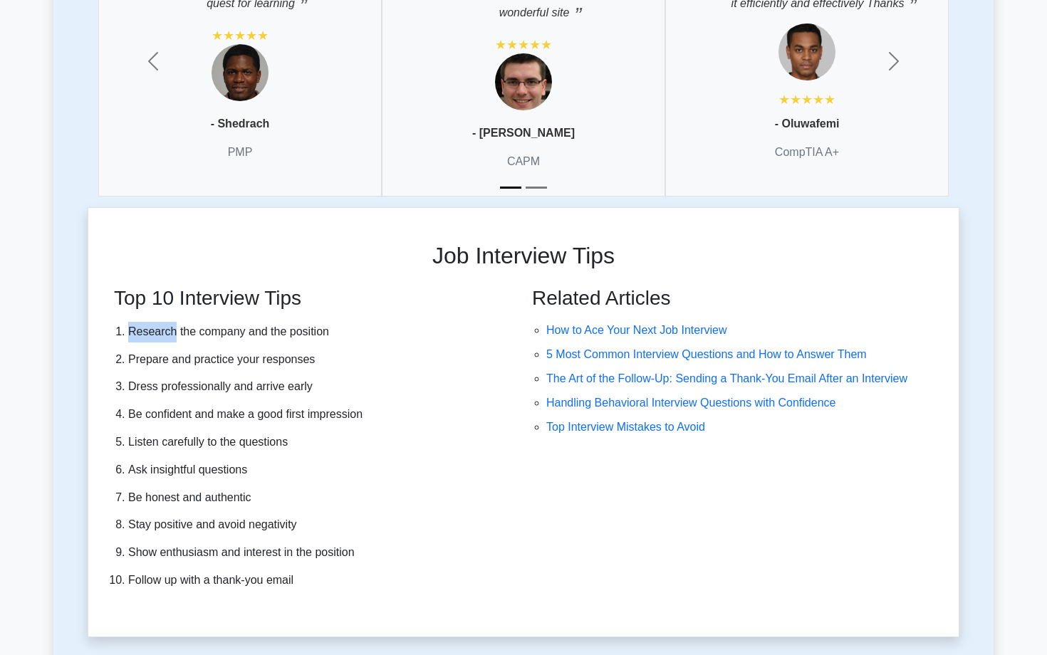
click at [313, 318] on div "Top 10 Interview Tips Research the company and the position Prepare and practic…" at bounding box center [310, 444] width 427 height 316
click at [292, 360] on li "Prepare and practice your responses" at bounding box center [317, 360] width 378 height 21
click at [275, 383] on li "Dress professionally and arrive early" at bounding box center [317, 387] width 378 height 21
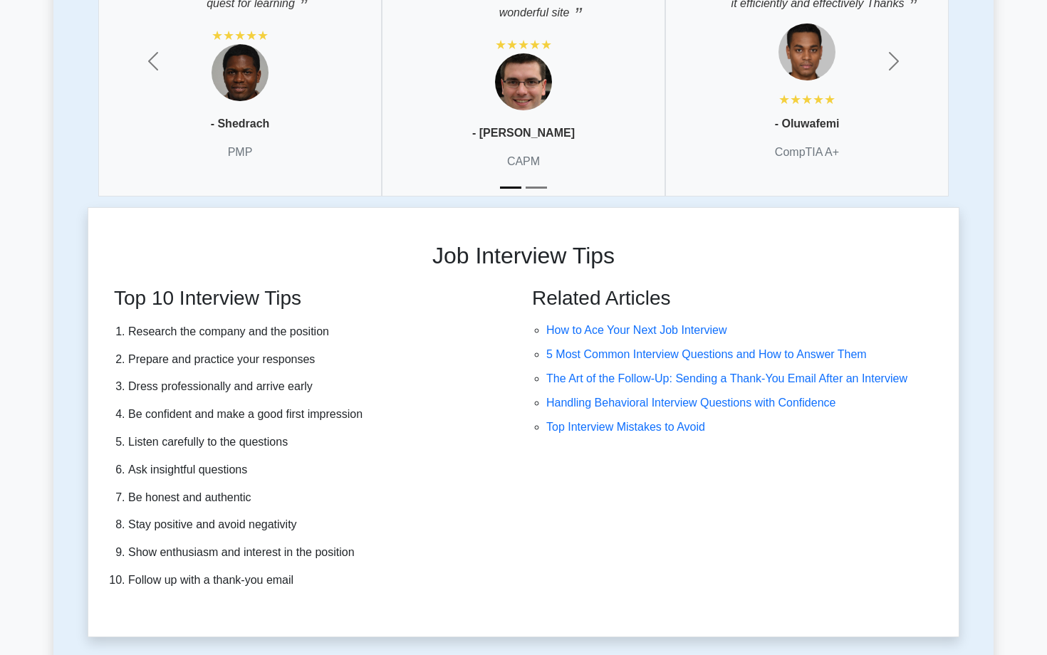
click at [275, 383] on li "Dress professionally and arrive early" at bounding box center [317, 387] width 378 height 21
click at [267, 402] on ol "Research the company and the position Prepare and practice your responses Dress…" at bounding box center [310, 456] width 392 height 269
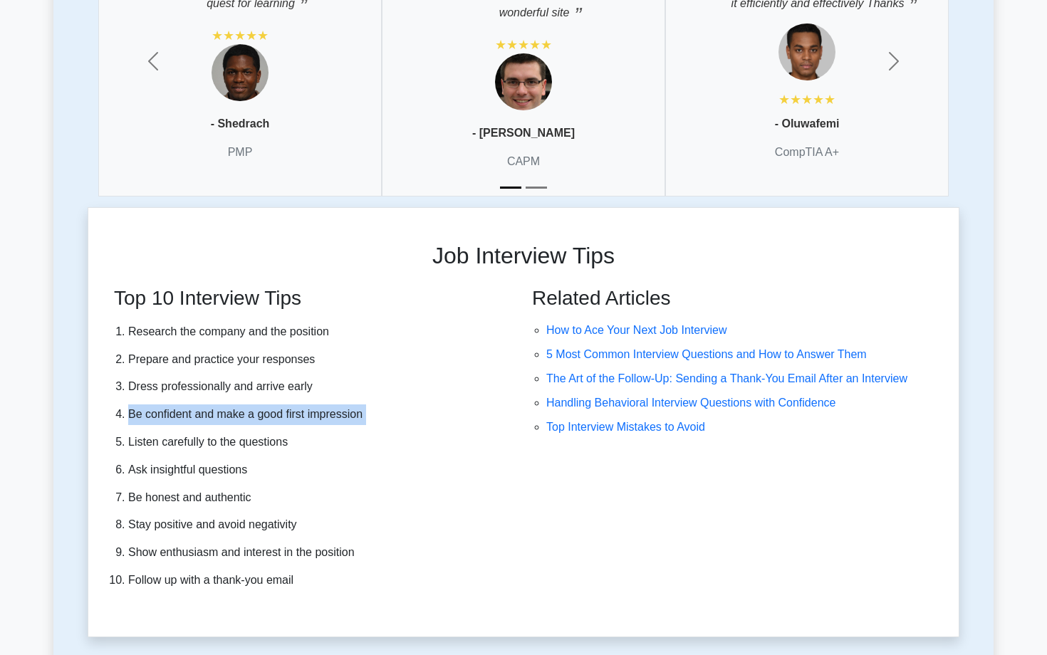
click at [279, 450] on li "Listen carefully to the questions" at bounding box center [317, 442] width 378 height 21
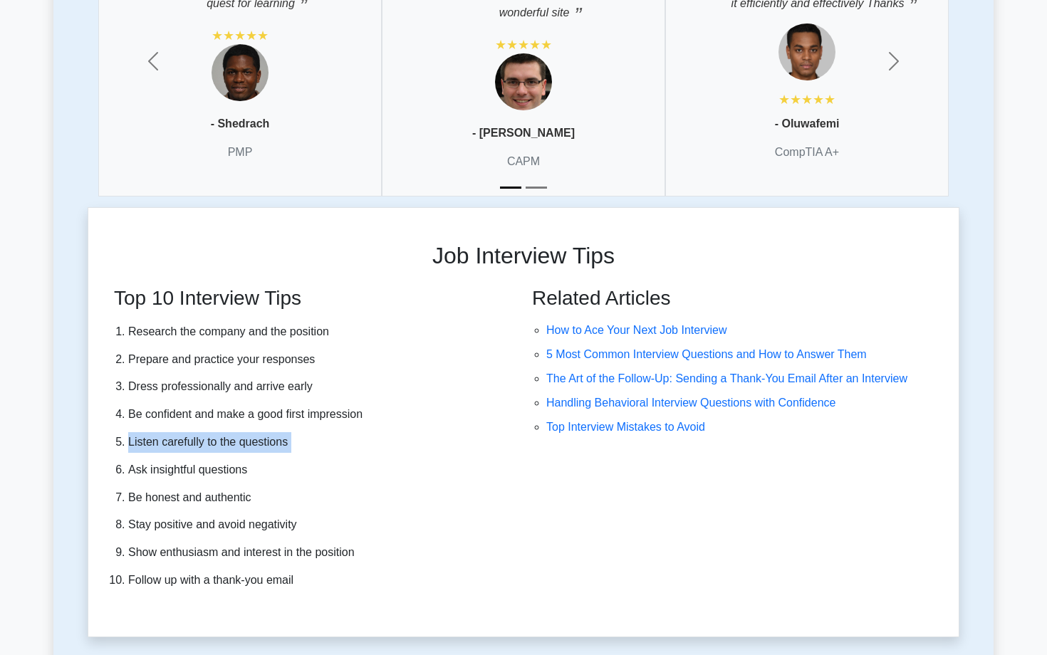
click at [279, 450] on li "Listen carefully to the questions" at bounding box center [317, 442] width 378 height 21
click at [194, 461] on li "Ask insightful questions" at bounding box center [317, 470] width 378 height 21
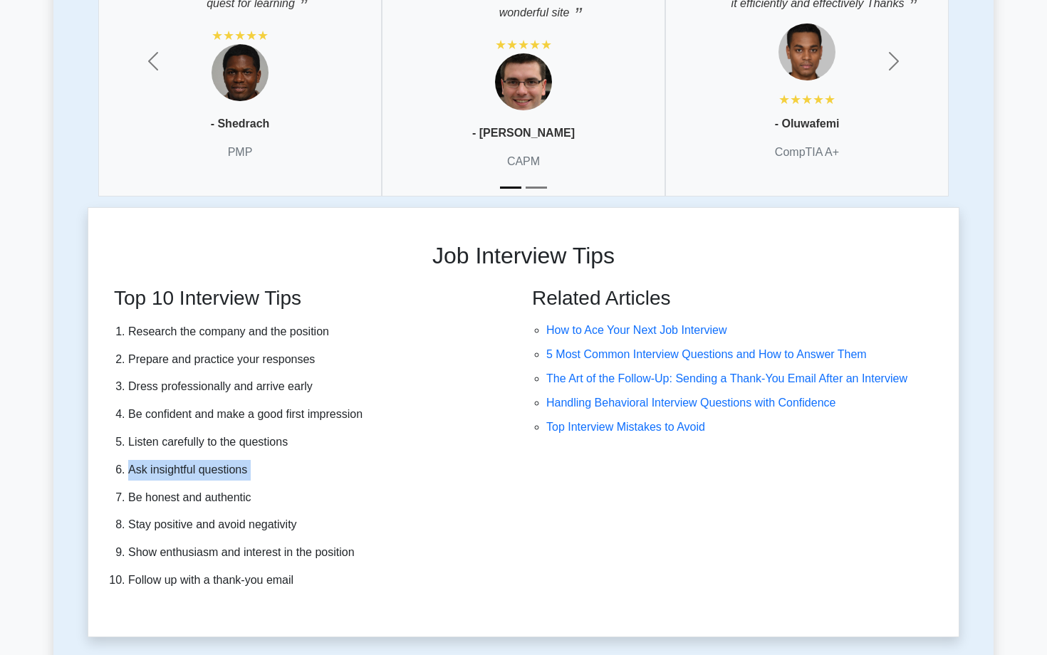
click at [194, 461] on li "Ask insightful questions" at bounding box center [317, 470] width 378 height 21
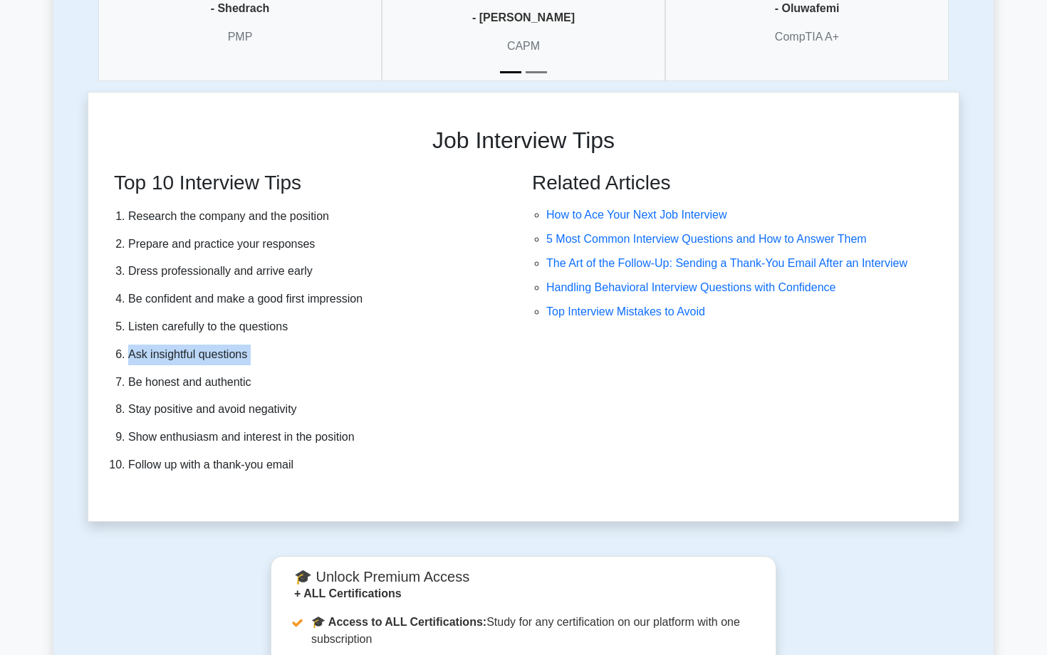
scroll to position [4004, 0]
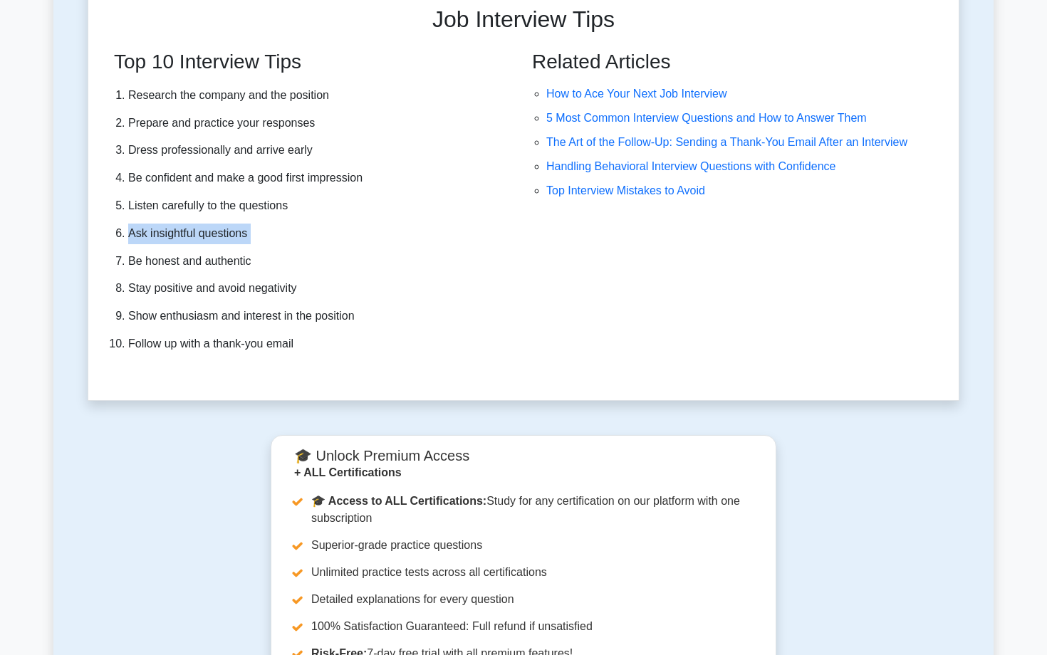
click at [242, 247] on ol "Research the company and the position Prepare and practice your responses Dress…" at bounding box center [310, 219] width 392 height 269
click at [230, 290] on li "Stay positive and avoid negativity" at bounding box center [317, 288] width 378 height 21
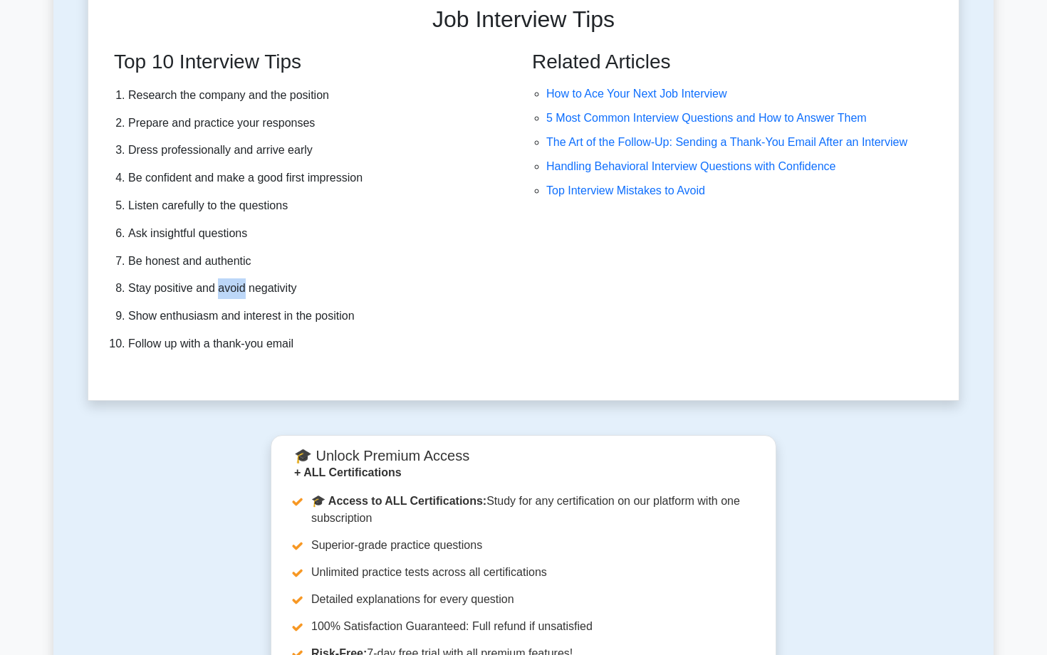
click at [220, 319] on li "Show enthusiasm and interest in the position" at bounding box center [317, 316] width 378 height 21
click at [219, 352] on li "Follow up with a thank-you email" at bounding box center [317, 344] width 378 height 21
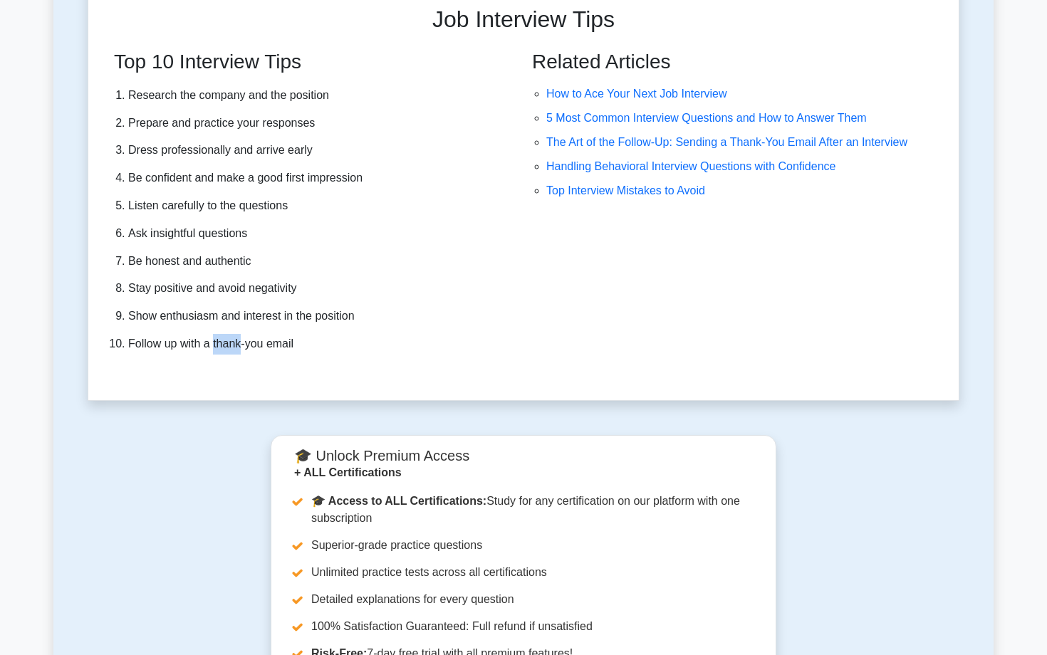
click at [219, 352] on li "Follow up with a thank-you email" at bounding box center [317, 344] width 378 height 21
click at [240, 352] on li "Follow up with a thank-you email" at bounding box center [317, 344] width 378 height 21
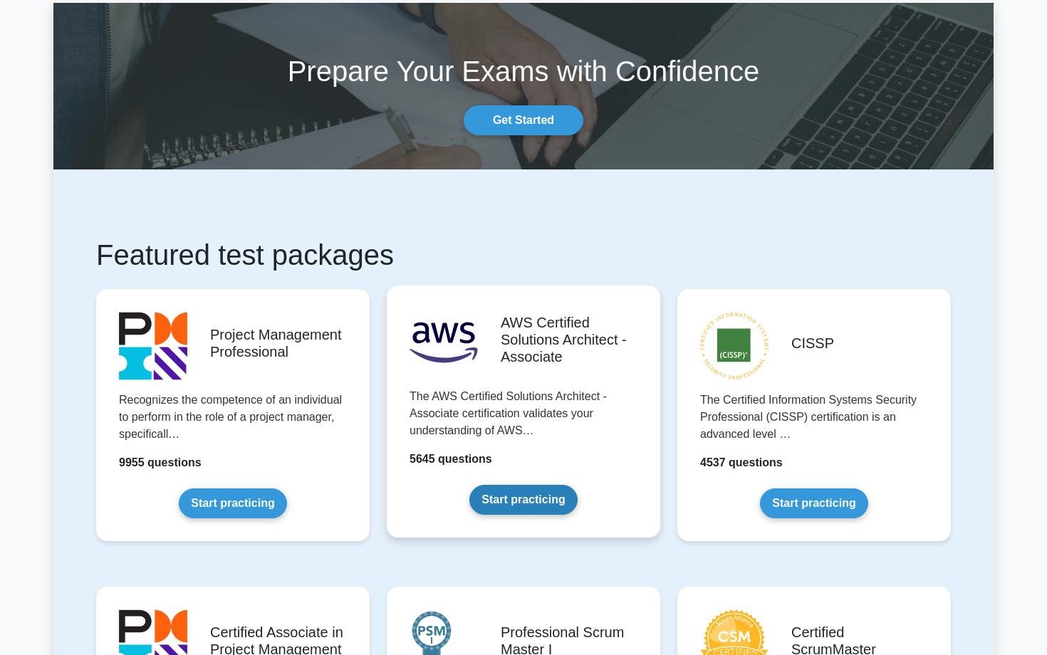
scroll to position [105, 0]
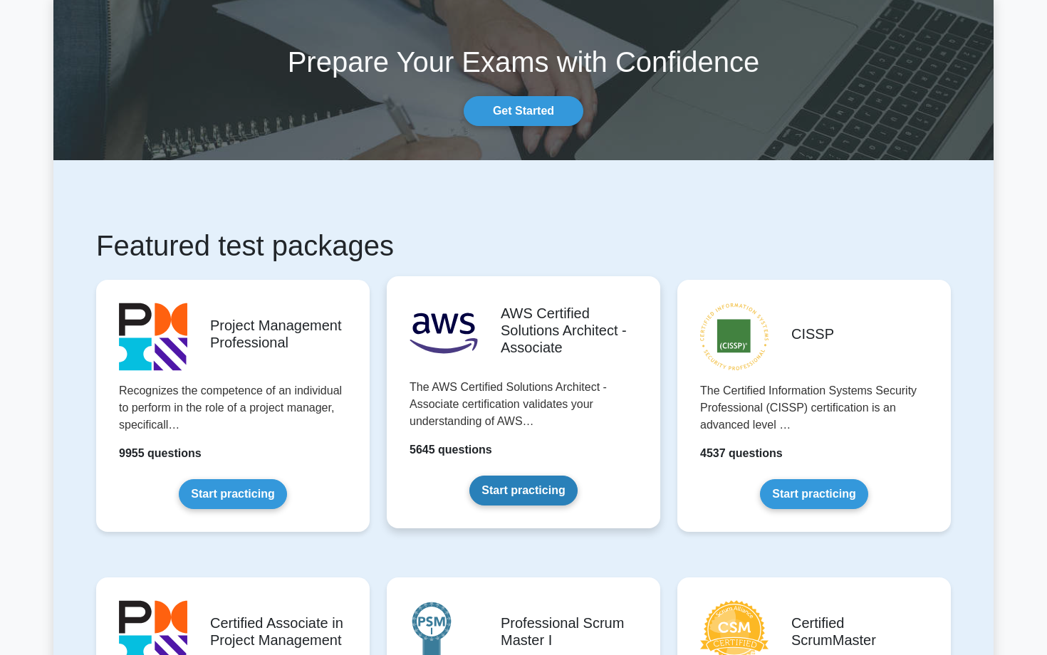
click at [517, 483] on link "Start practicing" at bounding box center [523, 491] width 108 height 30
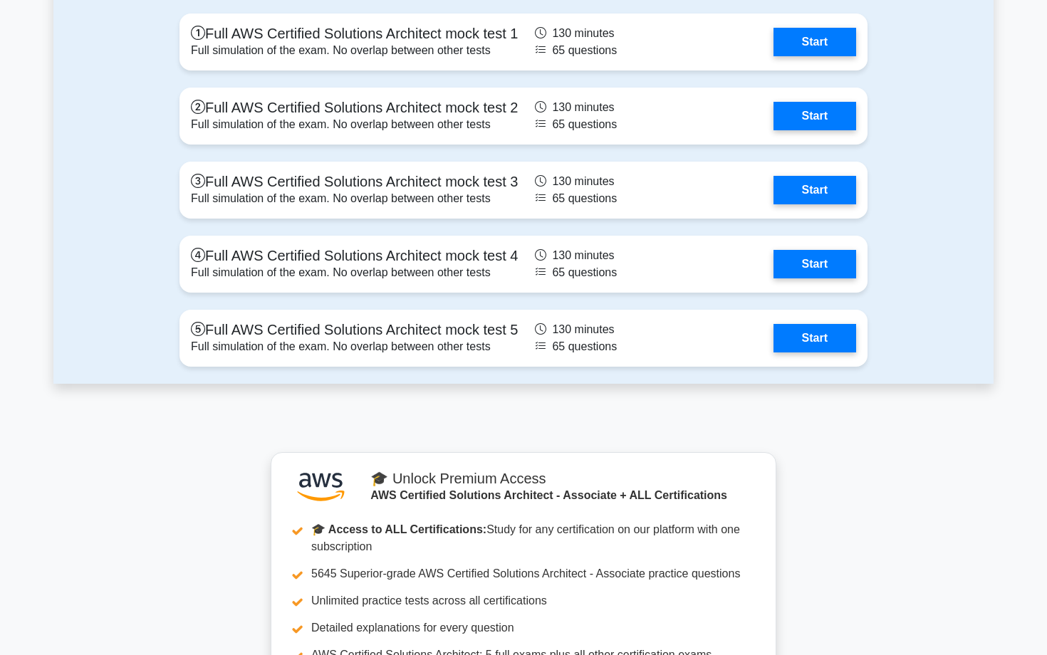
scroll to position [3760, 0]
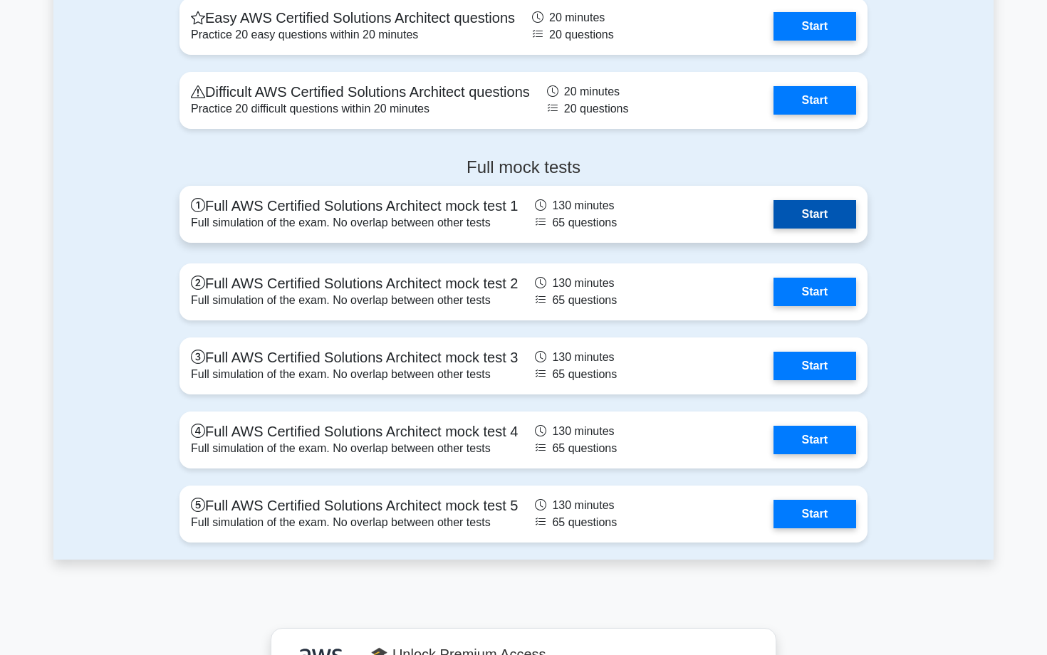
scroll to position [3630, 0]
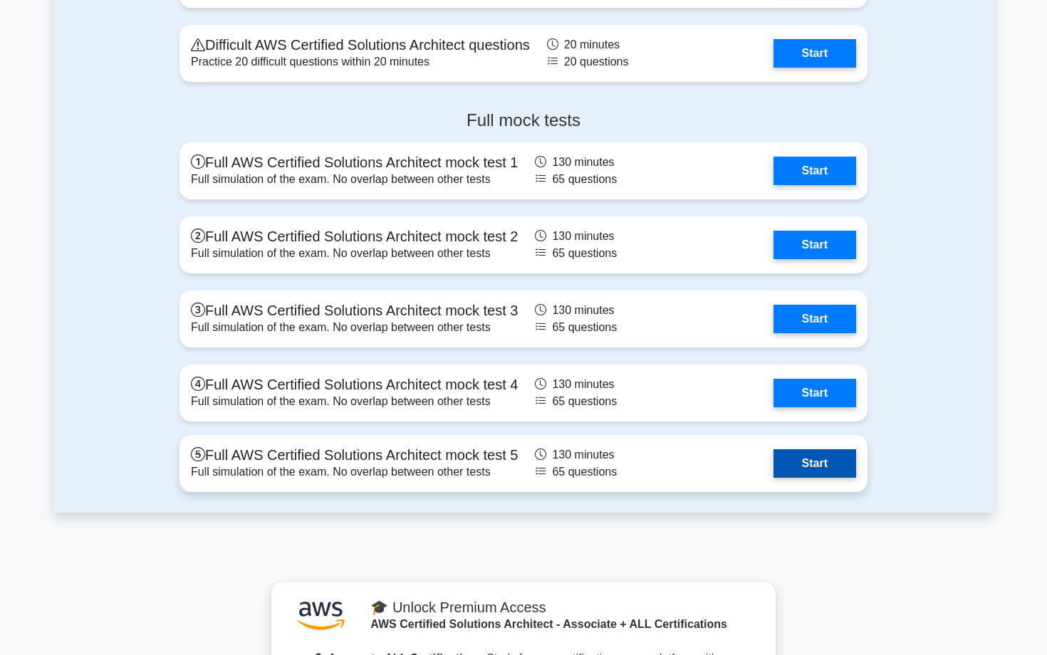
click at [816, 475] on link "Start" at bounding box center [814, 463] width 83 height 28
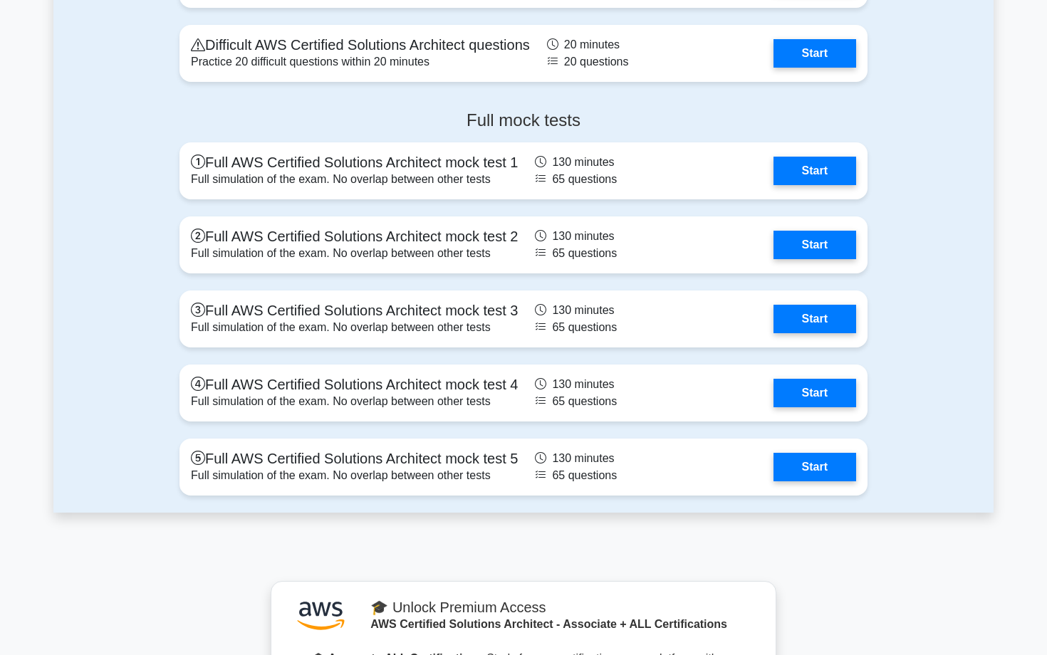
scroll to position [3578, 0]
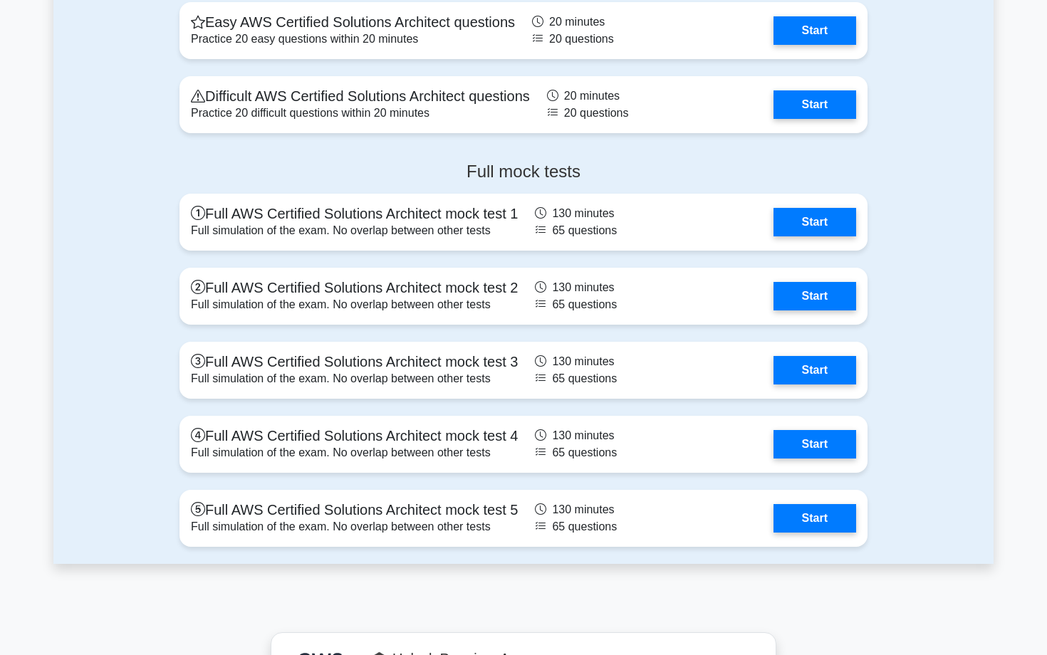
click at [535, 172] on h4 "Full mock tests" at bounding box center [523, 172] width 688 height 21
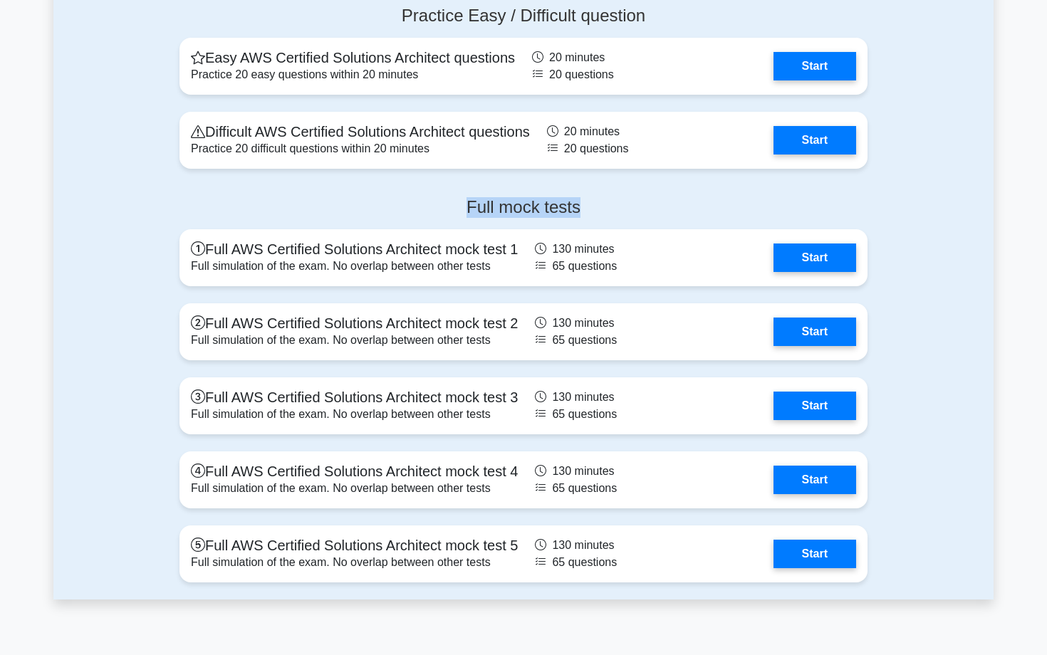
click at [929, 204] on div "Full mock tests Full AWS Certified Solutions Architect mock test 1 Full simulat…" at bounding box center [523, 393] width 940 height 414
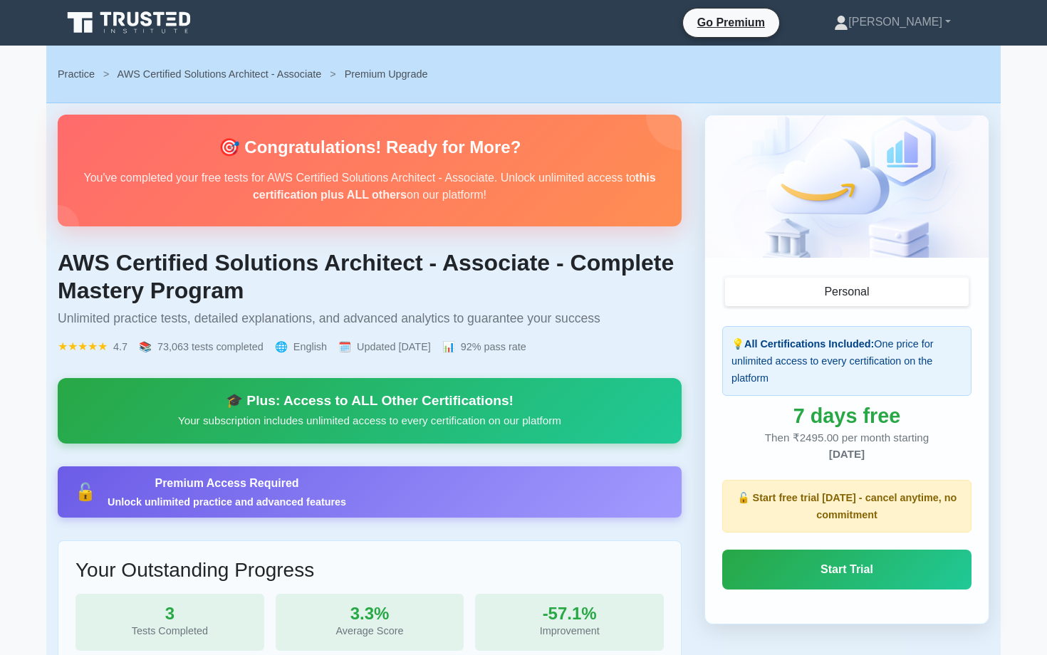
click at [261, 152] on h2 "🎯 Congratulations! Ready for More?" at bounding box center [369, 147] width 578 height 21
click at [303, 194] on strong "this certification plus ALL others" at bounding box center [454, 186] width 403 height 29
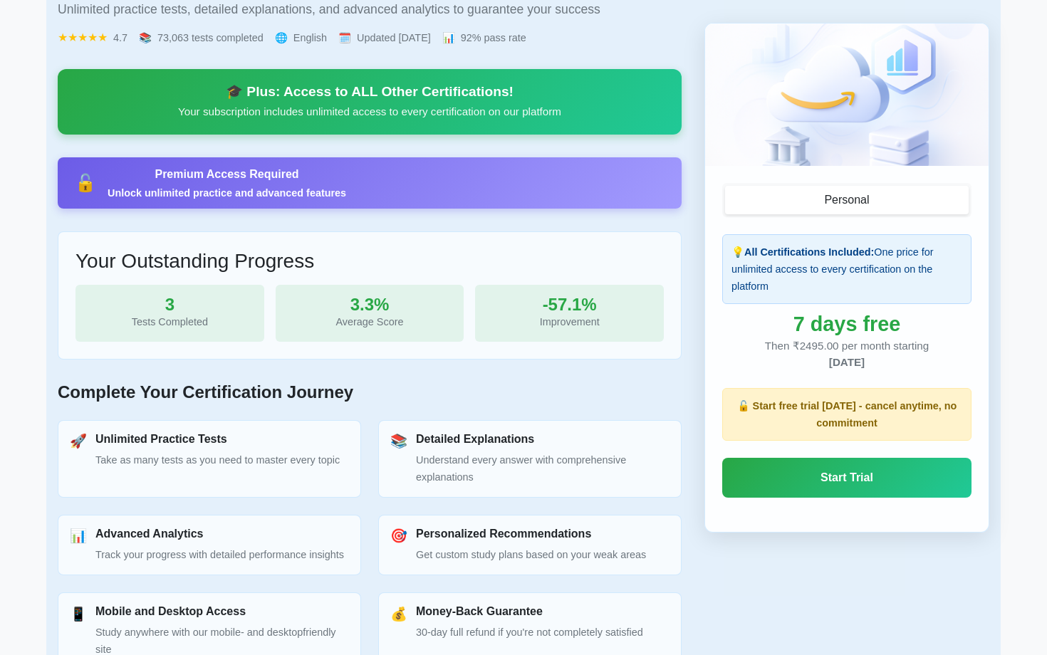
scroll to position [188, 0]
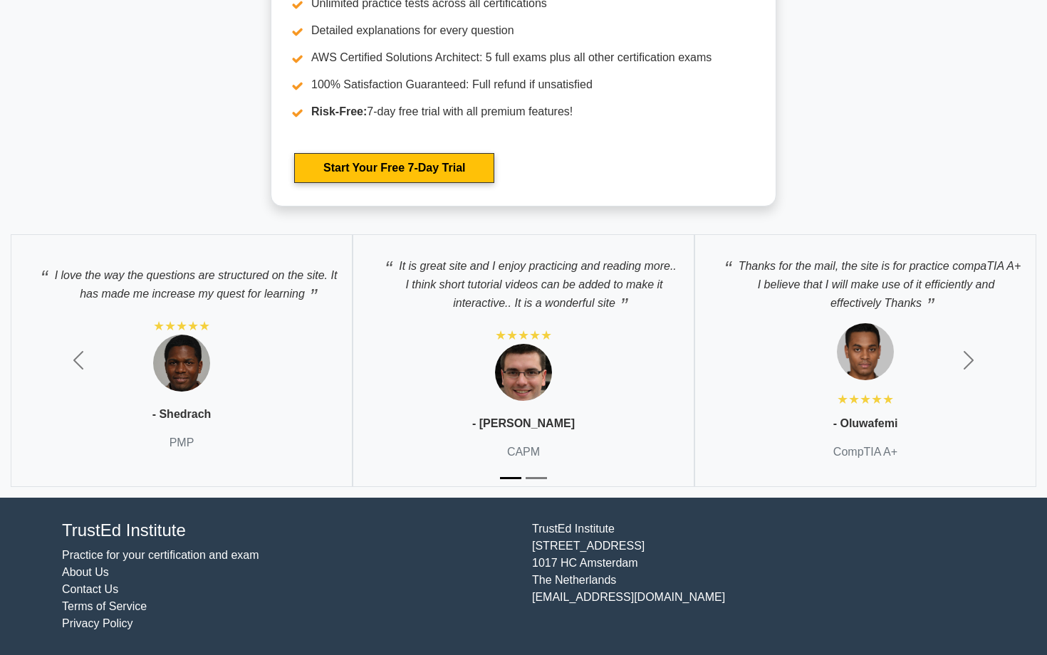
scroll to position [3899, 0]
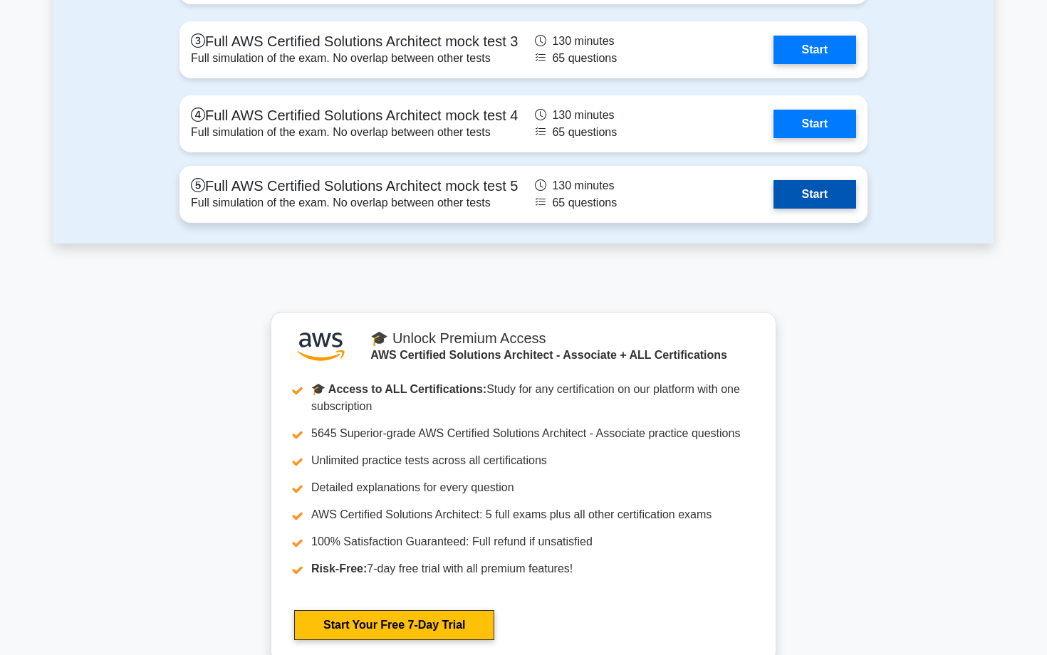
click at [795, 204] on link "Start" at bounding box center [814, 194] width 83 height 28
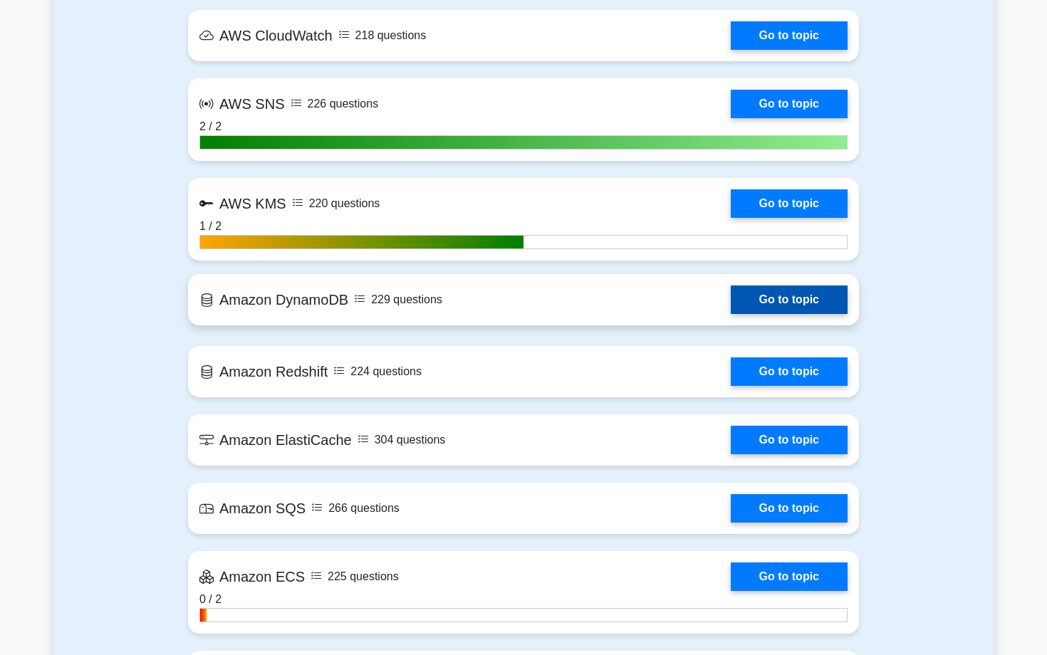
scroll to position [1965, 0]
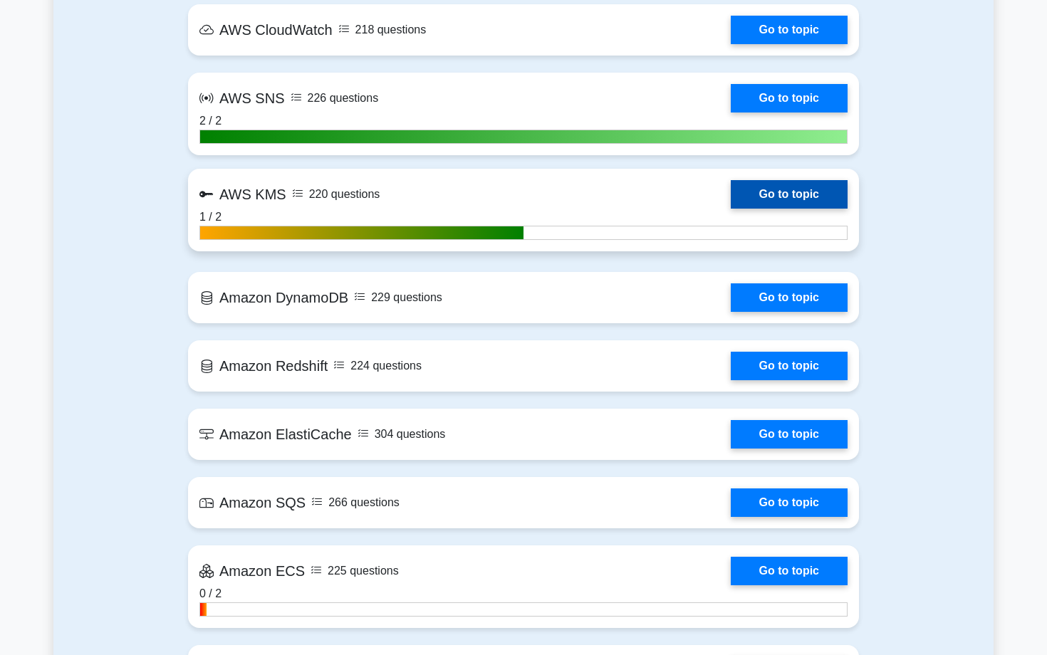
click at [773, 200] on link "Go to topic" at bounding box center [789, 194] width 117 height 28
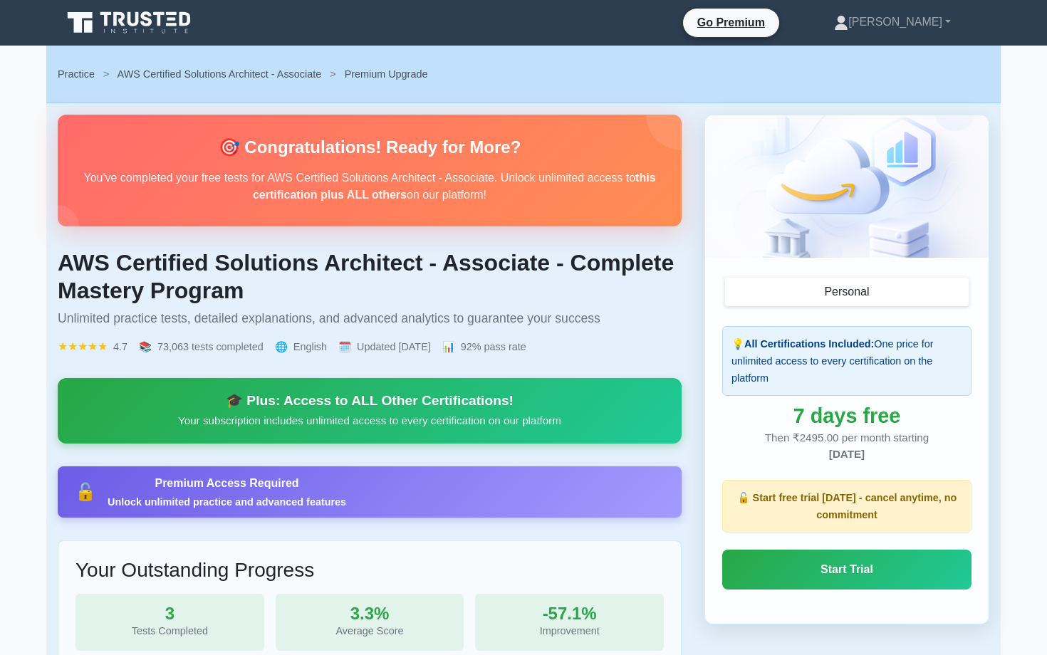
click at [443, 147] on h2 "🎯 Congratulations! Ready for More?" at bounding box center [369, 147] width 578 height 21
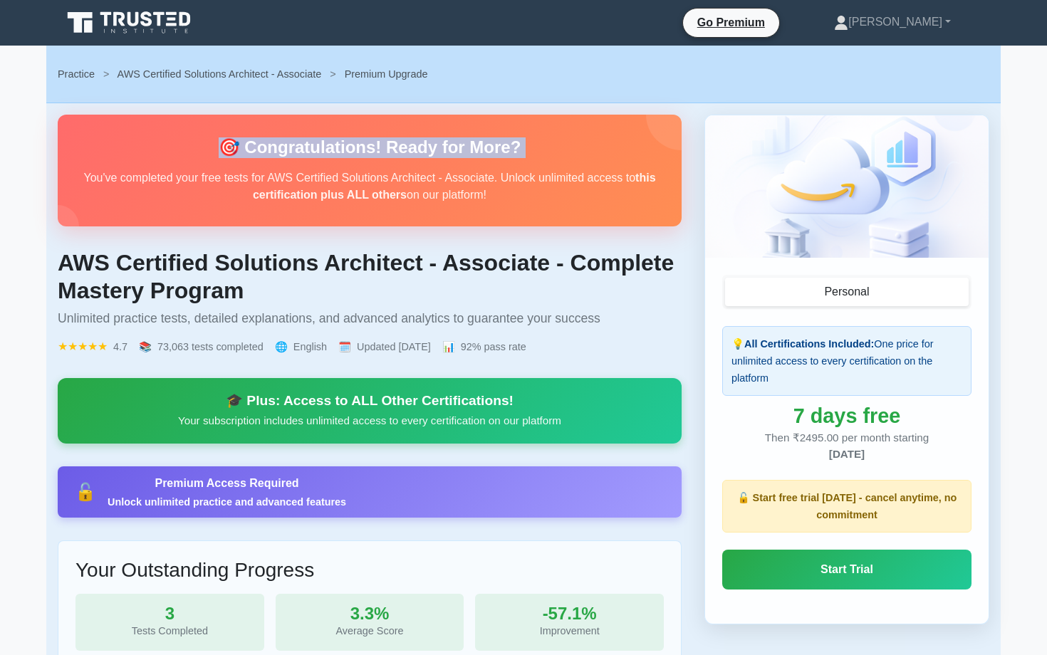
click at [427, 176] on p "You've completed your free tests for AWS Certified Solutions Architect - Associ…" at bounding box center [369, 186] width 578 height 34
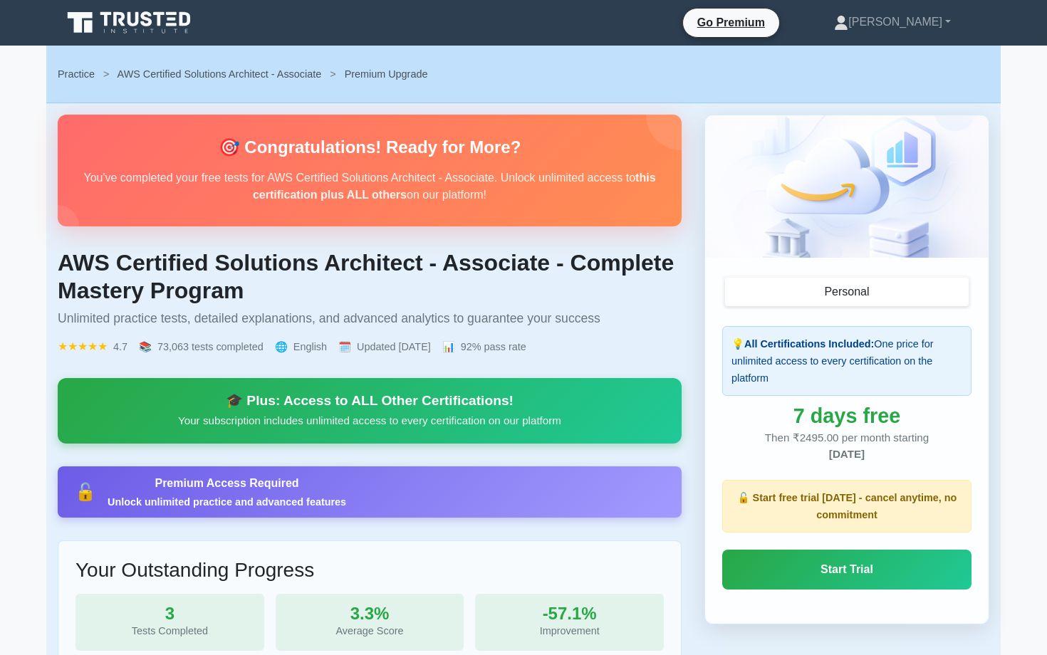
click at [427, 176] on p "You've completed your free tests for AWS Certified Solutions Architect - Associ…" at bounding box center [369, 186] width 578 height 34
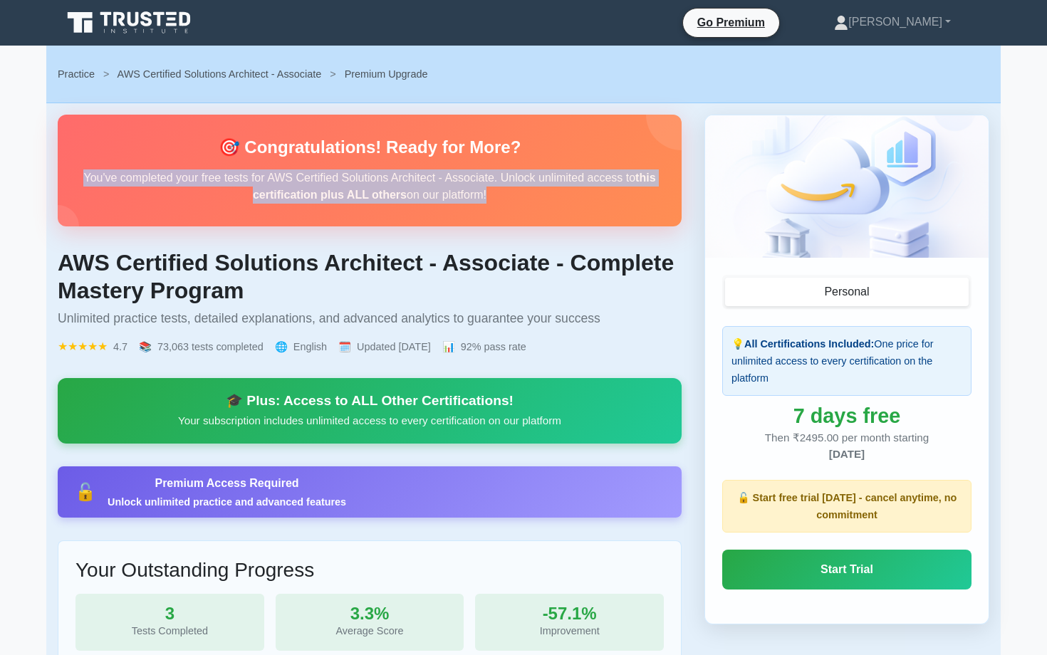
click at [347, 177] on p "You've completed your free tests for AWS Certified Solutions Architect - Associ…" at bounding box center [369, 186] width 578 height 34
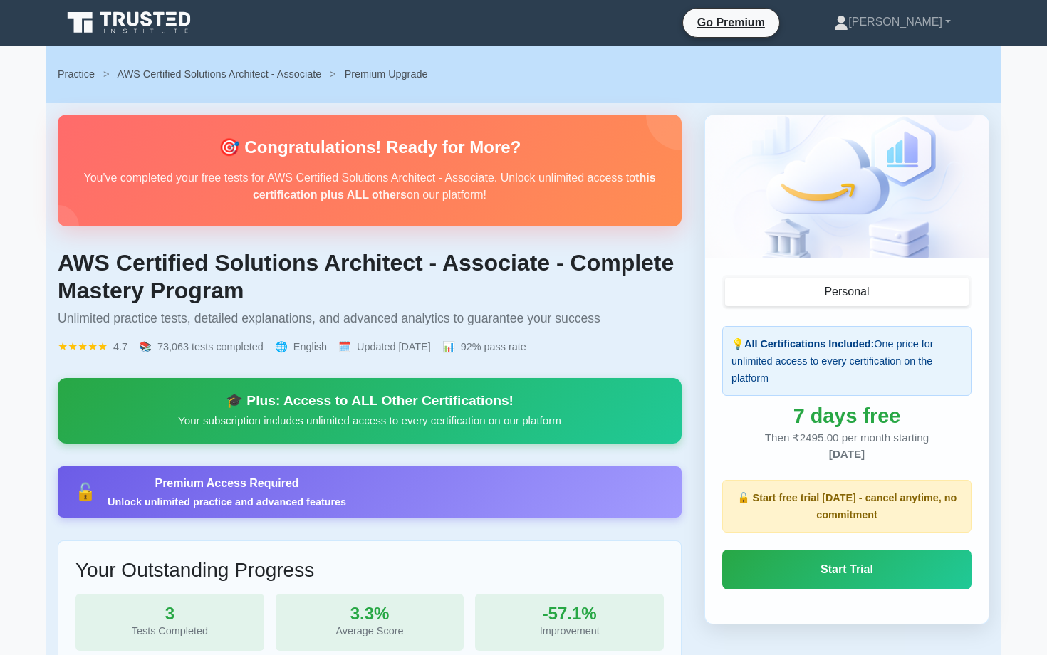
click at [347, 177] on p "You've completed your free tests for AWS Certified Solutions Architect - Associ…" at bounding box center [369, 186] width 578 height 34
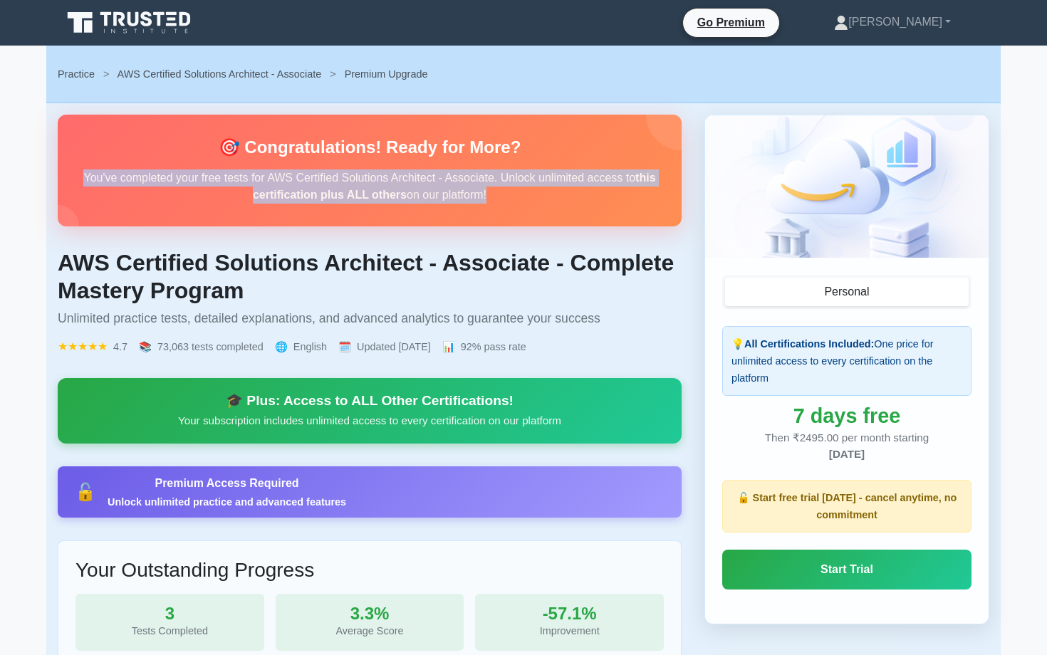
click at [365, 187] on p "You've completed your free tests for AWS Certified Solutions Architect - Associ…" at bounding box center [369, 186] width 578 height 34
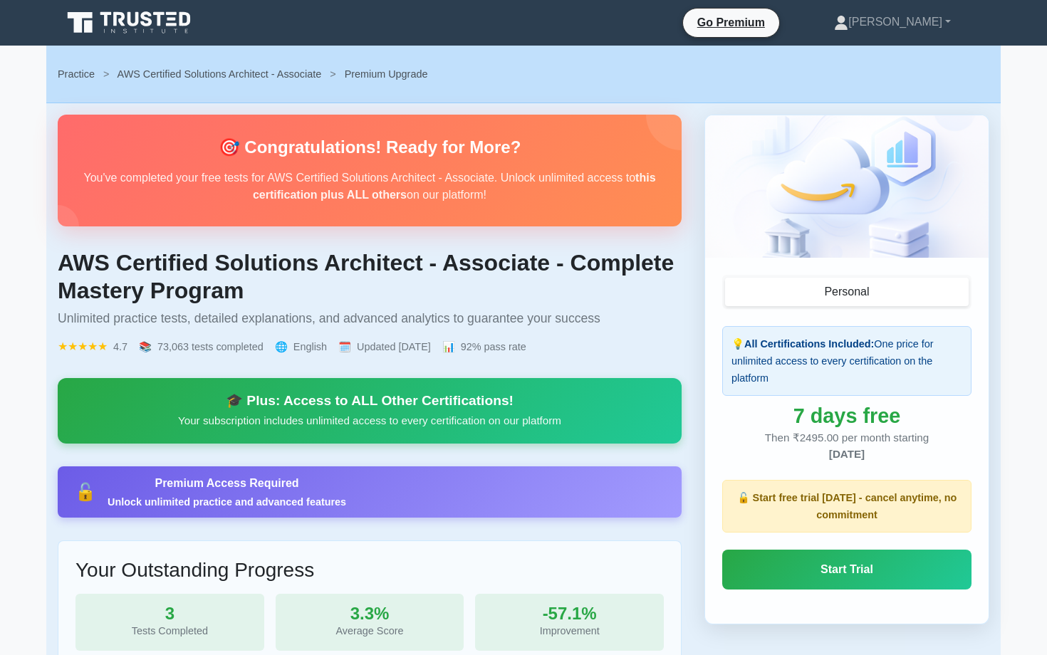
click at [365, 187] on p "You've completed your free tests for AWS Certified Solutions Architect - Associ…" at bounding box center [369, 186] width 578 height 34
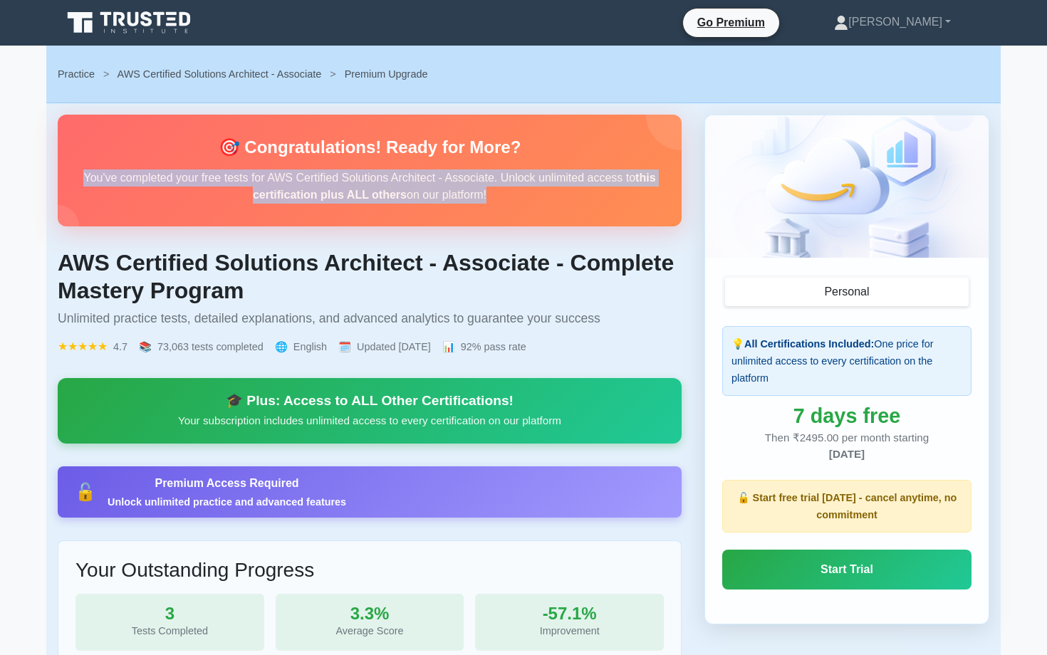
click at [390, 187] on p "You've completed your free tests for AWS Certified Solutions Architect - Associ…" at bounding box center [369, 186] width 578 height 34
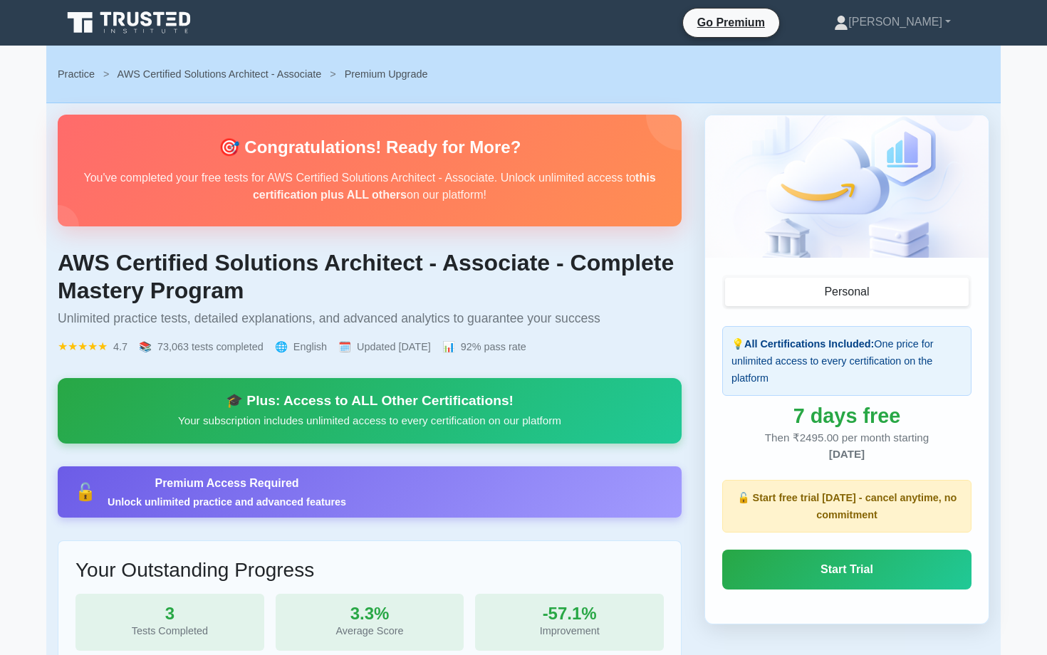
click at [390, 187] on p "You've completed your free tests for AWS Certified Solutions Architect - Associ…" at bounding box center [369, 186] width 578 height 34
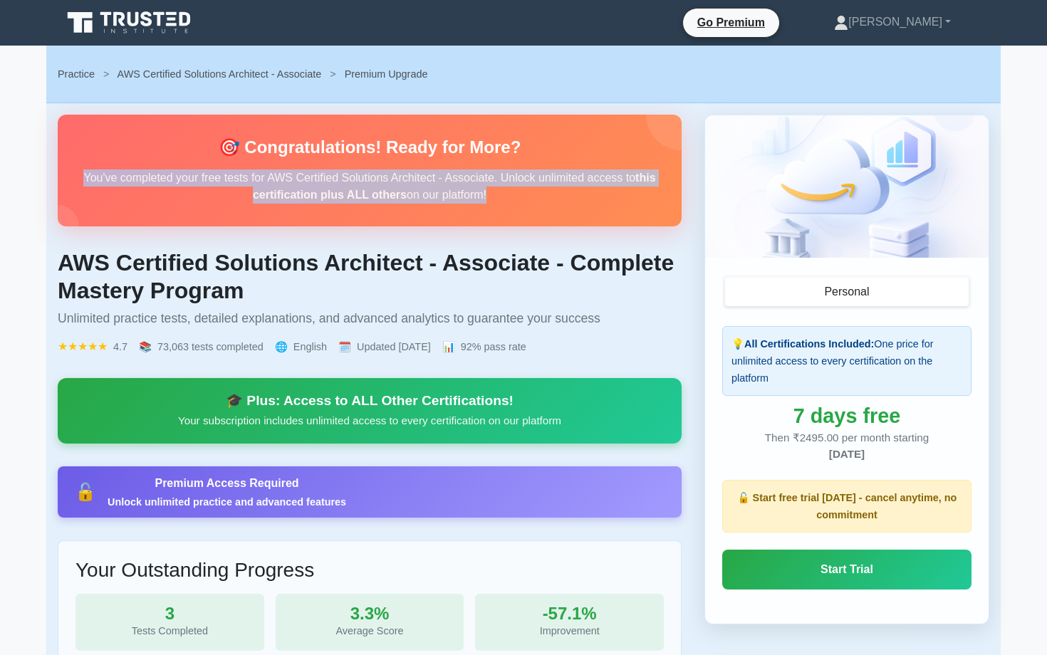
click at [404, 189] on strong "this certification plus ALL others" at bounding box center [454, 186] width 403 height 29
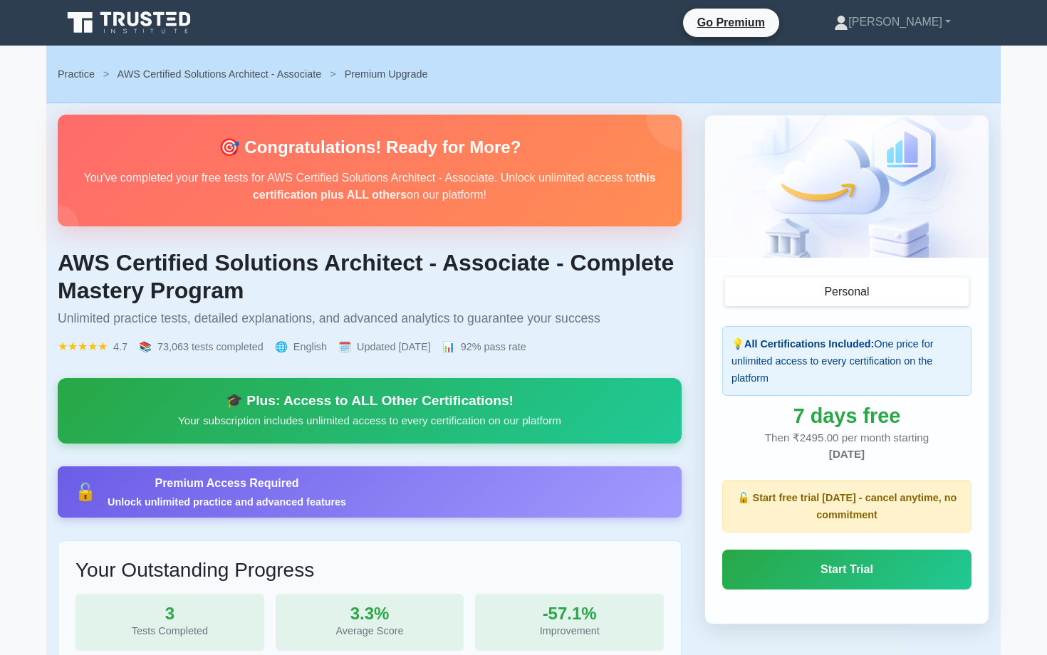
click at [404, 189] on strong "this certification plus ALL others" at bounding box center [454, 186] width 403 height 29
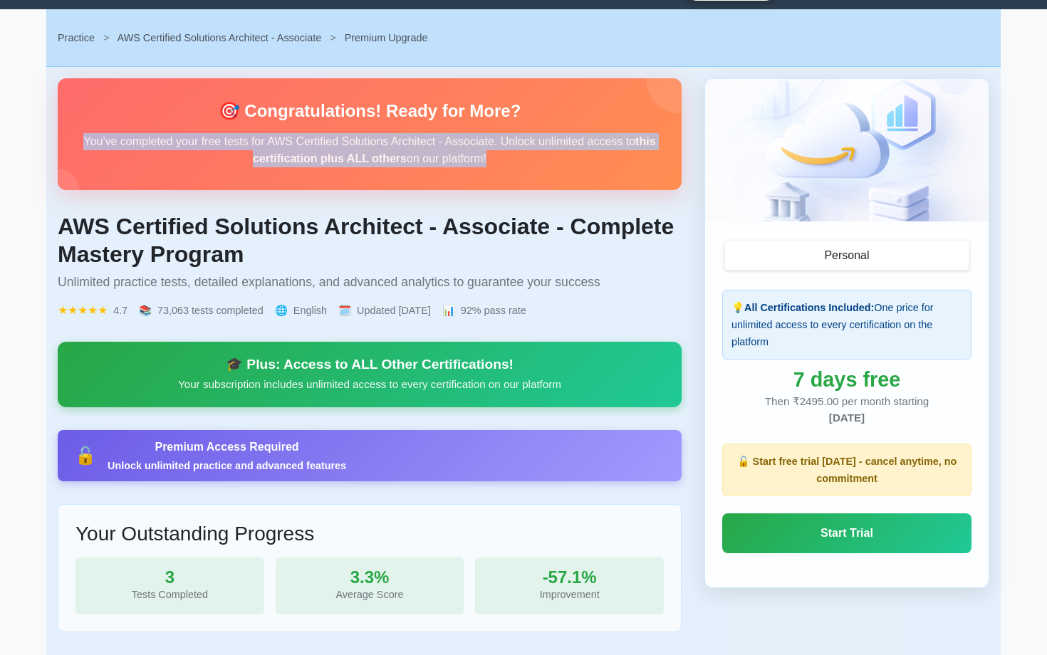
scroll to position [101, 0]
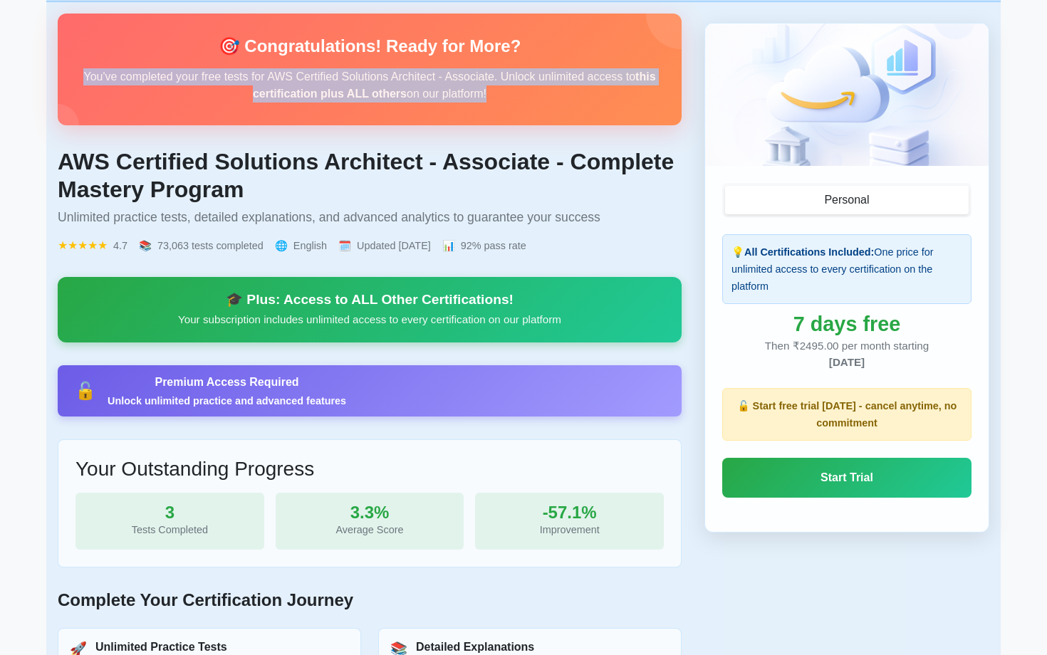
click at [395, 232] on div "AWS Certified Solutions Architect - Associate - Complete Mastery Program Unlimi…" at bounding box center [370, 201] width 624 height 106
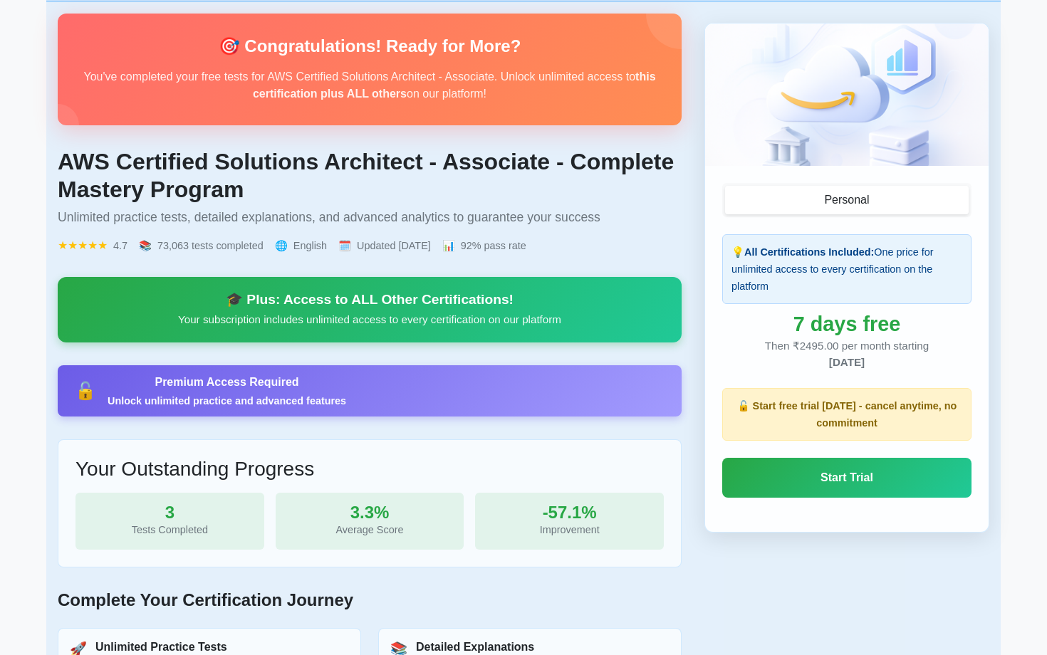
click at [395, 232] on div "AWS Certified Solutions Architect - Associate - Complete Mastery Program Unlimi…" at bounding box center [370, 201] width 624 height 106
click at [498, 242] on span "92% pass rate" at bounding box center [494, 245] width 66 height 17
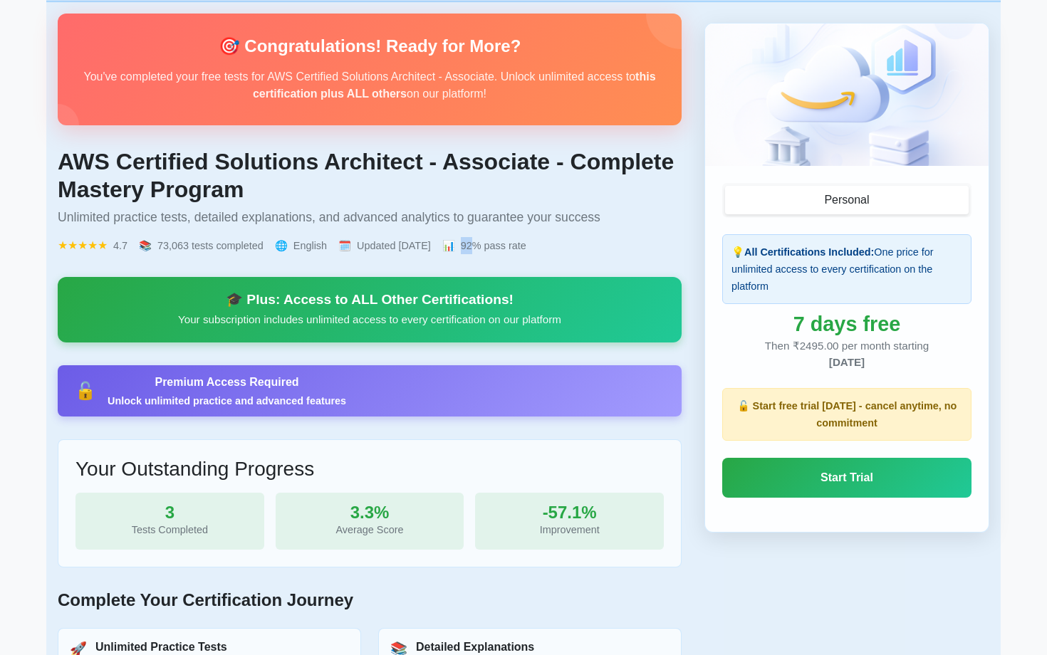
click at [498, 242] on span "92% pass rate" at bounding box center [494, 245] width 66 height 17
click at [373, 242] on span "Updated September 2025" at bounding box center [394, 245] width 74 height 17
click at [409, 240] on span "Updated September 2025" at bounding box center [394, 245] width 74 height 17
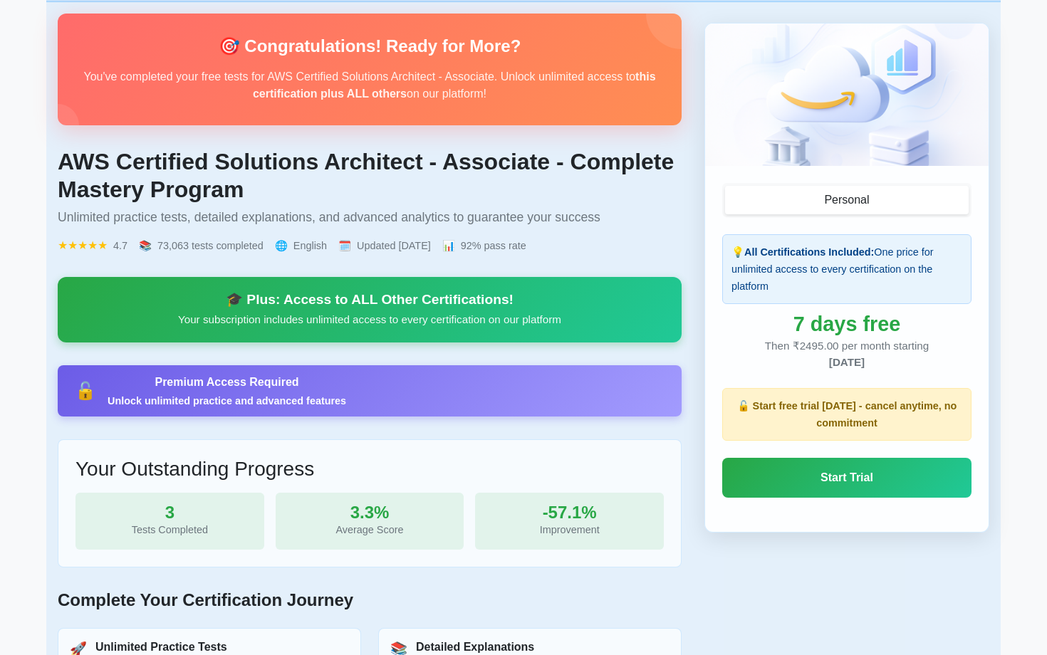
click at [409, 240] on span "Updated September 2025" at bounding box center [394, 245] width 74 height 17
click at [186, 247] on span "73,063 tests completed" at bounding box center [210, 245] width 106 height 17
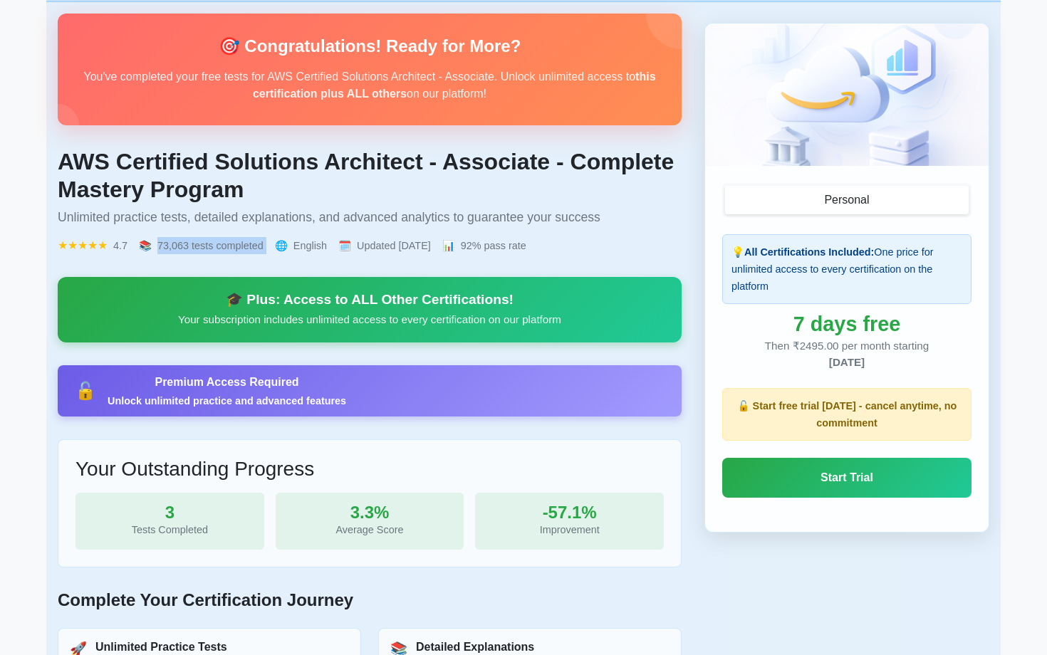
click at [244, 247] on span "73,063 tests completed" at bounding box center [210, 245] width 106 height 17
click at [333, 249] on div "★★★★★ 4.7 📚 73,063 tests completed 🌐 English 🗓️ Updated September 2025 📊 92% pa…" at bounding box center [370, 245] width 624 height 17
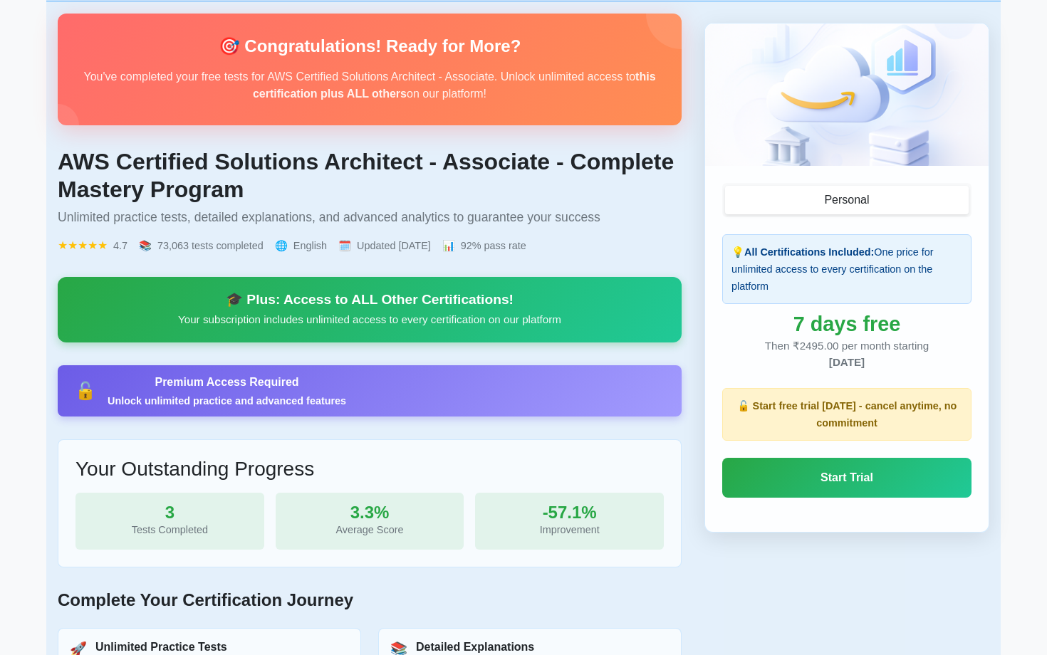
click at [333, 249] on div "★★★★★ 4.7 📚 73,063 tests completed 🌐 English 🗓️ Updated September 2025 📊 92% pa…" at bounding box center [370, 245] width 624 height 17
click at [378, 246] on span "Updated September 2025" at bounding box center [394, 245] width 74 height 17
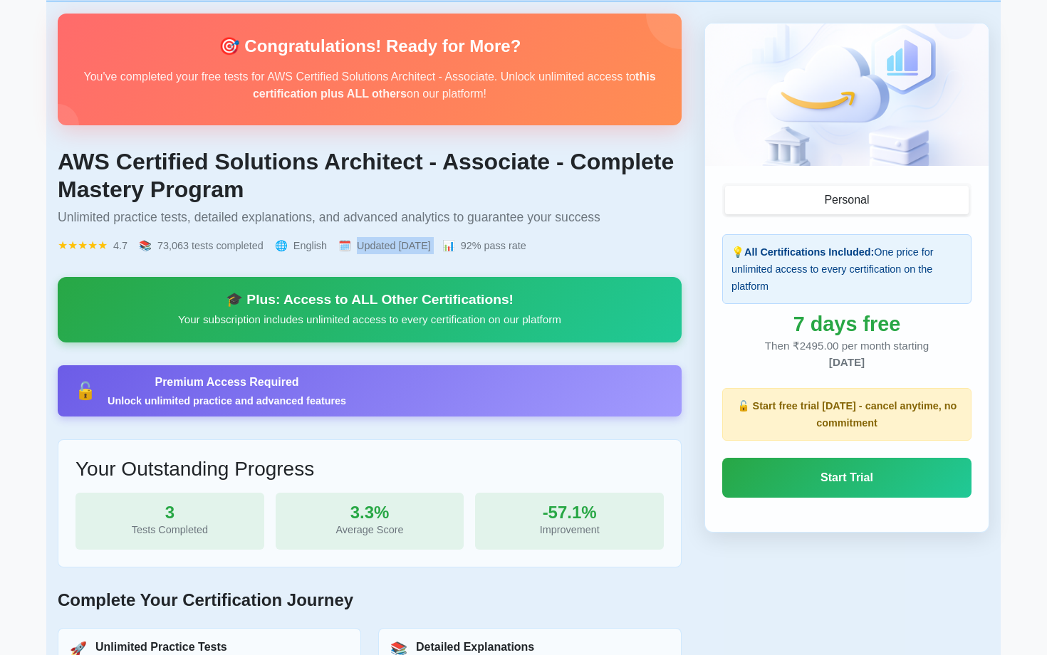
scroll to position [449, 0]
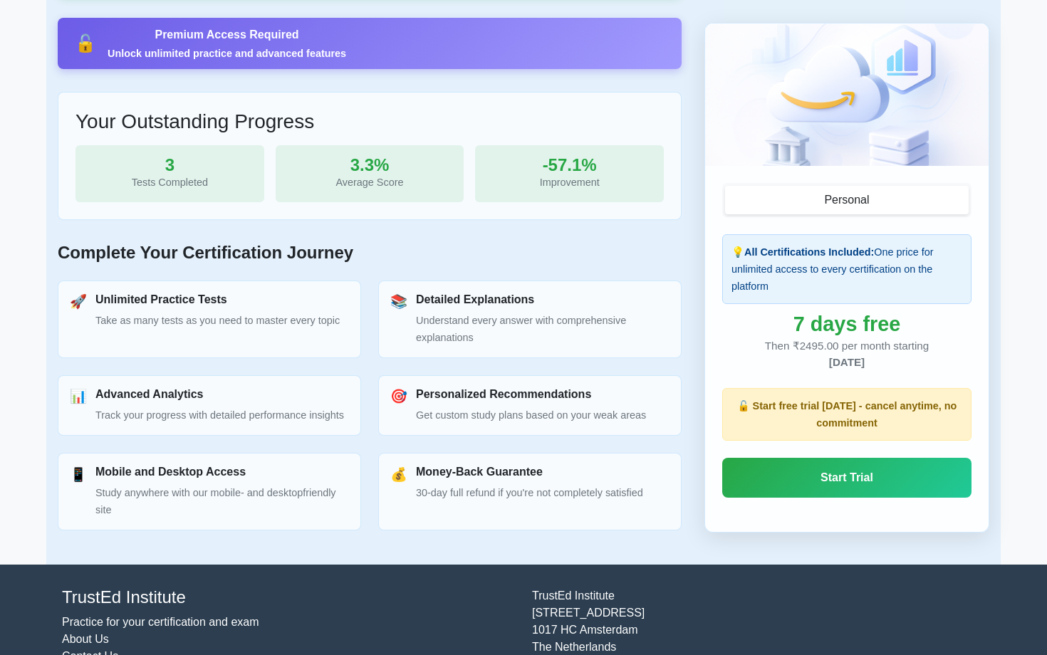
click at [164, 119] on h3 "Your Outstanding Progress" at bounding box center [369, 122] width 588 height 24
click at [397, 182] on div "Average Score" at bounding box center [370, 182] width 166 height 17
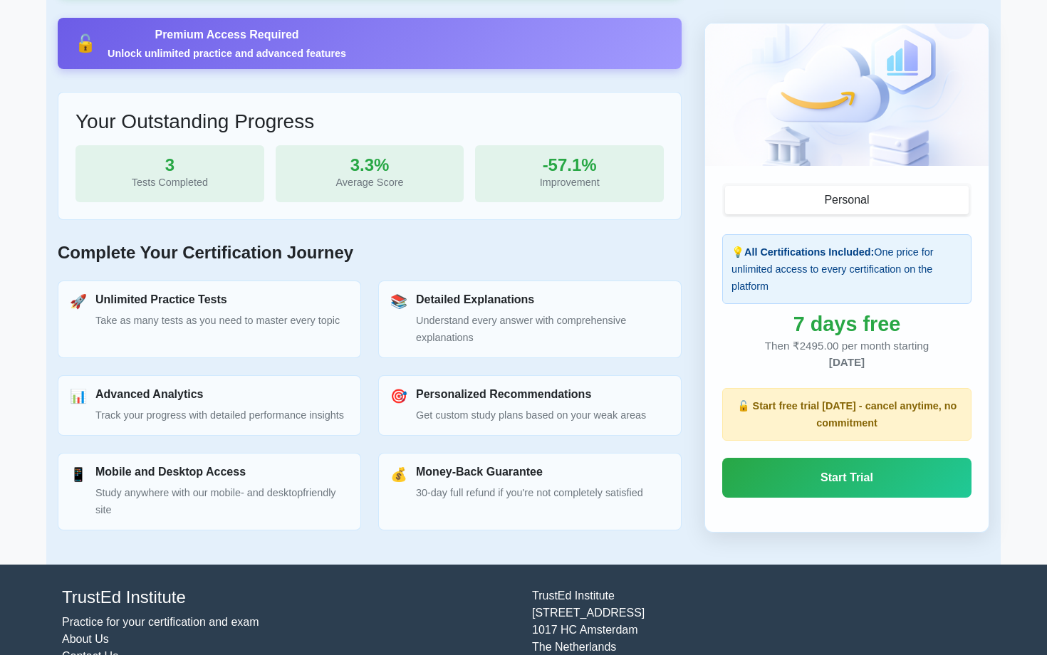
click at [518, 174] on div "Improvement" at bounding box center [569, 182] width 166 height 17
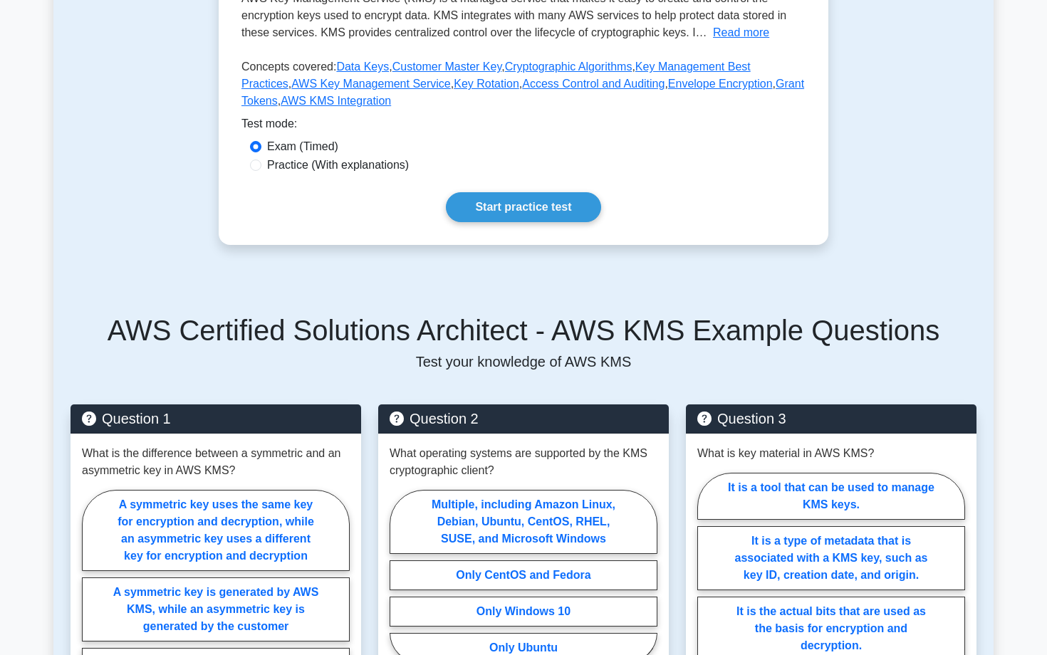
scroll to position [209, 0]
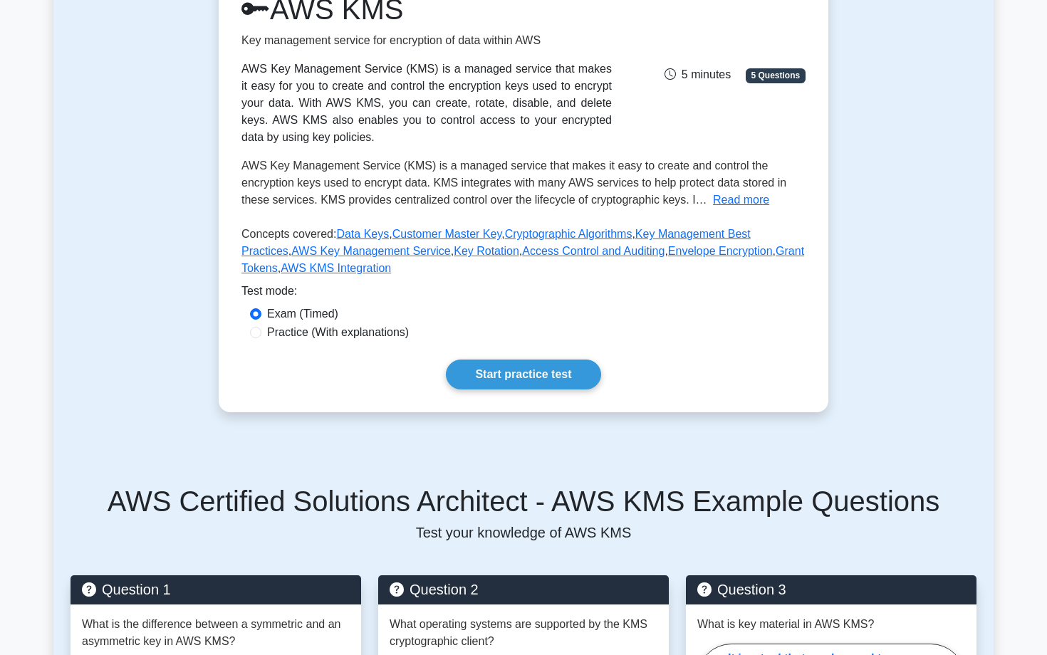
click at [252, 324] on div "Practice (With explanations)" at bounding box center [523, 332] width 547 height 17
click at [256, 330] on input "Practice (With explanations)" at bounding box center [255, 332] width 11 height 11
radio input "true"
click at [519, 369] on link "Start practice test" at bounding box center [523, 375] width 155 height 30
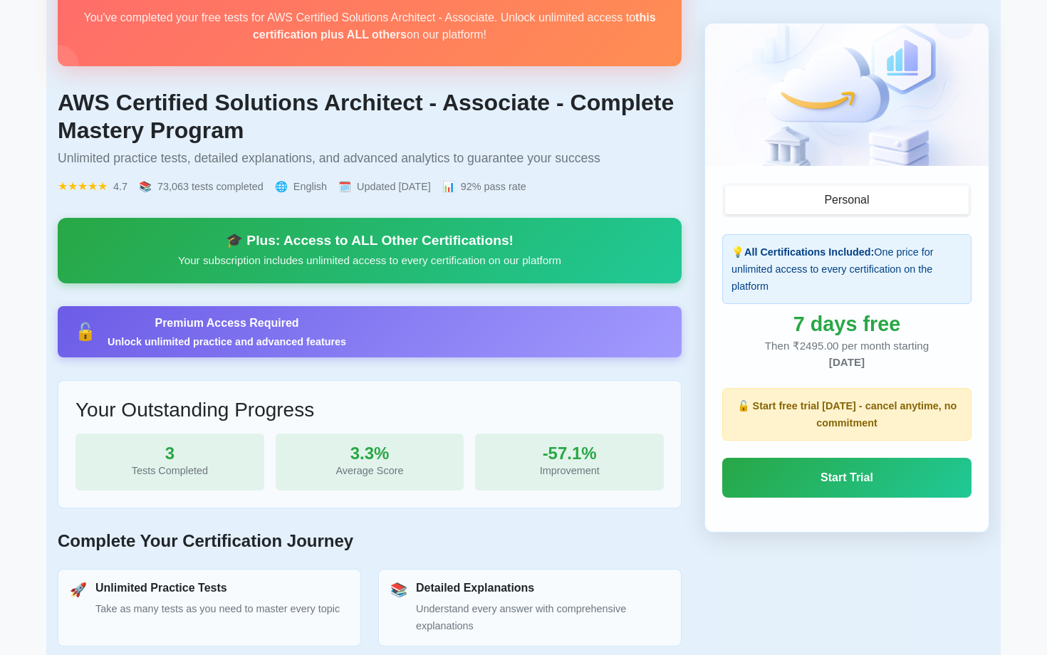
scroll to position [162, 0]
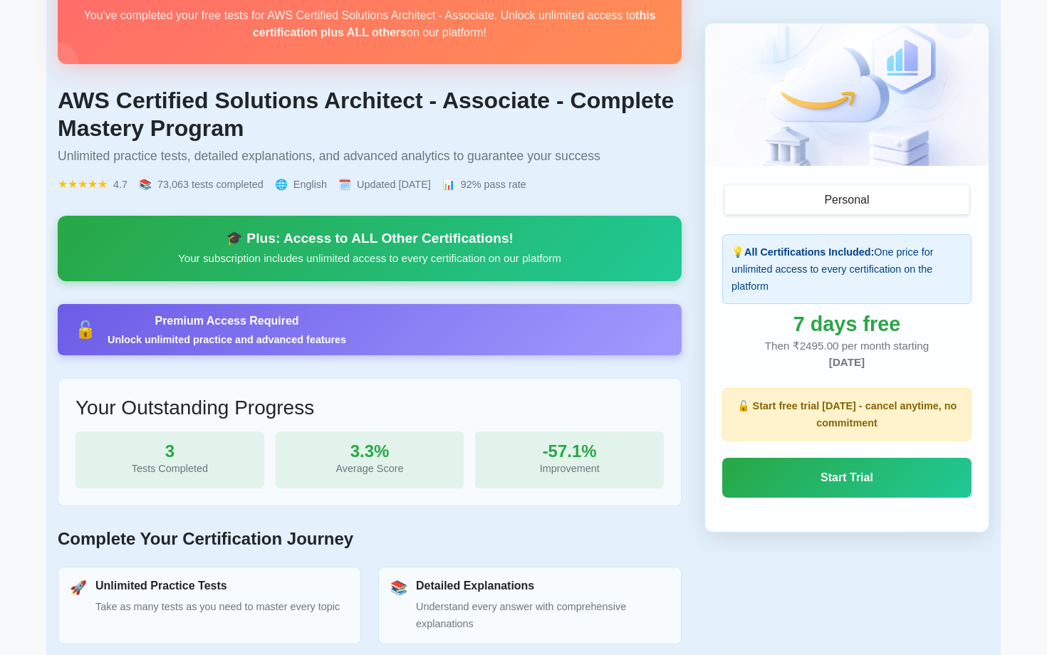
click at [199, 405] on h3 "Your Outstanding Progress" at bounding box center [369, 408] width 588 height 24
click at [184, 445] on div "3" at bounding box center [170, 451] width 166 height 17
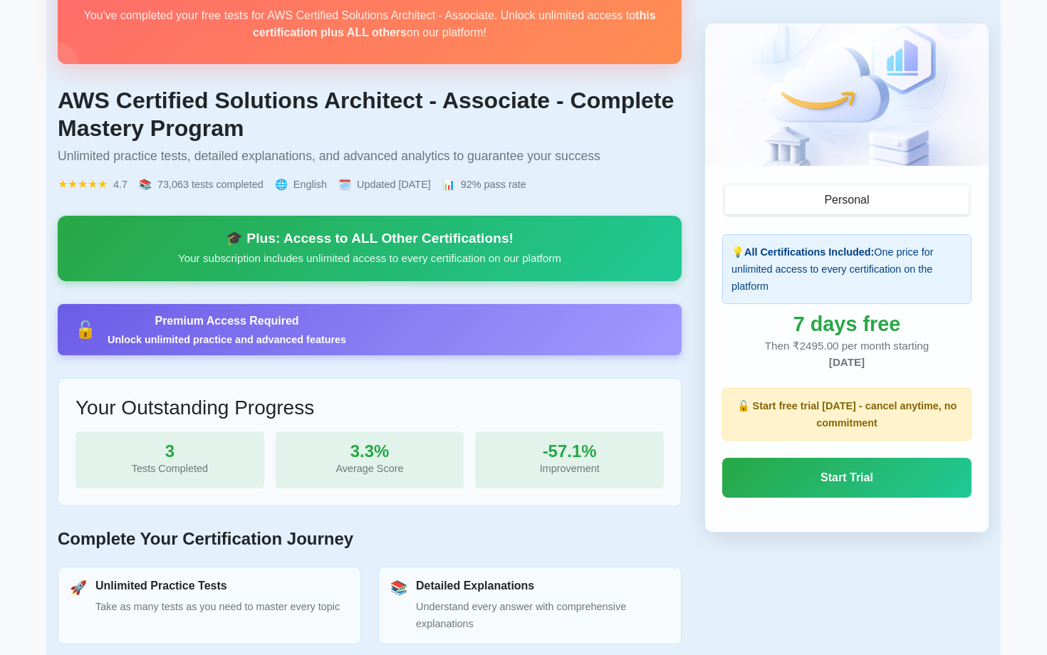
click at [367, 476] on div "3.3% Average Score" at bounding box center [370, 460] width 189 height 57
click at [542, 466] on div "Improvement" at bounding box center [569, 468] width 166 height 17
click at [542, 465] on div "Improvement" at bounding box center [569, 468] width 166 height 17
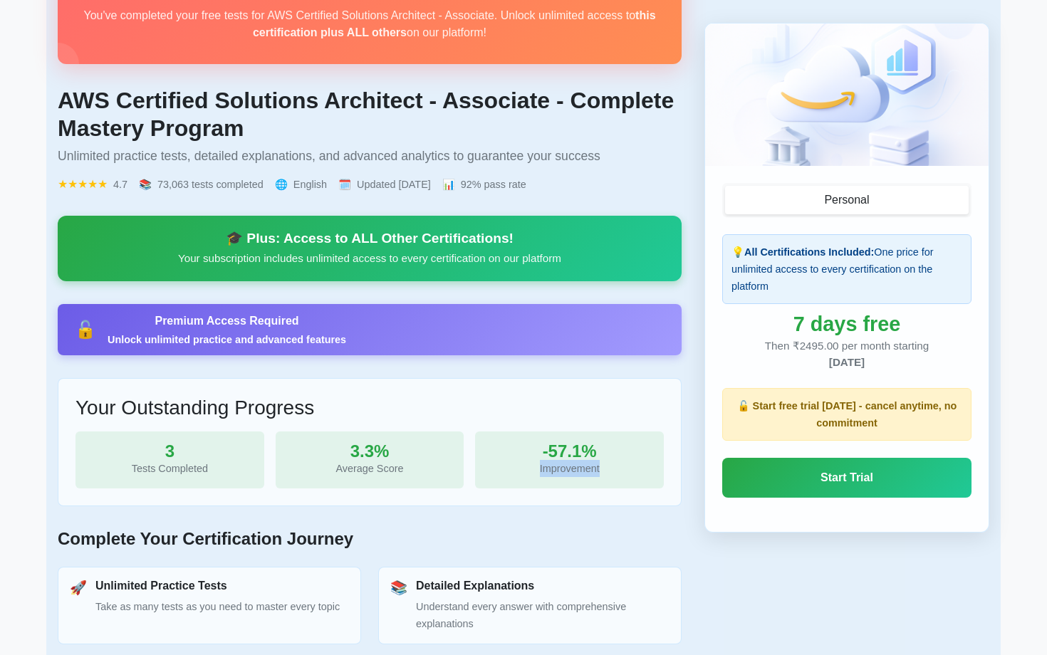
click at [289, 115] on h1 "AWS Certified Solutions Architect - Associate - Complete Mastery Program" at bounding box center [370, 114] width 624 height 55
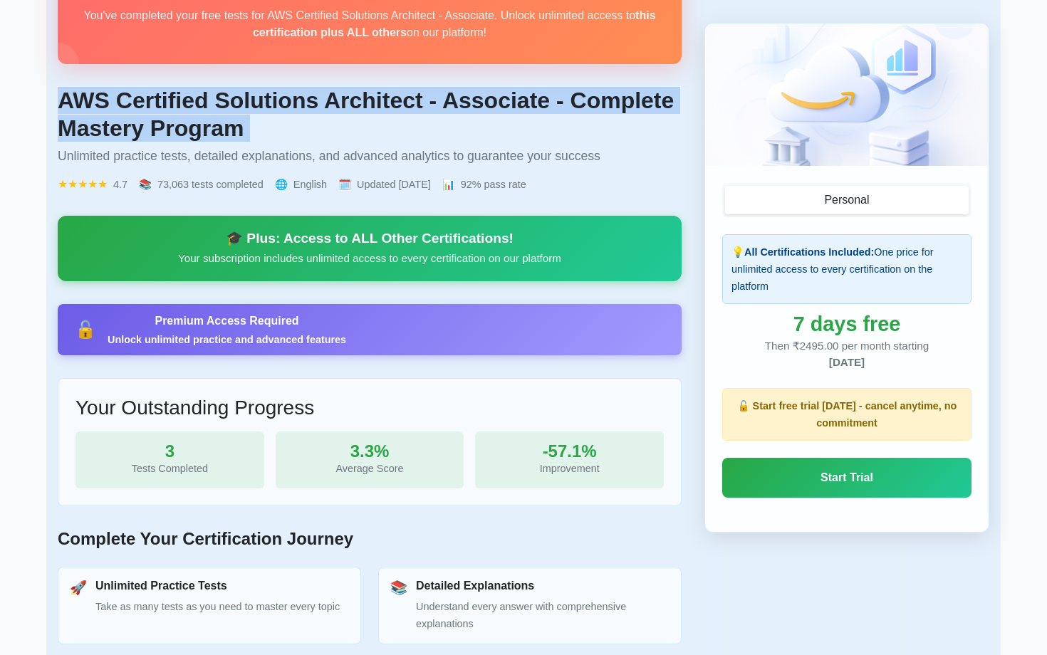
click at [300, 124] on h1 "AWS Certified Solutions Architect - Associate - Complete Mastery Program" at bounding box center [370, 114] width 624 height 55
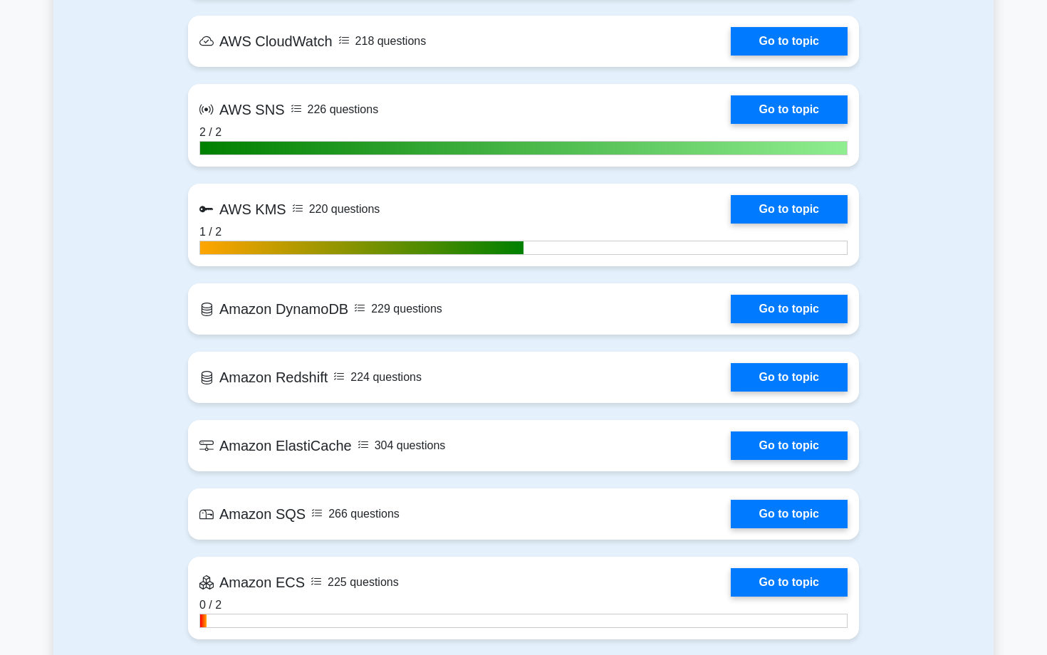
scroll to position [1965, 0]
